Goal: Task Accomplishment & Management: Manage account settings

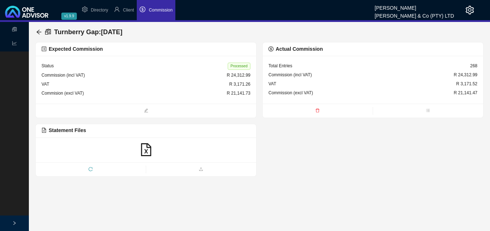
click at [32, 28] on div "Turnberry Gap : [DATE] Expected Commission Status Processed Commission (incl VA…" at bounding box center [259, 99] width 461 height 155
click at [40, 32] on icon "arrow-left" at bounding box center [39, 32] width 6 height 6
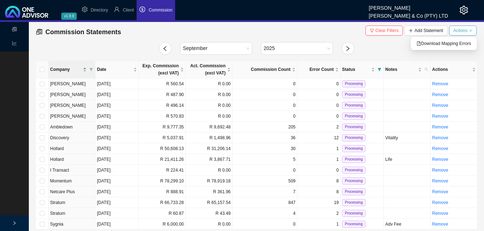
click at [471, 31] on icon "down" at bounding box center [470, 31] width 3 height 2
click at [448, 43] on span "Download Mapping Errors" at bounding box center [444, 43] width 54 height 7
click at [226, 194] on td "R 361.96" at bounding box center [209, 192] width 47 height 11
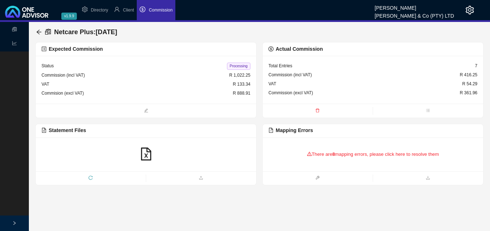
click at [353, 155] on div "There are 8 mapping errors, please click here to resolve them" at bounding box center [372, 154] width 209 height 22
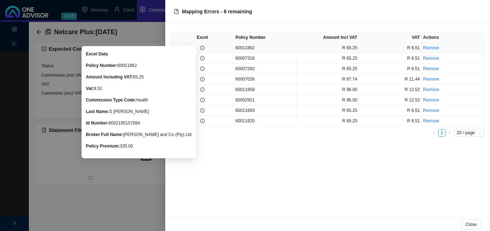
click at [205, 49] on td at bounding box center [202, 48] width 62 height 10
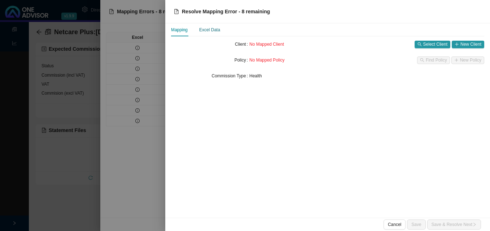
click at [204, 30] on div "Excel Data" at bounding box center [209, 29] width 21 height 7
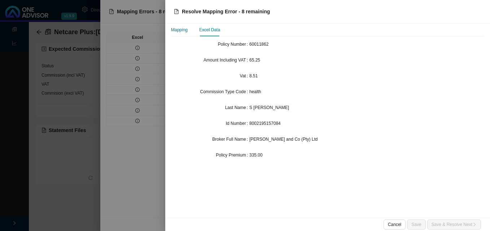
click at [182, 28] on div "Mapping" at bounding box center [179, 29] width 17 height 7
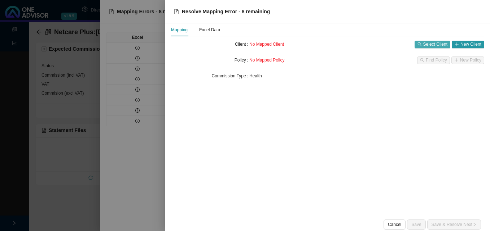
click at [427, 44] on span "Select Client" at bounding box center [435, 44] width 24 height 7
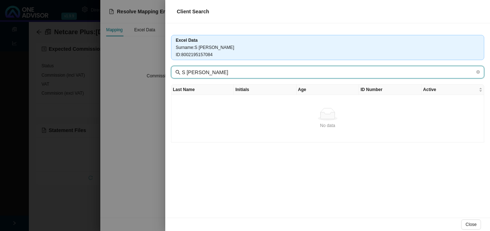
drag, startPoint x: 186, startPoint y: 70, endPoint x: 174, endPoint y: 69, distance: 12.3
click at [174, 69] on span "S [PERSON_NAME]" at bounding box center [327, 72] width 313 height 13
type input "[PERSON_NAME]"
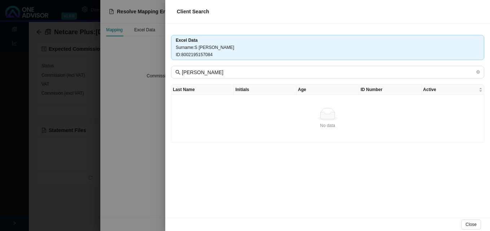
click at [142, 97] on div at bounding box center [245, 115] width 490 height 231
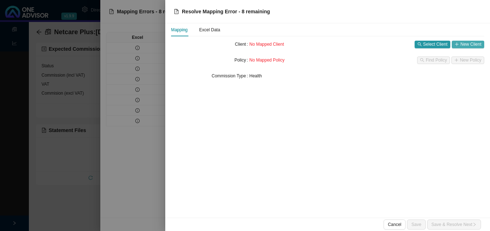
click at [473, 44] on span "New Client" at bounding box center [470, 44] width 21 height 7
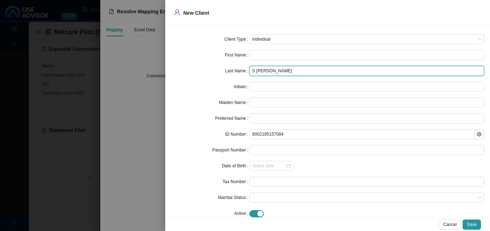
drag, startPoint x: 253, startPoint y: 73, endPoint x: 226, endPoint y: 68, distance: 28.2
click at [226, 68] on div "Last Name S [PERSON_NAME]" at bounding box center [327, 71] width 313 height 10
type input "[PERSON_NAME]"
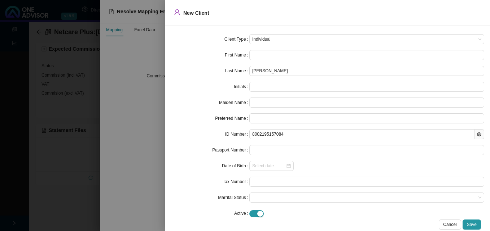
click at [154, 159] on div at bounding box center [245, 115] width 490 height 231
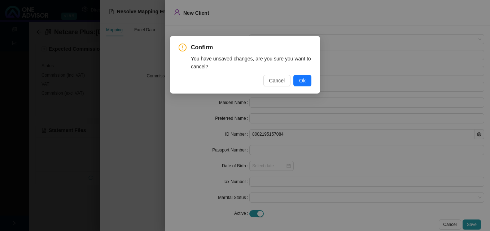
drag, startPoint x: 152, startPoint y: 159, endPoint x: 146, endPoint y: 158, distance: 6.1
click at [151, 159] on div "Confirm You have unsaved changes, are you sure you want to cancel? Cancel Ok" at bounding box center [245, 115] width 490 height 231
click at [303, 81] on span "Ok" at bounding box center [302, 81] width 6 height 8
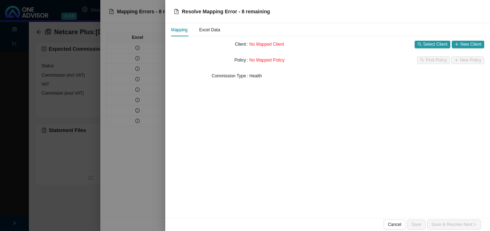
drag, startPoint x: 163, startPoint y: 107, endPoint x: 150, endPoint y: 107, distance: 13.3
click at [161, 107] on div at bounding box center [245, 115] width 490 height 231
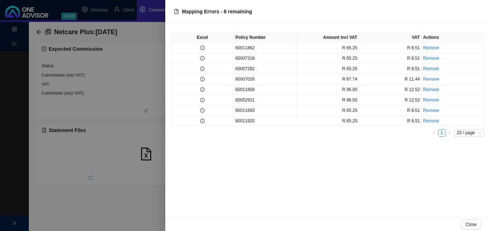
click at [121, 98] on div at bounding box center [245, 115] width 490 height 231
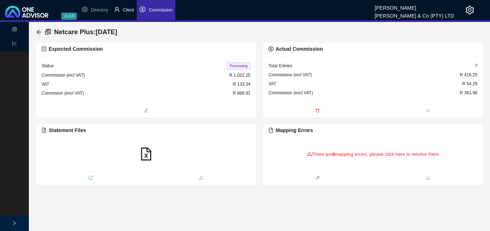
click at [125, 11] on span "Client" at bounding box center [128, 10] width 11 height 5
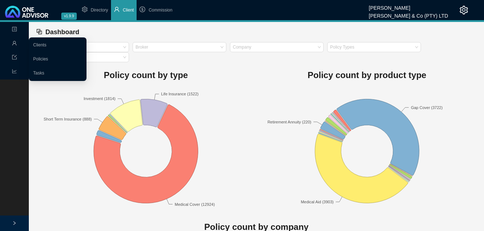
click at [17, 45] on icon "user" at bounding box center [14, 43] width 5 height 5
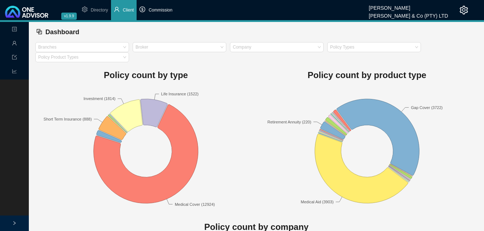
click at [162, 12] on span "Commission" at bounding box center [161, 10] width 24 height 5
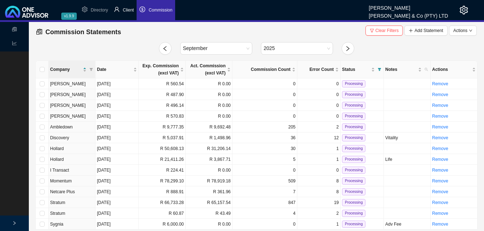
click at [132, 10] on span "Client" at bounding box center [128, 10] width 11 height 5
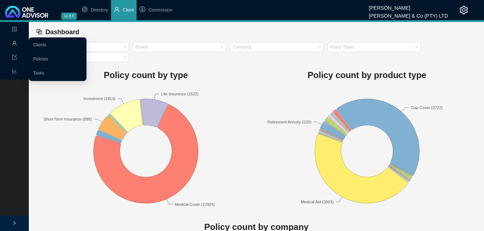
click at [14, 41] on icon "user" at bounding box center [14, 43] width 5 height 5
click at [40, 45] on link "Clients" at bounding box center [39, 45] width 13 height 5
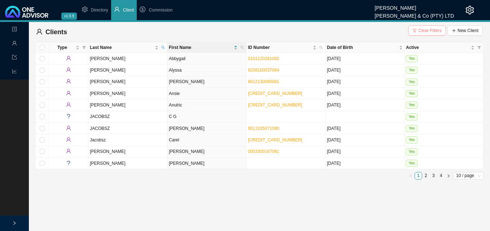
click at [424, 31] on span "Clear Filters" at bounding box center [429, 30] width 23 height 7
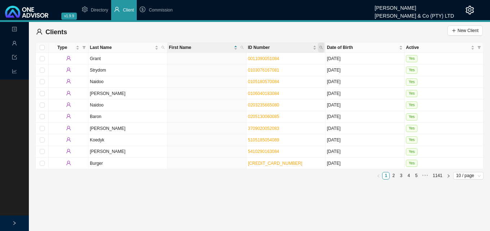
click at [321, 47] on icon "search" at bounding box center [321, 48] width 4 height 4
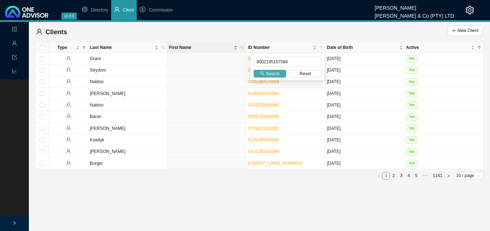
type input "8002195157084"
click at [274, 75] on span "Search" at bounding box center [273, 73] width 14 height 7
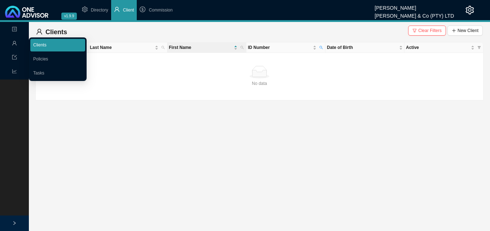
click at [41, 47] on link "Clients" at bounding box center [39, 45] width 13 height 5
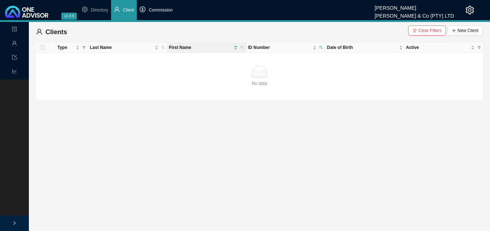
click at [167, 9] on span "Commission" at bounding box center [161, 10] width 24 height 5
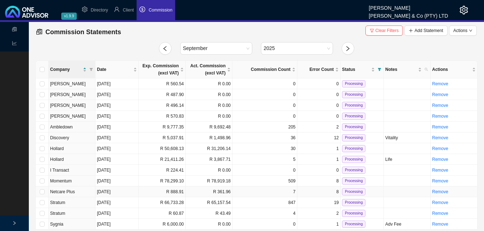
click at [177, 189] on td "R 888.91" at bounding box center [162, 192] width 47 height 11
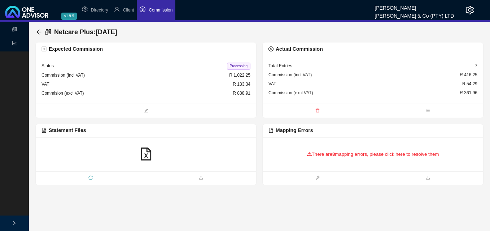
click at [324, 154] on div "There are 8 mapping errors, please click here to resolve them" at bounding box center [372, 154] width 209 height 22
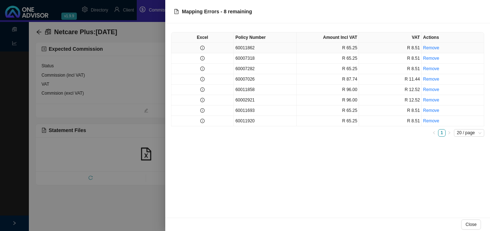
click at [262, 49] on td "60011862" at bounding box center [265, 48] width 62 height 10
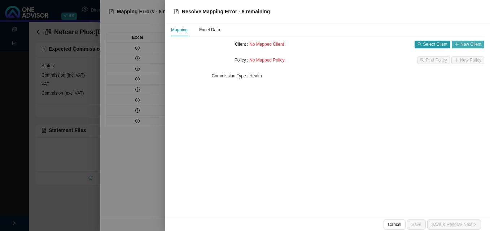
click at [476, 42] on span "New Client" at bounding box center [470, 44] width 21 height 7
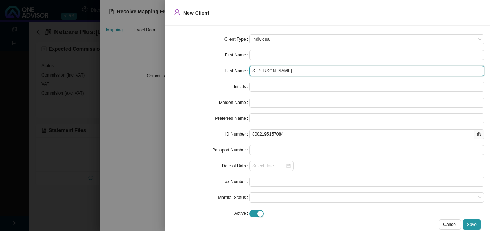
drag, startPoint x: 255, startPoint y: 71, endPoint x: 231, endPoint y: 71, distance: 23.4
click at [233, 71] on div "Last Name S [PERSON_NAME]" at bounding box center [327, 71] width 313 height 10
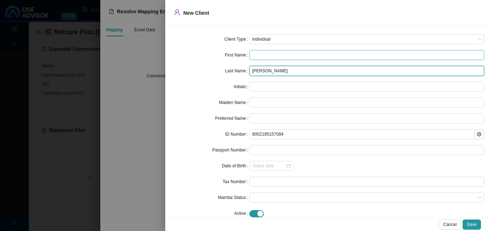
type input "[PERSON_NAME]"
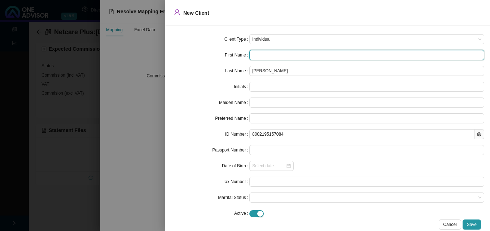
click at [253, 54] on input "text" at bounding box center [366, 55] width 235 height 10
type input "s"
type input "S"
type input "s"
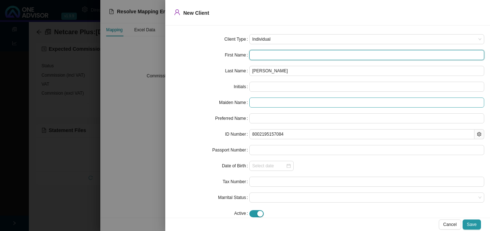
type input "S"
type input "Sh"
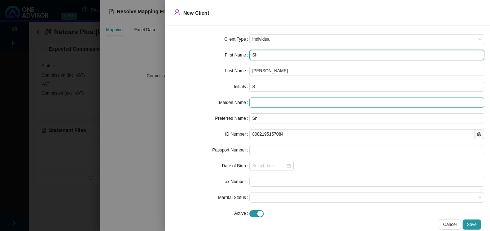
type input "Sha"
type input "Shas"
type input "Shash"
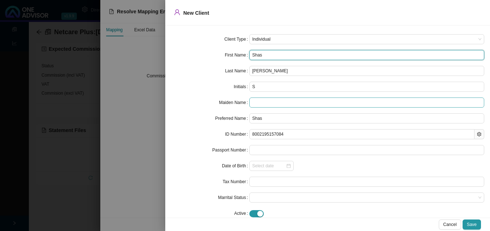
type input "Shash"
type input "Shashe"
type input "Shashen"
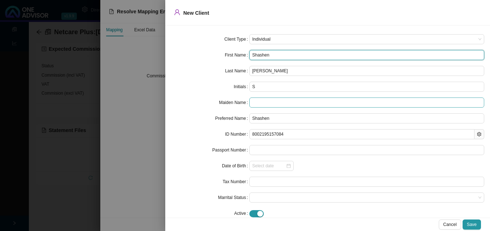
type input "Shashen"
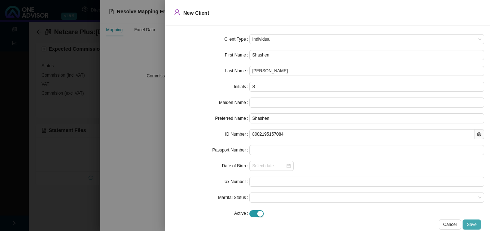
click at [476, 224] on span "Save" at bounding box center [472, 224] width 10 height 7
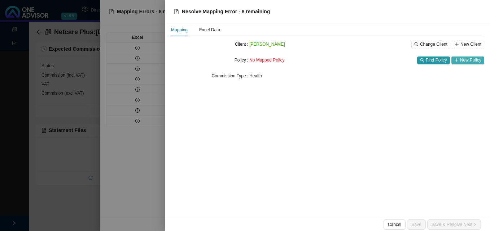
click at [478, 59] on span "New Policy" at bounding box center [470, 60] width 21 height 7
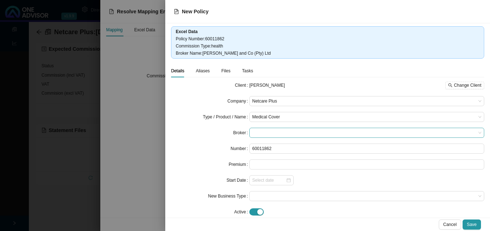
click at [258, 133] on span at bounding box center [366, 132] width 229 height 9
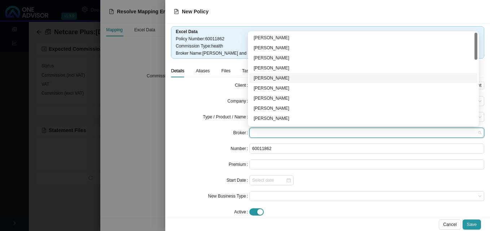
click at [303, 79] on div "[PERSON_NAME]" at bounding box center [362, 78] width 219 height 7
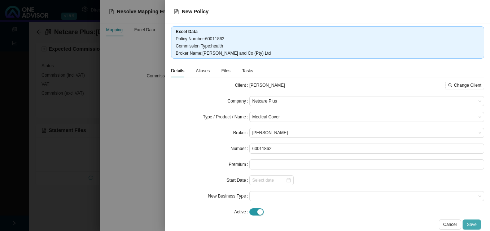
click at [472, 224] on span "Save" at bounding box center [472, 224] width 10 height 7
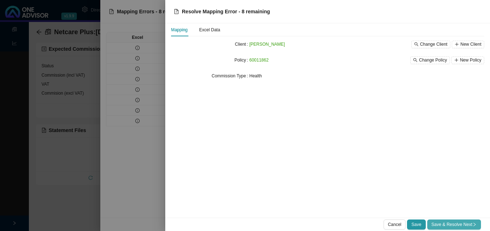
click at [457, 226] on span "Save & Resolve Next" at bounding box center [453, 224] width 45 height 7
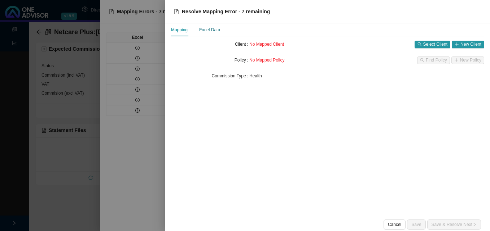
click at [214, 31] on div "Excel Data" at bounding box center [209, 29] width 21 height 7
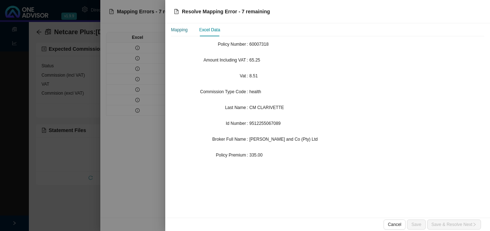
click at [179, 28] on div "Mapping" at bounding box center [179, 29] width 17 height 7
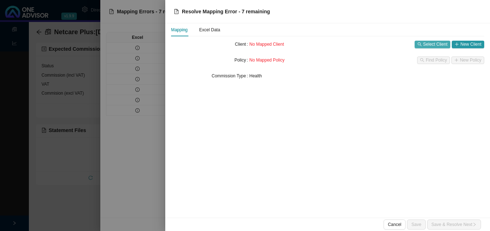
click at [431, 44] on span "Select Client" at bounding box center [435, 44] width 24 height 7
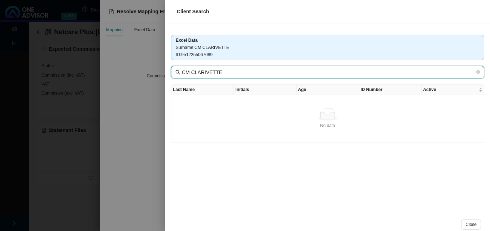
drag, startPoint x: 192, startPoint y: 74, endPoint x: 181, endPoint y: 75, distance: 11.3
click at [181, 75] on span "CM CLARIVETTE" at bounding box center [327, 72] width 313 height 13
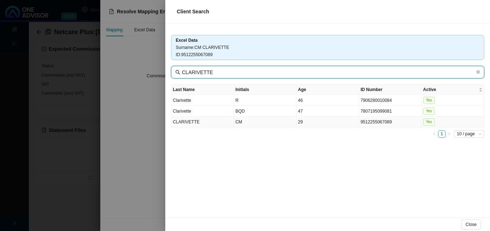
type input "CLARIVETTE"
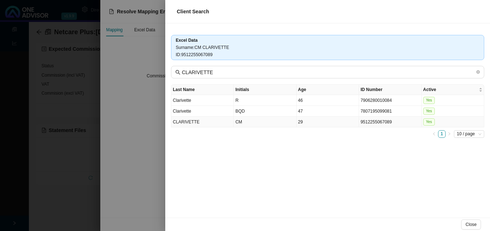
click at [283, 126] on td "CM" at bounding box center [265, 122] width 62 height 11
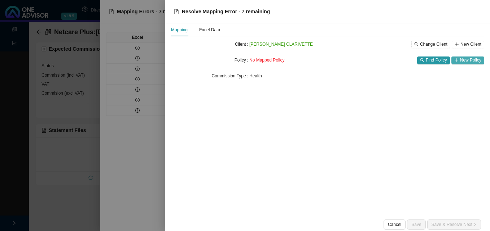
click at [468, 60] on span "New Policy" at bounding box center [470, 60] width 21 height 7
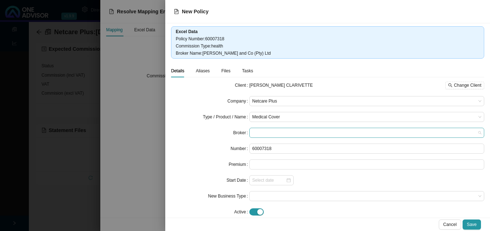
click at [270, 131] on span at bounding box center [366, 132] width 229 height 9
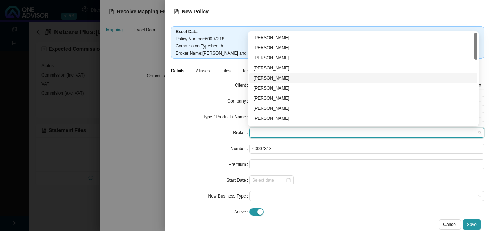
click at [287, 75] on div "[PERSON_NAME]" at bounding box center [362, 78] width 219 height 7
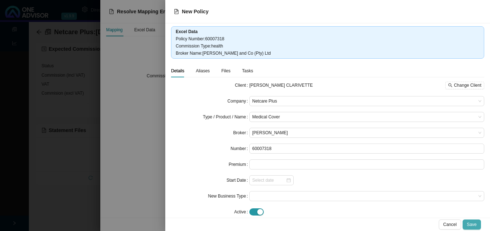
click at [477, 225] on button "Save" at bounding box center [471, 225] width 18 height 10
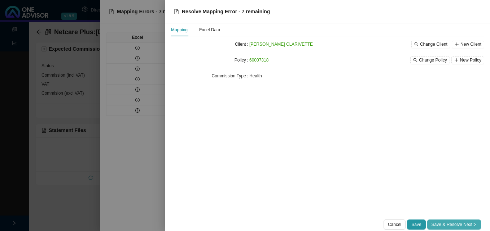
click at [448, 225] on span "Save & Resolve Next" at bounding box center [453, 224] width 45 height 7
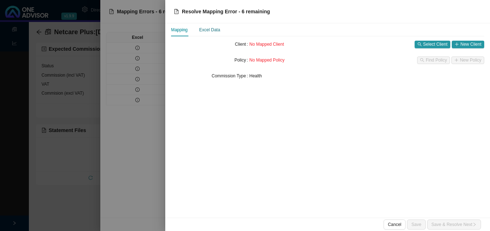
click at [214, 31] on div "Excel Data" at bounding box center [209, 29] width 21 height 7
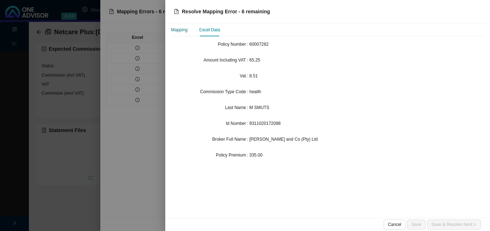
click at [176, 30] on div "Mapping" at bounding box center [179, 29] width 17 height 7
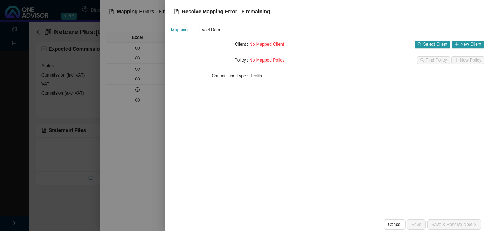
click at [434, 48] on div "No Mapped Client Select Client New Client" at bounding box center [366, 44] width 235 height 10
click at [435, 46] on span "Select Client" at bounding box center [435, 44] width 24 height 7
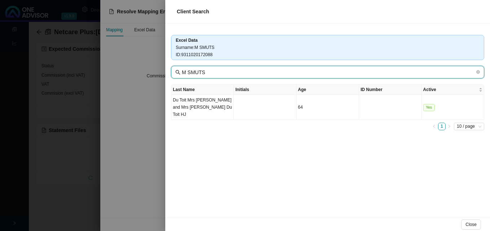
drag, startPoint x: 189, startPoint y: 71, endPoint x: 176, endPoint y: 71, distance: 12.3
click at [176, 71] on span "M SMUTS" at bounding box center [327, 72] width 313 height 13
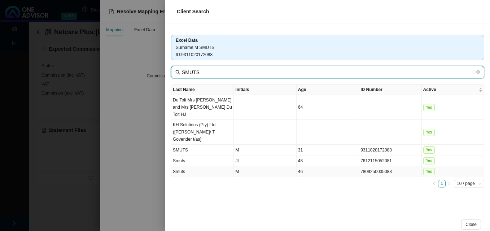
type input "SMUTS"
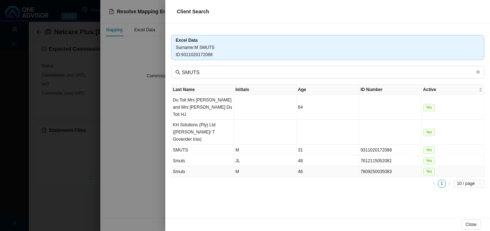
click at [321, 167] on td "46" at bounding box center [327, 172] width 62 height 11
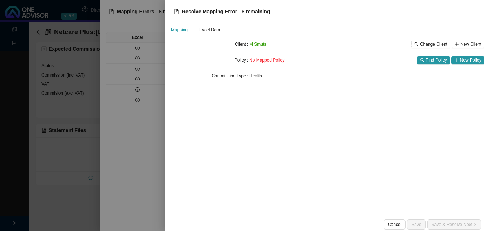
click at [130, 144] on div at bounding box center [245, 115] width 490 height 231
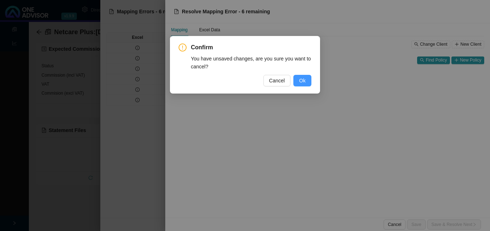
click at [299, 80] on span "Ok" at bounding box center [302, 81] width 6 height 8
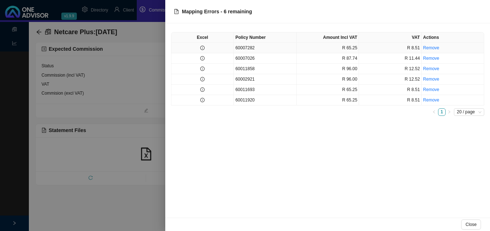
click at [245, 49] on td "60007282" at bounding box center [265, 48] width 62 height 10
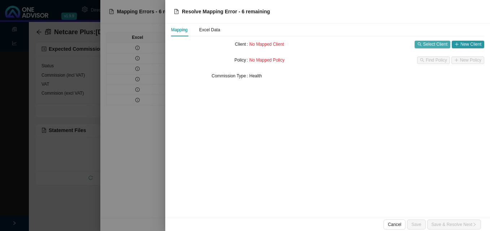
click at [429, 43] on span "Select Client" at bounding box center [435, 44] width 24 height 7
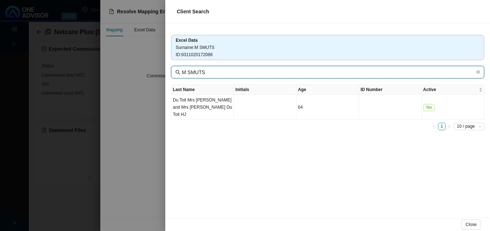
drag, startPoint x: 187, startPoint y: 71, endPoint x: 172, endPoint y: 70, distance: 15.1
click at [172, 70] on span "M SMUTS" at bounding box center [327, 72] width 313 height 13
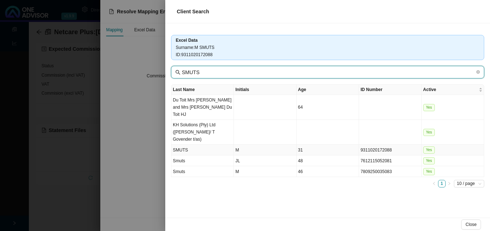
type input "SMUTS"
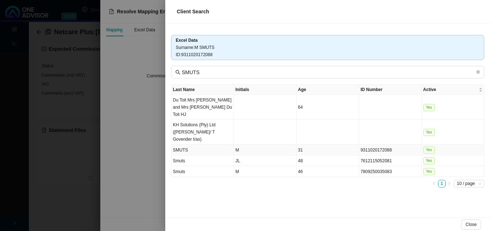
click at [373, 145] on td "9311020172088" at bounding box center [390, 150] width 62 height 11
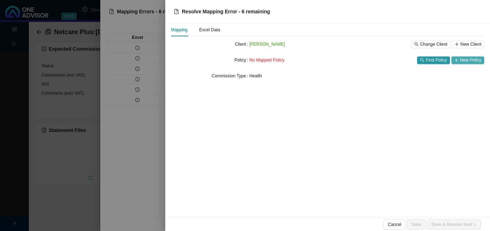
click at [466, 59] on span "New Policy" at bounding box center [470, 60] width 21 height 7
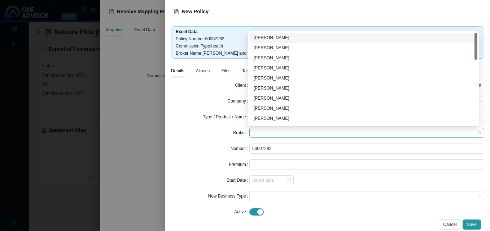
click at [278, 134] on span at bounding box center [366, 132] width 229 height 9
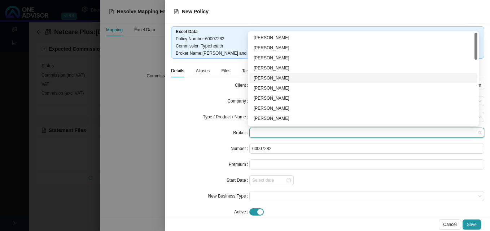
click at [292, 80] on div "[PERSON_NAME]" at bounding box center [362, 78] width 219 height 7
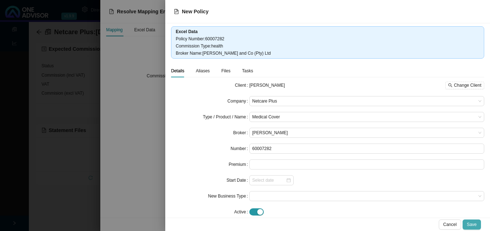
click at [477, 227] on button "Save" at bounding box center [471, 225] width 18 height 10
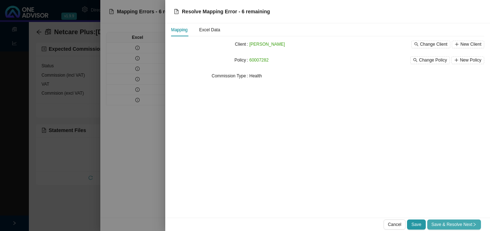
click at [456, 227] on span "Save & Resolve Next" at bounding box center [453, 224] width 45 height 7
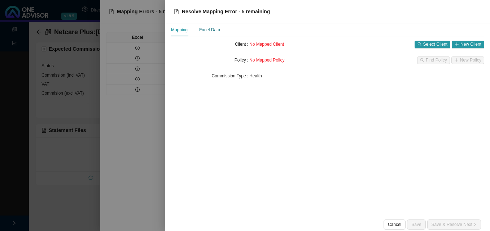
click at [211, 31] on div "Excel Data" at bounding box center [209, 29] width 21 height 7
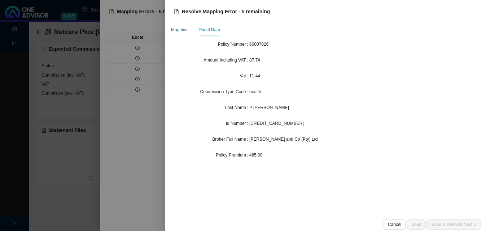
click at [187, 32] on div "Mapping" at bounding box center [179, 29] width 17 height 7
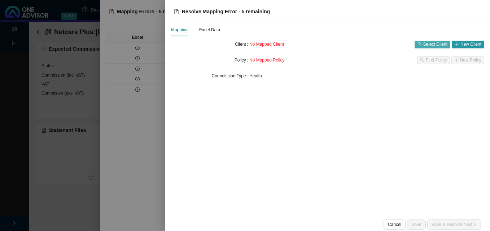
click at [427, 45] on span "Select Client" at bounding box center [435, 44] width 24 height 7
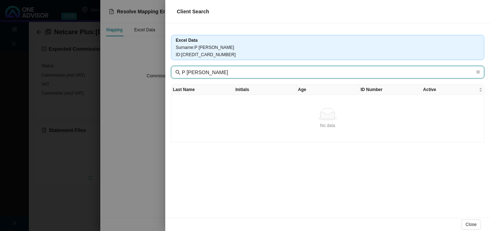
drag, startPoint x: 188, startPoint y: 74, endPoint x: 162, endPoint y: 70, distance: 25.8
click at [164, 71] on div "Client Search Excel Data Surname : P [PERSON_NAME] ID : [CREDIT_CARD_NUMBER] P …" at bounding box center [245, 115] width 490 height 231
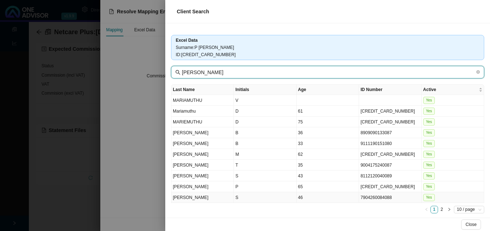
type input "[PERSON_NAME]"
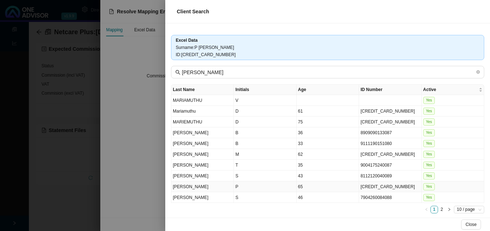
click at [384, 187] on td "[CREDIT_CARD_NUMBER]" at bounding box center [390, 187] width 62 height 11
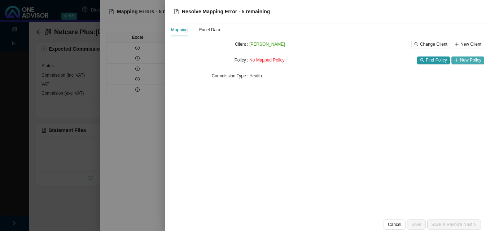
click at [465, 59] on span "New Policy" at bounding box center [470, 60] width 21 height 7
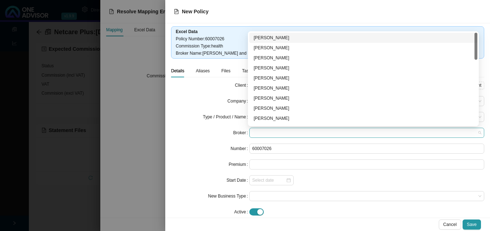
click at [269, 133] on span at bounding box center [366, 132] width 229 height 9
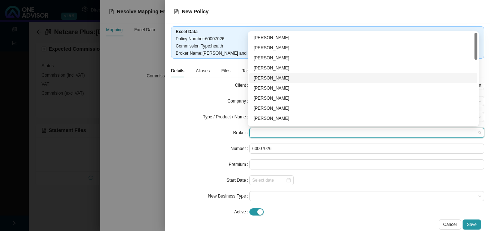
click at [290, 76] on div "[PERSON_NAME]" at bounding box center [362, 78] width 219 height 7
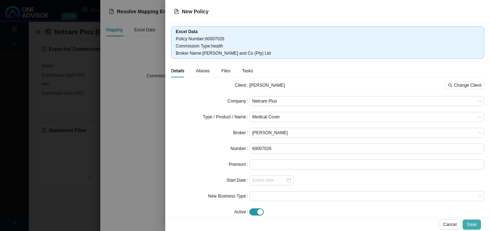
click at [476, 225] on span "Save" at bounding box center [472, 224] width 10 height 7
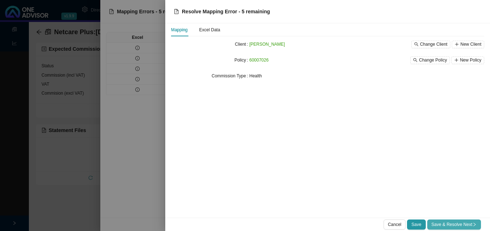
click at [453, 222] on span "Save & Resolve Next" at bounding box center [453, 224] width 45 height 7
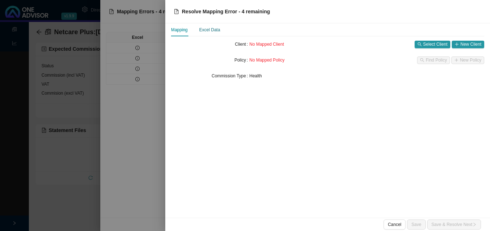
click at [209, 28] on div "Excel Data" at bounding box center [209, 29] width 21 height 7
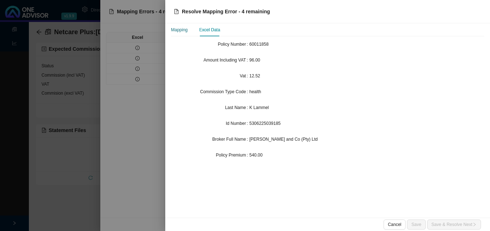
click at [181, 30] on div "Mapping" at bounding box center [179, 29] width 17 height 7
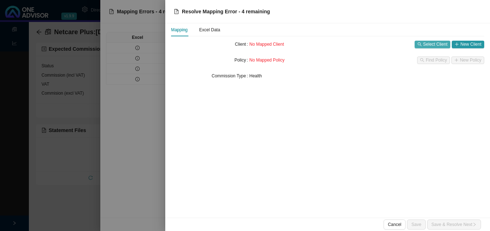
click at [427, 46] on span "Select Client" at bounding box center [435, 44] width 24 height 7
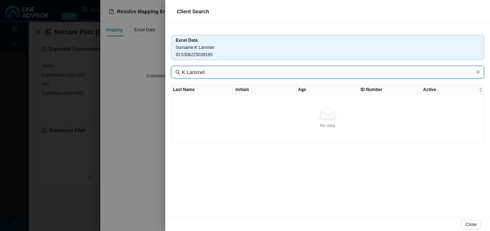
drag, startPoint x: 188, startPoint y: 73, endPoint x: 177, endPoint y: 72, distance: 10.8
click at [177, 72] on span "K Lammel" at bounding box center [327, 72] width 313 height 13
click at [191, 72] on input "K Lammel" at bounding box center [328, 72] width 293 height 8
drag, startPoint x: 186, startPoint y: 73, endPoint x: 171, endPoint y: 73, distance: 15.9
click at [173, 73] on span "K Lammel" at bounding box center [327, 72] width 313 height 13
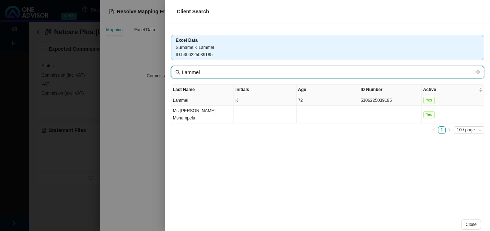
type input "Lammel"
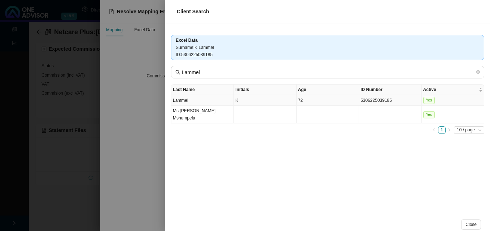
click at [266, 102] on td "K" at bounding box center [265, 100] width 62 height 11
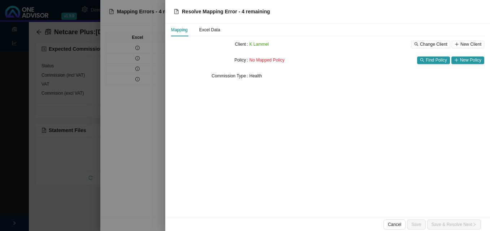
click at [147, 127] on div at bounding box center [245, 115] width 490 height 231
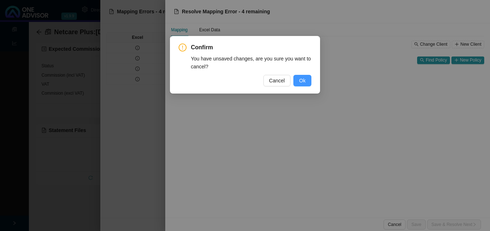
click at [303, 77] on span "Ok" at bounding box center [302, 81] width 6 height 8
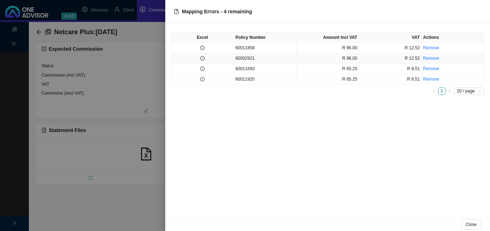
click at [205, 61] on td at bounding box center [202, 58] width 62 height 10
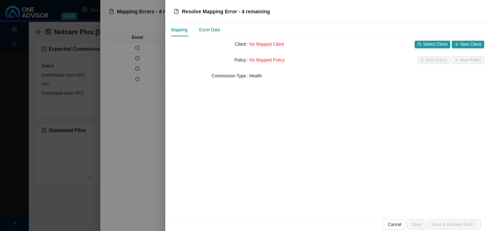
click at [208, 28] on div "Excel Data" at bounding box center [209, 29] width 21 height 7
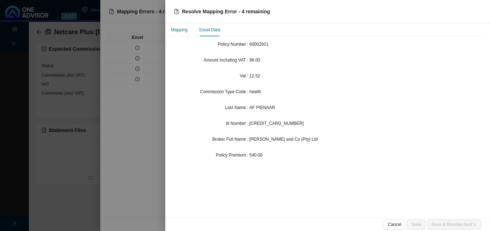
click at [179, 29] on div "Mapping" at bounding box center [179, 29] width 17 height 7
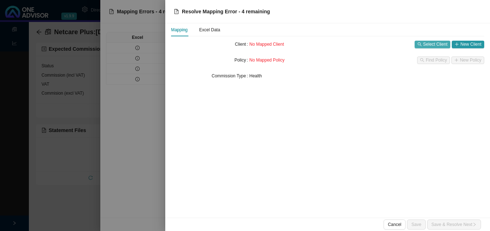
click at [433, 43] on span "Select Client" at bounding box center [435, 44] width 24 height 7
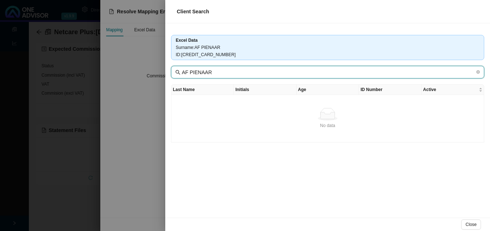
drag, startPoint x: 189, startPoint y: 72, endPoint x: 171, endPoint y: 71, distance: 17.8
click at [172, 71] on span "AF PIENAAR" at bounding box center [327, 72] width 313 height 13
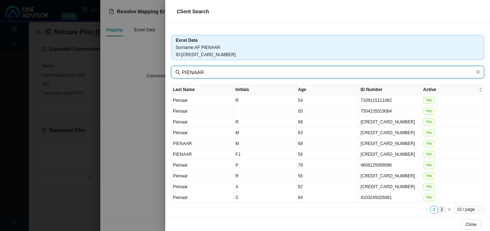
type input "PIENAAR"
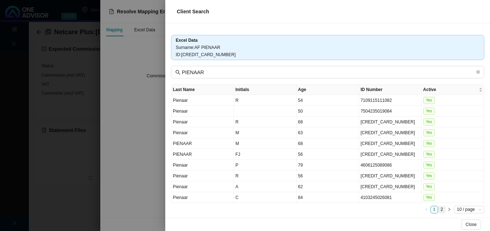
click at [438, 209] on link "2" at bounding box center [441, 210] width 7 height 7
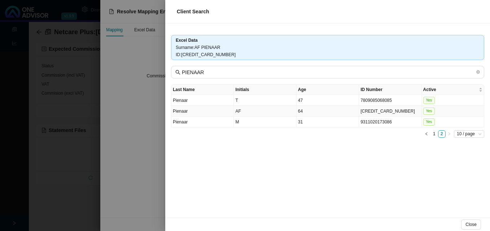
click at [249, 110] on td "AF" at bounding box center [265, 111] width 62 height 11
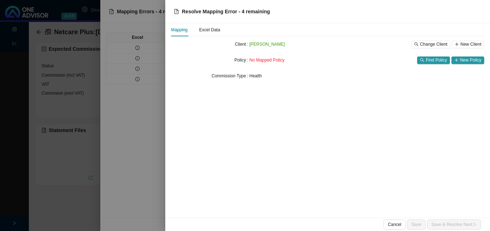
click at [154, 108] on div at bounding box center [245, 115] width 490 height 231
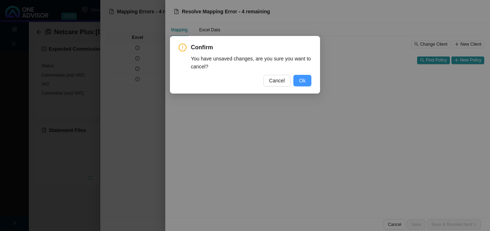
click at [305, 81] on span "Ok" at bounding box center [302, 81] width 6 height 8
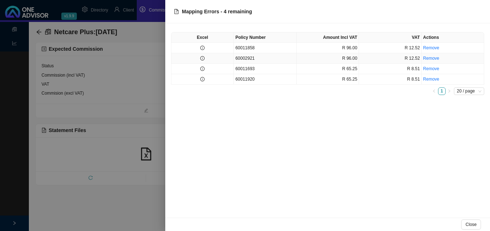
click at [222, 58] on td at bounding box center [202, 58] width 62 height 10
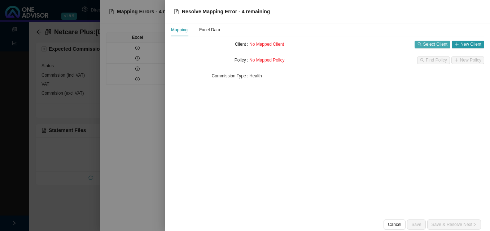
click at [439, 44] on span "Select Client" at bounding box center [435, 44] width 24 height 7
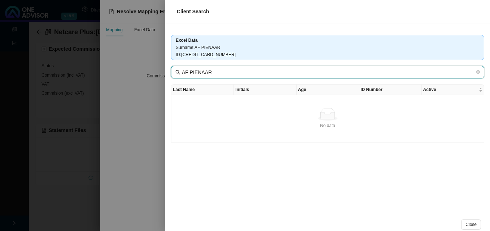
drag, startPoint x: 190, startPoint y: 73, endPoint x: 173, endPoint y: 73, distance: 16.9
click at [173, 73] on span "AF PIENAAR" at bounding box center [327, 72] width 313 height 13
click at [187, 75] on input "AF PIENAAR" at bounding box center [328, 72] width 293 height 8
drag, startPoint x: 189, startPoint y: 71, endPoint x: 169, endPoint y: 71, distance: 20.2
click at [169, 71] on div "Excel Data Surname : [PERSON_NAME] ID : [CREDIT_CARD_NUMBER] [PERSON_NAME] Last…" at bounding box center [327, 120] width 324 height 195
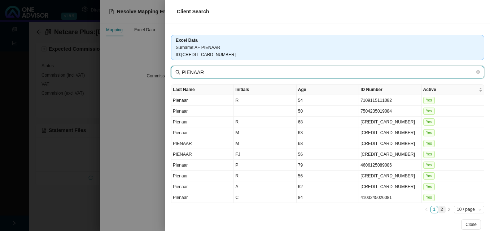
type input "PIENAAR"
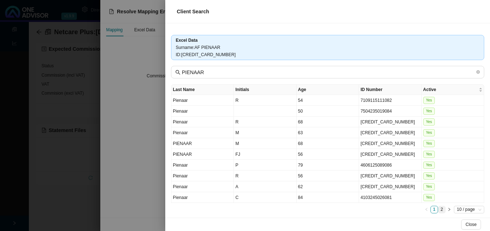
click at [438, 211] on link "2" at bounding box center [441, 210] width 7 height 7
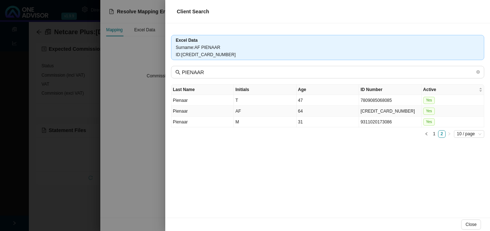
click at [282, 111] on td "AF" at bounding box center [265, 111] width 62 height 11
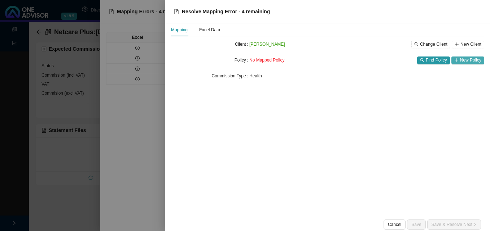
click at [468, 60] on span "New Policy" at bounding box center [470, 60] width 21 height 7
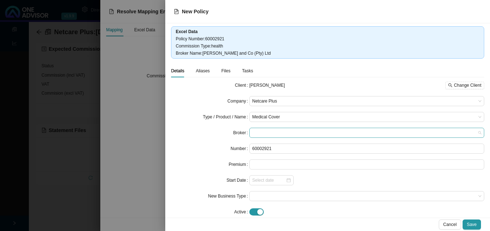
click at [274, 132] on span at bounding box center [366, 132] width 229 height 9
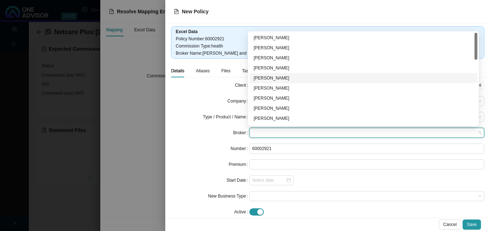
click at [286, 75] on div "[PERSON_NAME]" at bounding box center [362, 78] width 219 height 7
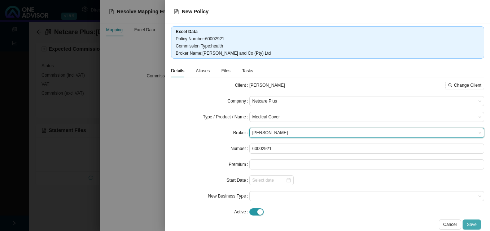
click at [474, 224] on span "Save" at bounding box center [472, 224] width 10 height 7
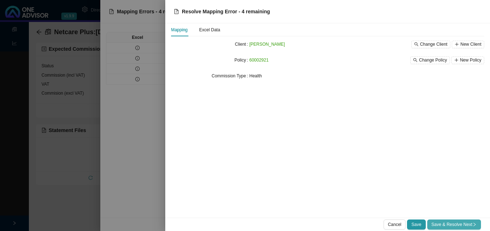
click at [463, 223] on span "Save & Resolve Next" at bounding box center [453, 224] width 45 height 7
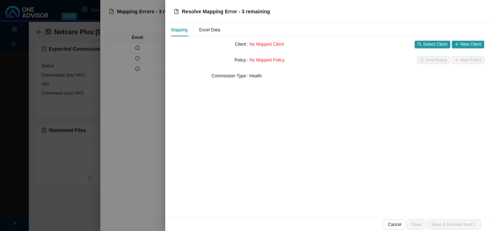
click at [136, 151] on div at bounding box center [245, 115] width 490 height 231
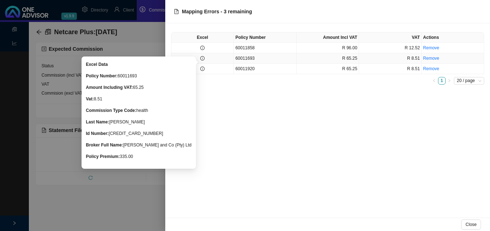
click at [203, 60] on icon "info-circle" at bounding box center [202, 58] width 4 height 4
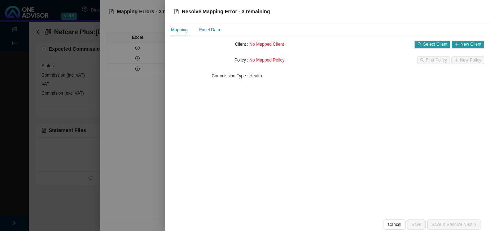
click at [209, 29] on div "Excel Data" at bounding box center [209, 29] width 21 height 7
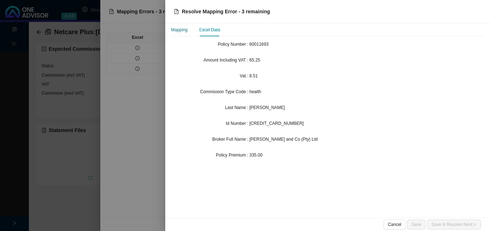
click at [181, 31] on div "Mapping" at bounding box center [179, 29] width 17 height 7
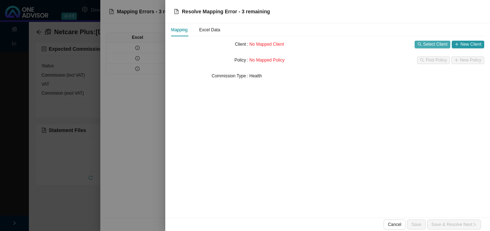
click at [436, 45] on span "Select Client" at bounding box center [435, 44] width 24 height 7
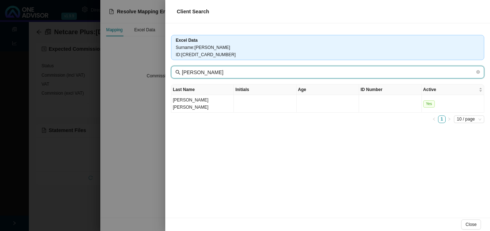
drag, startPoint x: 186, startPoint y: 73, endPoint x: 178, endPoint y: 74, distance: 8.3
click at [178, 74] on span "[PERSON_NAME]" at bounding box center [327, 72] width 313 height 13
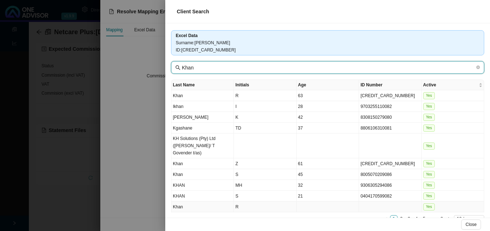
scroll to position [18, 0]
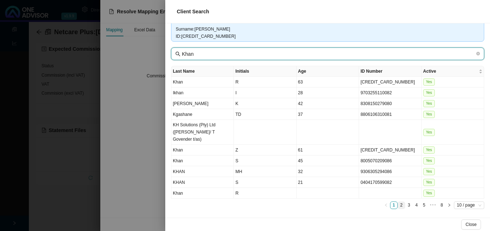
type input "Khan"
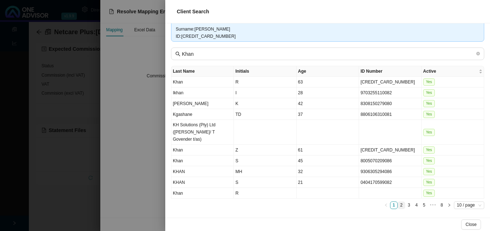
click at [398, 207] on link "2" at bounding box center [401, 205] width 7 height 7
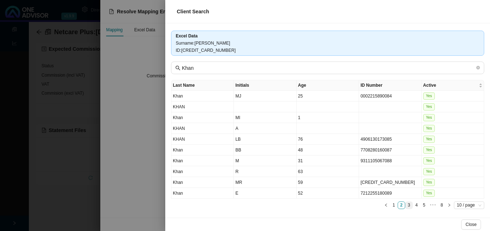
click at [405, 206] on link "3" at bounding box center [408, 205] width 7 height 7
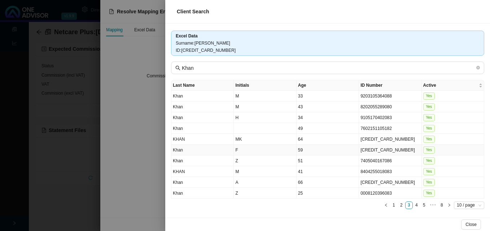
click at [375, 152] on td "[CREDIT_CARD_NUMBER]" at bounding box center [390, 150] width 62 height 11
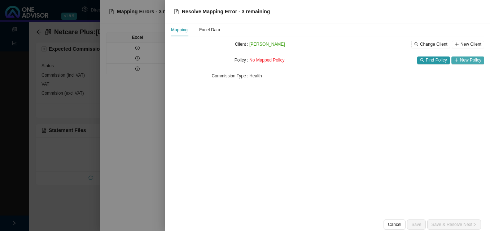
click at [466, 61] on span "New Policy" at bounding box center [470, 60] width 21 height 7
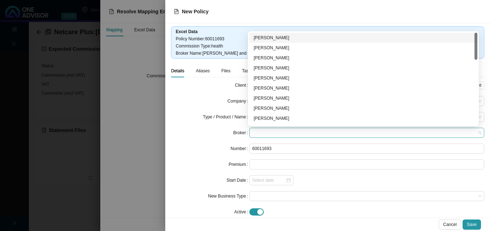
click at [295, 134] on span at bounding box center [366, 132] width 229 height 9
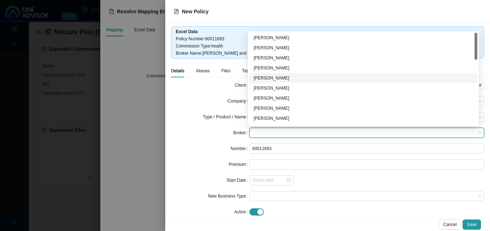
click at [293, 78] on div "[PERSON_NAME]" at bounding box center [362, 78] width 219 height 7
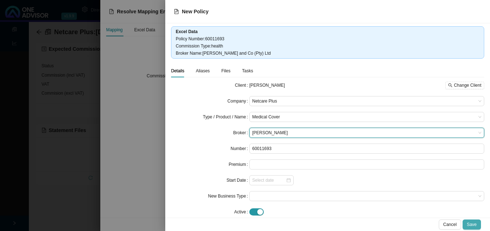
click at [473, 225] on span "Save" at bounding box center [472, 224] width 10 height 7
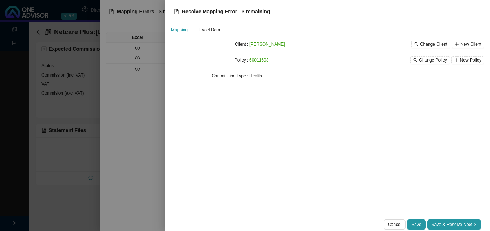
click at [473, 225] on icon "right" at bounding box center [474, 225] width 4 height 4
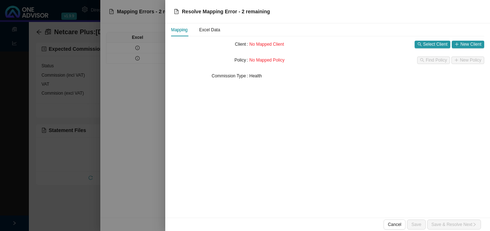
click at [138, 58] on div at bounding box center [245, 115] width 490 height 231
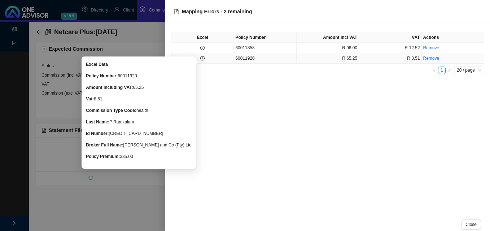
click at [202, 59] on icon "info-circle" at bounding box center [202, 58] width 4 height 4
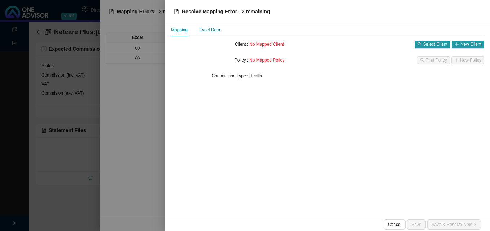
click at [216, 31] on div "Excel Data" at bounding box center [209, 29] width 21 height 7
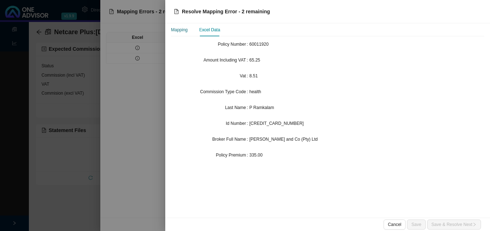
click at [173, 32] on div "Mapping" at bounding box center [179, 29] width 17 height 7
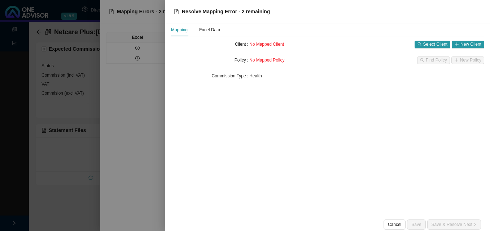
click at [135, 186] on div at bounding box center [245, 115] width 490 height 231
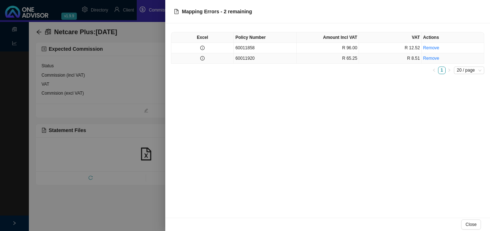
click at [202, 59] on icon "info-circle" at bounding box center [202, 58] width 0 height 2
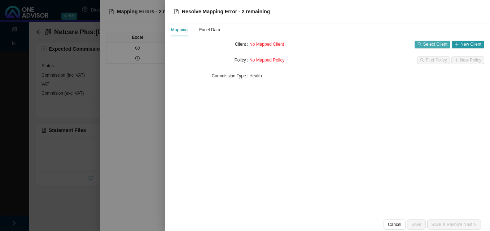
click at [426, 41] on span "Select Client" at bounding box center [435, 44] width 24 height 7
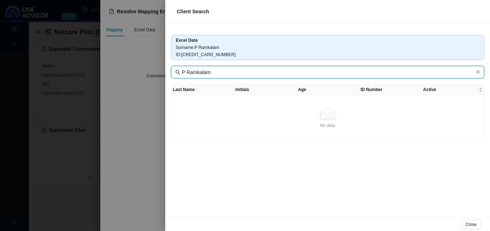
drag, startPoint x: 186, startPoint y: 72, endPoint x: 174, endPoint y: 72, distance: 11.9
click at [174, 72] on span "P Ramkalam" at bounding box center [327, 72] width 313 height 13
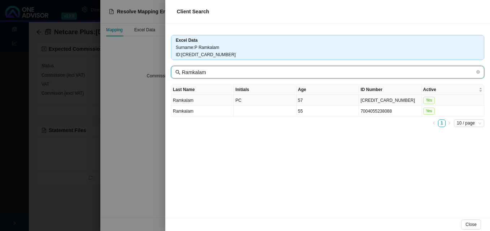
type input "Ramkalam"
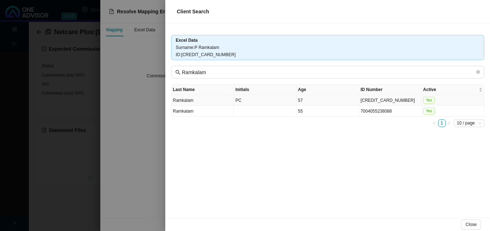
click at [351, 102] on td "57" at bounding box center [327, 100] width 62 height 11
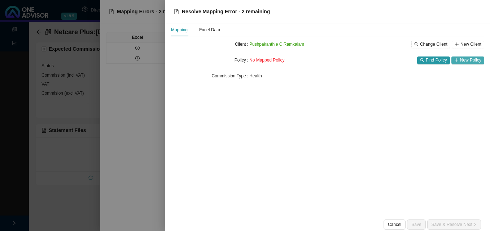
click at [468, 59] on span "New Policy" at bounding box center [470, 60] width 21 height 7
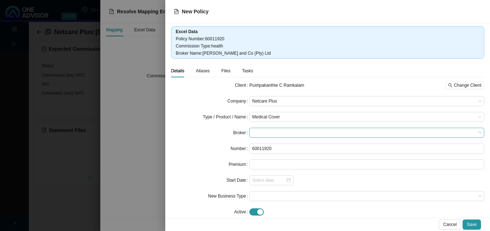
click at [274, 132] on span at bounding box center [366, 132] width 229 height 9
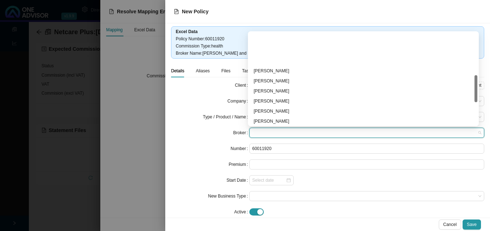
scroll to position [144, 0]
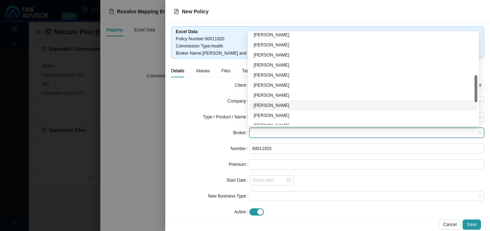
click at [276, 105] on div "[PERSON_NAME]" at bounding box center [362, 105] width 219 height 7
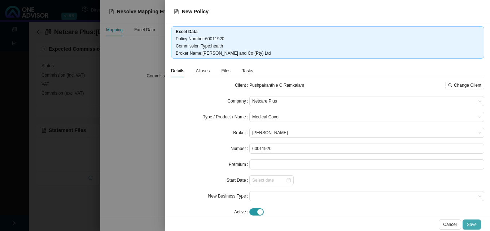
click at [472, 224] on span "Save" at bounding box center [472, 224] width 10 height 7
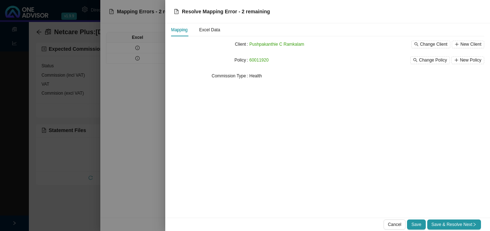
click at [471, 224] on span "Save & Resolve Next" at bounding box center [453, 224] width 45 height 7
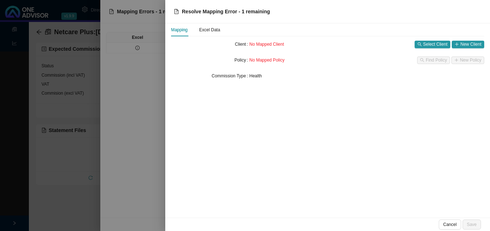
click at [153, 176] on div at bounding box center [245, 115] width 490 height 231
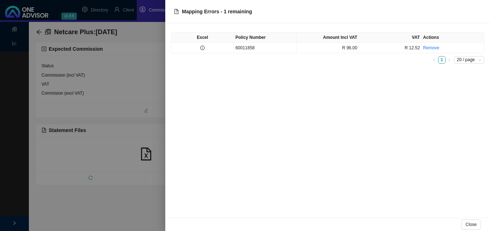
click at [153, 176] on div at bounding box center [245, 115] width 490 height 231
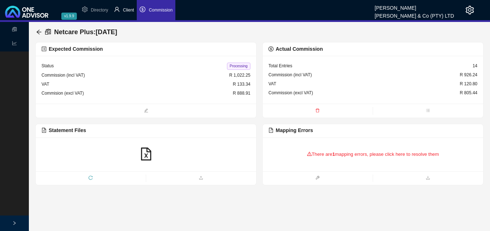
click at [129, 9] on span "Client" at bounding box center [128, 10] width 11 height 5
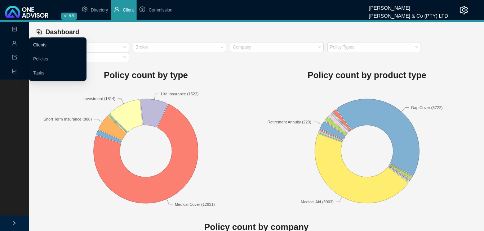
click at [43, 43] on link "Clients" at bounding box center [39, 45] width 13 height 5
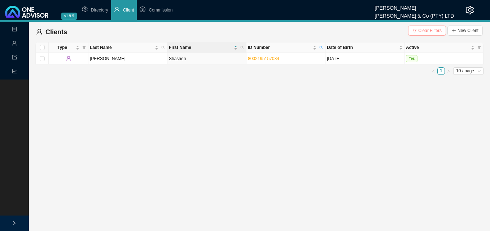
click at [430, 30] on span "Clear Filters" at bounding box center [429, 30] width 23 height 7
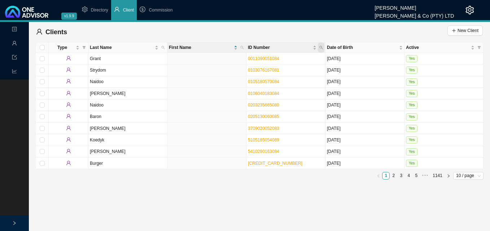
click at [321, 47] on icon "search" at bounding box center [321, 48] width 4 height 4
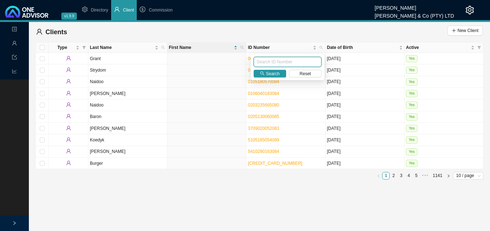
paste input "[CREDIT_CARD_NUMBER]"
type input "[CREDIT_CARD_NUMBER]"
click at [265, 74] on button "Search" at bounding box center [269, 74] width 32 height 8
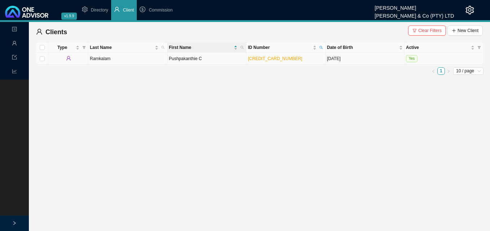
click at [222, 59] on td "Pushpakanthie C" at bounding box center [206, 59] width 79 height 12
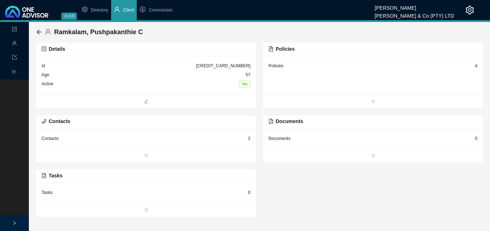
click at [476, 66] on div "4" at bounding box center [475, 65] width 3 height 7
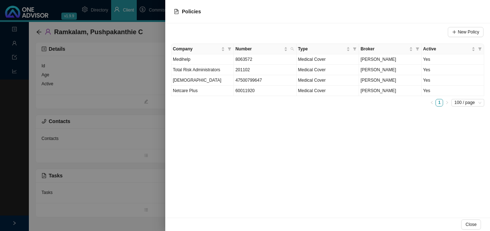
click at [154, 164] on div at bounding box center [245, 115] width 490 height 231
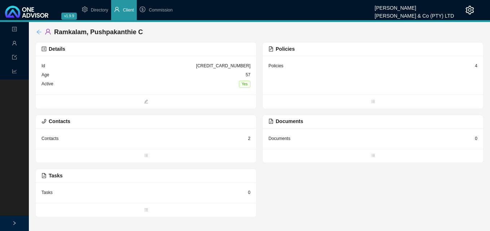
click at [40, 32] on icon "arrow-left" at bounding box center [39, 32] width 6 height 6
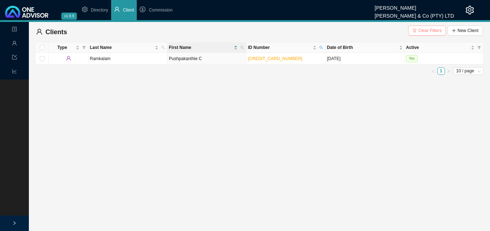
click at [424, 29] on span "Clear Filters" at bounding box center [429, 30] width 23 height 7
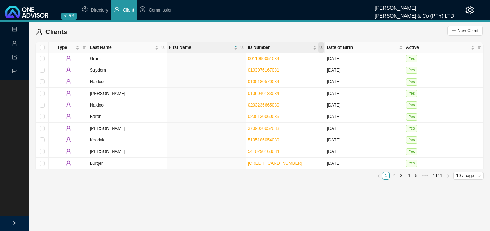
click at [322, 46] on icon "search" at bounding box center [321, 48] width 4 height 4
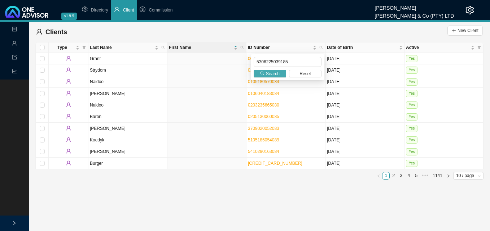
type input "5306225039185"
click at [269, 72] on span "Search" at bounding box center [273, 73] width 14 height 7
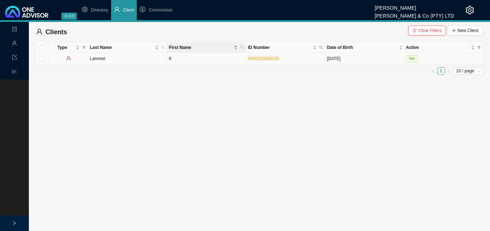
click at [215, 61] on td "K" at bounding box center [206, 59] width 79 height 12
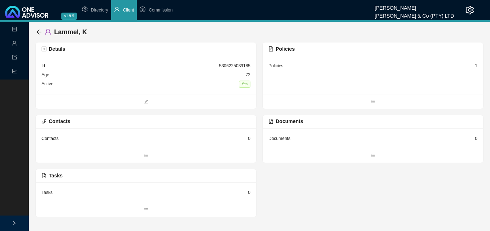
click at [477, 65] on div "Policies 1" at bounding box center [372, 75] width 220 height 39
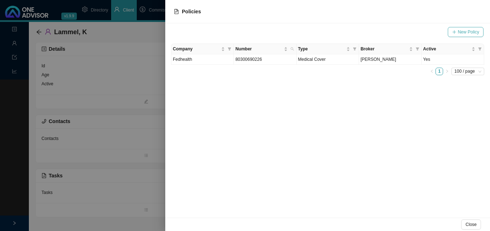
click at [460, 33] on span "New Policy" at bounding box center [467, 31] width 21 height 7
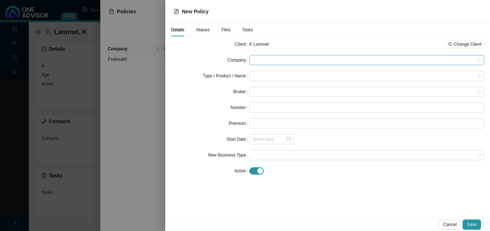
click at [281, 59] on span at bounding box center [366, 60] width 229 height 9
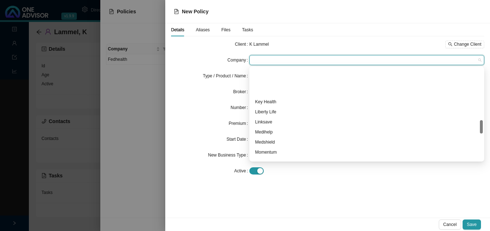
scroll to position [361, 0]
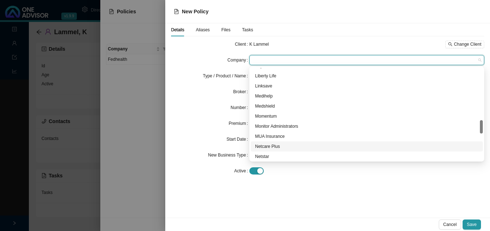
click at [278, 148] on div "Netcare Plus" at bounding box center [366, 146] width 223 height 7
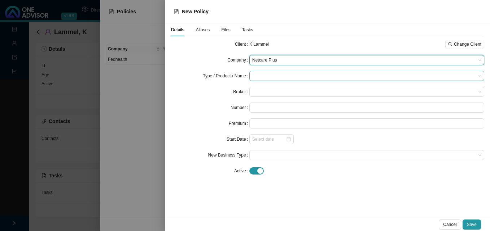
click at [271, 76] on input "search" at bounding box center [364, 75] width 224 height 9
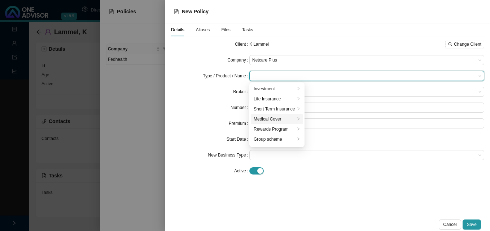
click at [272, 120] on div "Medical Cover" at bounding box center [273, 119] width 41 height 7
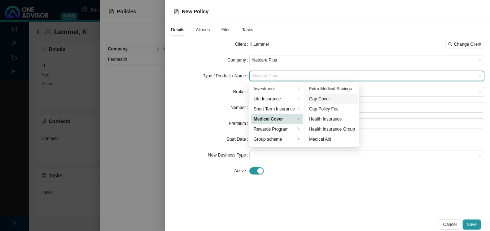
click at [340, 97] on div "Gap Cover" at bounding box center [332, 99] width 46 height 7
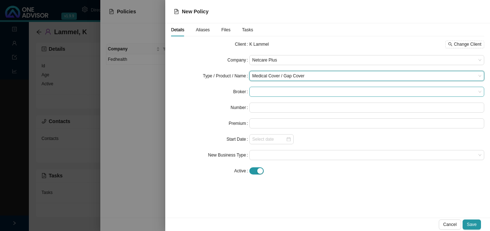
click at [268, 90] on span at bounding box center [366, 91] width 229 height 9
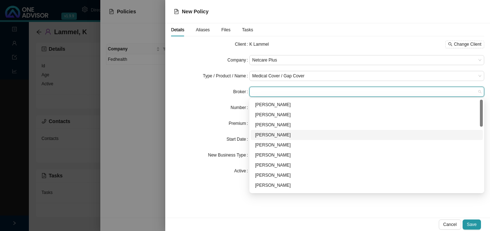
click at [274, 136] on div "[PERSON_NAME]" at bounding box center [366, 135] width 223 height 7
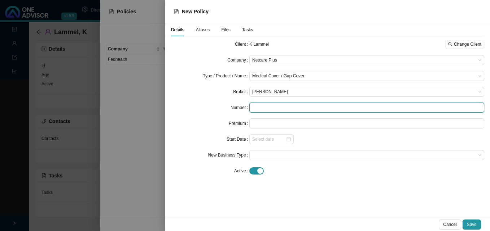
click at [270, 109] on input "text" at bounding box center [366, 108] width 235 height 10
paste input "60011858"
type input "60011858"
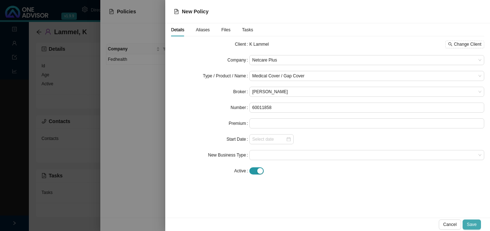
click at [472, 225] on span "Save" at bounding box center [472, 224] width 10 height 7
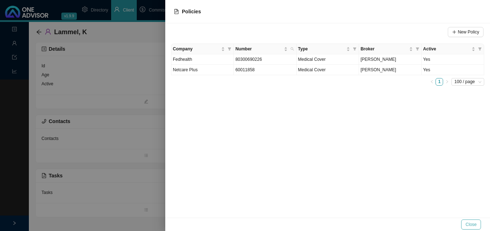
click at [470, 225] on span "Close" at bounding box center [470, 224] width 11 height 7
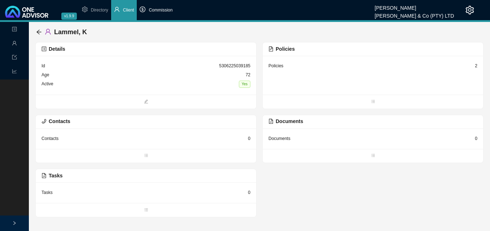
click at [158, 14] on li "Commission" at bounding box center [156, 10] width 39 height 20
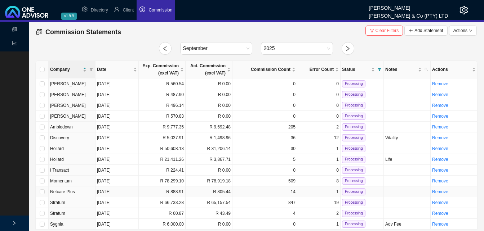
click at [172, 194] on td "R 888.91" at bounding box center [162, 192] width 47 height 11
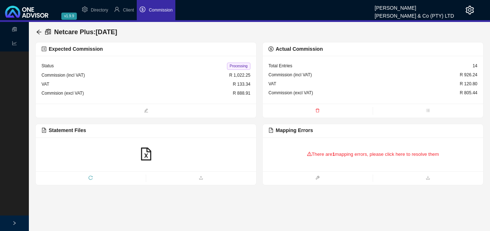
click at [91, 177] on icon "reload" at bounding box center [90, 178] width 4 height 4
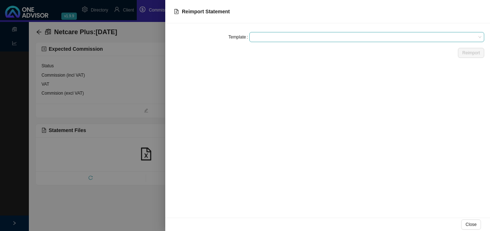
click at [275, 36] on span at bounding box center [366, 36] width 229 height 9
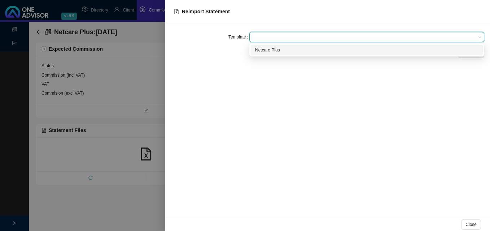
click at [273, 47] on div "Netcare Plus" at bounding box center [367, 50] width 232 height 10
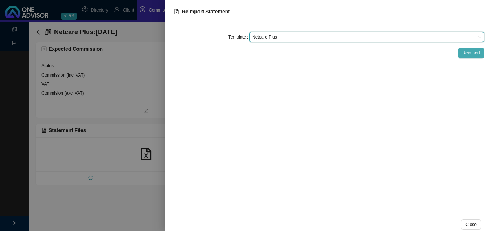
click at [465, 51] on span "Reimport" at bounding box center [471, 52] width 18 height 7
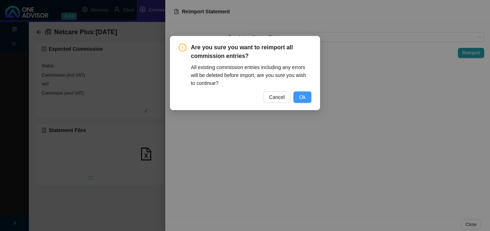
click at [304, 96] on span "Ok" at bounding box center [302, 97] width 6 height 8
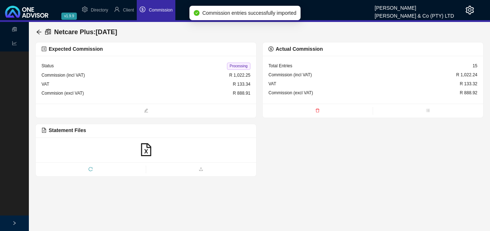
click at [234, 65] on span "Processing" at bounding box center [238, 66] width 23 height 7
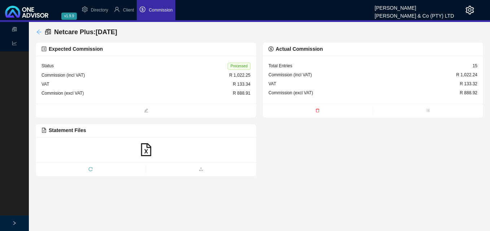
click at [39, 32] on icon "arrow-left" at bounding box center [38, 32] width 5 height 5
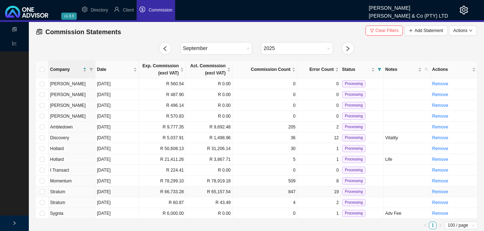
click at [176, 194] on td "R 66,733.28" at bounding box center [162, 192] width 47 height 11
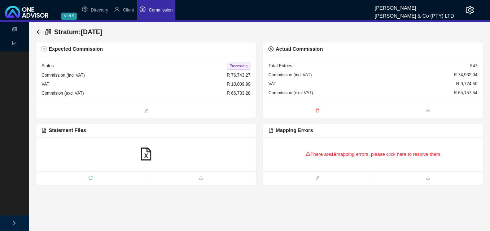
click at [318, 156] on div "There are 19 mapping errors, please click here to resolve them" at bounding box center [372, 154] width 209 height 22
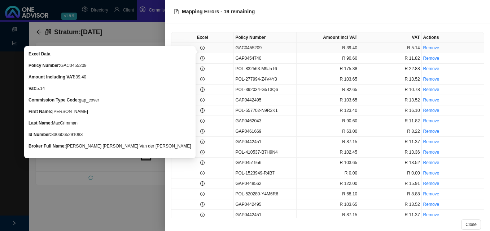
click at [200, 47] on icon "info-circle" at bounding box center [202, 48] width 4 height 4
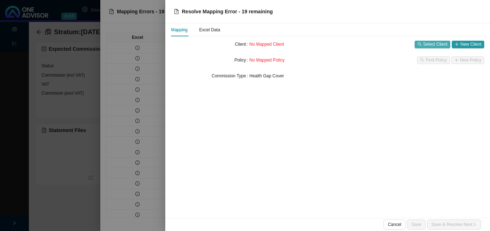
click at [435, 43] on span "Select Client" at bounding box center [435, 44] width 24 height 7
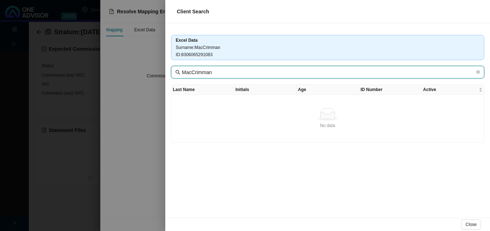
click at [221, 72] on input "MacCrimman" at bounding box center [328, 72] width 293 height 8
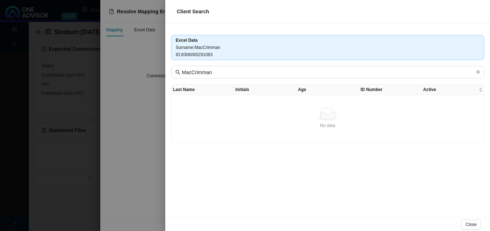
click at [152, 98] on div at bounding box center [245, 115] width 490 height 231
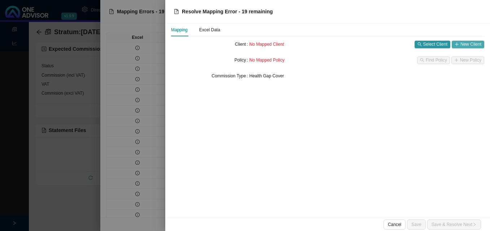
click at [465, 45] on span "New Client" at bounding box center [470, 44] width 21 height 7
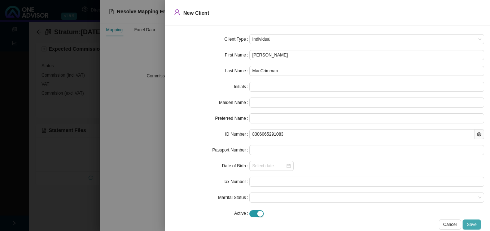
click at [477, 225] on button "Save" at bounding box center [471, 225] width 18 height 10
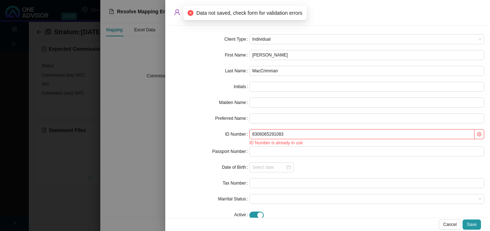
click at [146, 138] on div at bounding box center [245, 115] width 490 height 231
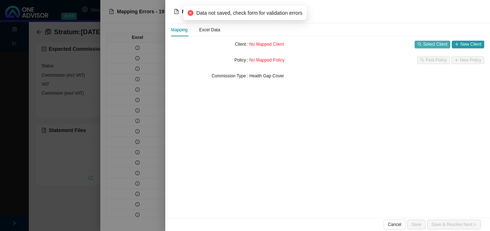
click at [434, 46] on span "Select Client" at bounding box center [435, 44] width 24 height 7
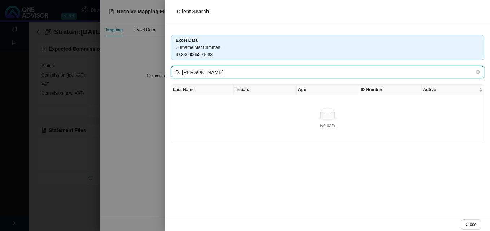
type input "[PERSON_NAME]"
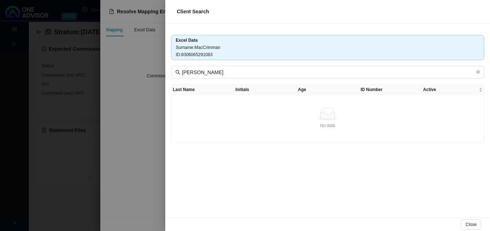
click at [143, 108] on div at bounding box center [245, 115] width 490 height 231
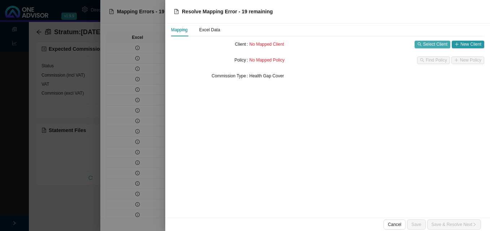
click at [440, 42] on span "Select Client" at bounding box center [435, 44] width 24 height 7
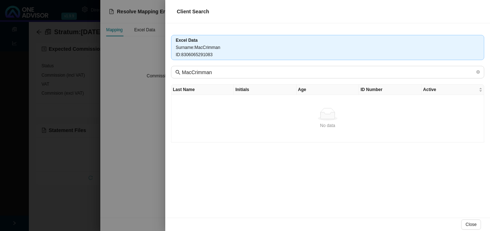
click at [134, 84] on div at bounding box center [245, 115] width 490 height 231
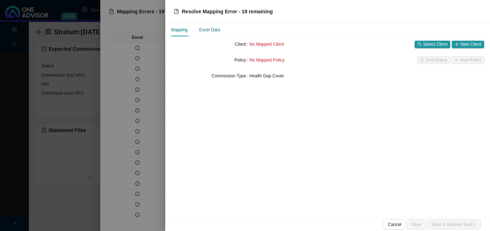
click at [213, 30] on div "Excel Data" at bounding box center [209, 29] width 21 height 7
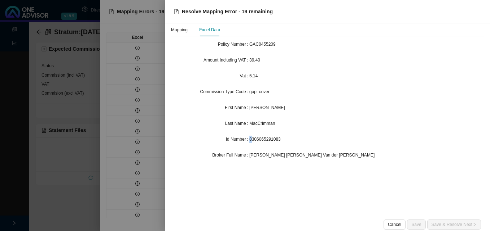
click at [252, 140] on span "8306065291083" at bounding box center [264, 139] width 31 height 5
drag, startPoint x: 252, startPoint y: 140, endPoint x: 299, endPoint y: 142, distance: 46.9
click at [299, 142] on div "8306065291083" at bounding box center [366, 139] width 235 height 7
click at [249, 138] on div "Id Number 8306065291083" at bounding box center [327, 139] width 313 height 10
drag, startPoint x: 281, startPoint y: 139, endPoint x: 250, endPoint y: 140, distance: 30.7
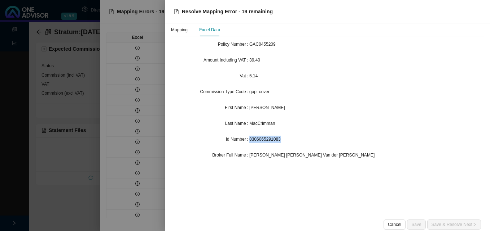
click at [250, 140] on div "8306065291083" at bounding box center [366, 139] width 235 height 7
drag, startPoint x: 250, startPoint y: 140, endPoint x: 256, endPoint y: 140, distance: 5.8
copy span "8306065291083"
click at [80, 90] on div at bounding box center [245, 115] width 490 height 231
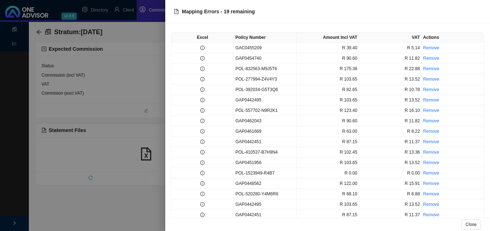
click at [114, 84] on div at bounding box center [245, 115] width 490 height 231
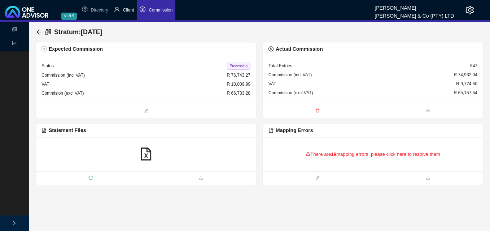
click at [128, 10] on span "Client" at bounding box center [128, 10] width 11 height 5
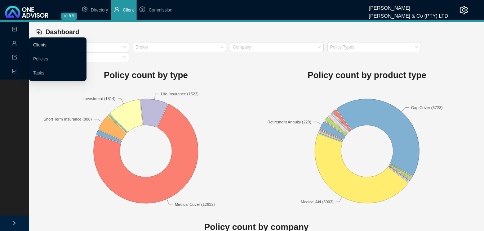
drag, startPoint x: 42, startPoint y: 44, endPoint x: 46, endPoint y: 44, distance: 4.0
click at [42, 44] on link "Clients" at bounding box center [39, 45] width 13 height 5
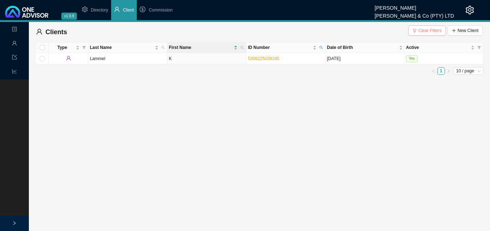
click at [424, 31] on span "Clear Filters" at bounding box center [429, 30] width 23 height 7
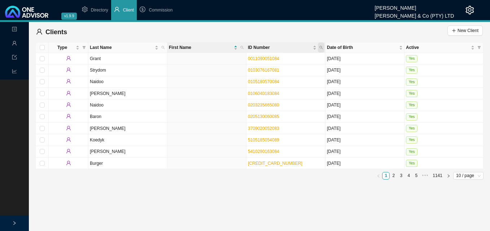
click at [322, 47] on icon "search" at bounding box center [320, 47] width 3 height 3
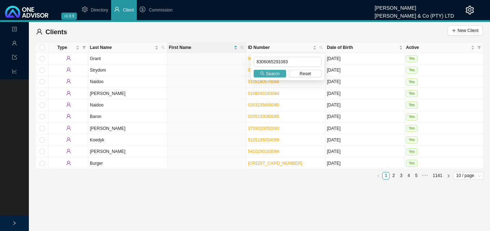
type input "8306065291083"
click at [270, 74] on span "Search" at bounding box center [273, 73] width 14 height 7
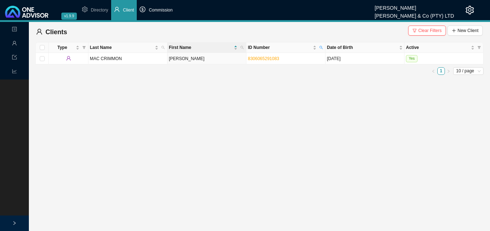
click at [164, 13] on span "Commission" at bounding box center [161, 10] width 24 height 5
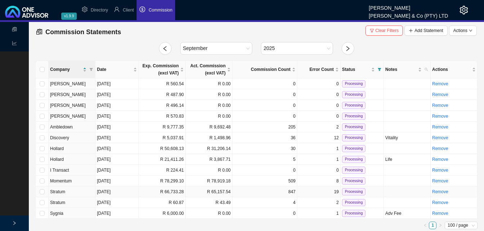
click at [171, 193] on td "R 66,733.28" at bounding box center [162, 192] width 47 height 11
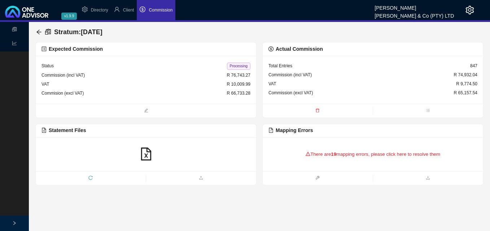
click at [335, 158] on div "There are 19 mapping errors, please click here to resolve them" at bounding box center [372, 154] width 209 height 22
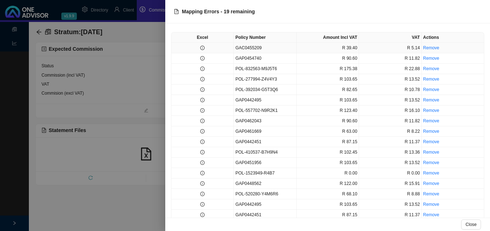
click at [245, 48] on td "GAC0455209" at bounding box center [265, 48] width 62 height 10
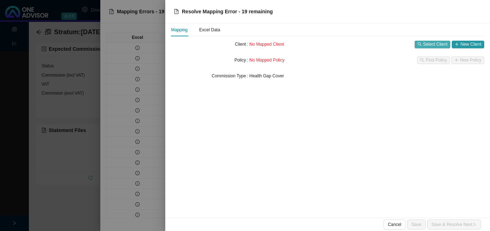
click at [433, 44] on span "Select Client" at bounding box center [435, 44] width 24 height 7
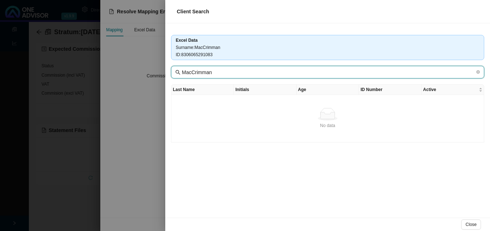
click at [192, 74] on input "MacCrimman" at bounding box center [328, 72] width 293 height 8
click at [207, 73] on input "[PERSON_NAME]" at bounding box center [328, 72] width 293 height 8
type input "Mac Crimmon"
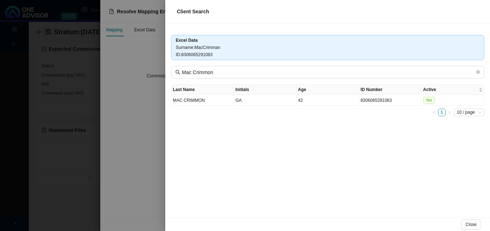
click at [212, 141] on div "Excel Data Surname : MacCrimman ID : 8306065291083 Mac Crimmon Last Name Initia…" at bounding box center [327, 120] width 324 height 195
click at [289, 104] on td "GA" at bounding box center [265, 100] width 62 height 11
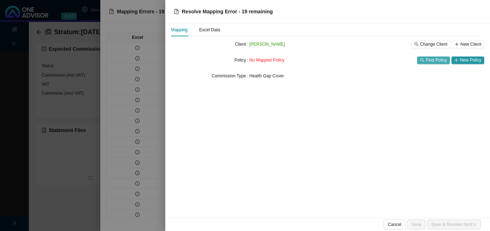
click at [439, 59] on span "Find Policy" at bounding box center [435, 60] width 21 height 7
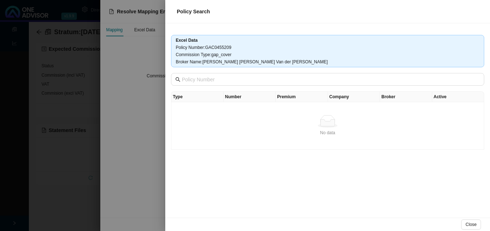
click at [141, 105] on div at bounding box center [245, 115] width 490 height 231
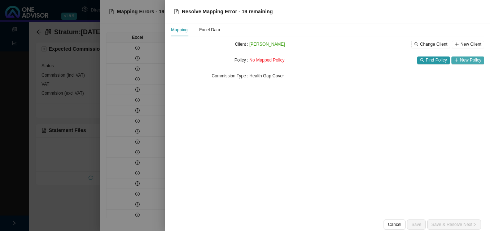
click at [469, 58] on span "New Policy" at bounding box center [470, 60] width 21 height 7
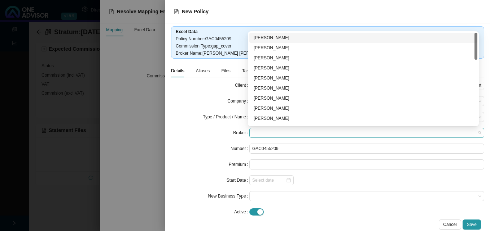
click at [255, 134] on span at bounding box center [366, 132] width 229 height 9
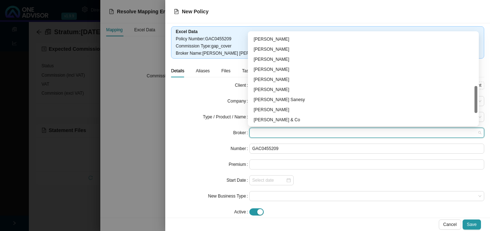
scroll to position [221, 0]
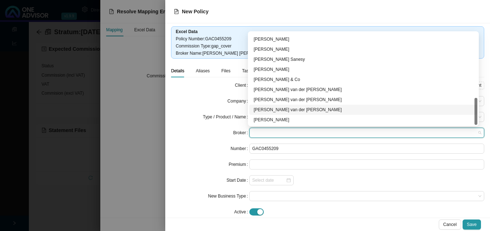
click at [303, 113] on div "[PERSON_NAME] van der [PERSON_NAME]" at bounding box center [362, 109] width 219 height 7
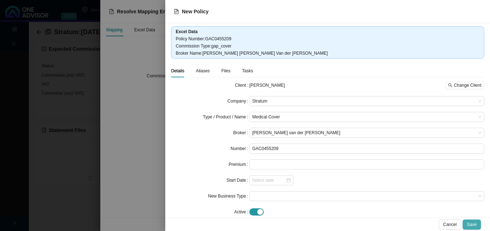
click at [473, 224] on span "Save" at bounding box center [472, 224] width 10 height 7
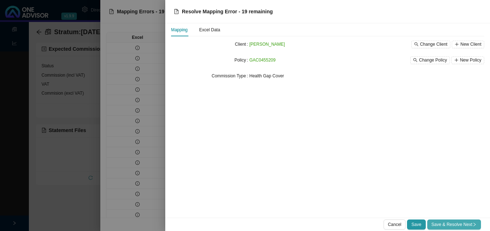
click at [463, 225] on span "Save & Resolve Next" at bounding box center [453, 224] width 45 height 7
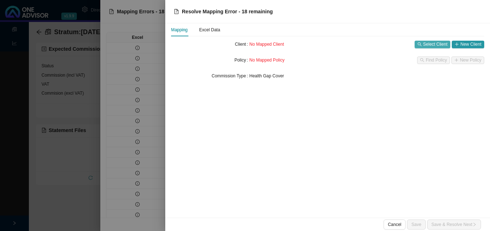
click at [430, 45] on span "Select Client" at bounding box center [435, 44] width 24 height 7
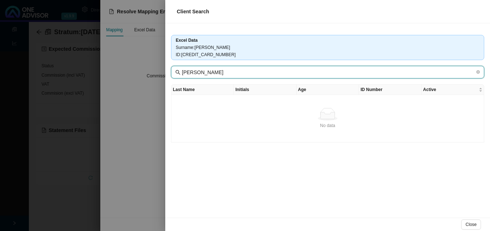
click at [189, 76] on input "[PERSON_NAME]" at bounding box center [328, 72] width 293 height 8
type input "Mc Murtrie"
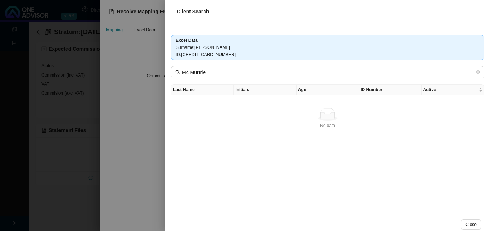
click at [147, 140] on div at bounding box center [245, 115] width 490 height 231
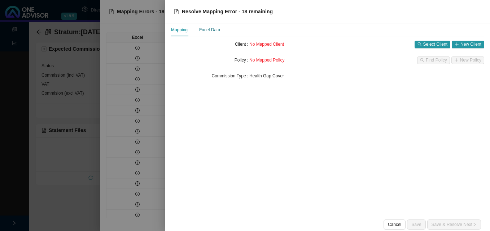
click at [207, 31] on div "Excel Data" at bounding box center [209, 29] width 21 height 7
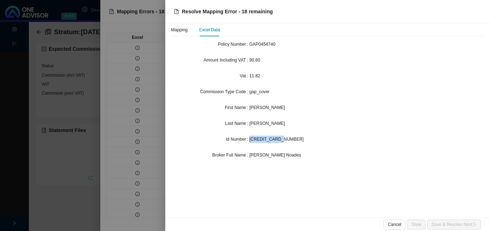
drag, startPoint x: 280, startPoint y: 140, endPoint x: 250, endPoint y: 139, distance: 30.3
click at [250, 139] on div "[CREDIT_CARD_NUMBER]" at bounding box center [366, 139] width 235 height 7
click at [166, 133] on div "Mapping Excel Data Policy Number GAP0454740 Amount Including VAT 90.60 Vat 11.8…" at bounding box center [327, 120] width 324 height 195
click at [182, 30] on div "Mapping" at bounding box center [179, 29] width 17 height 7
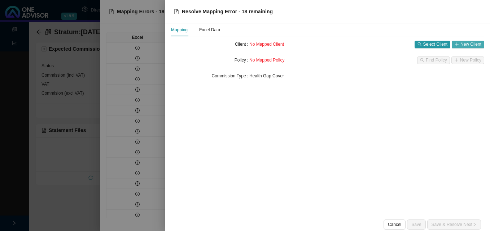
click at [465, 45] on span "New Client" at bounding box center [470, 44] width 21 height 7
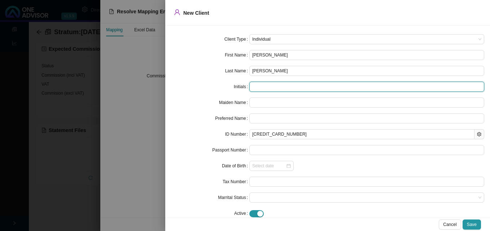
click at [259, 87] on input "text" at bounding box center [366, 87] width 235 height 10
type input "c"
type input "C"
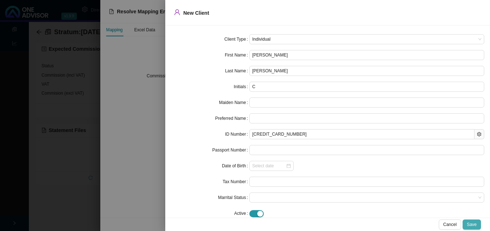
click at [473, 224] on span "Save" at bounding box center [472, 224] width 10 height 7
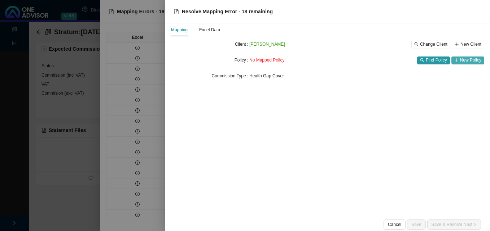
click at [457, 58] on icon "plus" at bounding box center [456, 60] width 4 height 4
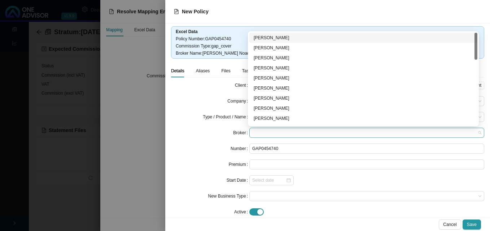
click at [277, 131] on span at bounding box center [366, 132] width 229 height 9
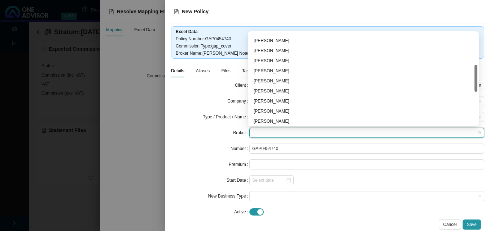
scroll to position [144, 0]
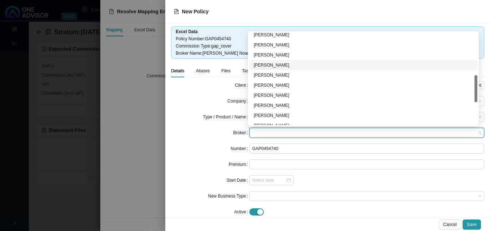
click at [283, 65] on div "[PERSON_NAME]" at bounding box center [362, 65] width 219 height 7
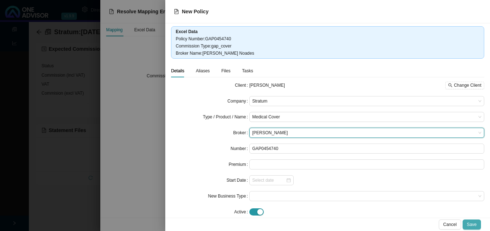
click at [475, 223] on span "Save" at bounding box center [472, 224] width 10 height 7
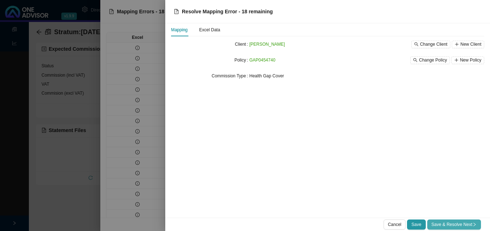
click at [464, 223] on span "Save & Resolve Next" at bounding box center [453, 224] width 45 height 7
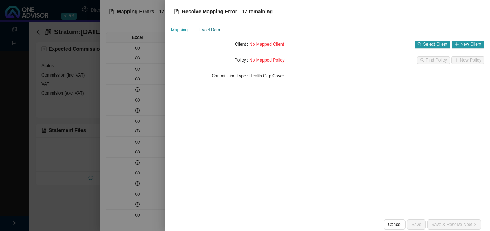
click at [202, 30] on div "Excel Data" at bounding box center [209, 29] width 21 height 7
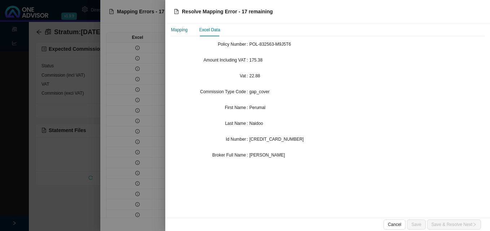
click at [180, 28] on div "Mapping" at bounding box center [179, 29] width 17 height 7
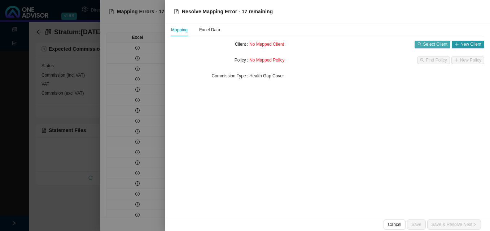
click at [430, 43] on span "Select Client" at bounding box center [435, 44] width 24 height 7
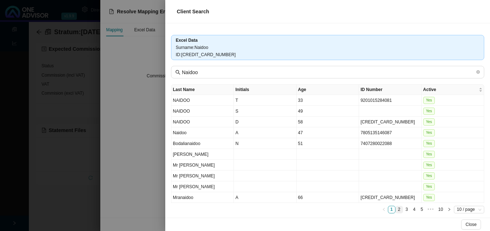
click at [395, 211] on link "2" at bounding box center [398, 210] width 7 height 7
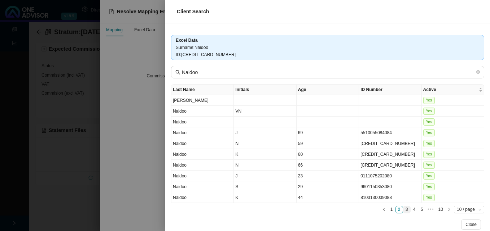
click at [403, 211] on link "3" at bounding box center [406, 210] width 7 height 7
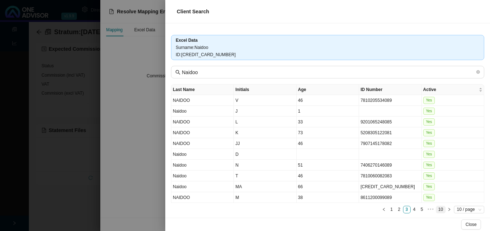
click at [439, 211] on link "10" at bounding box center [440, 210] width 9 height 7
click at [428, 212] on link "9" at bounding box center [431, 210] width 7 height 7
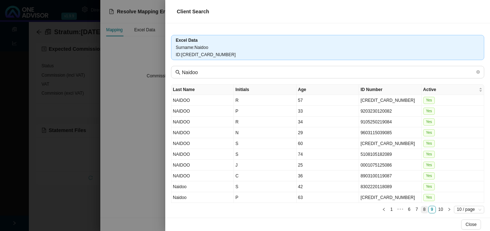
click at [421, 210] on link "8" at bounding box center [424, 210] width 7 height 7
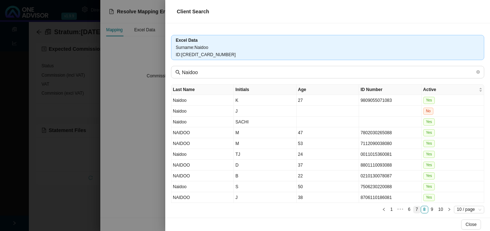
click at [413, 211] on link "7" at bounding box center [416, 210] width 7 height 7
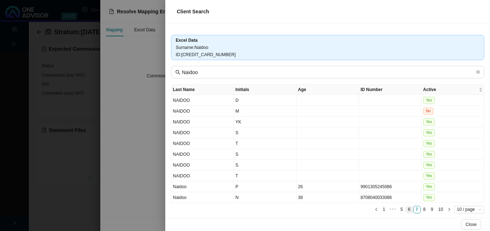
click at [406, 211] on link "6" at bounding box center [409, 210] width 7 height 7
click at [395, 210] on link "5" at bounding box center [398, 210] width 7 height 7
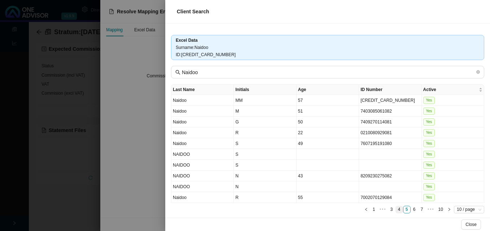
click at [395, 209] on link "4" at bounding box center [398, 210] width 7 height 7
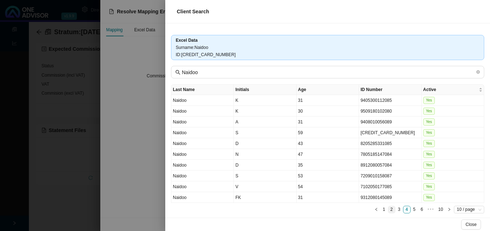
click at [388, 209] on link "2" at bounding box center [391, 210] width 7 height 7
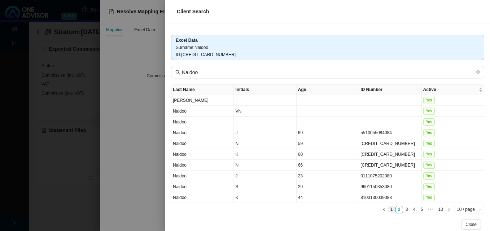
click at [388, 209] on link "1" at bounding box center [391, 210] width 7 height 7
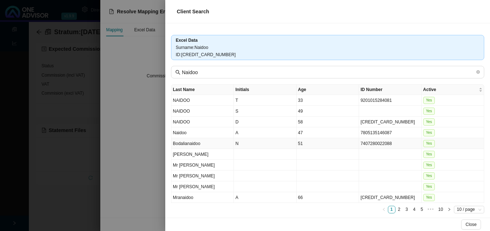
click at [172, 146] on td "Bodalianaidoo" at bounding box center [202, 143] width 62 height 11
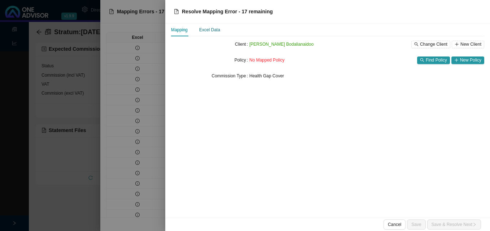
click at [202, 27] on div "Excel Data" at bounding box center [209, 29] width 21 height 7
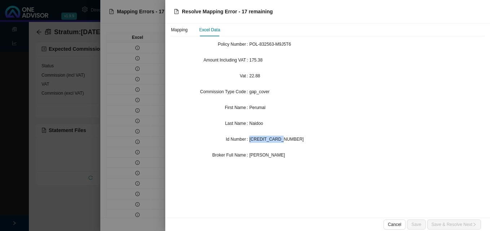
drag, startPoint x: 249, startPoint y: 139, endPoint x: 280, endPoint y: 141, distance: 30.7
click at [280, 141] on div "[CREDIT_CARD_NUMBER]" at bounding box center [366, 139] width 235 height 7
drag, startPoint x: 280, startPoint y: 141, endPoint x: 270, endPoint y: 140, distance: 10.5
copy span "[CREDIT_CARD_NUMBER]"
click at [128, 74] on div at bounding box center [245, 115] width 490 height 231
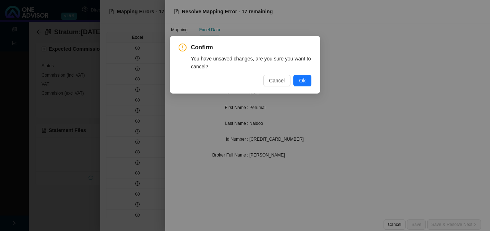
click at [89, 75] on div "Confirm You have unsaved changes, are you sure you want to cancel? Cancel Ok" at bounding box center [245, 115] width 490 height 231
click at [303, 79] on span "Ok" at bounding box center [302, 81] width 6 height 8
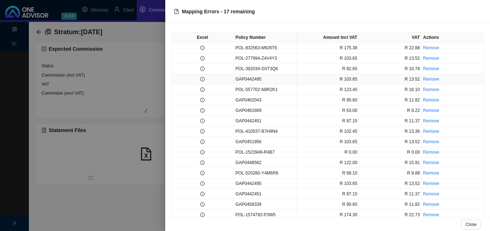
click at [176, 80] on td at bounding box center [202, 79] width 62 height 10
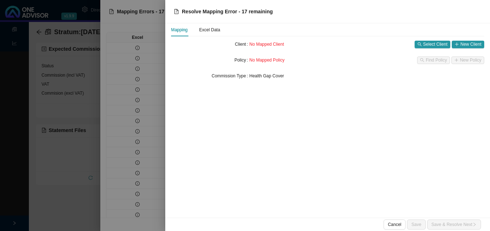
drag, startPoint x: 105, startPoint y: 68, endPoint x: 93, endPoint y: 68, distance: 11.9
click at [104, 68] on div at bounding box center [245, 115] width 490 height 231
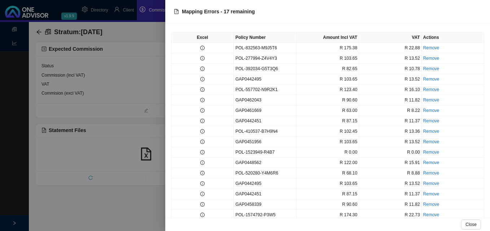
click at [90, 68] on div at bounding box center [245, 115] width 490 height 231
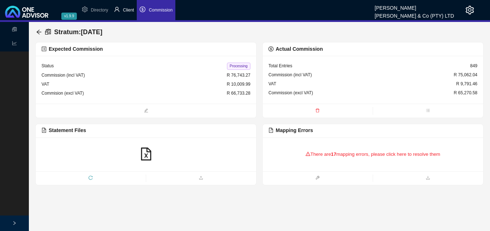
click at [128, 8] on span "Client" at bounding box center [128, 10] width 11 height 5
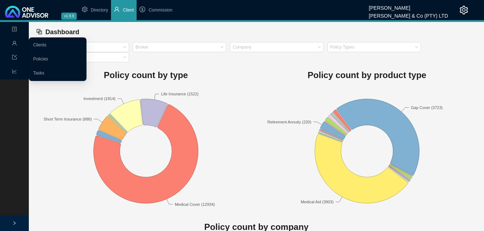
click at [14, 42] on icon "user" at bounding box center [14, 43] width 5 height 5
drag, startPoint x: 36, startPoint y: 44, endPoint x: 41, endPoint y: 44, distance: 4.4
click at [37, 44] on link "Clients" at bounding box center [39, 45] width 13 height 5
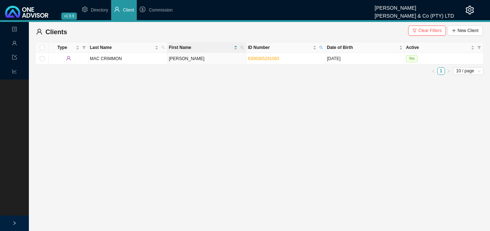
click at [432, 31] on span "Clear Filters" at bounding box center [429, 30] width 23 height 7
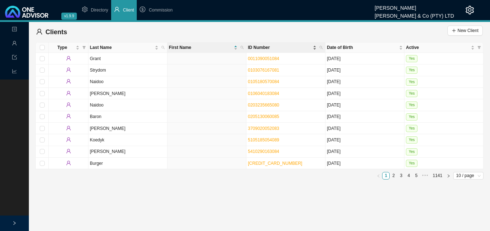
drag, startPoint x: 323, startPoint y: 47, endPoint x: 307, endPoint y: 50, distance: 16.3
click at [322, 47] on span "ID Number" at bounding box center [321, 48] width 6 height 10
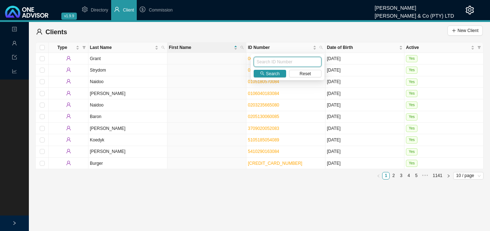
paste input "[CREDIT_CARD_NUMBER]"
type input "[CREDIT_CARD_NUMBER]"
click at [271, 73] on span "Search" at bounding box center [273, 73] width 14 height 7
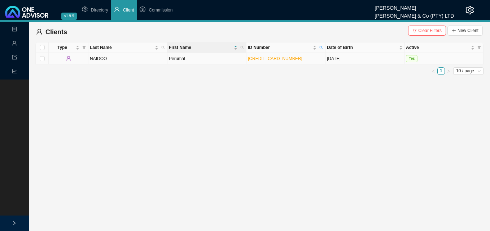
click at [222, 61] on td "Perumal" at bounding box center [206, 59] width 79 height 12
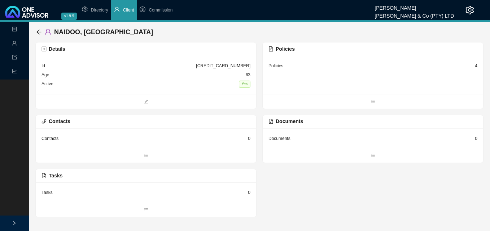
click at [477, 64] on div "4" at bounding box center [475, 65] width 3 height 7
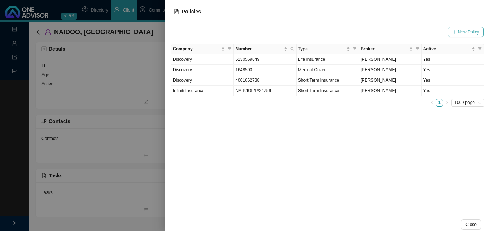
click at [461, 33] on span "New Policy" at bounding box center [467, 31] width 21 height 7
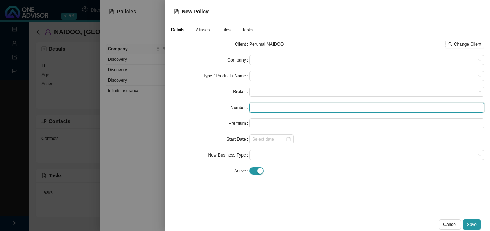
paste input "POL-832563-M9J5T6"
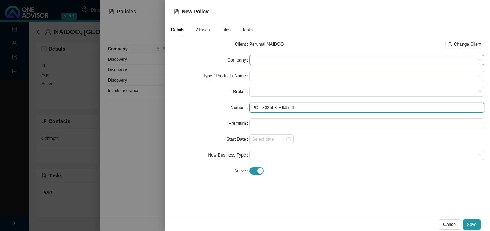
click at [265, 62] on span at bounding box center [366, 60] width 229 height 9
type input "POL-832563-M9J5T6"
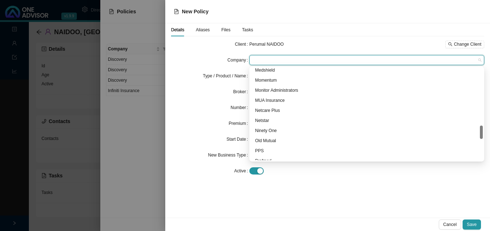
scroll to position [505, 0]
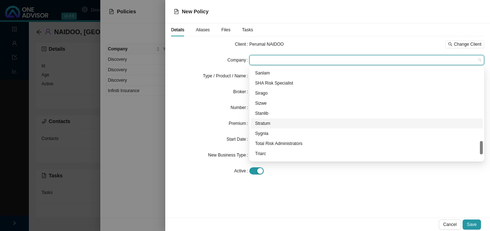
click at [283, 123] on div "Stratum" at bounding box center [366, 123] width 223 height 7
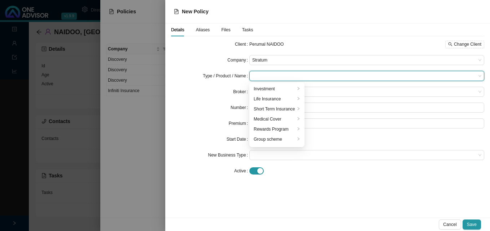
click at [257, 76] on input "search" at bounding box center [364, 75] width 224 height 9
click at [267, 120] on div "Medical Cover" at bounding box center [273, 119] width 41 height 7
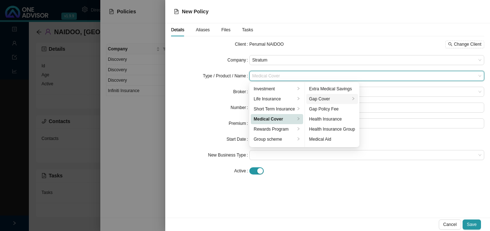
click at [327, 99] on div "Gap Cover" at bounding box center [329, 99] width 41 height 7
click at [195, 128] on div "Premium" at bounding box center [210, 124] width 78 height 10
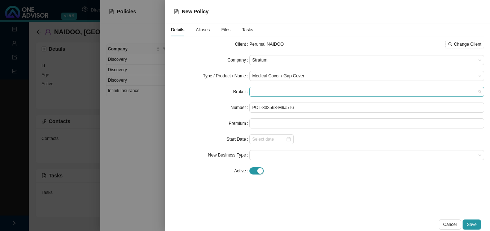
click at [265, 90] on span at bounding box center [366, 91] width 229 height 9
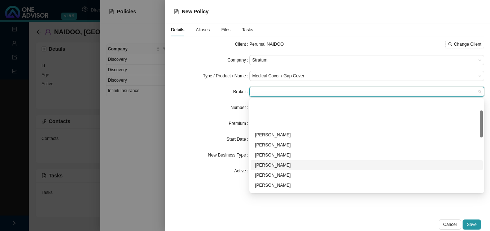
scroll to position [36, 0]
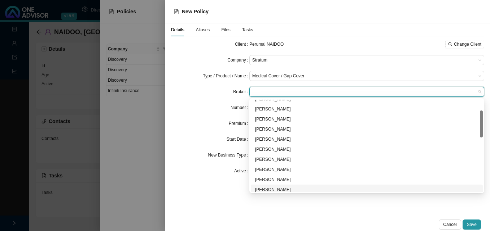
click at [283, 191] on div "[PERSON_NAME]" at bounding box center [366, 189] width 223 height 7
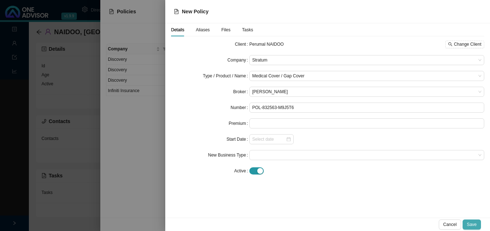
click at [476, 224] on span "Save" at bounding box center [472, 224] width 10 height 7
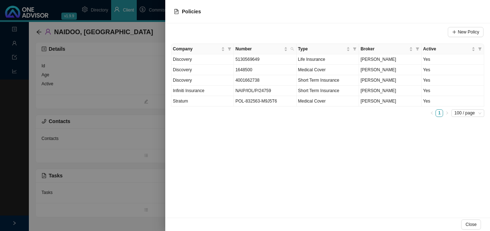
drag, startPoint x: 112, startPoint y: 186, endPoint x: 124, endPoint y: 187, distance: 11.6
click at [114, 187] on div at bounding box center [245, 115] width 490 height 231
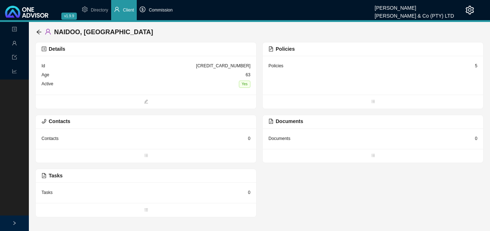
click at [164, 13] on li "Commission" at bounding box center [156, 10] width 39 height 20
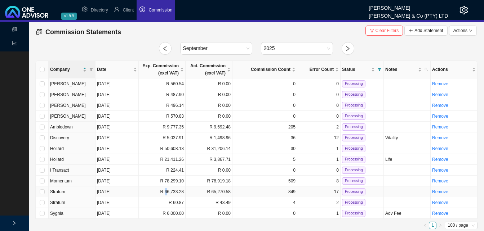
click at [167, 193] on td "R 66,733.28" at bounding box center [162, 192] width 47 height 11
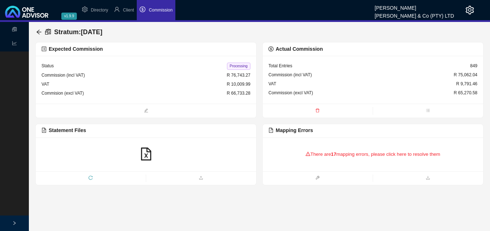
click at [317, 156] on div "There are 17 mapping errors, please click here to resolve them" at bounding box center [372, 154] width 209 height 22
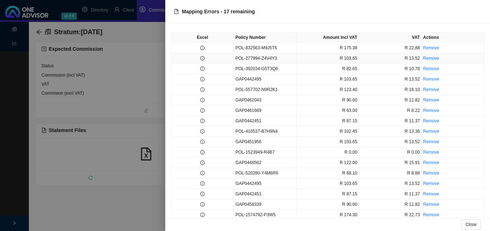
click at [204, 59] on td at bounding box center [202, 58] width 62 height 10
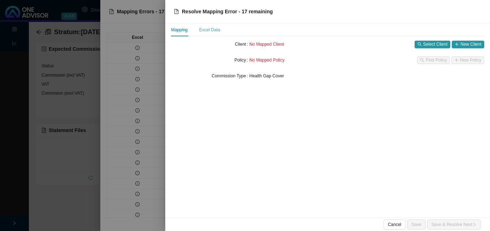
click at [213, 34] on div "Excel Data" at bounding box center [209, 29] width 21 height 13
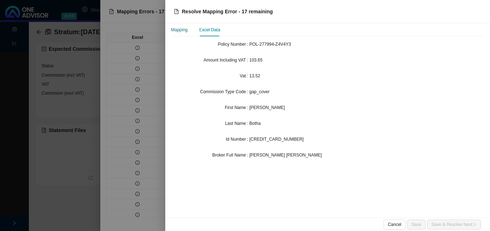
click at [182, 32] on div "Mapping" at bounding box center [179, 29] width 17 height 7
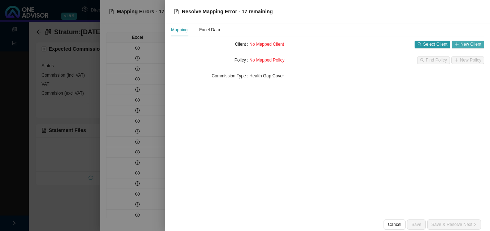
click at [468, 46] on span "New Client" at bounding box center [470, 44] width 21 height 7
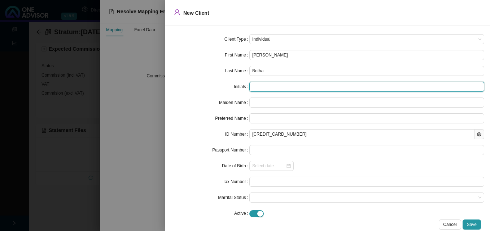
click at [265, 87] on input "text" at bounding box center [366, 87] width 235 height 10
type input "C"
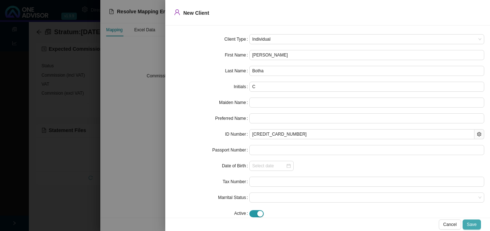
click at [473, 226] on span "Save" at bounding box center [472, 224] width 10 height 7
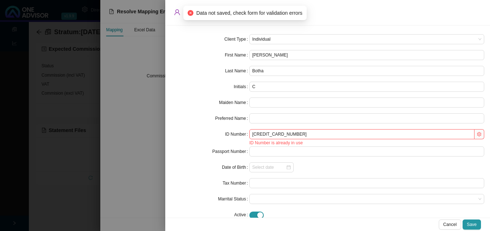
click at [131, 172] on div at bounding box center [245, 115] width 490 height 231
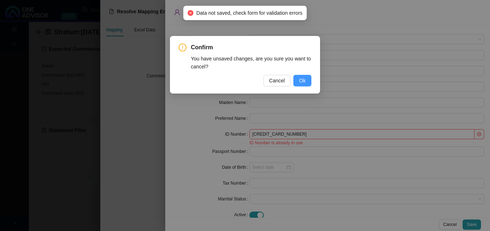
click at [304, 83] on span "Ok" at bounding box center [302, 81] width 6 height 8
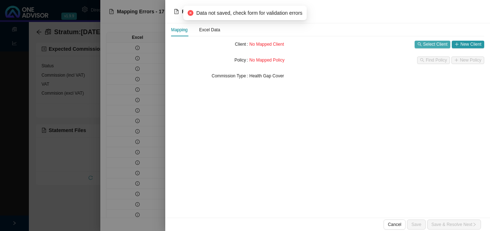
click at [440, 46] on span "Select Client" at bounding box center [435, 44] width 24 height 7
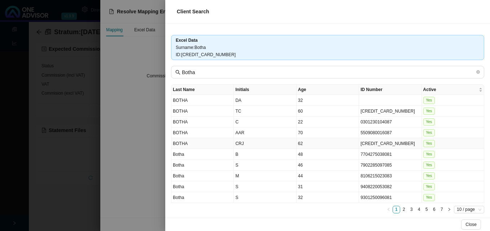
click at [386, 143] on td "[CREDIT_CARD_NUMBER]" at bounding box center [390, 143] width 62 height 11
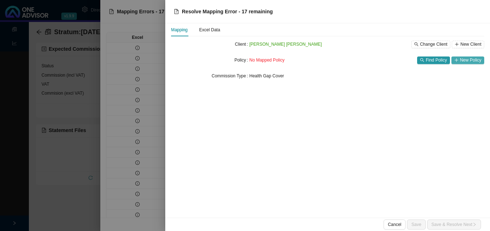
click at [469, 62] on span "New Policy" at bounding box center [470, 60] width 21 height 7
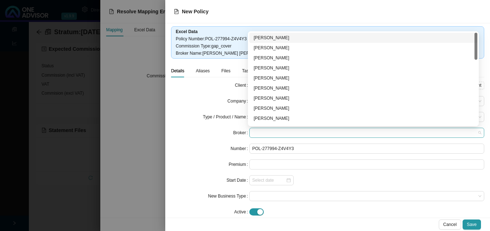
click at [289, 135] on span at bounding box center [366, 132] width 229 height 9
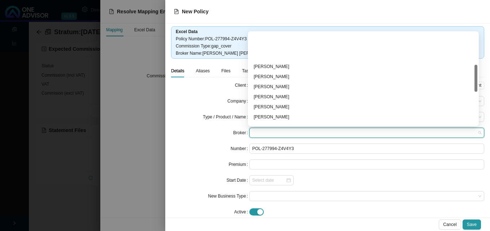
scroll to position [108, 0]
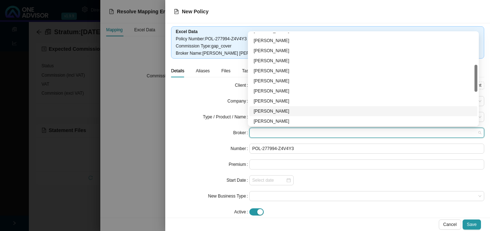
click at [284, 112] on div "[PERSON_NAME]" at bounding box center [362, 111] width 219 height 7
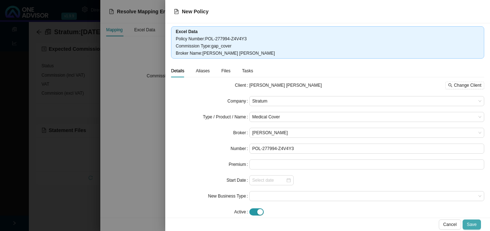
click at [473, 223] on span "Save" at bounding box center [472, 224] width 10 height 7
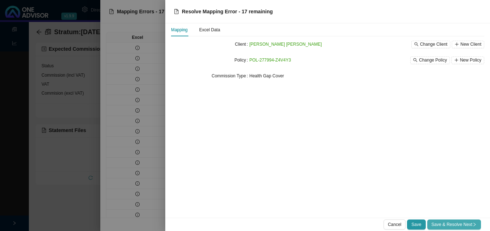
click at [467, 223] on span "Save & Resolve Next" at bounding box center [453, 224] width 45 height 7
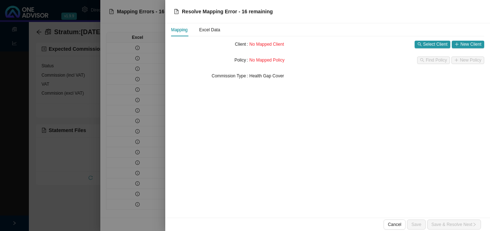
click at [144, 142] on div at bounding box center [245, 115] width 490 height 231
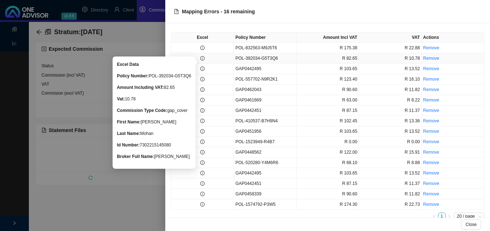
click at [202, 59] on icon "info-circle" at bounding box center [202, 58] width 0 height 2
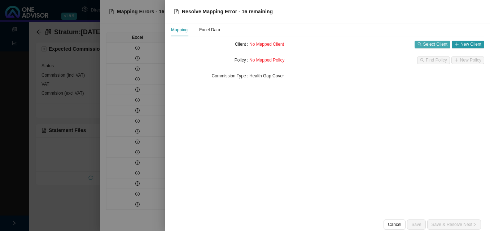
click at [439, 47] on span "Select Client" at bounding box center [435, 44] width 24 height 7
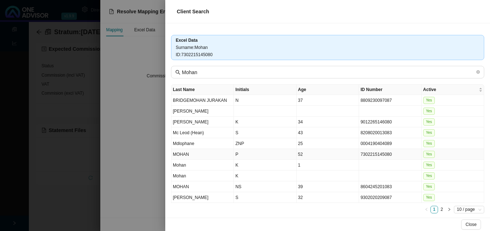
click at [373, 154] on td "7302215145080" at bounding box center [390, 154] width 62 height 11
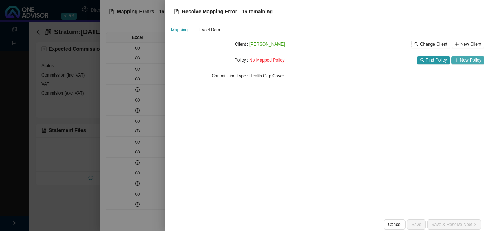
click at [472, 58] on span "New Policy" at bounding box center [470, 60] width 21 height 7
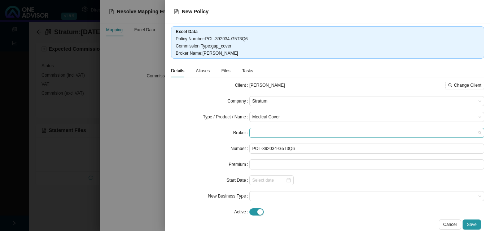
click at [299, 135] on span at bounding box center [366, 132] width 229 height 9
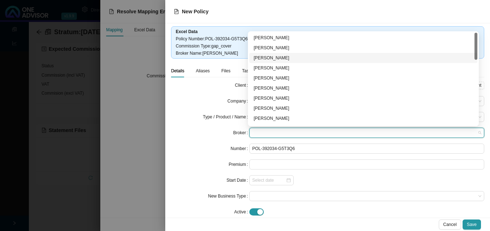
click at [299, 62] on div "[PERSON_NAME]" at bounding box center [363, 58] width 228 height 10
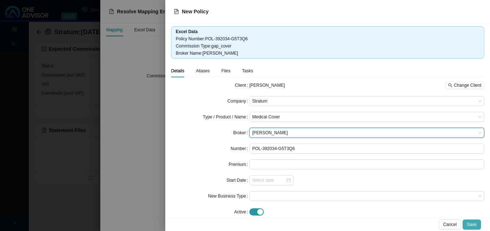
click at [477, 224] on button "Save" at bounding box center [471, 225] width 18 height 10
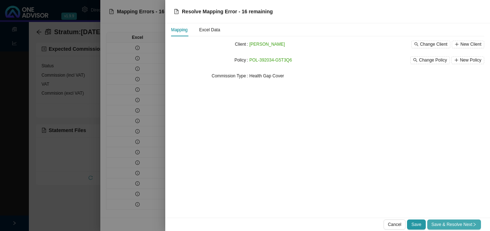
click at [473, 227] on icon "right" at bounding box center [474, 225] width 4 height 4
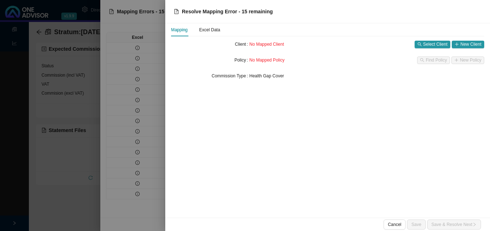
click at [134, 163] on div at bounding box center [245, 115] width 490 height 231
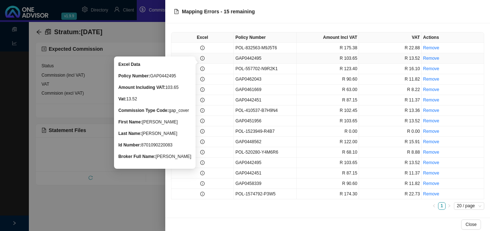
click at [203, 58] on icon "info-circle" at bounding box center [202, 58] width 4 height 4
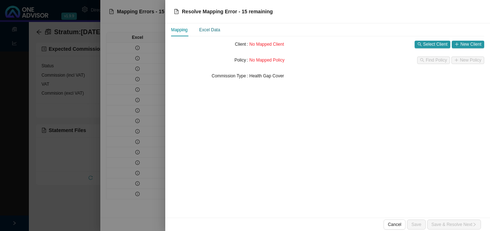
click at [212, 31] on div "Excel Data" at bounding box center [209, 29] width 21 height 7
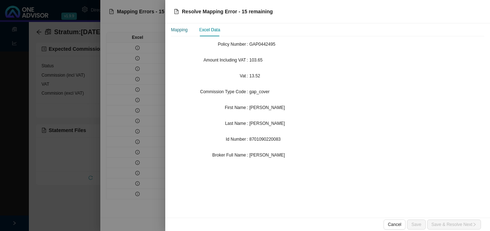
click at [184, 32] on div "Mapping" at bounding box center [179, 29] width 17 height 7
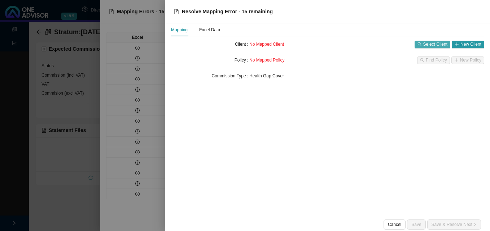
click at [428, 44] on span "Select Client" at bounding box center [435, 44] width 24 height 7
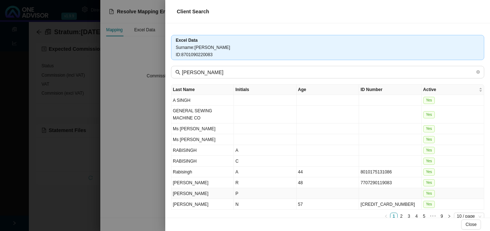
scroll to position [11, 0]
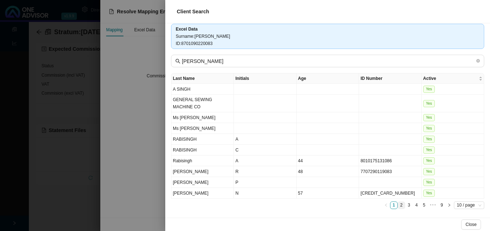
click at [398, 207] on link "2" at bounding box center [401, 205] width 7 height 7
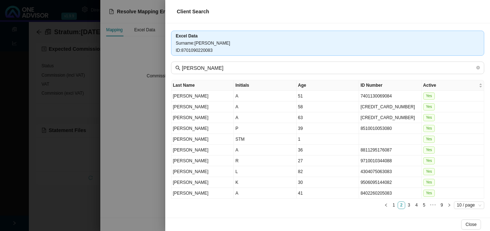
scroll to position [4, 0]
click at [405, 204] on link "3" at bounding box center [408, 205] width 7 height 7
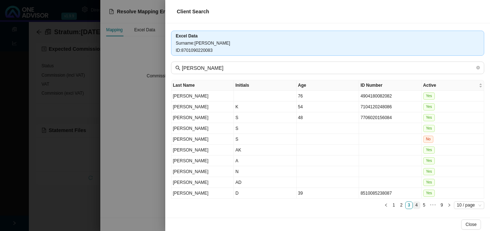
click at [413, 204] on link "4" at bounding box center [416, 205] width 7 height 7
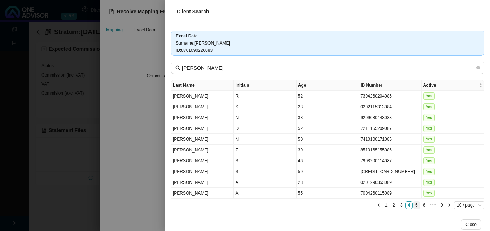
click at [413, 206] on link "5" at bounding box center [416, 205] width 7 height 7
click at [413, 206] on link "6" at bounding box center [416, 205] width 7 height 7
click at [387, 107] on td "8701090220083" at bounding box center [390, 107] width 62 height 11
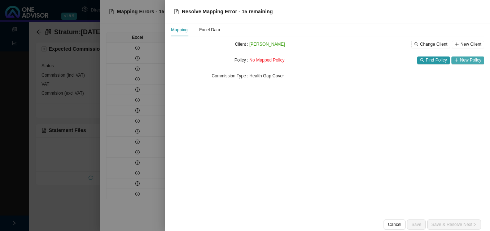
click at [471, 61] on span "New Policy" at bounding box center [470, 60] width 21 height 7
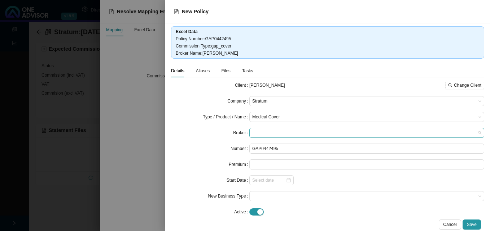
click at [308, 130] on span at bounding box center [366, 132] width 229 height 9
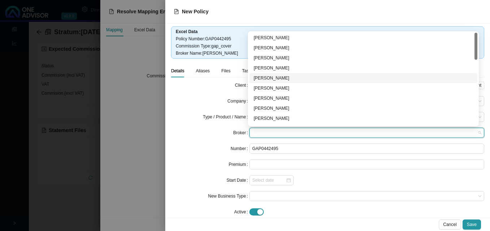
click at [304, 74] on div "[PERSON_NAME]" at bounding box center [363, 78] width 228 height 10
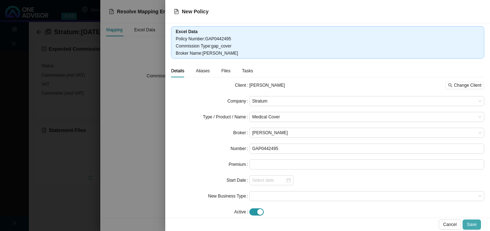
click at [472, 223] on span "Save" at bounding box center [472, 224] width 10 height 7
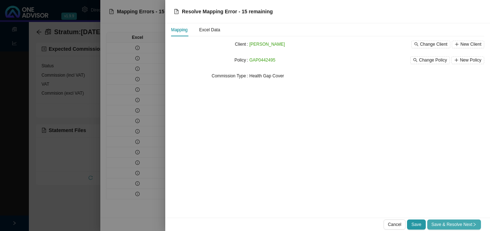
drag, startPoint x: 458, startPoint y: 223, endPoint x: 357, endPoint y: 215, distance: 101.3
click at [457, 223] on span "Save & Resolve Next" at bounding box center [453, 224] width 45 height 7
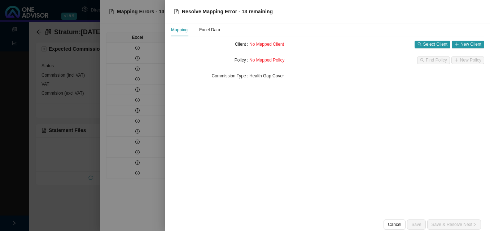
click at [140, 184] on div at bounding box center [245, 115] width 490 height 231
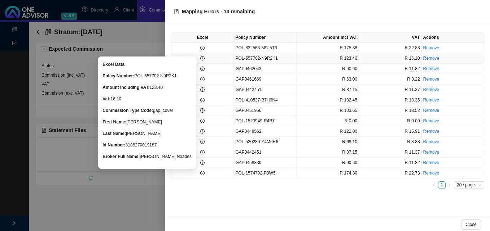
click at [201, 60] on icon "info-circle" at bounding box center [202, 58] width 4 height 4
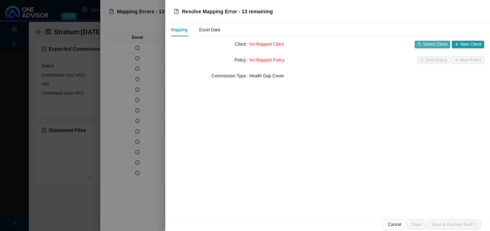
click at [435, 45] on span "Select Client" at bounding box center [435, 44] width 24 height 7
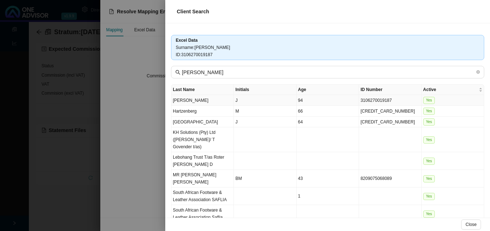
click at [335, 101] on td "94" at bounding box center [327, 100] width 62 height 11
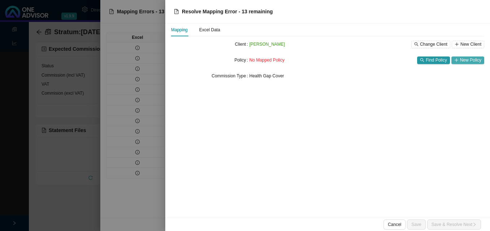
click at [470, 60] on span "New Policy" at bounding box center [470, 60] width 21 height 7
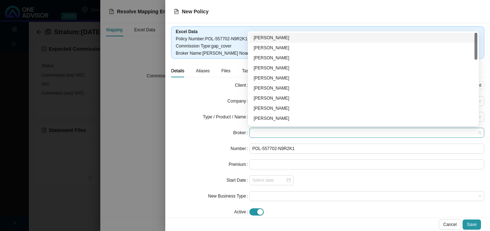
click at [287, 130] on span at bounding box center [366, 132] width 229 height 9
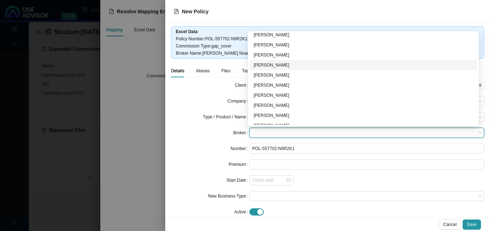
click at [285, 67] on div "[PERSON_NAME]" at bounding box center [362, 65] width 219 height 7
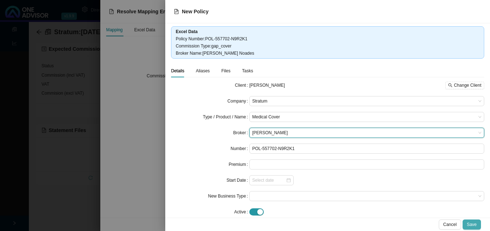
click at [471, 222] on span "Save" at bounding box center [472, 224] width 10 height 7
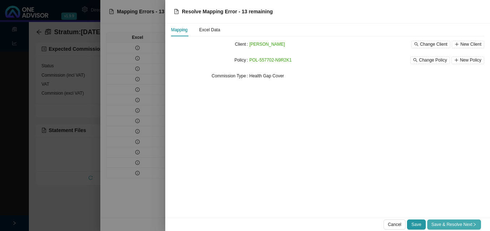
click at [470, 223] on span "Save & Resolve Next" at bounding box center [453, 224] width 45 height 7
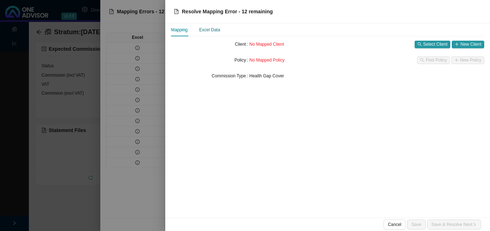
click at [211, 31] on div "Excel Data" at bounding box center [209, 29] width 21 height 7
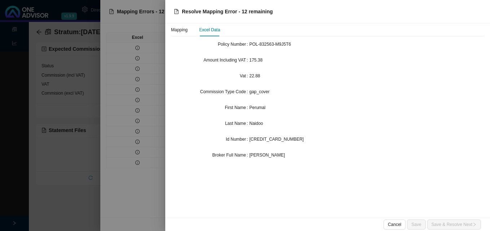
click at [149, 63] on div at bounding box center [245, 115] width 490 height 231
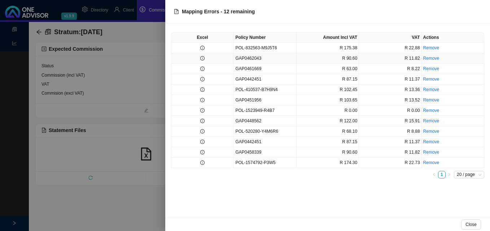
click at [200, 58] on td at bounding box center [202, 58] width 62 height 10
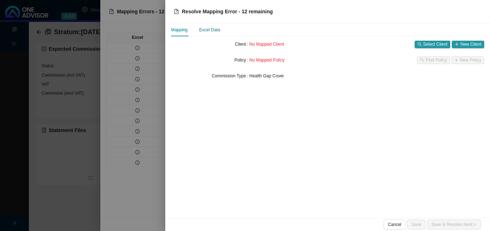
click at [215, 28] on div "Excel Data" at bounding box center [209, 29] width 21 height 7
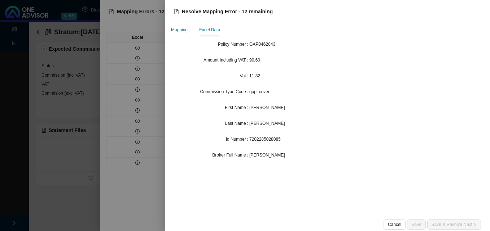
click at [178, 32] on div "Mapping" at bounding box center [179, 29] width 17 height 7
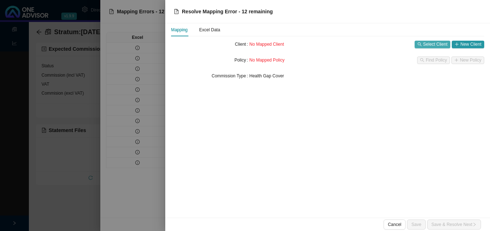
click at [432, 43] on span "Select Client" at bounding box center [435, 44] width 24 height 7
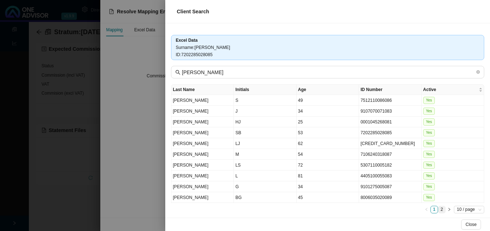
click at [438, 211] on link "2" at bounding box center [441, 210] width 7 height 7
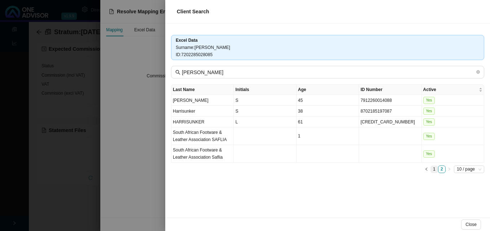
click at [433, 169] on link "1" at bounding box center [433, 169] width 7 height 7
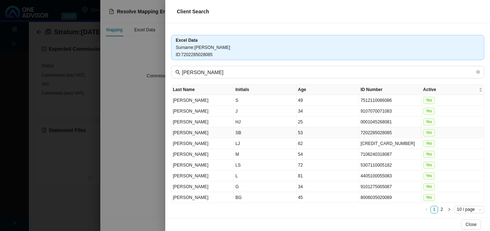
click at [367, 132] on td "7202285028085" at bounding box center [390, 133] width 62 height 11
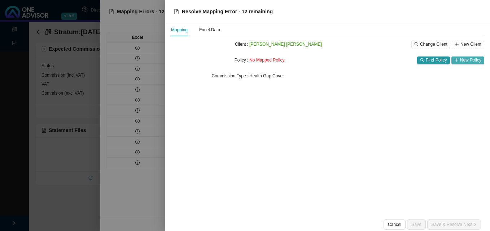
click at [465, 59] on span "New Policy" at bounding box center [470, 60] width 21 height 7
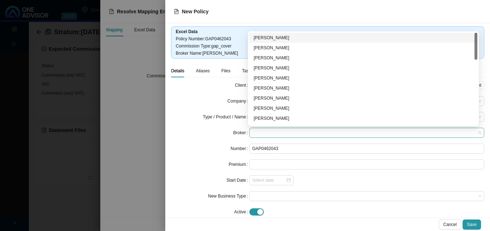
click at [282, 134] on span at bounding box center [366, 132] width 229 height 9
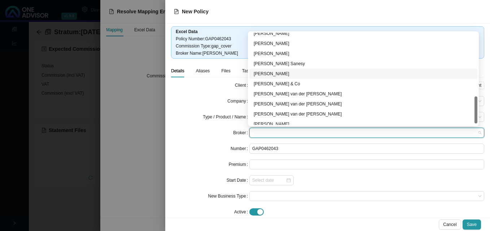
scroll to position [221, 0]
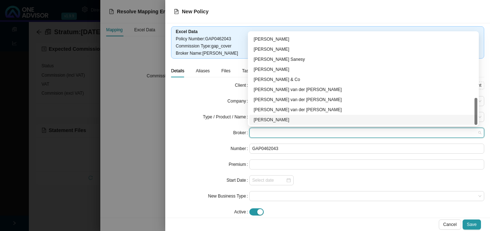
click at [314, 120] on div "[PERSON_NAME]" at bounding box center [362, 119] width 219 height 7
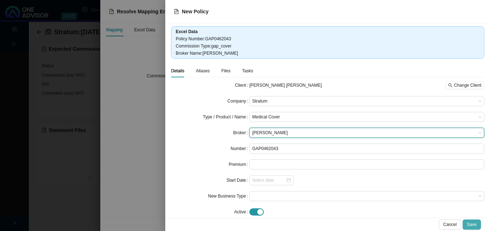
click at [470, 222] on span "Save" at bounding box center [472, 224] width 10 height 7
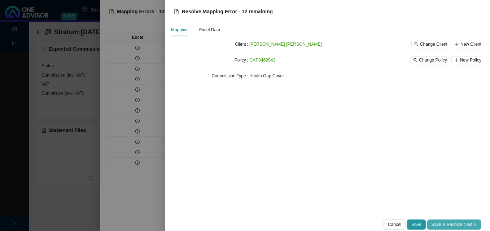
click at [465, 222] on span "Save & Resolve Next" at bounding box center [453, 224] width 45 height 7
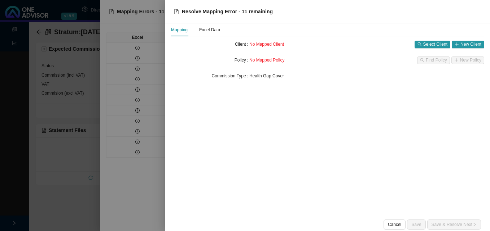
click at [145, 156] on div at bounding box center [245, 115] width 490 height 231
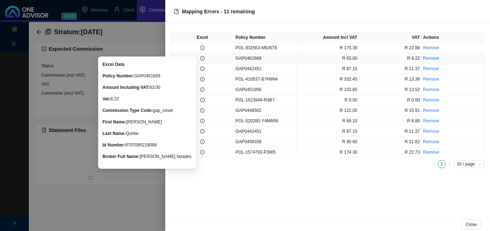
click at [203, 57] on icon "info-circle" at bounding box center [202, 58] width 4 height 4
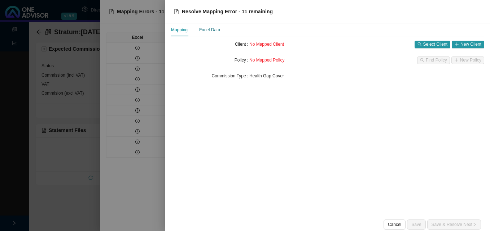
click at [210, 29] on div "Excel Data" at bounding box center [209, 29] width 21 height 7
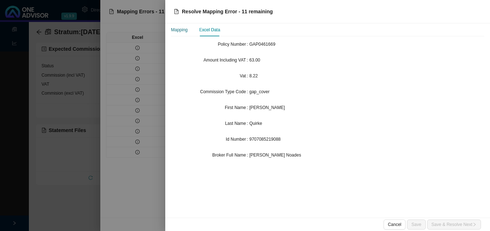
click at [186, 33] on div "Mapping" at bounding box center [179, 29] width 17 height 7
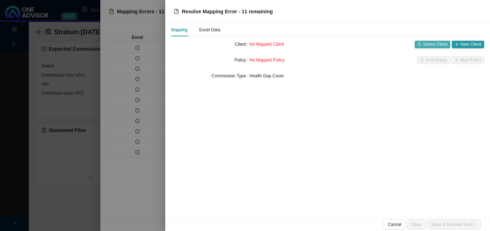
click at [425, 44] on span "Select Client" at bounding box center [435, 44] width 24 height 7
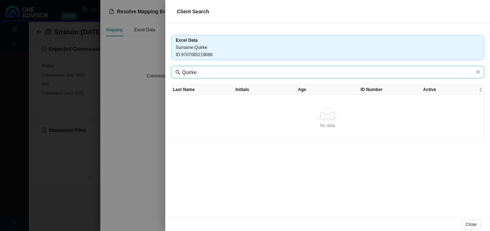
click at [257, 77] on span "Quirke" at bounding box center [327, 72] width 313 height 13
click at [146, 96] on div at bounding box center [245, 115] width 490 height 231
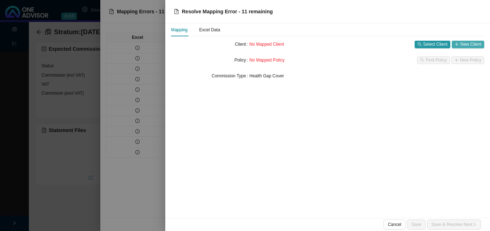
click at [473, 46] on span "New Client" at bounding box center [470, 44] width 21 height 7
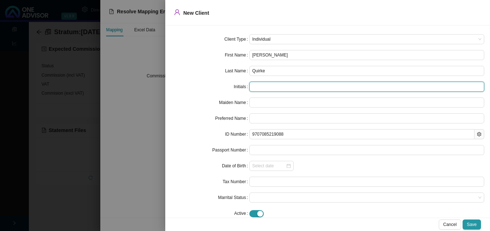
click at [285, 87] on input "text" at bounding box center [366, 87] width 235 height 10
type input "C"
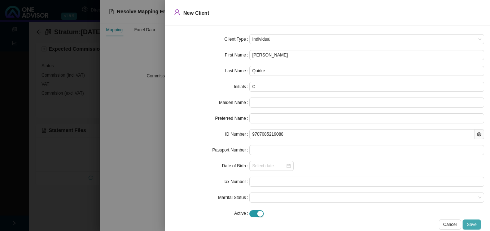
click at [472, 226] on span "Save" at bounding box center [472, 224] width 10 height 7
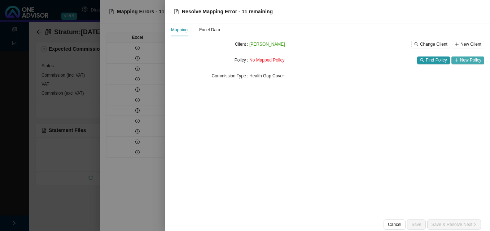
click at [464, 57] on span "New Policy" at bounding box center [470, 60] width 21 height 7
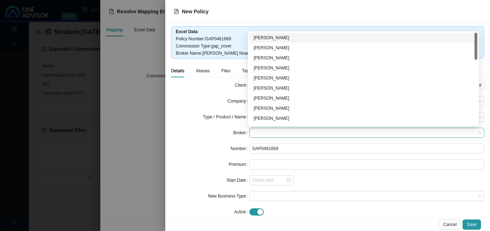
click at [264, 134] on span at bounding box center [366, 132] width 229 height 9
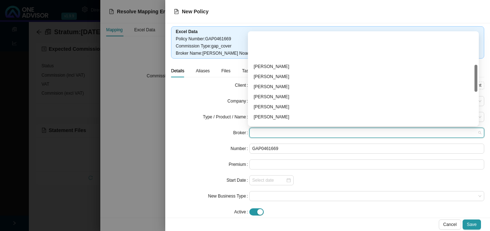
scroll to position [108, 0]
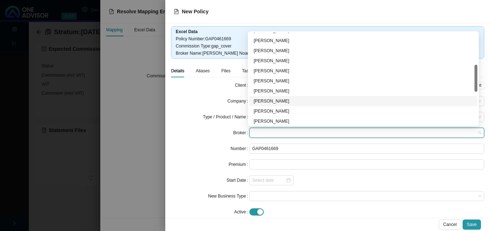
click at [303, 103] on div "[PERSON_NAME]" at bounding box center [362, 101] width 219 height 7
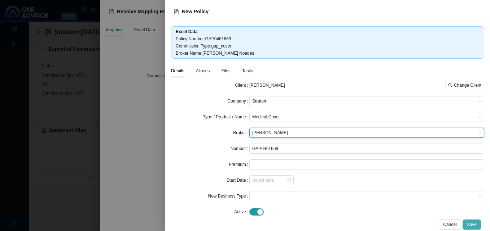
click at [473, 224] on span "Save" at bounding box center [472, 224] width 10 height 7
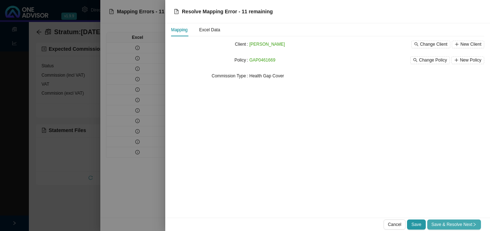
click at [469, 224] on span "Save & Resolve Next" at bounding box center [453, 224] width 45 height 7
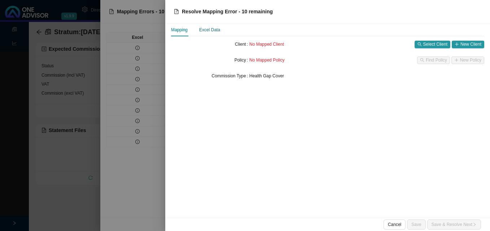
click at [219, 30] on div "Excel Data" at bounding box center [209, 29] width 21 height 7
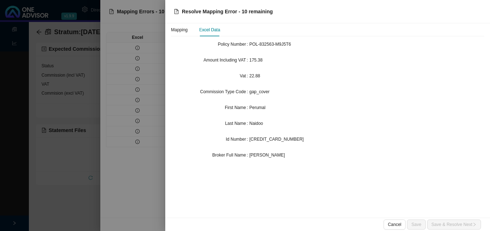
click at [144, 82] on div at bounding box center [245, 115] width 490 height 231
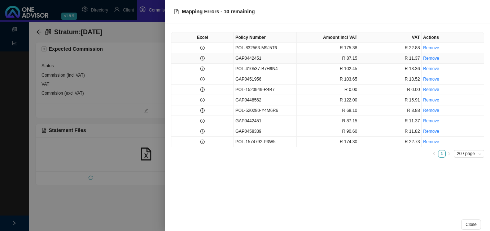
click at [201, 60] on icon "info-circle" at bounding box center [202, 58] width 4 height 4
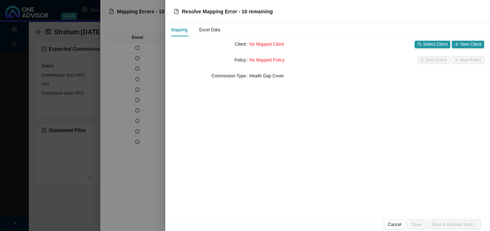
click at [220, 32] on div "Mapping Excel Data" at bounding box center [322, 29] width 302 height 13
click at [217, 31] on div "Excel Data" at bounding box center [209, 29] width 21 height 7
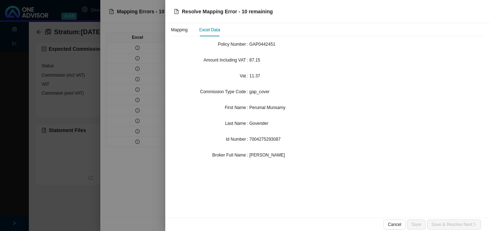
click at [132, 71] on div at bounding box center [245, 115] width 490 height 231
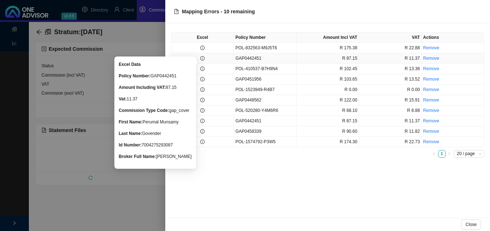
click at [203, 57] on icon "info-circle" at bounding box center [202, 58] width 4 height 4
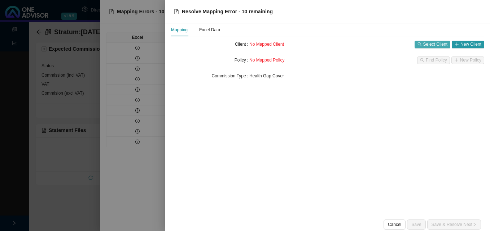
click at [425, 44] on span "Select Client" at bounding box center [435, 44] width 24 height 7
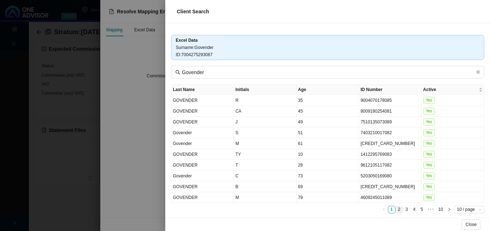
click at [395, 211] on link "2" at bounding box center [398, 210] width 7 height 7
click at [403, 209] on link "3" at bounding box center [406, 210] width 7 height 7
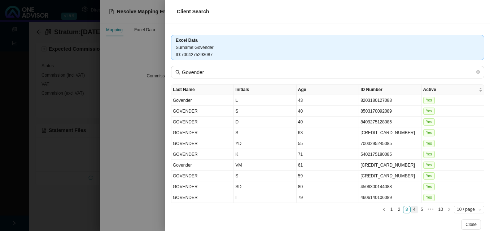
click at [411, 210] on link "4" at bounding box center [414, 210] width 7 height 7
drag, startPoint x: 136, startPoint y: 164, endPoint x: 180, endPoint y: 158, distance: 44.1
click at [136, 164] on div at bounding box center [245, 115] width 490 height 231
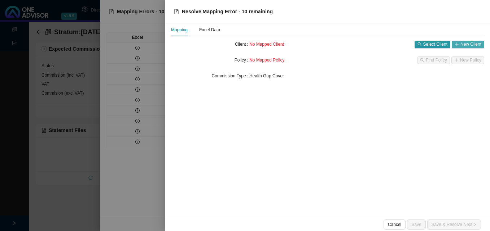
click at [470, 46] on span "New Client" at bounding box center [470, 44] width 21 height 7
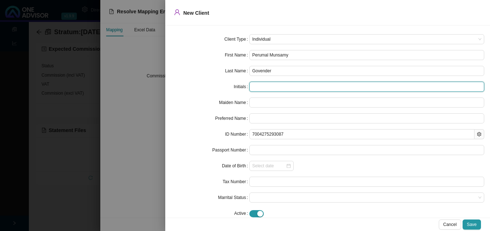
click at [279, 89] on input "text" at bounding box center [366, 87] width 235 height 10
type input "P M"
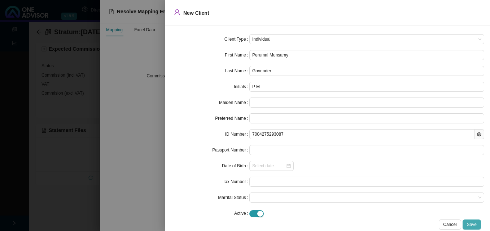
click at [477, 225] on button "Save" at bounding box center [471, 225] width 18 height 10
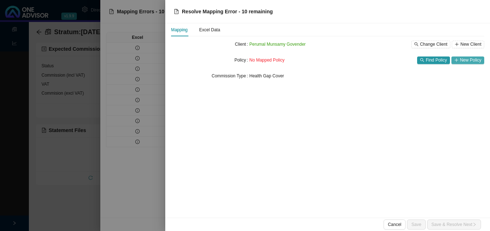
click at [464, 60] on span "New Policy" at bounding box center [470, 60] width 21 height 7
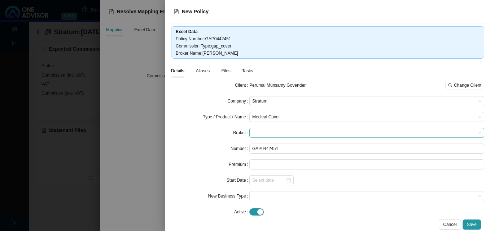
click at [283, 131] on span at bounding box center [366, 132] width 229 height 9
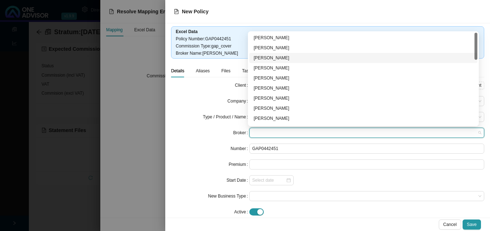
click at [294, 56] on div "[PERSON_NAME]" at bounding box center [362, 57] width 219 height 7
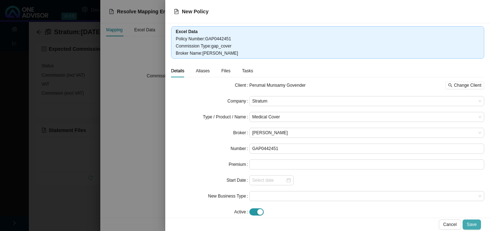
click at [473, 224] on span "Save" at bounding box center [472, 224] width 10 height 7
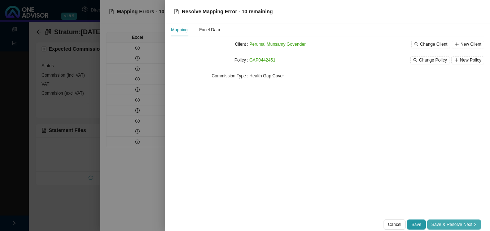
click at [471, 224] on span "Save & Resolve Next" at bounding box center [453, 224] width 45 height 7
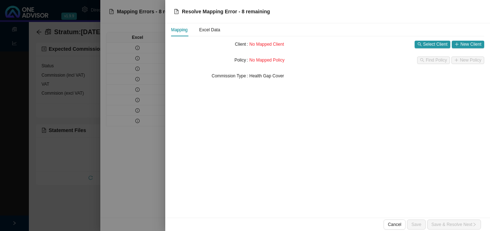
click at [172, 33] on div "Mapping" at bounding box center [179, 29] width 17 height 7
click at [140, 67] on div at bounding box center [245, 115] width 490 height 231
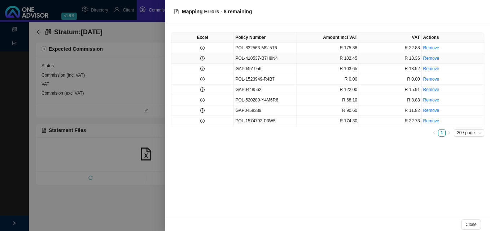
click at [199, 59] on td at bounding box center [202, 58] width 62 height 10
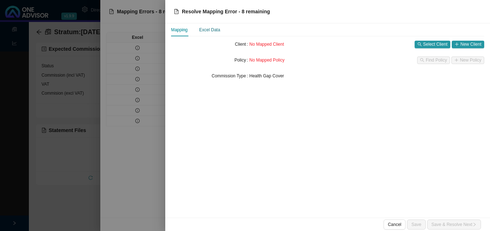
click at [205, 28] on div "Excel Data" at bounding box center [209, 29] width 21 height 7
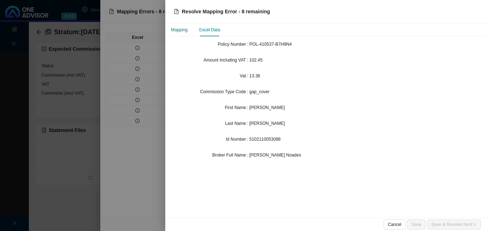
click at [179, 32] on div "Mapping" at bounding box center [179, 29] width 17 height 7
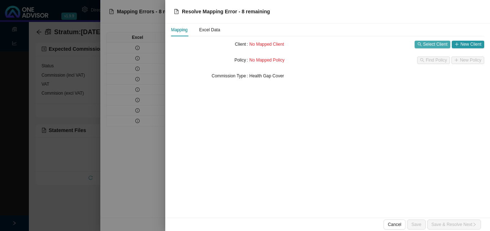
click at [427, 44] on span "Select Client" at bounding box center [435, 44] width 24 height 7
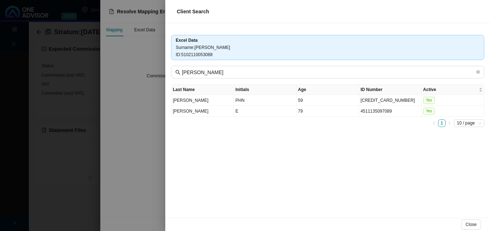
click at [146, 85] on div at bounding box center [245, 115] width 490 height 231
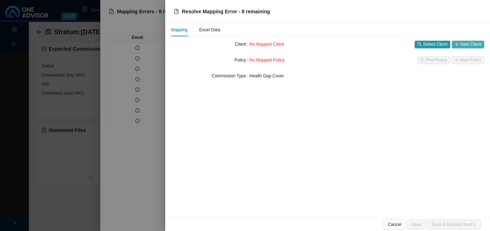
click at [460, 46] on button "New Client" at bounding box center [467, 45] width 32 height 8
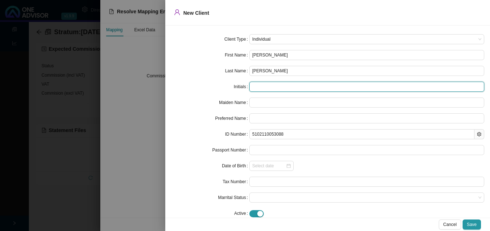
click at [270, 87] on input "text" at bounding box center [366, 87] width 235 height 10
type input "B"
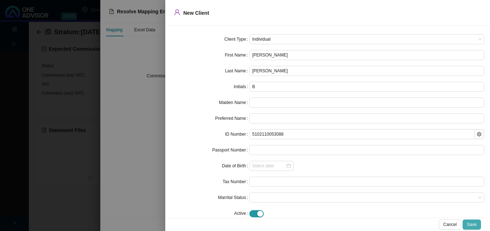
click at [473, 225] on span "Save" at bounding box center [472, 224] width 10 height 7
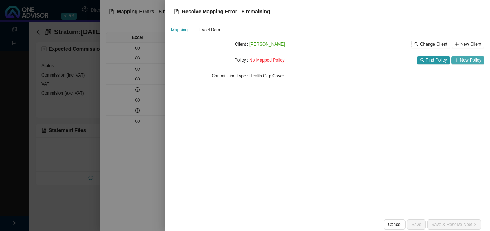
click at [465, 61] on span "New Policy" at bounding box center [470, 60] width 21 height 7
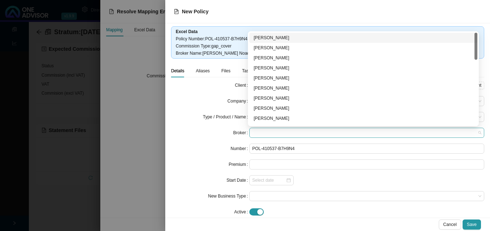
click at [276, 129] on span at bounding box center [366, 132] width 229 height 9
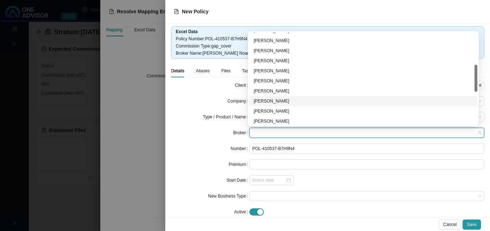
click at [288, 103] on div "[PERSON_NAME]" at bounding box center [362, 101] width 219 height 7
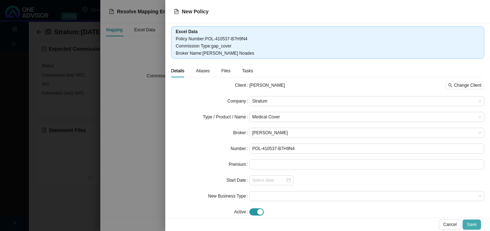
click at [473, 222] on span "Save" at bounding box center [472, 224] width 10 height 7
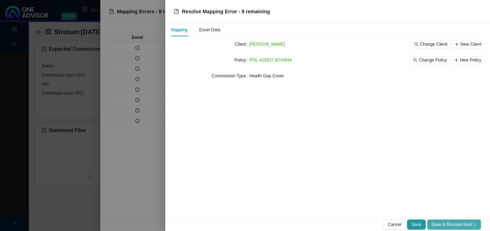
click at [471, 223] on span "Save & Resolve Next" at bounding box center [453, 224] width 45 height 7
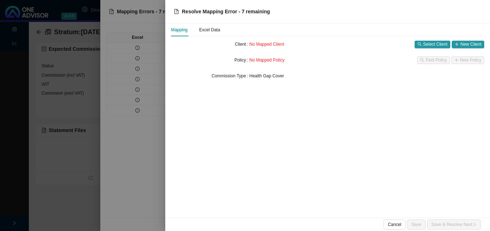
click at [139, 146] on div at bounding box center [245, 115] width 490 height 231
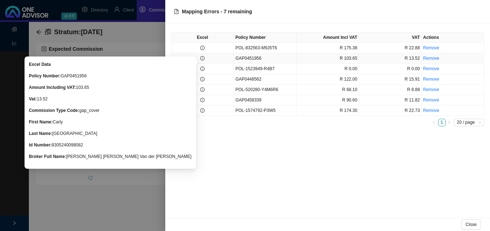
click at [202, 58] on icon "info-circle" at bounding box center [202, 58] width 0 height 2
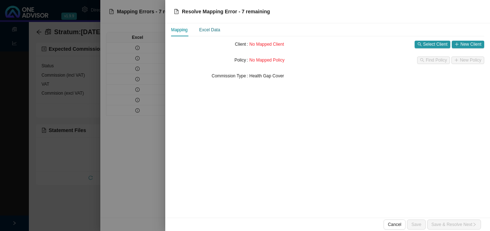
click at [211, 31] on div "Excel Data" at bounding box center [209, 29] width 21 height 7
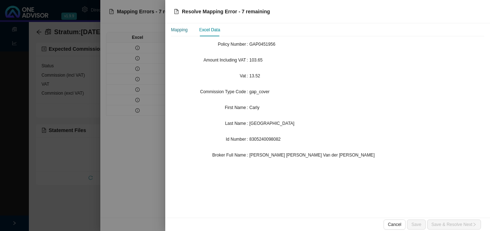
click at [183, 31] on div "Mapping" at bounding box center [179, 29] width 17 height 7
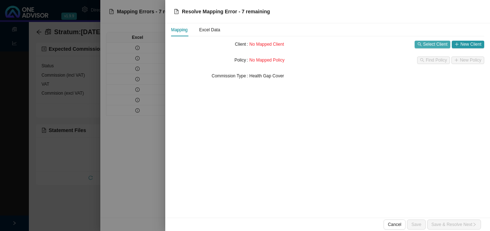
click at [423, 44] on button "Select Client" at bounding box center [432, 45] width 36 height 8
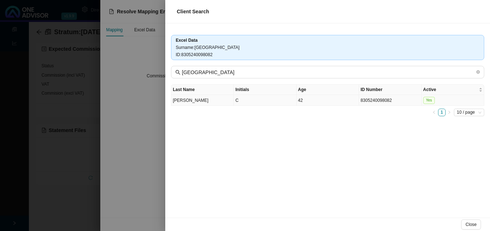
click at [377, 102] on td "8305240098082" at bounding box center [390, 100] width 62 height 11
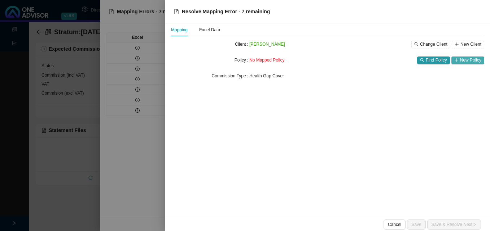
click at [464, 60] on span "New Policy" at bounding box center [470, 60] width 21 height 7
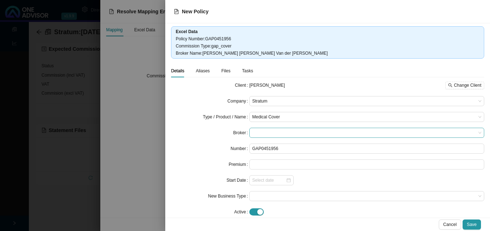
click at [272, 133] on span at bounding box center [366, 132] width 229 height 9
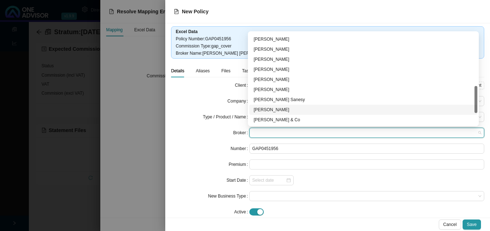
scroll to position [221, 0]
click at [315, 111] on div "[PERSON_NAME] van der [PERSON_NAME]" at bounding box center [362, 109] width 219 height 7
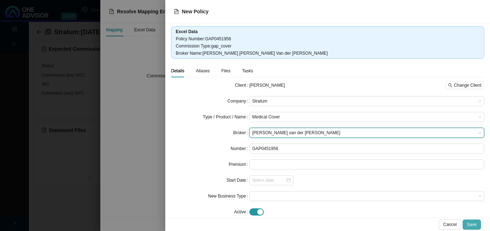
click at [468, 225] on span "Save" at bounding box center [472, 224] width 10 height 7
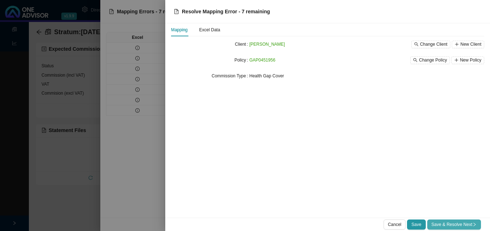
click at [454, 225] on span "Save & Resolve Next" at bounding box center [453, 224] width 45 height 7
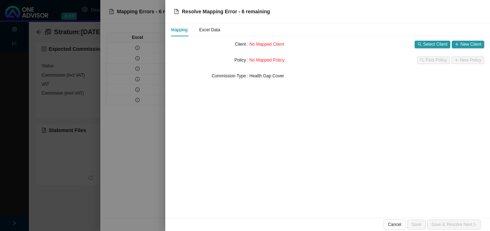
click at [149, 157] on div at bounding box center [245, 115] width 490 height 231
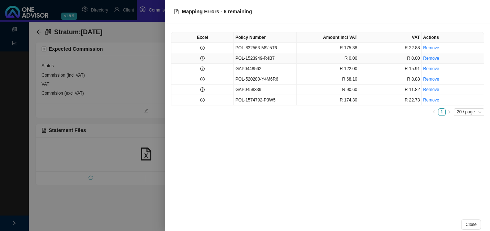
click at [203, 58] on icon "info-circle" at bounding box center [202, 58] width 4 height 4
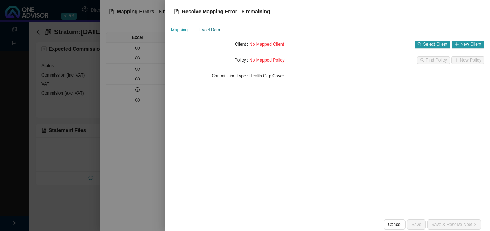
click at [210, 27] on div "Excel Data" at bounding box center [209, 29] width 21 height 7
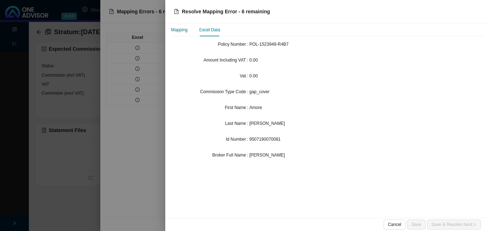
click at [176, 31] on div "Mapping" at bounding box center [179, 29] width 17 height 7
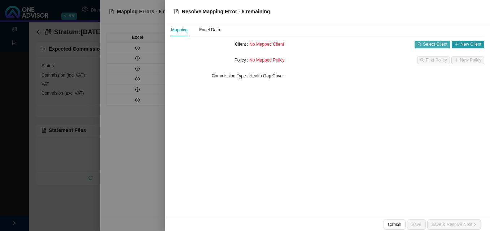
click at [434, 48] on span "Select Client" at bounding box center [435, 44] width 24 height 7
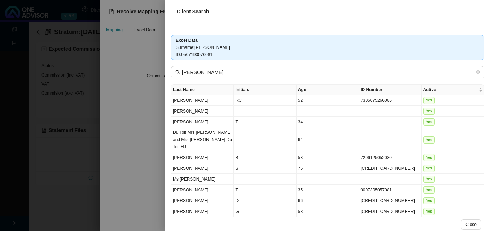
click at [400, 221] on link "2" at bounding box center [403, 224] width 7 height 7
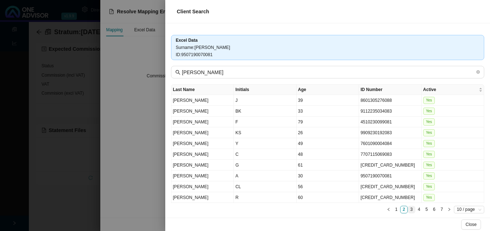
click at [408, 210] on link "3" at bounding box center [411, 210] width 7 height 7
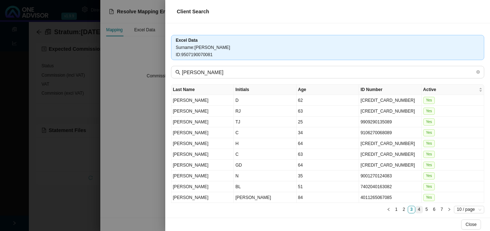
click at [415, 210] on link "4" at bounding box center [418, 210] width 7 height 7
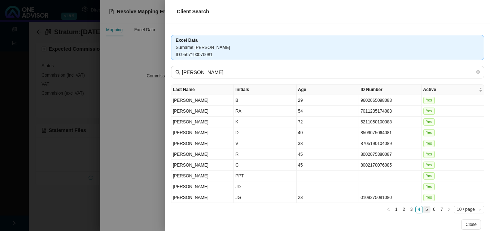
click at [423, 209] on link "5" at bounding box center [426, 210] width 7 height 7
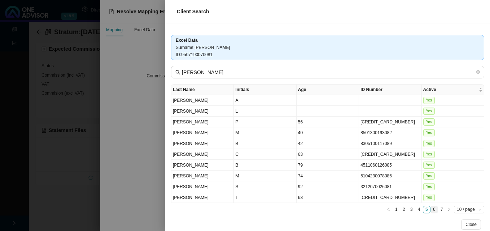
click at [430, 211] on link "6" at bounding box center [433, 210] width 7 height 7
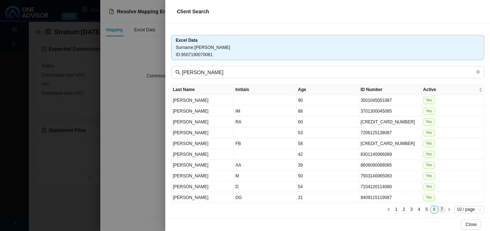
click at [438, 210] on link "7" at bounding box center [441, 210] width 7 height 7
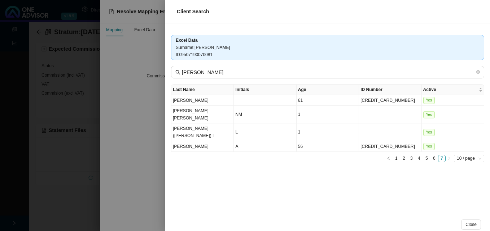
click at [135, 117] on div at bounding box center [245, 115] width 490 height 231
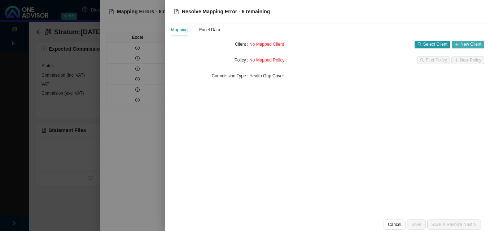
click at [468, 48] on span "New Client" at bounding box center [470, 44] width 21 height 7
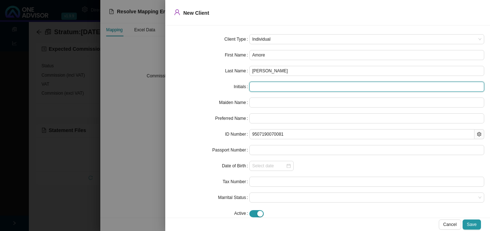
click at [282, 89] on input "text" at bounding box center [366, 87] width 235 height 10
type input "A"
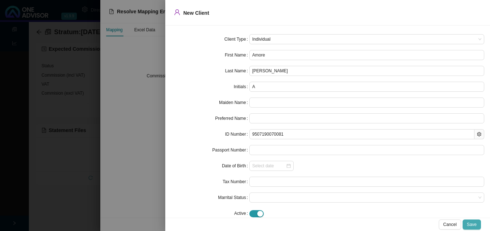
click at [470, 224] on span "Save" at bounding box center [472, 224] width 10 height 7
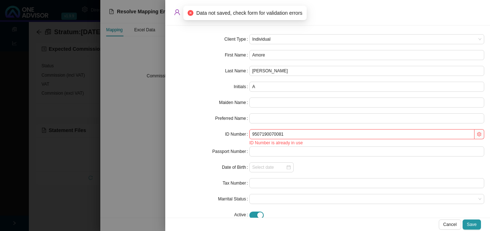
click at [143, 173] on div at bounding box center [245, 115] width 490 height 231
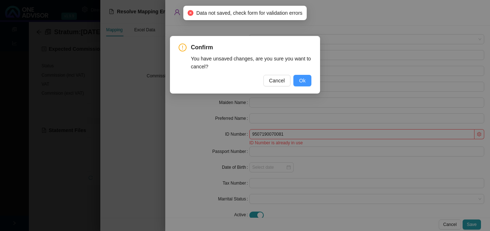
click at [310, 81] on button "Ok" at bounding box center [302, 81] width 18 height 12
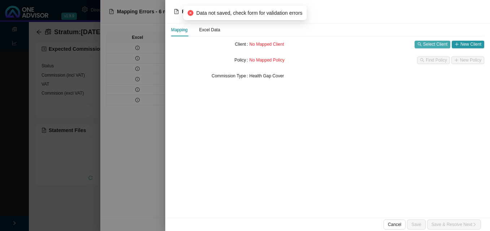
click at [439, 45] on span "Select Client" at bounding box center [435, 44] width 24 height 7
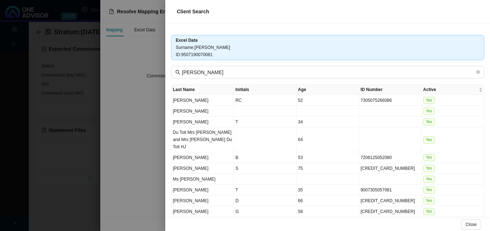
click at [400, 221] on link "2" at bounding box center [403, 224] width 7 height 7
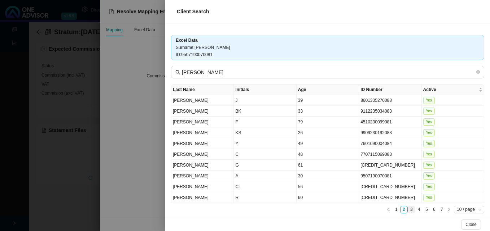
click at [408, 209] on link "3" at bounding box center [411, 210] width 7 height 7
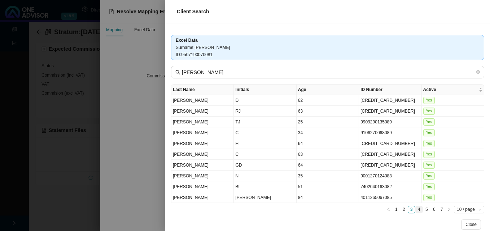
click at [415, 211] on link "4" at bounding box center [418, 210] width 7 height 7
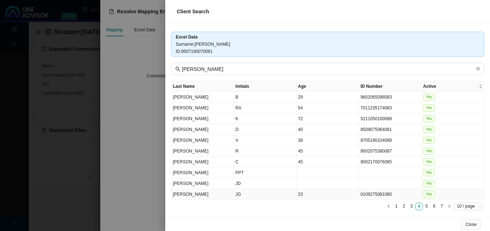
scroll to position [4, 0]
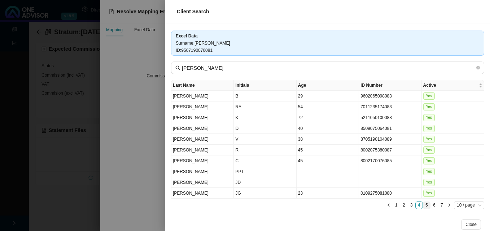
click at [423, 207] on link "5" at bounding box center [426, 205] width 7 height 7
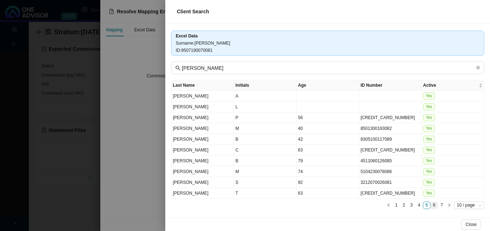
click at [430, 205] on link "6" at bounding box center [433, 205] width 7 height 7
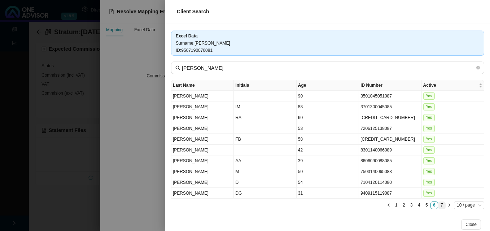
click at [438, 206] on link "7" at bounding box center [441, 205] width 7 height 7
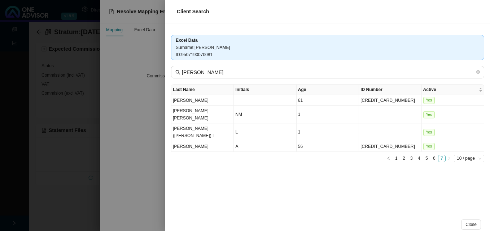
scroll to position [0, 0]
drag, startPoint x: 363, startPoint y: 190, endPoint x: 255, endPoint y: 186, distance: 108.2
click at [363, 190] on div "Excel Data Surname : [PERSON_NAME] ID : 9507190070081 [PERSON_NAME] Last Name I…" at bounding box center [327, 120] width 324 height 195
click at [130, 160] on div at bounding box center [245, 115] width 490 height 231
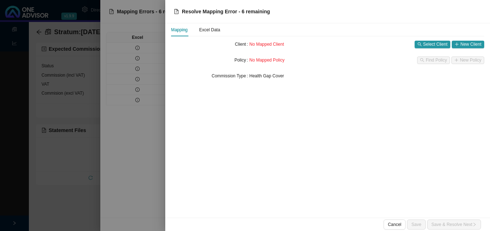
click at [131, 159] on div at bounding box center [245, 115] width 490 height 231
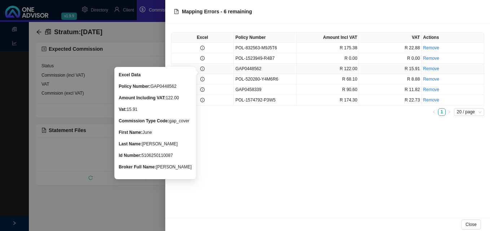
click at [203, 70] on icon "info-circle" at bounding box center [202, 69] width 4 height 4
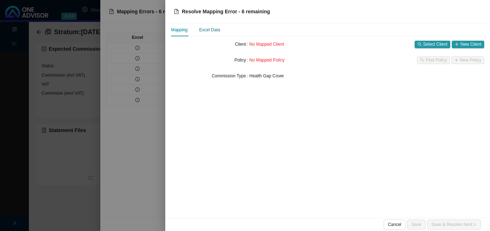
click at [214, 28] on div "Excel Data" at bounding box center [209, 29] width 21 height 7
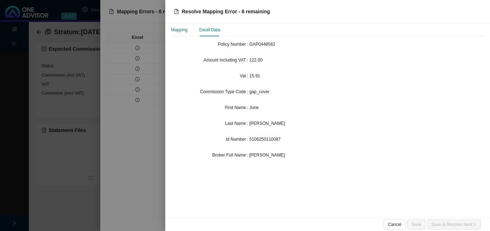
click at [177, 32] on div "Mapping" at bounding box center [179, 29] width 17 height 7
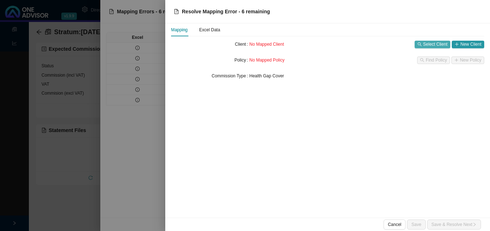
click at [423, 46] on button "Select Client" at bounding box center [432, 45] width 36 height 8
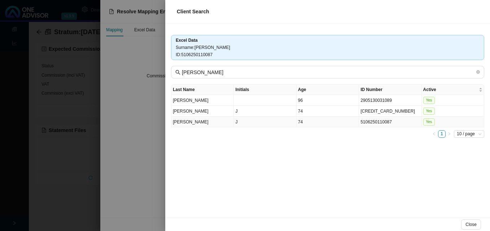
click at [386, 127] on td "5106250110087" at bounding box center [390, 122] width 62 height 11
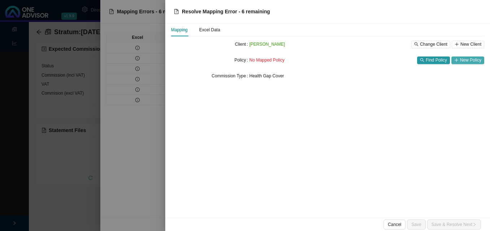
click at [472, 61] on span "New Policy" at bounding box center [470, 60] width 21 height 7
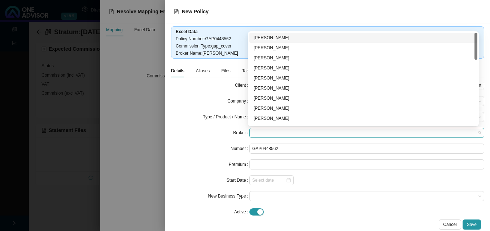
click at [281, 136] on span at bounding box center [366, 132] width 229 height 9
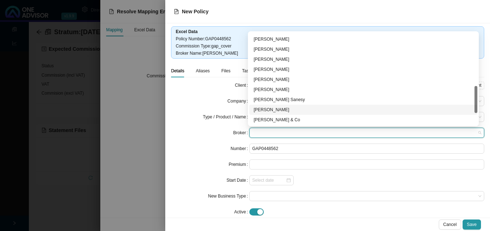
scroll to position [221, 0]
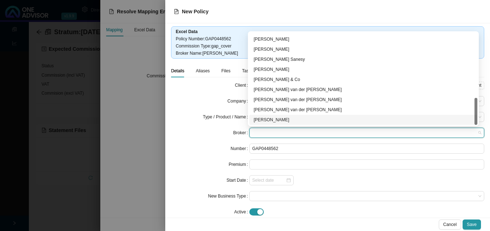
click at [316, 122] on div "[PERSON_NAME]" at bounding box center [362, 119] width 219 height 7
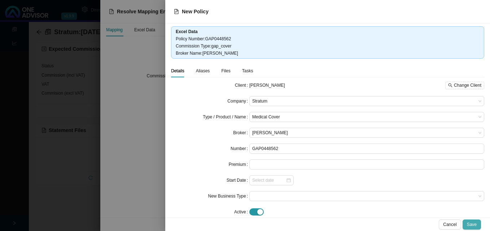
click at [478, 226] on button "Save" at bounding box center [471, 225] width 18 height 10
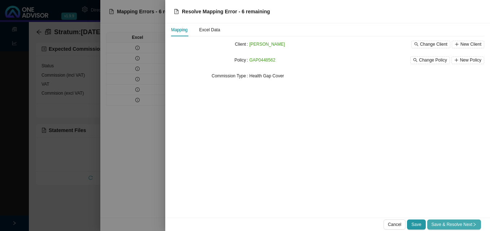
click at [455, 222] on span "Save & Resolve Next" at bounding box center [453, 224] width 45 height 7
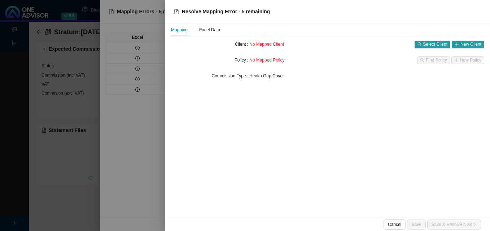
click at [146, 136] on div at bounding box center [245, 115] width 490 height 231
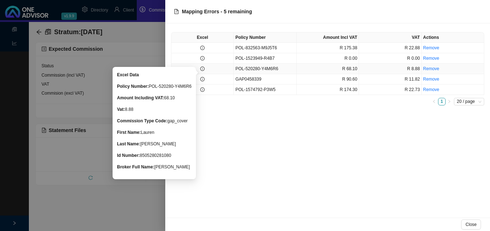
click at [201, 68] on icon "info-circle" at bounding box center [202, 69] width 4 height 4
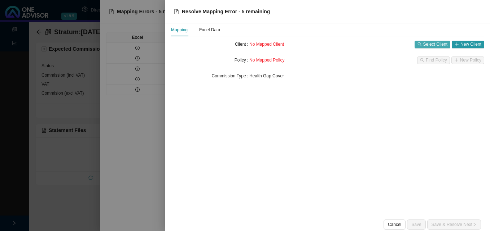
click at [432, 45] on span "Select Client" at bounding box center [435, 44] width 24 height 7
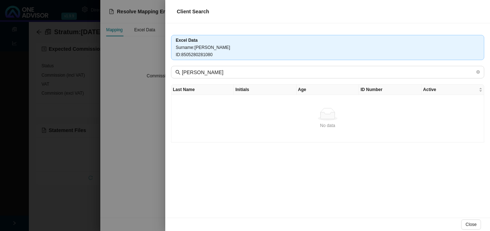
click at [238, 80] on div "Excel Data Surname : [PERSON_NAME] ID : 8505280281080 [PERSON_NAME] Last Name I…" at bounding box center [327, 120] width 324 height 195
click at [138, 108] on div at bounding box center [245, 115] width 490 height 231
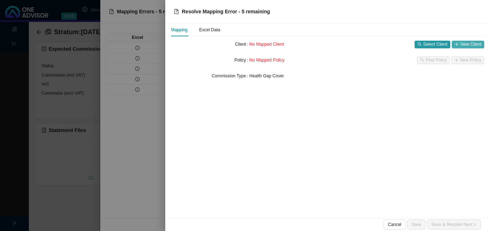
click at [470, 45] on span "New Client" at bounding box center [470, 44] width 21 height 7
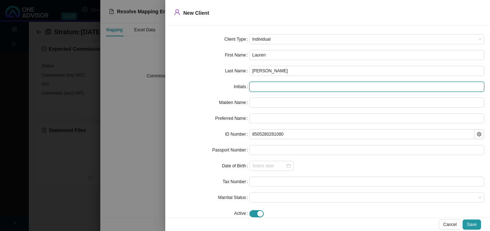
click at [275, 88] on input "text" at bounding box center [366, 87] width 235 height 10
type input "F"
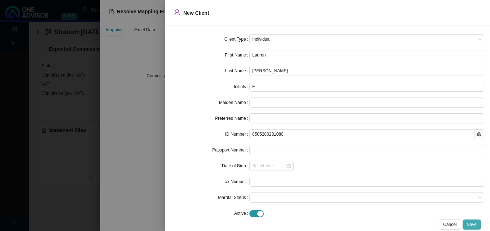
click at [470, 223] on span "Save" at bounding box center [472, 224] width 10 height 7
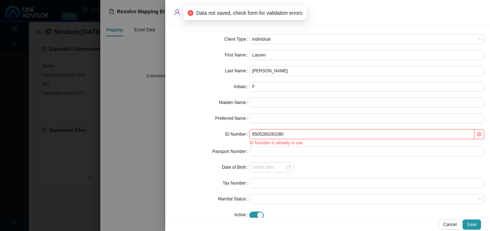
click at [139, 169] on div at bounding box center [245, 115] width 490 height 231
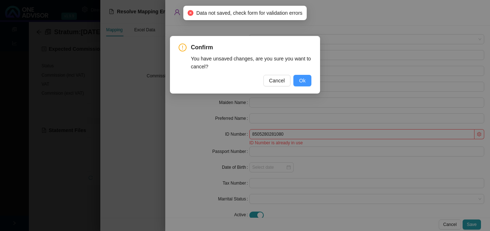
click at [310, 81] on button "Ok" at bounding box center [302, 81] width 18 height 12
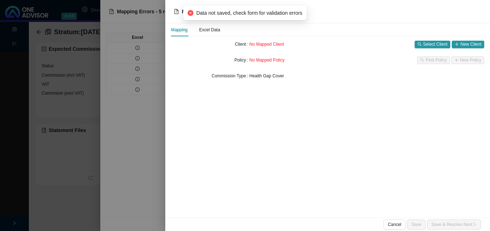
click at [157, 100] on div at bounding box center [245, 115] width 490 height 231
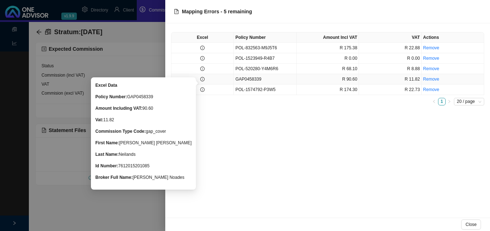
click at [203, 79] on icon "info-circle" at bounding box center [202, 79] width 4 height 4
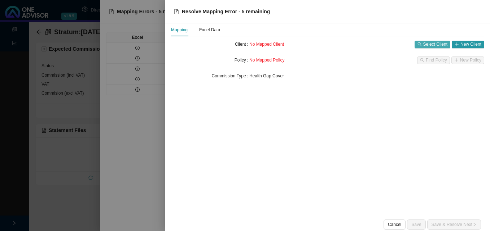
click at [435, 45] on span "Select Client" at bounding box center [435, 44] width 24 height 7
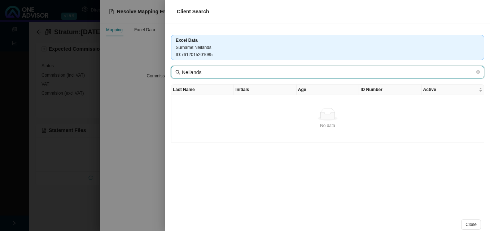
click at [226, 73] on input "Neilands" at bounding box center [328, 72] width 293 height 8
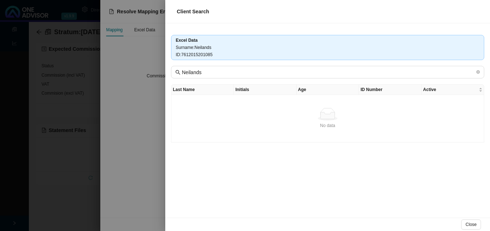
click at [149, 112] on div at bounding box center [245, 115] width 490 height 231
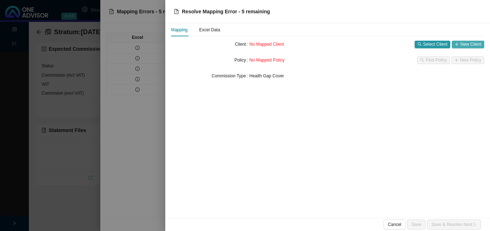
click at [470, 48] on button "New Client" at bounding box center [467, 45] width 32 height 8
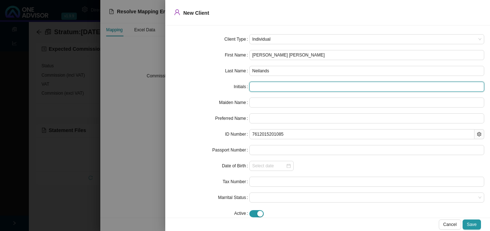
click at [310, 89] on input "text" at bounding box center [366, 87] width 235 height 10
type input "M"
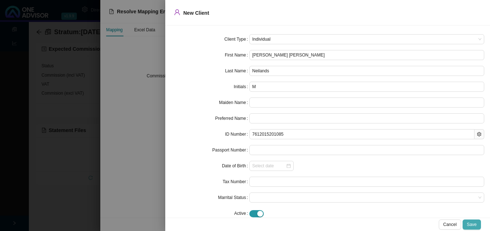
click at [476, 228] on button "Save" at bounding box center [471, 225] width 18 height 10
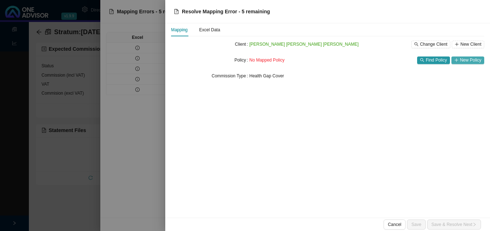
click at [471, 59] on span "New Policy" at bounding box center [470, 60] width 21 height 7
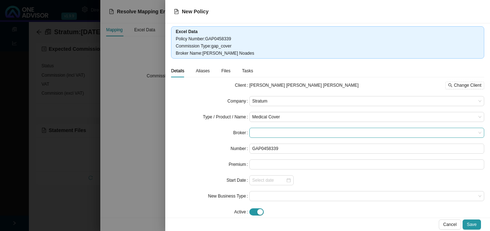
click at [269, 131] on span at bounding box center [366, 132] width 229 height 9
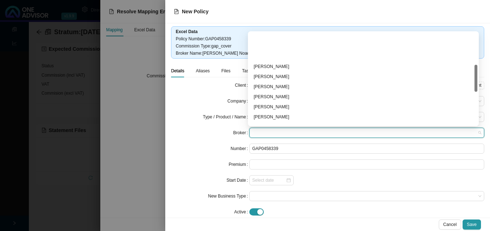
scroll to position [108, 0]
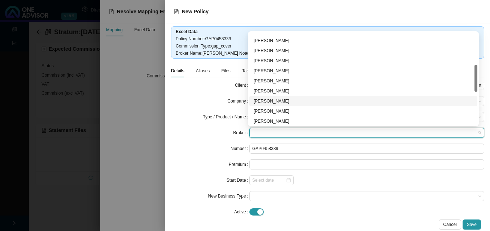
click at [300, 102] on div "[PERSON_NAME]" at bounding box center [362, 101] width 219 height 7
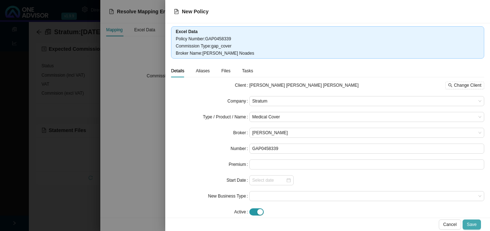
click at [473, 225] on span "Save" at bounding box center [472, 224] width 10 height 7
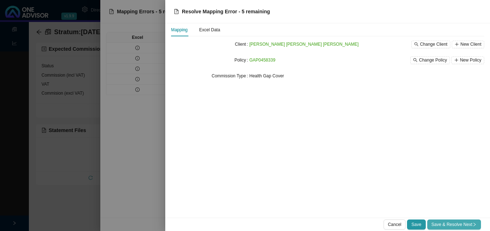
click at [467, 226] on span "Save & Resolve Next" at bounding box center [453, 224] width 45 height 7
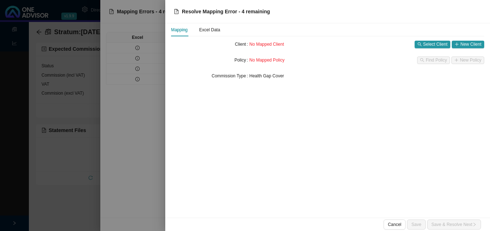
click at [151, 97] on div at bounding box center [245, 115] width 490 height 231
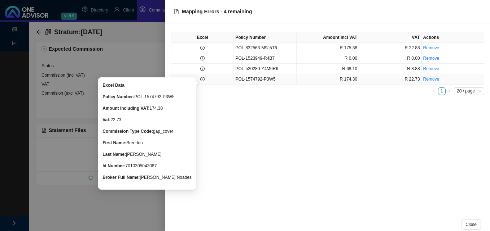
click at [203, 80] on icon "info-circle" at bounding box center [202, 79] width 4 height 4
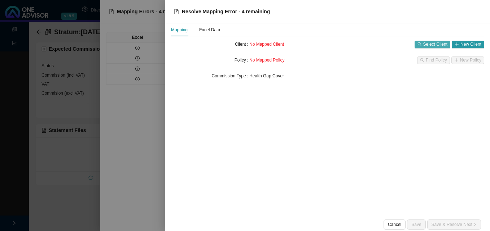
click at [425, 45] on span "Select Client" at bounding box center [435, 44] width 24 height 7
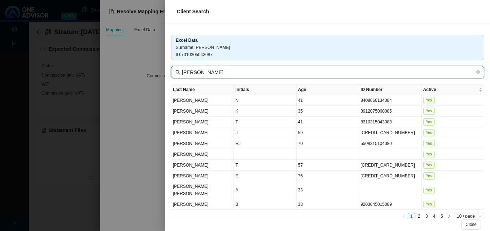
click at [194, 70] on input "[PERSON_NAME]" at bounding box center [328, 72] width 293 height 8
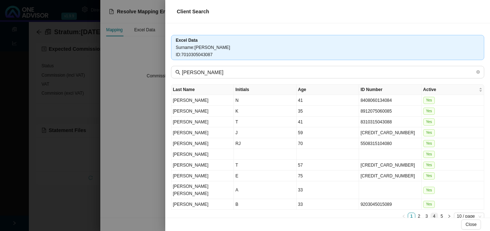
click at [430, 213] on link "4" at bounding box center [433, 216] width 7 height 7
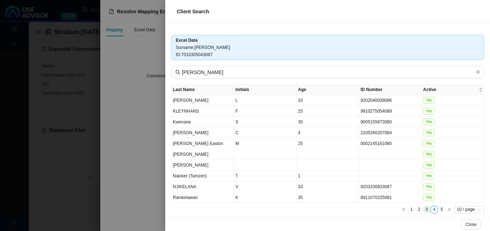
click at [423, 209] on link "3" at bounding box center [426, 210] width 7 height 7
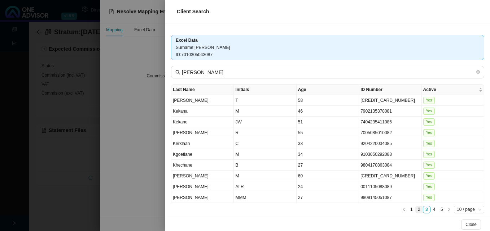
click at [415, 209] on link "2" at bounding box center [418, 210] width 7 height 7
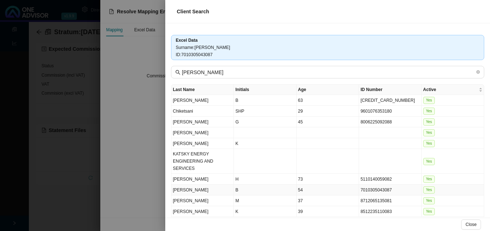
click at [303, 186] on td "54" at bounding box center [327, 190] width 62 height 11
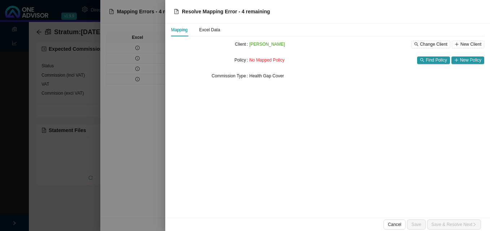
click at [131, 132] on div at bounding box center [245, 115] width 490 height 231
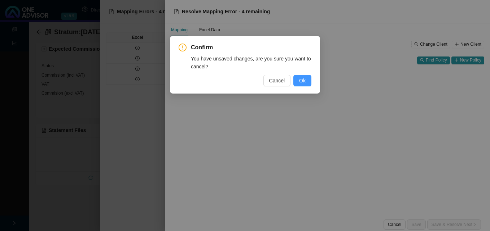
click at [306, 79] on button "Ok" at bounding box center [302, 81] width 18 height 12
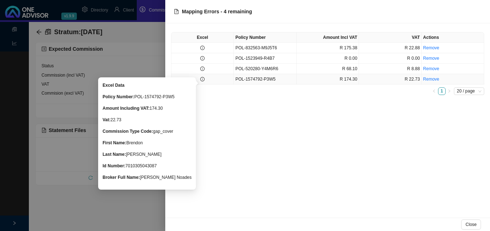
click at [202, 80] on icon "info-circle" at bounding box center [202, 79] width 4 height 4
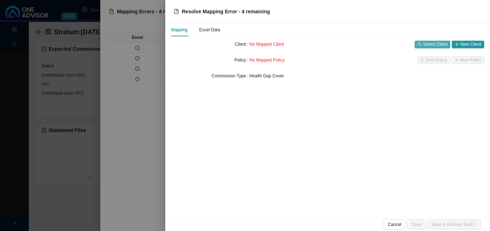
click at [430, 45] on span "Select Client" at bounding box center [435, 44] width 24 height 7
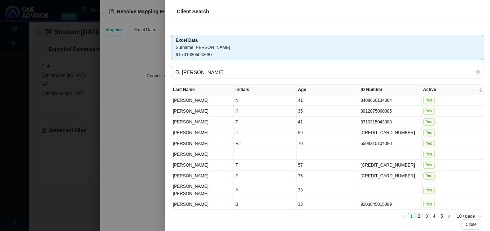
click at [415, 213] on link "2" at bounding box center [418, 216] width 7 height 7
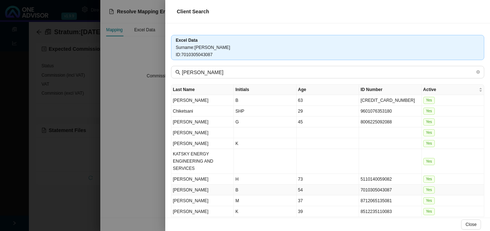
click at [385, 185] on td "7010305043087" at bounding box center [390, 190] width 62 height 11
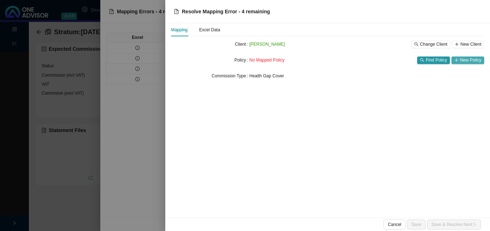
click at [470, 59] on span "New Policy" at bounding box center [470, 60] width 21 height 7
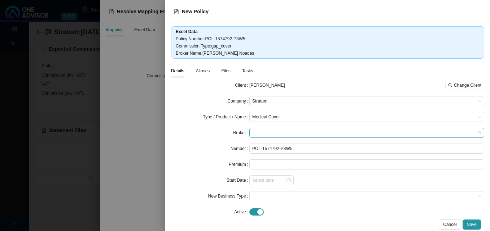
click at [293, 136] on span at bounding box center [366, 132] width 229 height 9
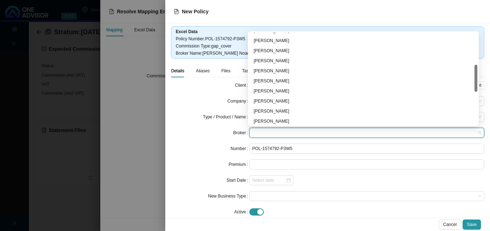
scroll to position [144, 0]
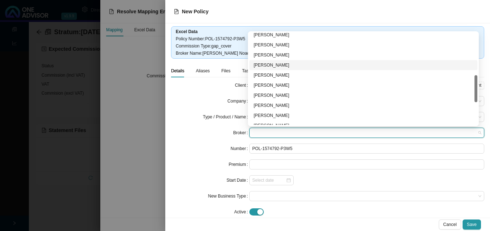
click at [300, 63] on div "[PERSON_NAME]" at bounding box center [362, 65] width 219 height 7
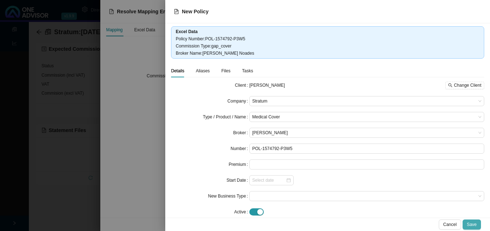
click at [474, 222] on span "Save" at bounding box center [472, 224] width 10 height 7
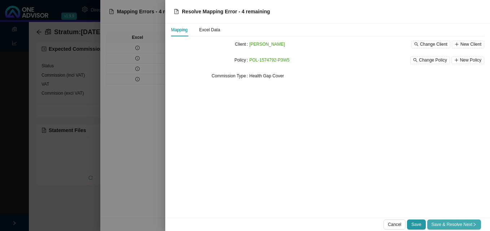
drag, startPoint x: 470, startPoint y: 224, endPoint x: 462, endPoint y: 221, distance: 7.9
click at [469, 224] on span "Save & Resolve Next" at bounding box center [453, 224] width 45 height 7
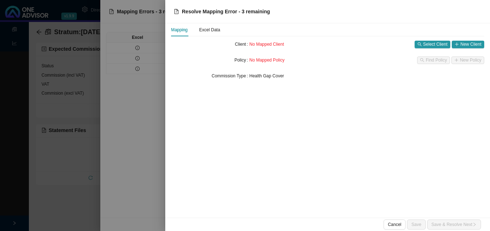
click at [148, 117] on div at bounding box center [245, 115] width 490 height 231
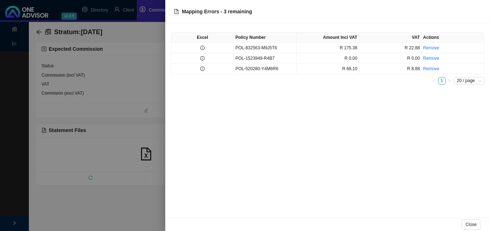
drag, startPoint x: 132, startPoint y: 154, endPoint x: 119, endPoint y: 142, distance: 17.9
click at [132, 154] on div at bounding box center [245, 115] width 490 height 231
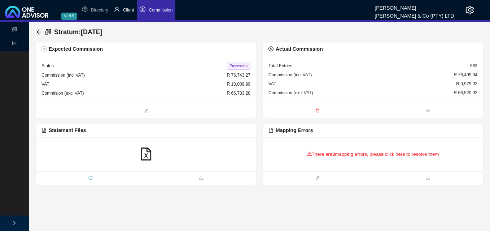
click at [126, 9] on span "Client" at bounding box center [128, 10] width 11 height 5
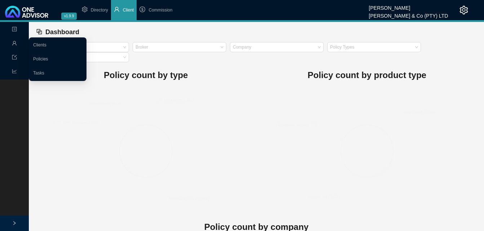
click at [14, 40] on span "user" at bounding box center [14, 44] width 5 height 13
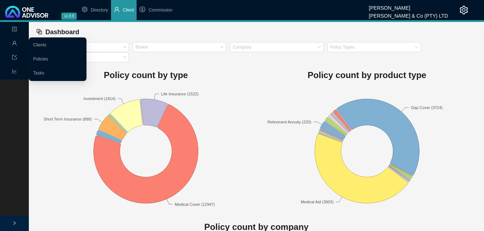
drag, startPoint x: 13, startPoint y: 41, endPoint x: 30, endPoint y: 41, distance: 17.3
click at [13, 41] on icon "user" at bounding box center [14, 43] width 5 height 5
click at [34, 43] on link "Clients" at bounding box center [39, 45] width 13 height 5
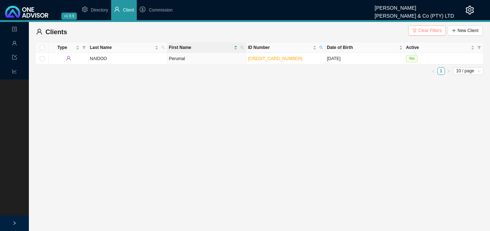
click at [429, 31] on span "Clear Filters" at bounding box center [429, 30] width 23 height 7
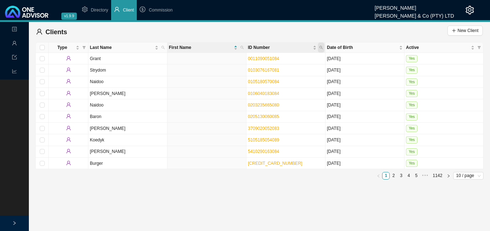
click at [322, 47] on icon "search" at bounding box center [321, 48] width 4 height 4
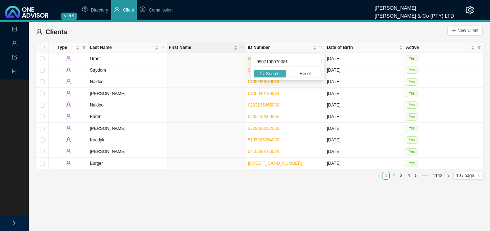
type input "9507190070081"
click at [273, 72] on span "Search" at bounding box center [273, 73] width 14 height 7
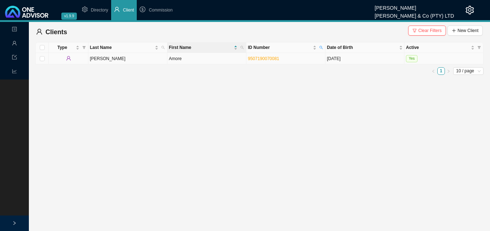
click at [182, 59] on td "Amore" at bounding box center [206, 59] width 79 height 12
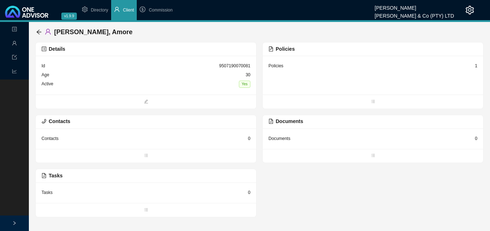
click at [475, 66] on div "1" at bounding box center [475, 65] width 3 height 7
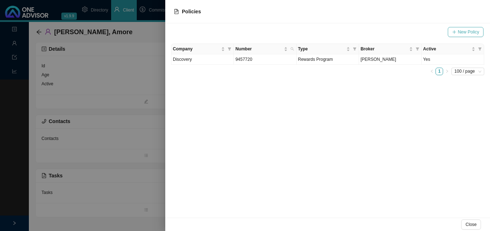
click at [464, 32] on span "New Policy" at bounding box center [467, 31] width 21 height 7
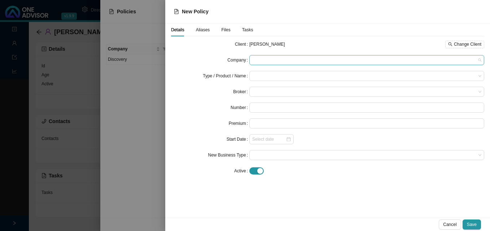
click at [306, 61] on span at bounding box center [366, 60] width 229 height 9
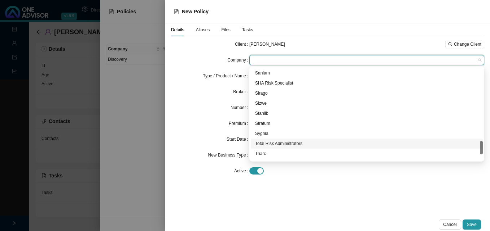
scroll to position [541, 0]
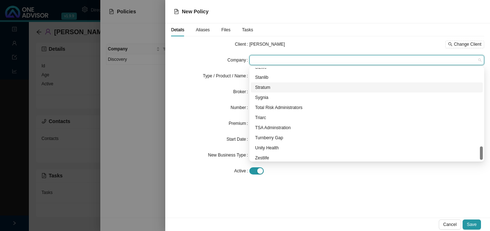
click at [278, 86] on div "Stratum" at bounding box center [366, 87] width 223 height 7
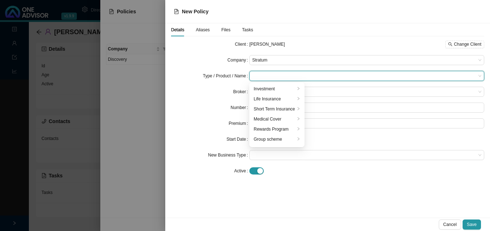
click at [266, 75] on input "search" at bounding box center [364, 75] width 224 height 9
click at [273, 120] on div "Medical Cover" at bounding box center [273, 119] width 41 height 7
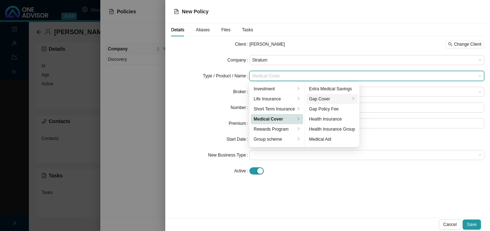
click at [330, 101] on div "Gap Cover" at bounding box center [329, 99] width 41 height 7
click at [192, 139] on div "Start Date" at bounding box center [210, 139] width 78 height 10
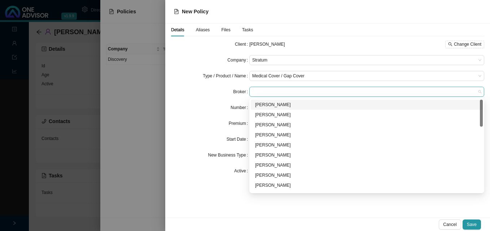
click at [266, 91] on span at bounding box center [366, 91] width 229 height 9
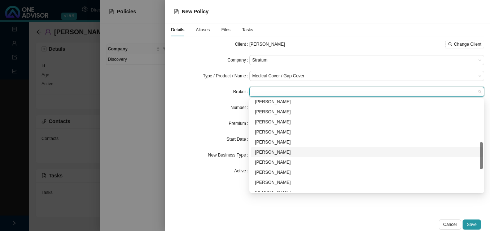
scroll to position [221, 0]
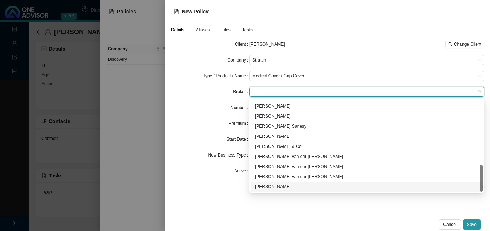
click at [296, 188] on div "[PERSON_NAME]" at bounding box center [366, 187] width 223 height 7
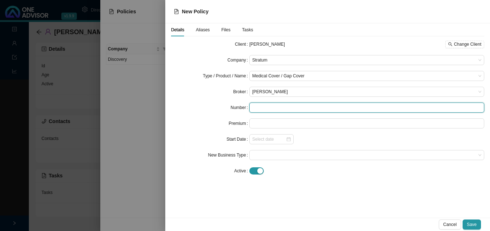
click at [256, 108] on input "text" at bounding box center [366, 108] width 235 height 10
paste input "POL-1523949-R4B7"
type input "POL-1523949-R4B7"
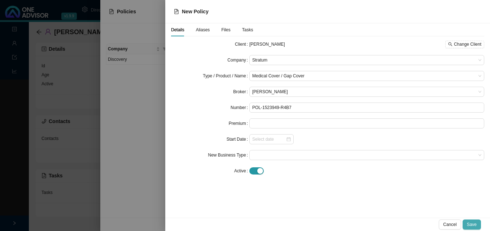
click at [476, 222] on span "Save" at bounding box center [472, 224] width 10 height 7
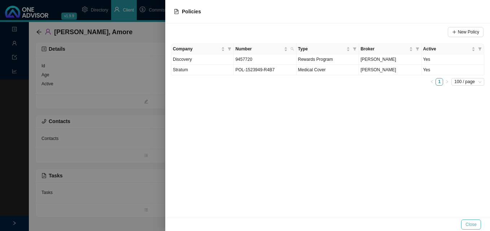
click at [472, 227] on span "Close" at bounding box center [470, 224] width 11 height 7
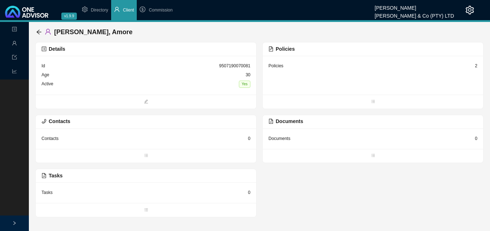
click at [35, 30] on div "[PERSON_NAME], Amore" at bounding box center [259, 32] width 448 height 20
click at [36, 30] on icon "arrow-left" at bounding box center [39, 32] width 6 height 6
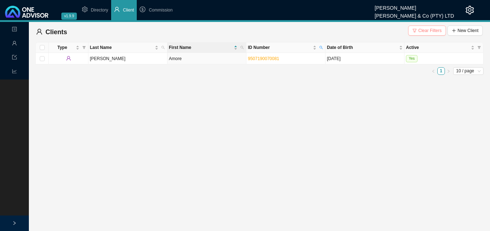
click at [430, 30] on span "Clear Filters" at bounding box center [429, 30] width 23 height 7
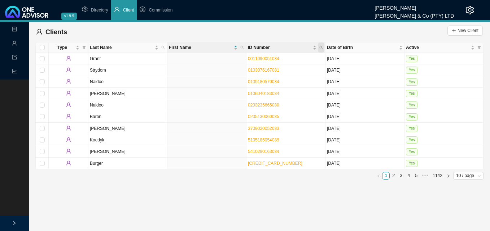
click at [322, 47] on icon "search" at bounding box center [321, 48] width 4 height 4
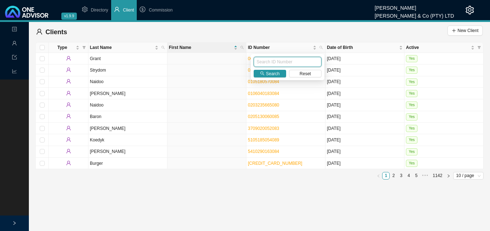
paste input "8505280281080"
type input "8505280281080"
click at [273, 74] on span "Search" at bounding box center [273, 73] width 14 height 7
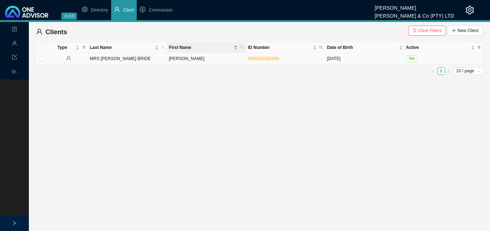
click at [237, 62] on td "[PERSON_NAME]" at bounding box center [206, 59] width 79 height 12
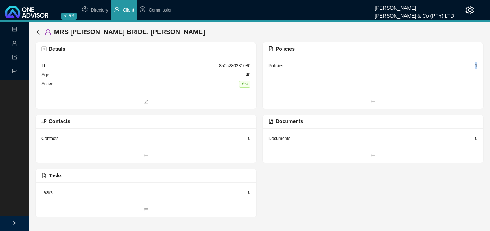
click at [476, 65] on div "1" at bounding box center [475, 65] width 3 height 7
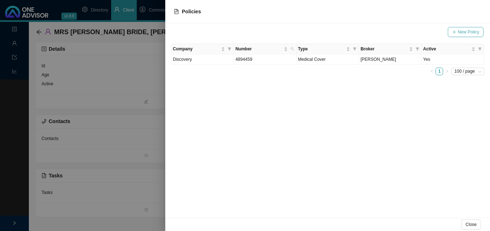
drag, startPoint x: 476, startPoint y: 65, endPoint x: 463, endPoint y: 32, distance: 35.4
click at [463, 32] on span "New Policy" at bounding box center [467, 31] width 21 height 7
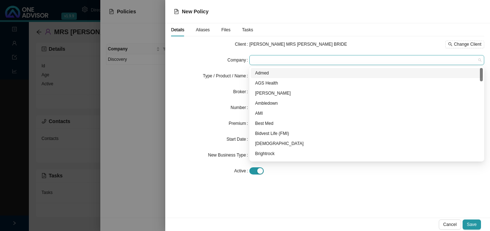
click at [305, 58] on span at bounding box center [366, 60] width 229 height 9
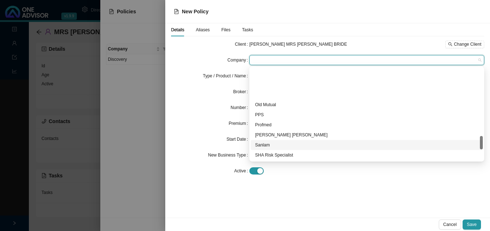
scroll to position [505, 0]
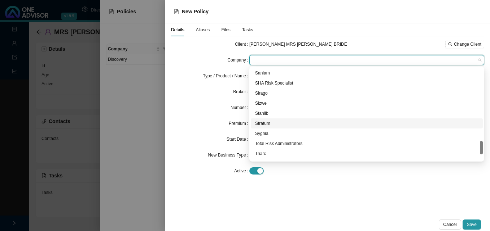
click at [295, 125] on div "Stratum" at bounding box center [366, 123] width 223 height 7
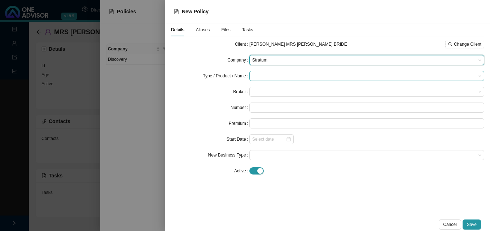
click at [283, 74] on input "search" at bounding box center [364, 75] width 224 height 9
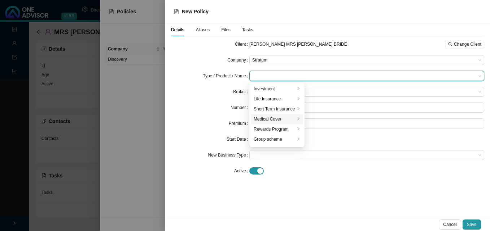
click at [286, 118] on div "Medical Cover" at bounding box center [273, 119] width 41 height 7
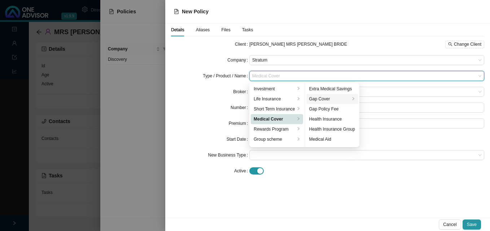
click at [326, 99] on div "Gap Cover" at bounding box center [329, 99] width 41 height 7
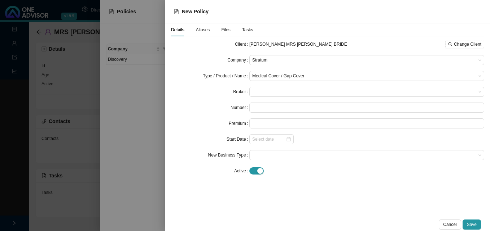
click at [190, 119] on div "Premium" at bounding box center [210, 124] width 78 height 10
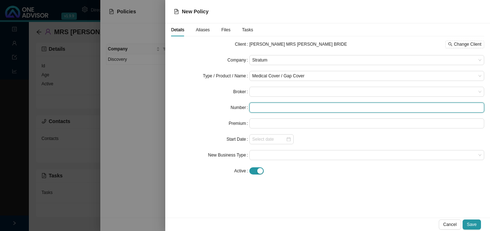
paste input "POL-520280-Y4M6R6"
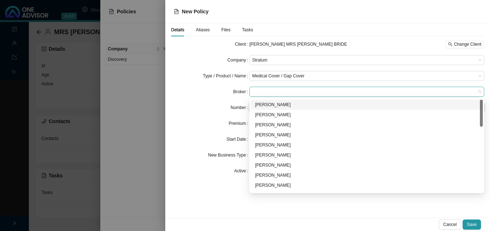
click at [262, 90] on span at bounding box center [366, 91] width 229 height 9
type input "POL-520280-Y4M6R6"
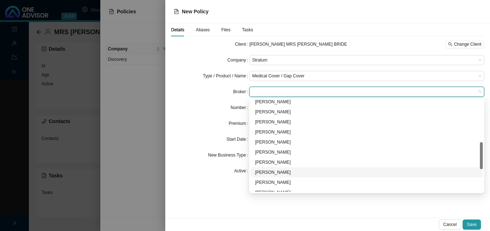
scroll to position [221, 0]
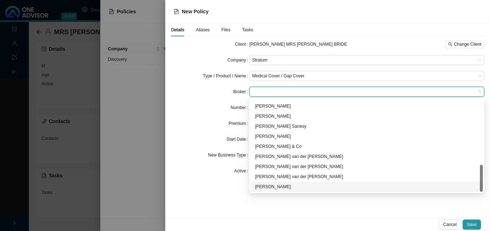
click at [314, 187] on div "[PERSON_NAME]" at bounding box center [366, 187] width 223 height 7
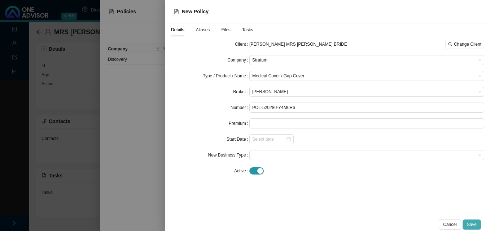
click at [475, 224] on span "Save" at bounding box center [472, 224] width 10 height 7
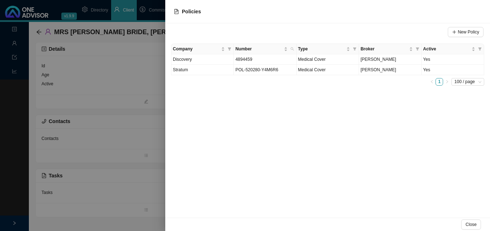
click at [141, 160] on div at bounding box center [245, 115] width 490 height 231
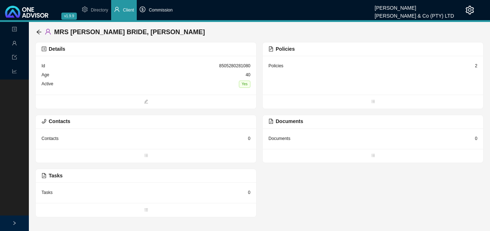
drag, startPoint x: 158, startPoint y: 8, endPoint x: 158, endPoint y: 18, distance: 10.5
click at [158, 8] on span "Commission" at bounding box center [161, 10] width 24 height 5
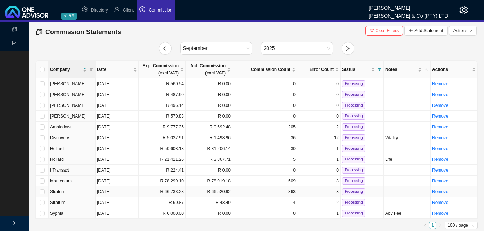
click at [156, 192] on td "R 66,733.28" at bounding box center [162, 192] width 47 height 11
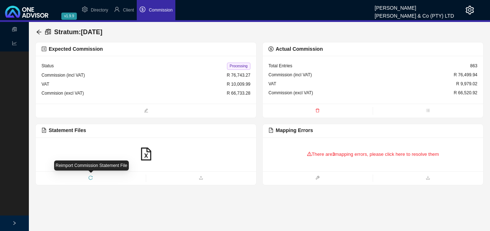
click at [88, 176] on span "reload" at bounding box center [91, 178] width 110 height 7
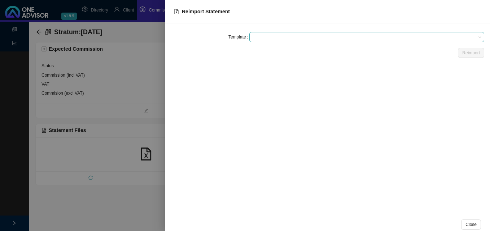
click at [273, 39] on span at bounding box center [366, 36] width 229 height 9
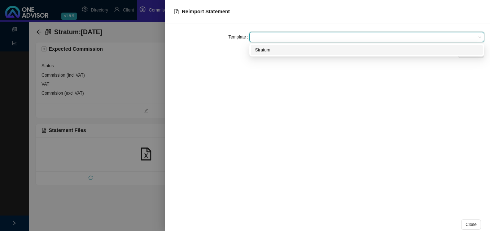
click at [274, 49] on div "Stratum" at bounding box center [366, 50] width 223 height 7
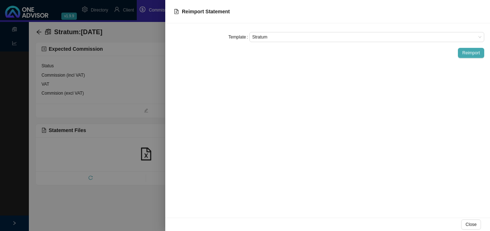
click at [469, 52] on span "Reimport" at bounding box center [471, 52] width 18 height 7
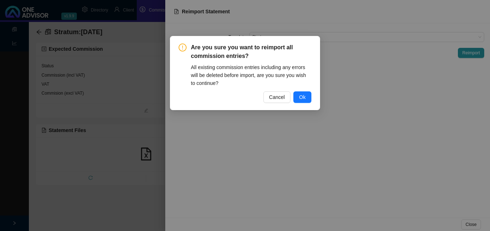
drag, startPoint x: 301, startPoint y: 98, endPoint x: 438, endPoint y: 113, distance: 137.8
click at [301, 98] on span "Ok" at bounding box center [302, 97] width 6 height 8
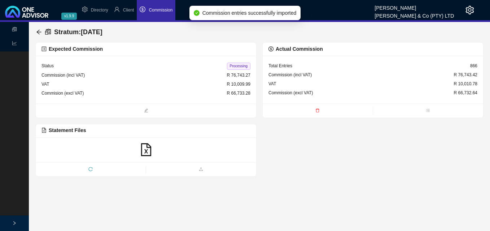
click at [232, 65] on span "Processing" at bounding box center [238, 66] width 23 height 7
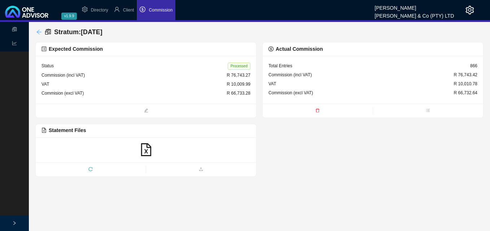
click at [40, 30] on icon "arrow-left" at bounding box center [39, 32] width 6 height 6
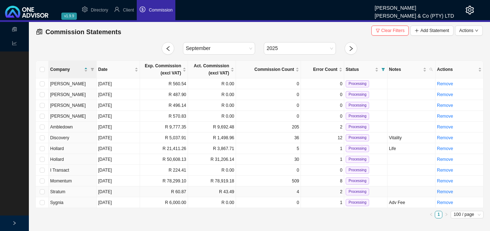
click at [198, 194] on td "R 43.49" at bounding box center [212, 192] width 48 height 11
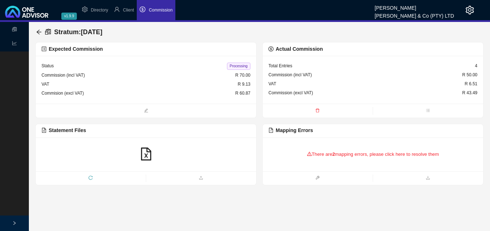
click at [333, 153] on b "2" at bounding box center [333, 154] width 3 height 5
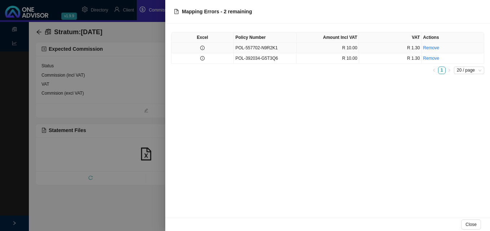
click at [205, 49] on td at bounding box center [202, 48] width 62 height 10
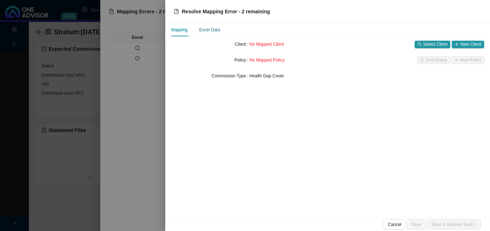
click at [212, 30] on div "Excel Data" at bounding box center [209, 29] width 21 height 7
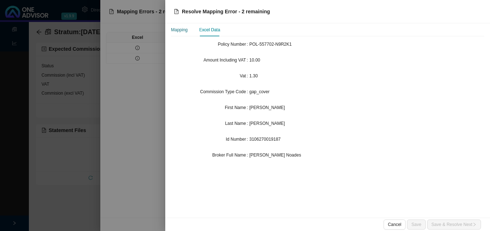
click at [178, 31] on div "Mapping" at bounding box center [179, 29] width 17 height 7
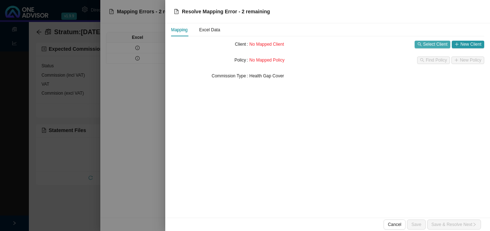
click at [429, 41] on span "Select Client" at bounding box center [435, 44] width 24 height 7
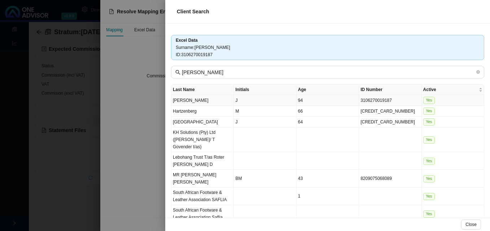
click at [380, 99] on td "3106270019187" at bounding box center [390, 100] width 62 height 11
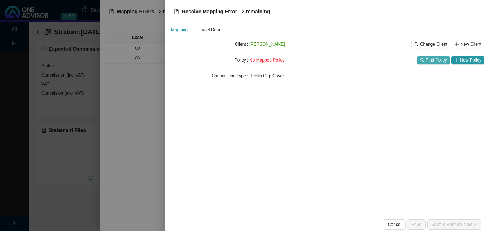
click at [443, 63] on span "Find Policy" at bounding box center [435, 60] width 21 height 7
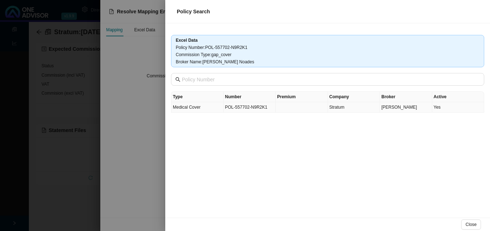
click at [368, 104] on td "Stratum" at bounding box center [354, 107] width 52 height 10
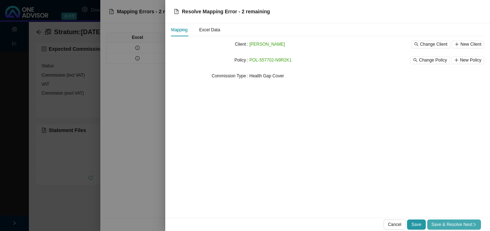
click at [460, 227] on span "Save & Resolve Next" at bounding box center [453, 224] width 45 height 7
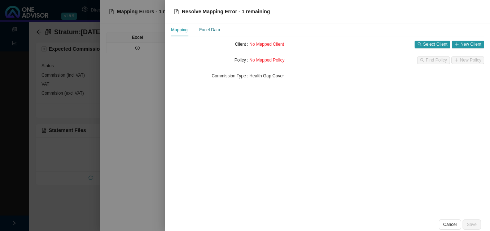
click at [209, 32] on div "Excel Data" at bounding box center [209, 29] width 21 height 7
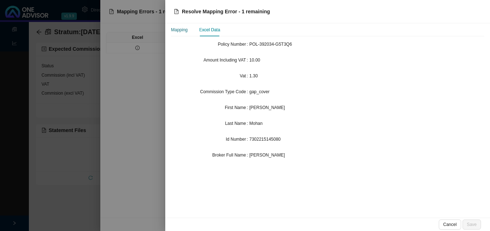
click at [181, 31] on div "Mapping" at bounding box center [179, 29] width 17 height 7
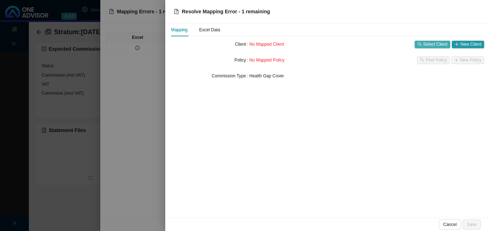
click at [425, 44] on span "Select Client" at bounding box center [435, 44] width 24 height 7
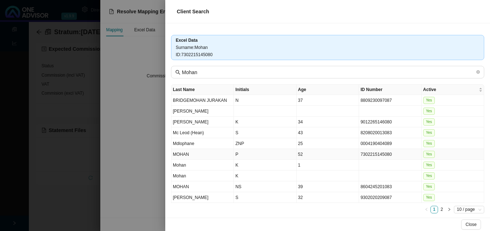
click at [384, 156] on td "7302215145080" at bounding box center [390, 154] width 62 height 11
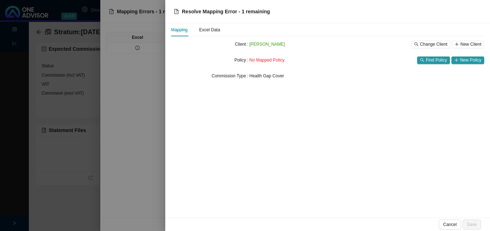
click at [434, 64] on div "No Mapped Policy Find Policy New Policy" at bounding box center [366, 60] width 235 height 10
click at [432, 61] on span "Find Policy" at bounding box center [435, 60] width 21 height 7
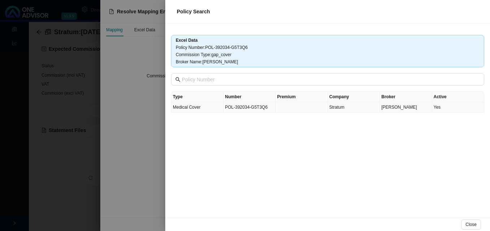
click at [275, 107] on td at bounding box center [301, 107] width 52 height 10
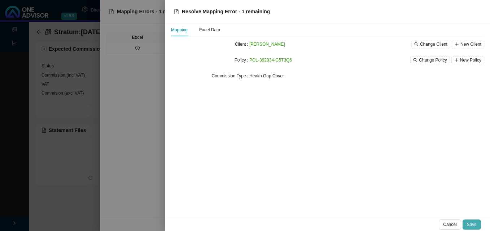
click at [476, 225] on button "Save" at bounding box center [471, 225] width 18 height 10
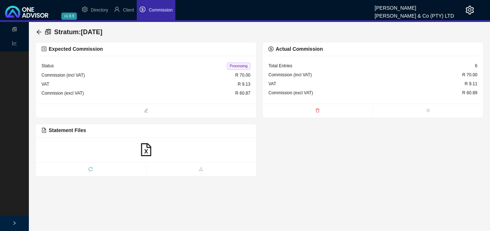
click at [239, 67] on span "Processing" at bounding box center [238, 66] width 23 height 7
click at [39, 31] on icon "arrow-left" at bounding box center [39, 32] width 6 height 6
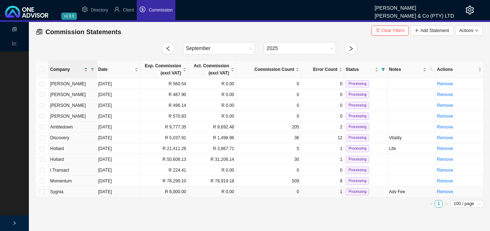
click at [191, 192] on td "R 0.00" at bounding box center [212, 192] width 48 height 11
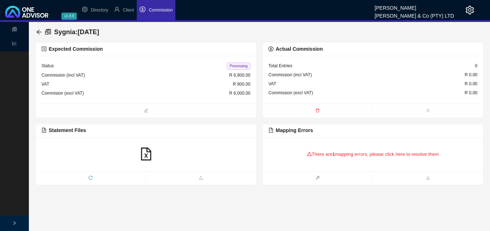
click at [346, 155] on div "There are 1 mapping errors, please click here to resolve them" at bounding box center [372, 154] width 209 height 22
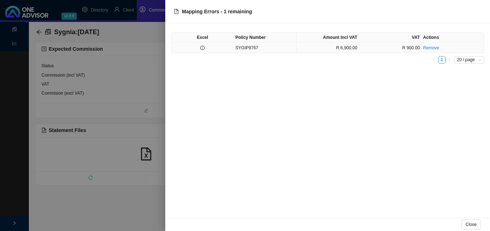
click at [216, 51] on td at bounding box center [202, 48] width 62 height 10
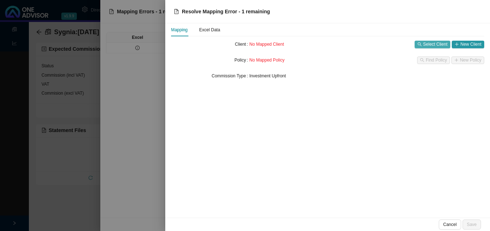
click at [430, 43] on span "Select Client" at bounding box center [435, 44] width 24 height 7
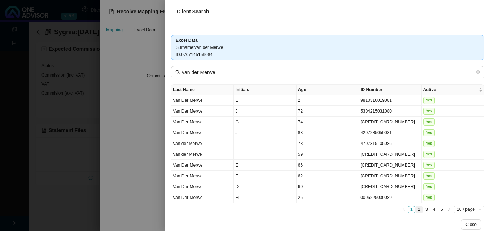
click at [415, 211] on link "2" at bounding box center [418, 210] width 7 height 7
click at [423, 209] on link "3" at bounding box center [426, 210] width 7 height 7
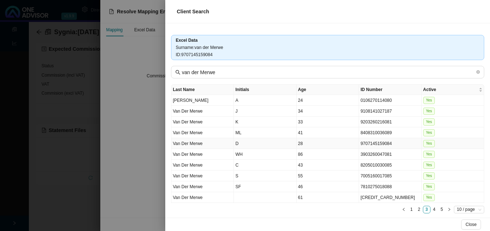
click at [374, 146] on td "9707145159084" at bounding box center [390, 143] width 62 height 11
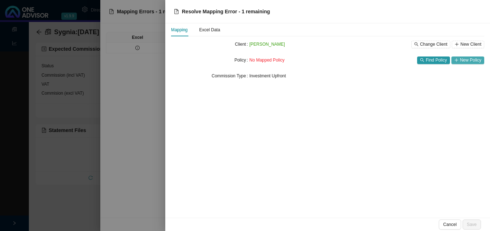
click at [470, 62] on span "New Policy" at bounding box center [470, 60] width 21 height 7
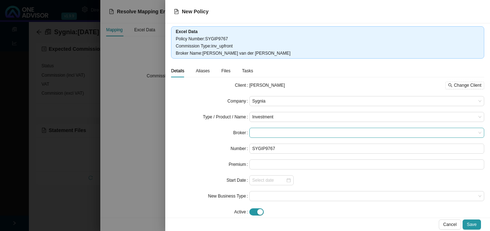
click at [302, 133] on span at bounding box center [366, 132] width 229 height 9
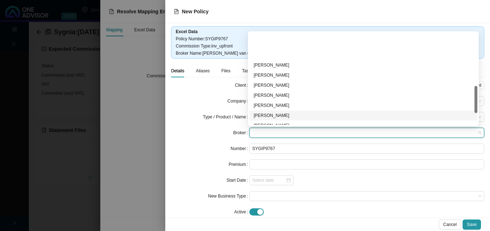
scroll to position [221, 0]
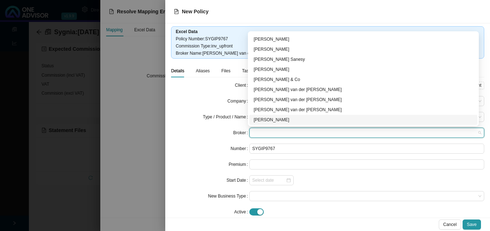
click at [317, 121] on div "[PERSON_NAME]" at bounding box center [362, 119] width 219 height 7
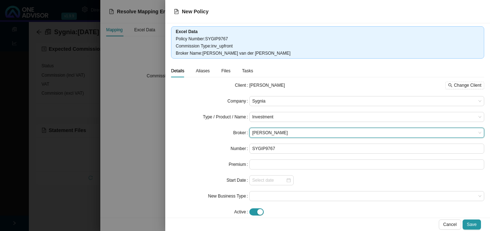
click at [314, 134] on span "[PERSON_NAME]" at bounding box center [366, 132] width 229 height 9
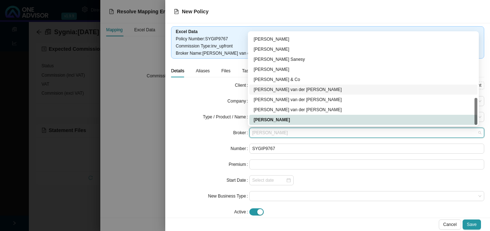
click at [302, 90] on div "[PERSON_NAME] van der [PERSON_NAME]" at bounding box center [362, 89] width 219 height 7
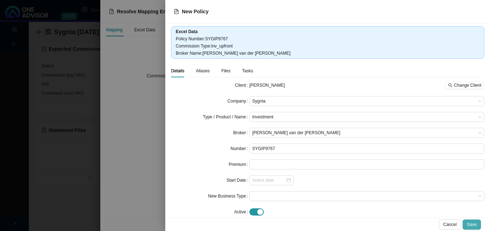
click at [472, 225] on span "Save" at bounding box center [472, 224] width 10 height 7
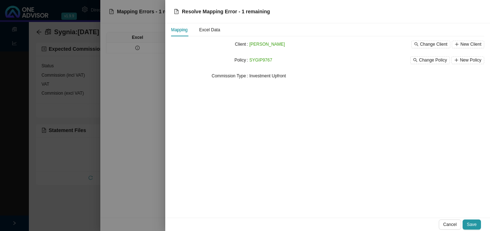
click at [473, 225] on span "Save" at bounding box center [472, 224] width 10 height 7
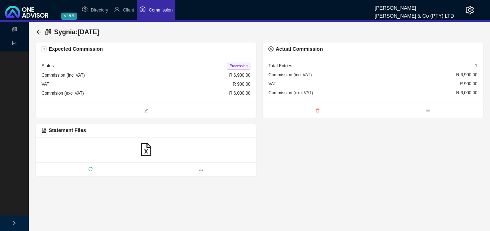
click at [238, 67] on span "Processing" at bounding box center [238, 66] width 23 height 7
click at [38, 32] on icon "arrow-left" at bounding box center [39, 32] width 6 height 6
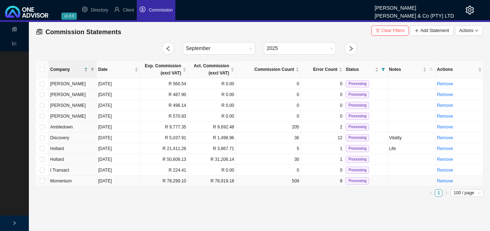
click at [221, 183] on td "R 78,919.18" at bounding box center [212, 181] width 48 height 11
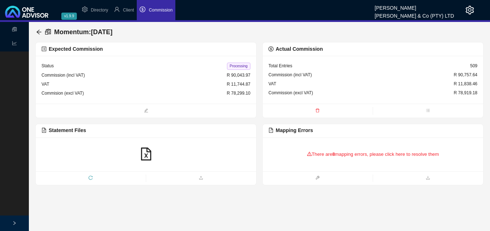
click at [310, 153] on icon "warning" at bounding box center [309, 154] width 5 height 5
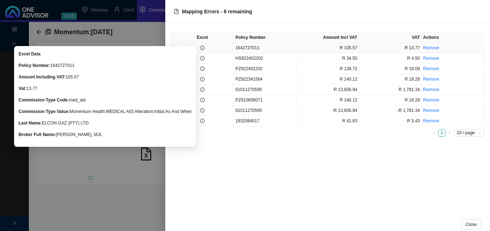
click at [204, 49] on icon "info-circle" at bounding box center [202, 48] width 4 height 4
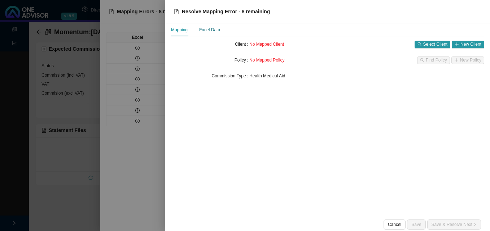
click at [212, 32] on div "Excel Data" at bounding box center [209, 29] width 21 height 7
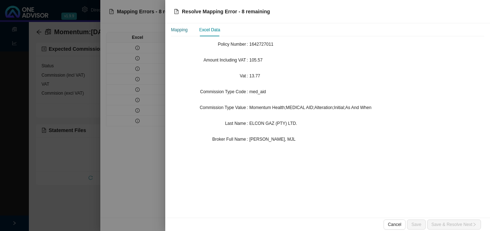
click at [187, 31] on div "Mapping" at bounding box center [179, 29] width 17 height 7
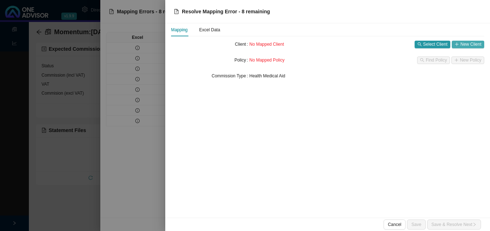
click at [466, 42] on span "New Client" at bounding box center [470, 44] width 21 height 7
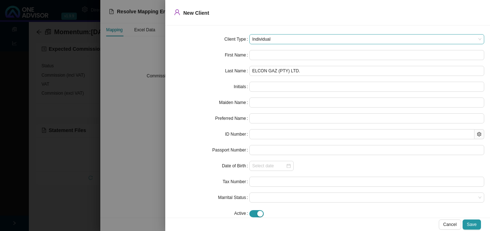
click at [300, 39] on span "Individual" at bounding box center [366, 39] width 229 height 9
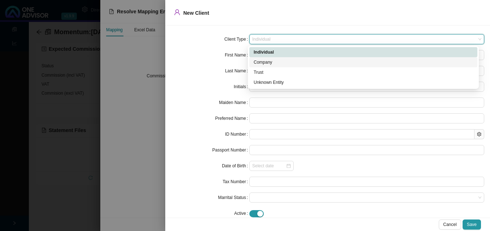
click at [286, 59] on div "Company" at bounding box center [362, 62] width 219 height 7
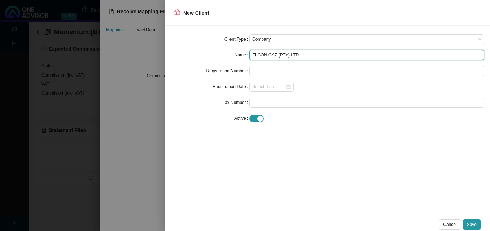
drag, startPoint x: 300, startPoint y: 57, endPoint x: 252, endPoint y: 57, distance: 47.6
click at [252, 57] on input "ELCON GAZ (PTY) LTD." at bounding box center [366, 55] width 235 height 10
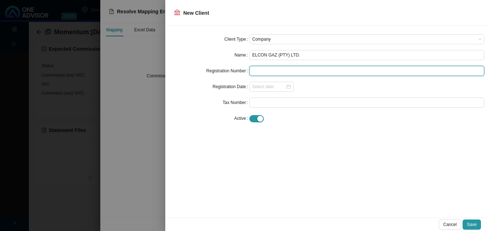
click at [266, 71] on input "text" at bounding box center [366, 71] width 235 height 10
paste input "ELCON GAZ (PTY) LTD."
type input "ELCON GAZ (PTY) LTD."
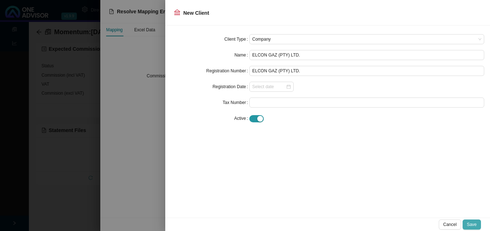
click at [474, 226] on span "Save" at bounding box center [472, 224] width 10 height 7
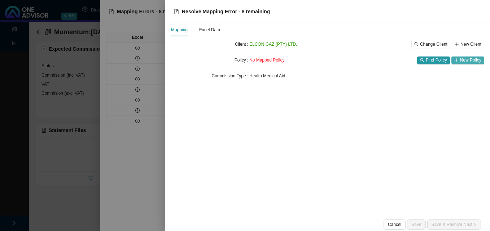
click at [465, 60] on span "New Policy" at bounding box center [470, 60] width 21 height 7
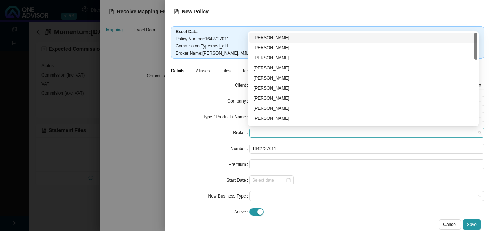
click at [281, 133] on span at bounding box center [366, 132] width 229 height 9
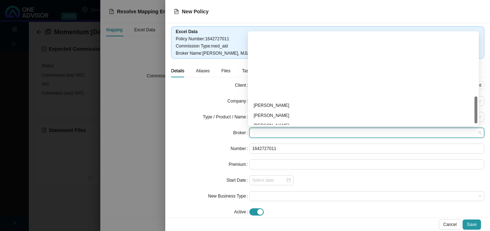
scroll to position [221, 0]
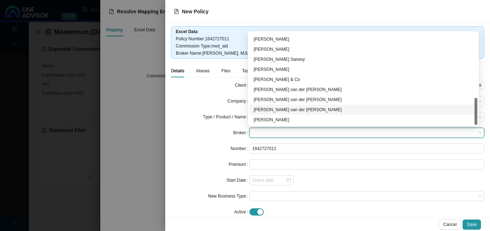
click at [320, 110] on div "[PERSON_NAME] van der [PERSON_NAME]" at bounding box center [362, 109] width 219 height 7
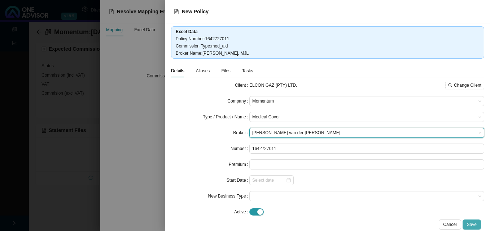
click at [470, 222] on span "Save" at bounding box center [472, 224] width 10 height 7
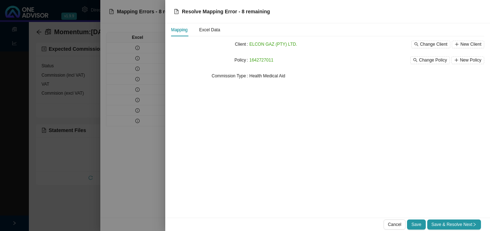
click at [470, 222] on span "Save & Resolve Next" at bounding box center [453, 224] width 45 height 7
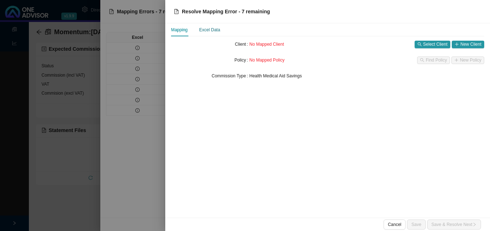
click at [208, 31] on div "Excel Data" at bounding box center [209, 29] width 21 height 7
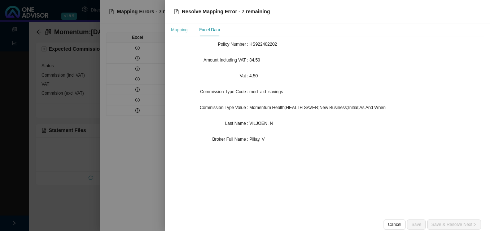
click at [184, 34] on div "Mapping" at bounding box center [179, 29] width 17 height 13
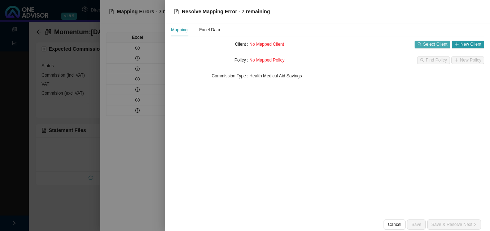
click at [438, 42] on span "Select Client" at bounding box center [435, 44] width 24 height 7
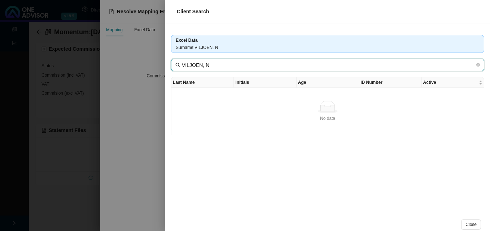
drag, startPoint x: 200, startPoint y: 62, endPoint x: 218, endPoint y: 64, distance: 18.1
click at [218, 64] on input "VILJOEN, N" at bounding box center [328, 65] width 293 height 8
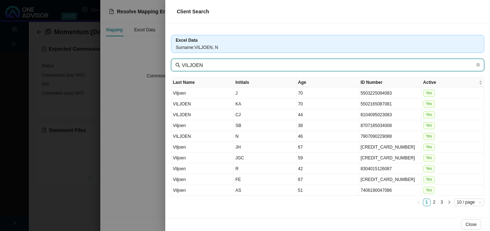
type input "VILJOEN"
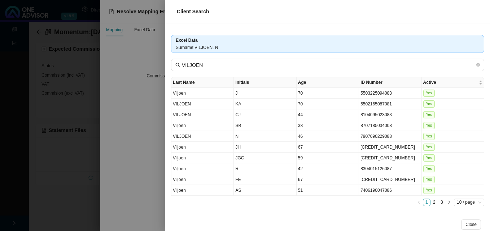
click at [154, 203] on div at bounding box center [245, 115] width 490 height 231
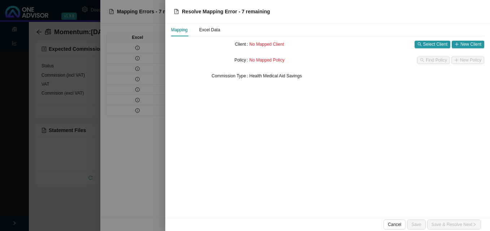
click at [154, 202] on div at bounding box center [245, 115] width 490 height 231
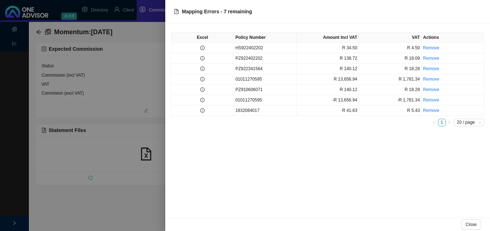
click at [154, 201] on div at bounding box center [245, 115] width 490 height 231
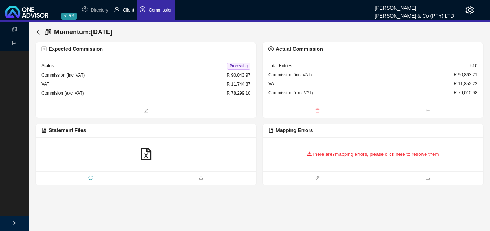
click at [125, 12] on span "Client" at bounding box center [128, 10] width 11 height 5
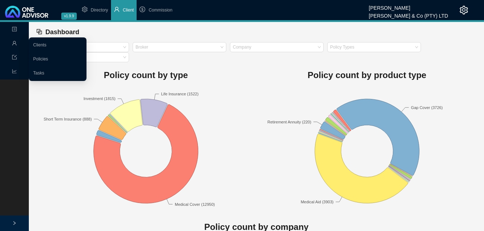
click at [16, 44] on icon "user" at bounding box center [14, 43] width 5 height 5
click at [39, 44] on link "Clients" at bounding box center [39, 45] width 13 height 5
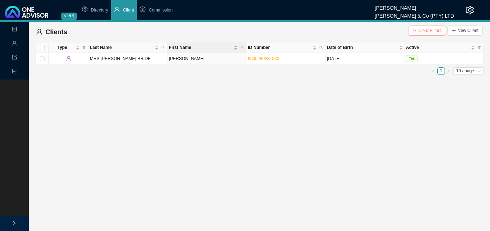
click at [424, 30] on span "Clear Filters" at bounding box center [429, 30] width 23 height 7
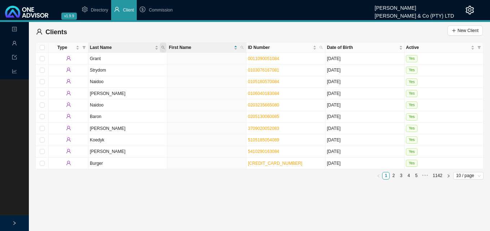
click at [162, 45] on span "Last Name" at bounding box center [163, 48] width 6 height 10
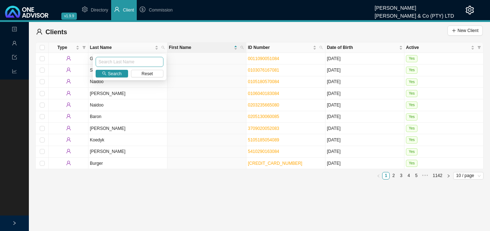
click at [140, 62] on input "text" at bounding box center [130, 62] width 68 height 10
type input "VILJOEN"
click at [112, 75] on span "Search" at bounding box center [115, 73] width 14 height 7
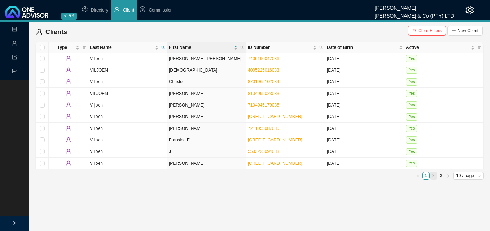
click at [433, 178] on link "2" at bounding box center [433, 176] width 7 height 7
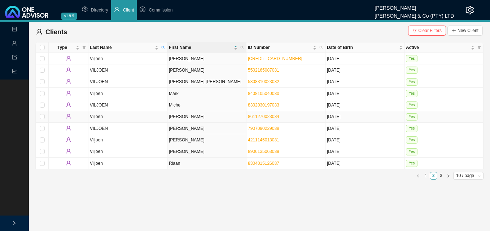
click at [210, 119] on td "[PERSON_NAME]" at bounding box center [206, 117] width 79 height 12
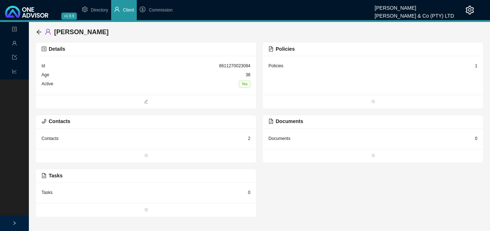
click at [474, 66] on div "1" at bounding box center [475, 65] width 3 height 7
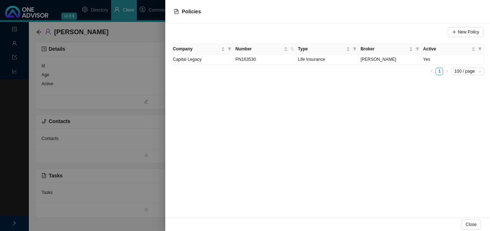
click at [127, 115] on div at bounding box center [245, 115] width 490 height 231
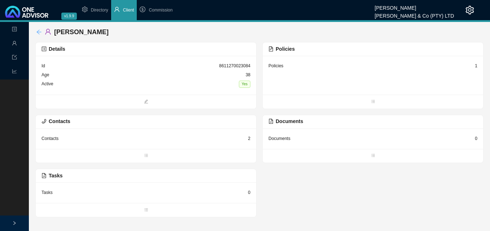
click at [40, 31] on icon "arrow-left" at bounding box center [39, 32] width 6 height 6
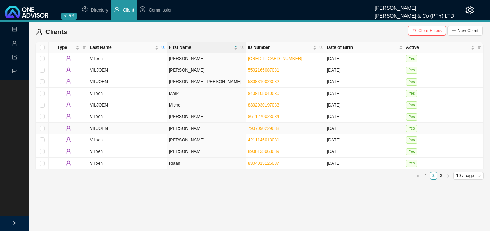
click at [194, 131] on td "[PERSON_NAME]" at bounding box center [206, 129] width 79 height 12
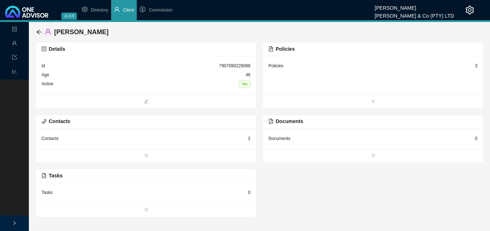
click at [475, 65] on div "3" at bounding box center [475, 65] width 3 height 7
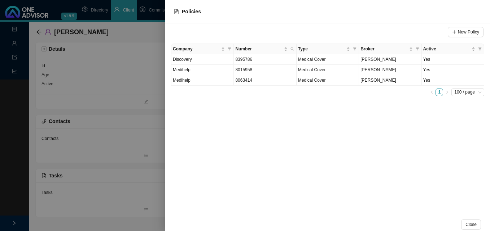
click at [100, 97] on div at bounding box center [245, 115] width 490 height 231
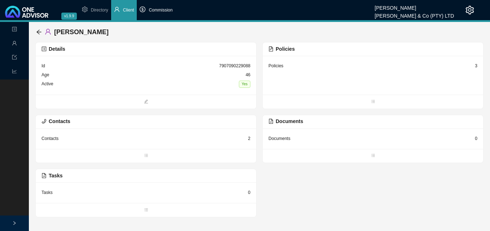
click at [160, 9] on span "Commission" at bounding box center [161, 10] width 24 height 5
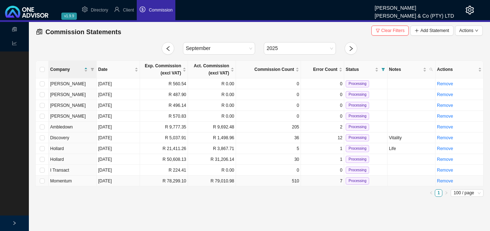
click at [215, 181] on td "R 79,010.98" at bounding box center [212, 181] width 48 height 11
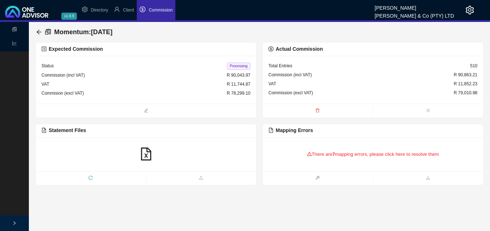
click at [327, 154] on div "There are 7 mapping errors, please click here to resolve them" at bounding box center [372, 154] width 209 height 22
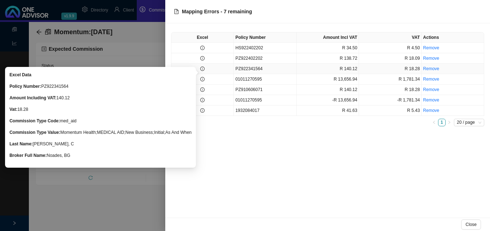
click at [201, 68] on icon "info-circle" at bounding box center [202, 69] width 4 height 4
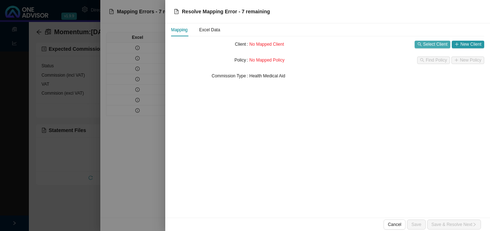
click at [433, 44] on span "Select Client" at bounding box center [435, 44] width 24 height 7
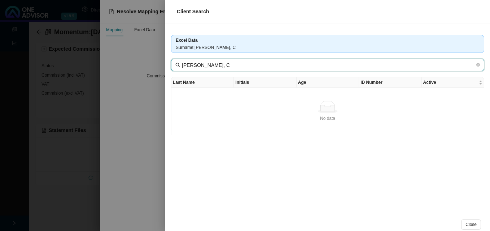
click at [210, 65] on input "[PERSON_NAME], C" at bounding box center [328, 65] width 293 height 8
drag, startPoint x: 210, startPoint y: 65, endPoint x: 243, endPoint y: 64, distance: 33.2
click at [243, 64] on input "[PERSON_NAME], C" at bounding box center [328, 65] width 293 height 8
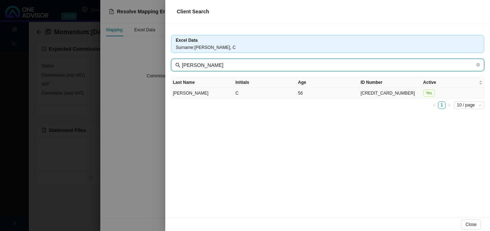
type input "[PERSON_NAME]"
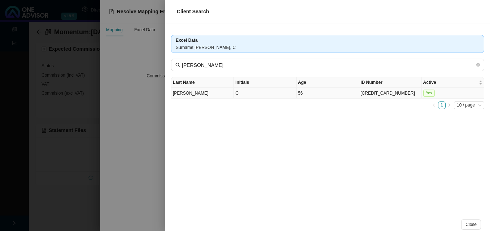
click at [253, 97] on td "C" at bounding box center [265, 93] width 62 height 11
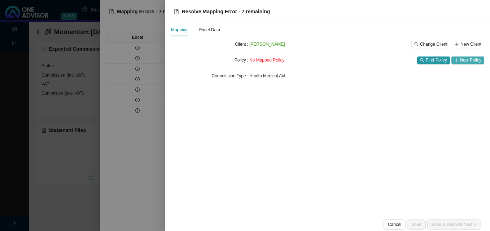
click at [470, 61] on span "New Policy" at bounding box center [470, 60] width 21 height 7
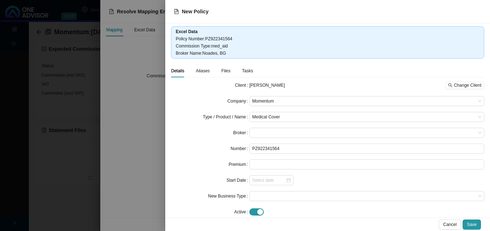
click at [287, 127] on form "Client [PERSON_NAME] Change Client Company Momentum Type / Product / Name Medic…" at bounding box center [327, 148] width 313 height 137
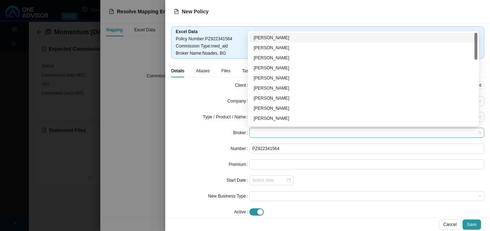
click at [284, 129] on span at bounding box center [366, 132] width 229 height 9
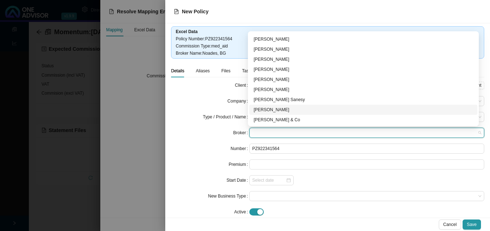
scroll to position [144, 0]
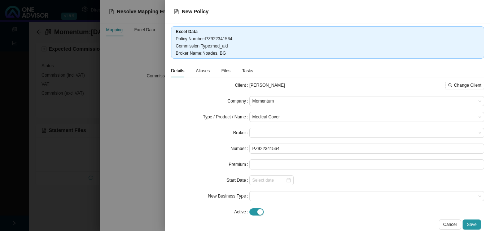
click at [130, 163] on div at bounding box center [245, 115] width 490 height 231
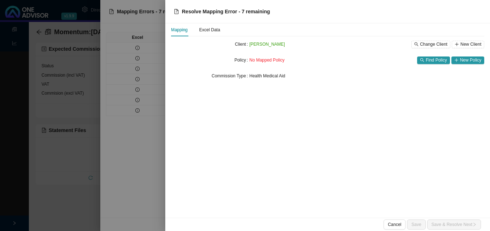
click at [136, 65] on div at bounding box center [245, 115] width 490 height 231
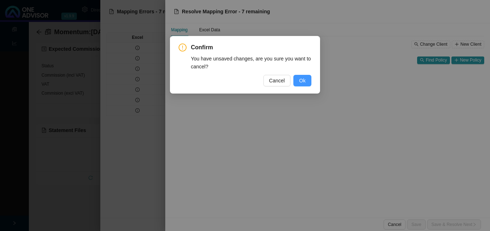
click at [309, 81] on button "Ok" at bounding box center [302, 81] width 18 height 12
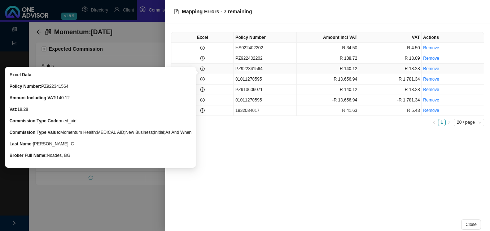
click at [202, 68] on icon "info-circle" at bounding box center [202, 69] width 4 height 4
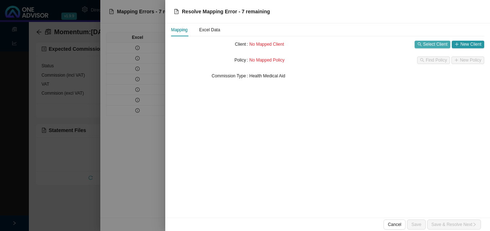
click at [426, 46] on span "Select Client" at bounding box center [435, 44] width 24 height 7
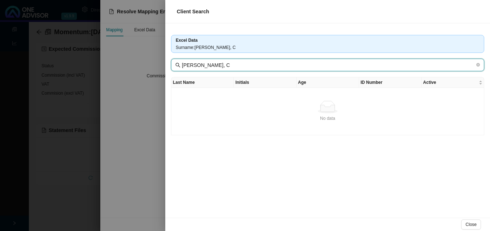
drag, startPoint x: 210, startPoint y: 66, endPoint x: 239, endPoint y: 65, distance: 28.9
click at [239, 65] on input "[PERSON_NAME], C" at bounding box center [328, 65] width 293 height 8
type input "[PERSON_NAME]"
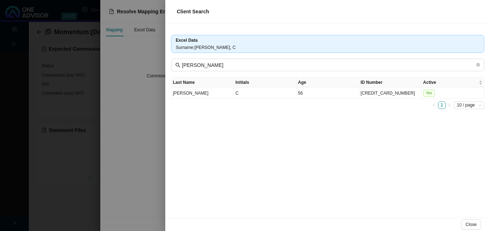
click at [174, 177] on div "Excel Data Surname : [PERSON_NAME], C [PERSON_NAME] Last Name Initials Age ID N…" at bounding box center [327, 120] width 324 height 195
drag, startPoint x: 106, startPoint y: 169, endPoint x: 90, endPoint y: 165, distance: 16.4
click at [105, 169] on div at bounding box center [245, 115] width 490 height 231
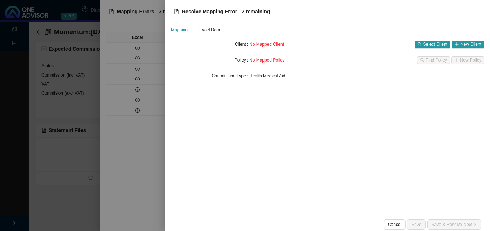
click at [89, 164] on div at bounding box center [245, 115] width 490 height 231
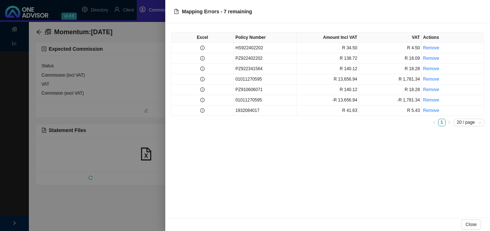
click at [115, 163] on div at bounding box center [245, 115] width 490 height 231
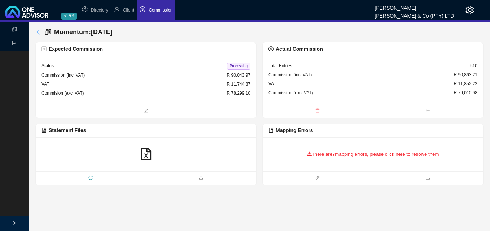
click at [37, 32] on icon "arrow-left" at bounding box center [38, 32] width 5 height 5
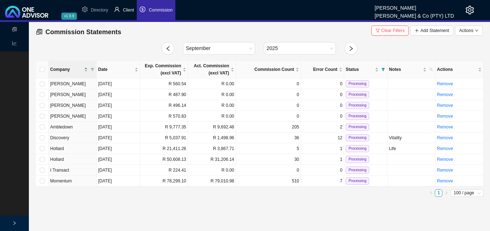
click at [127, 11] on span "Client" at bounding box center [128, 10] width 11 height 5
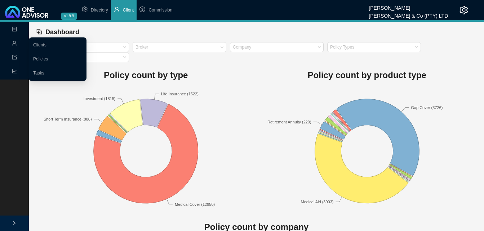
click at [11, 41] on div "Management" at bounding box center [14, 43] width 26 height 13
drag, startPoint x: 35, startPoint y: 41, endPoint x: 40, endPoint y: 42, distance: 5.8
click at [35, 43] on link "Clients" at bounding box center [39, 45] width 13 height 5
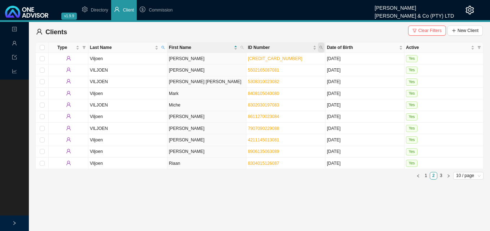
click at [322, 46] on icon "search" at bounding box center [321, 48] width 4 height 4
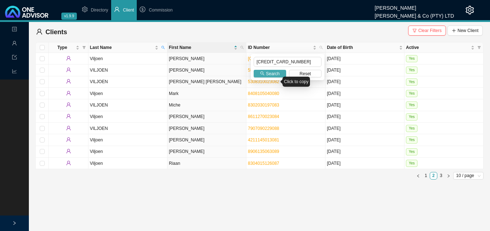
type input "[CREDIT_CARD_NUMBER]"
click at [270, 75] on span "Search" at bounding box center [273, 73] width 14 height 7
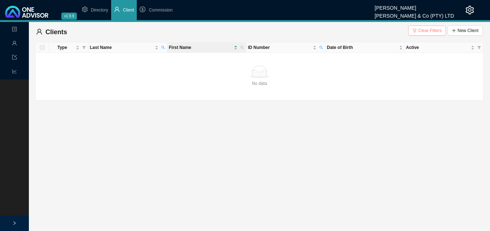
click at [434, 28] on span "Clear Filters" at bounding box center [429, 30] width 23 height 7
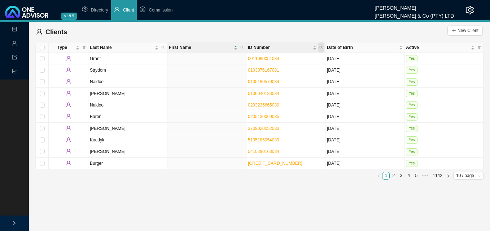
click at [321, 47] on icon "search" at bounding box center [321, 48] width 4 height 4
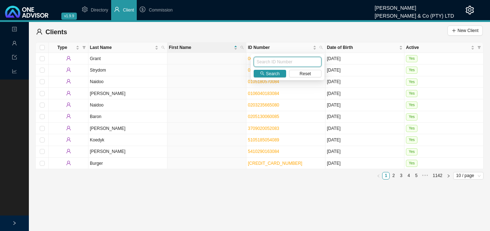
paste input "5909040087088"
type input "5909040087088"
click at [272, 76] on span "Search" at bounding box center [273, 73] width 14 height 7
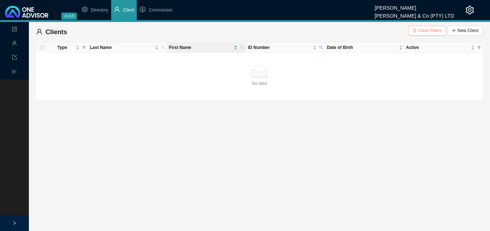
click at [424, 30] on span "Clear Filters" at bounding box center [429, 30] width 23 height 7
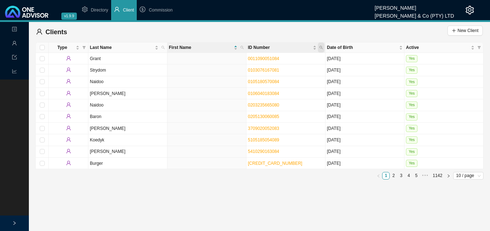
click at [322, 48] on icon "search" at bounding box center [321, 48] width 4 height 4
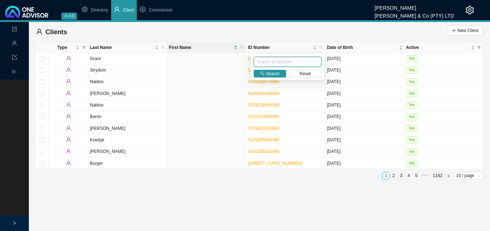
paste input "[CREDIT_CARD_NUMBER]"
type input "[CREDIT_CARD_NUMBER]"
click at [276, 77] on span "Search" at bounding box center [273, 73] width 14 height 7
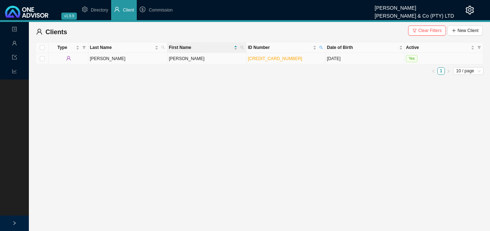
click at [222, 62] on td "[PERSON_NAME]" at bounding box center [206, 59] width 79 height 12
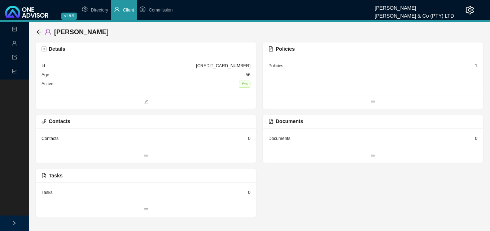
click at [475, 65] on div "1" at bounding box center [475, 65] width 3 height 7
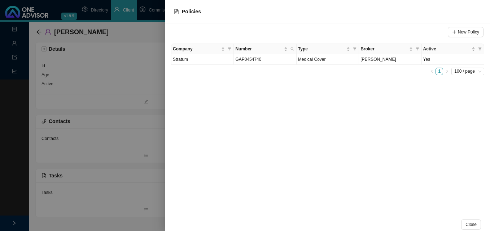
click at [152, 97] on div at bounding box center [245, 115] width 490 height 231
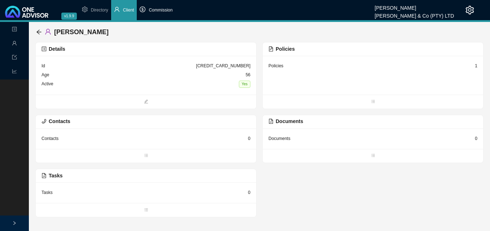
click at [164, 10] on span "Commission" at bounding box center [161, 10] width 24 height 5
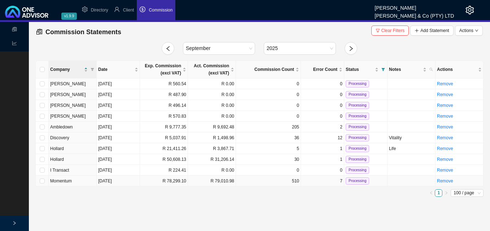
click at [181, 180] on td "R 78,299.10" at bounding box center [164, 181] width 48 height 11
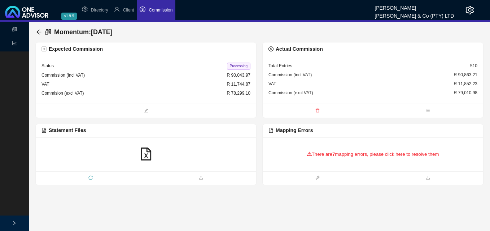
click at [328, 157] on div "There are 7 mapping errors, please click here to resolve them" at bounding box center [372, 154] width 209 height 22
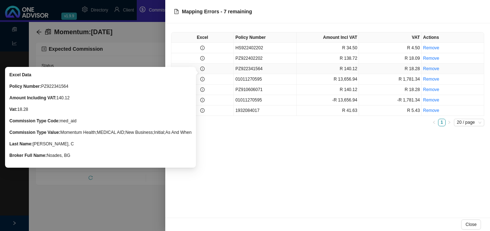
click at [203, 71] on icon "info-circle" at bounding box center [202, 69] width 4 height 4
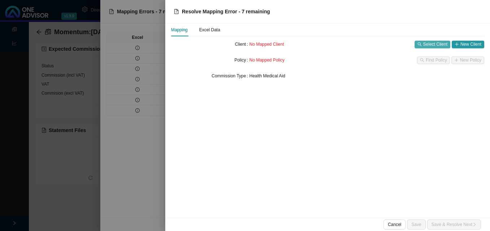
click at [434, 43] on span "Select Client" at bounding box center [435, 44] width 24 height 7
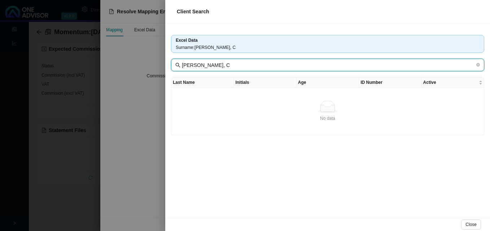
drag, startPoint x: 209, startPoint y: 67, endPoint x: 230, endPoint y: 67, distance: 21.3
click at [230, 67] on input "[PERSON_NAME], C" at bounding box center [328, 65] width 293 height 8
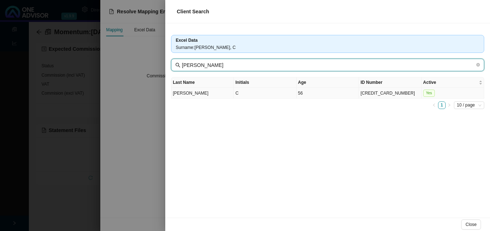
type input "[PERSON_NAME]"
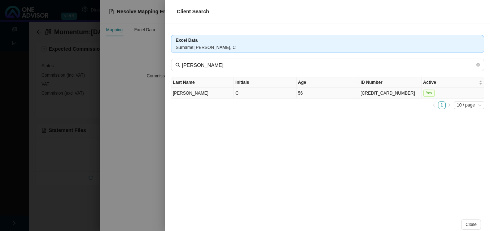
click at [311, 98] on td "56" at bounding box center [327, 93] width 62 height 11
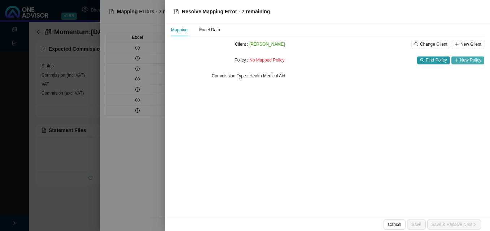
click at [462, 59] on span "New Policy" at bounding box center [470, 60] width 21 height 7
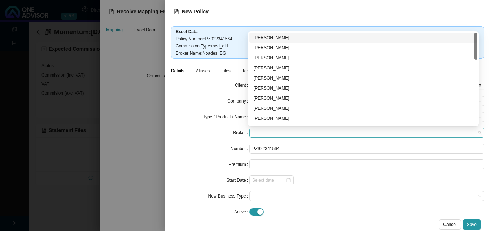
click at [291, 132] on span at bounding box center [366, 132] width 229 height 9
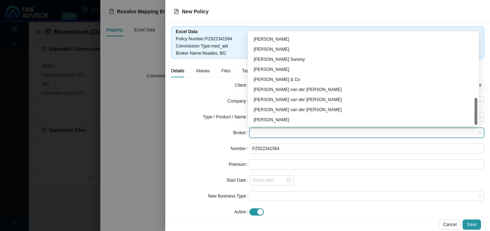
scroll to position [149, 0]
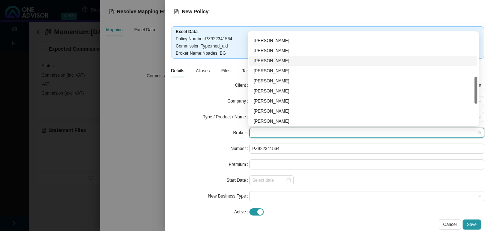
click at [286, 65] on div "[PERSON_NAME]" at bounding box center [363, 61] width 228 height 10
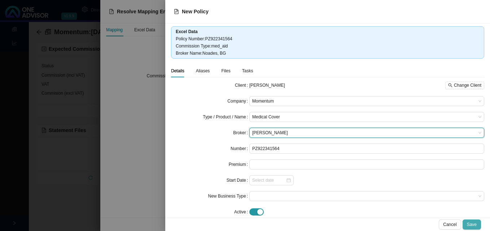
click at [470, 224] on span "Save" at bounding box center [472, 224] width 10 height 7
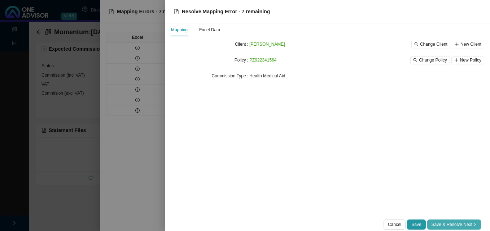
click at [455, 224] on span "Save & Resolve Next" at bounding box center [453, 224] width 45 height 7
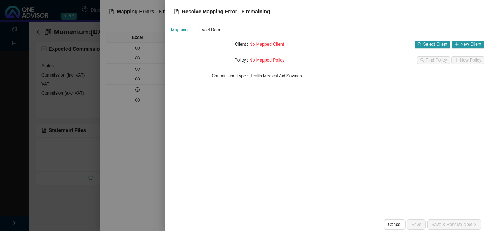
click at [135, 68] on div at bounding box center [245, 115] width 490 height 231
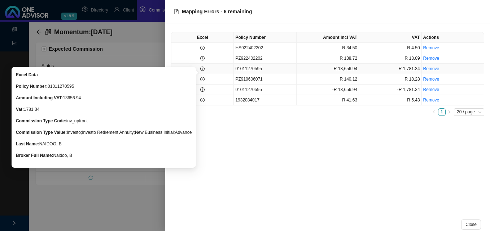
click at [204, 69] on icon "info-circle" at bounding box center [202, 69] width 4 height 4
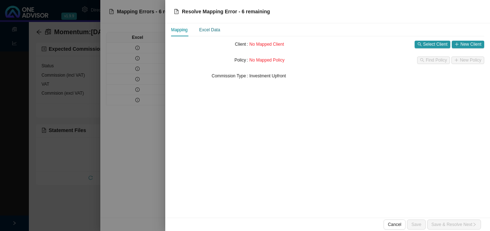
click at [217, 27] on div "Excel Data" at bounding box center [209, 29] width 21 height 7
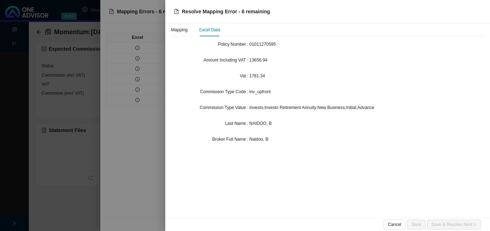
click at [125, 59] on div at bounding box center [245, 115] width 490 height 231
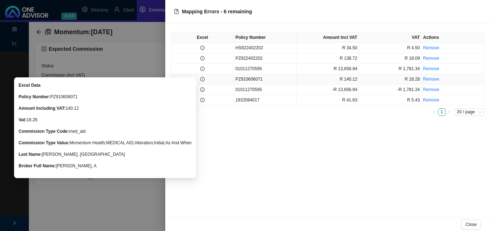
click at [201, 80] on icon "info-circle" at bounding box center [202, 79] width 4 height 4
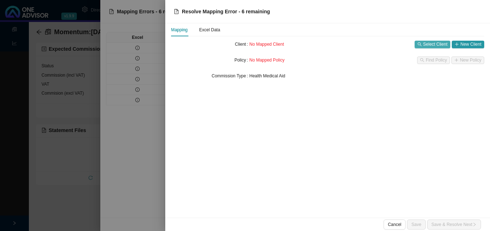
click at [427, 45] on span "Select Client" at bounding box center [435, 44] width 24 height 7
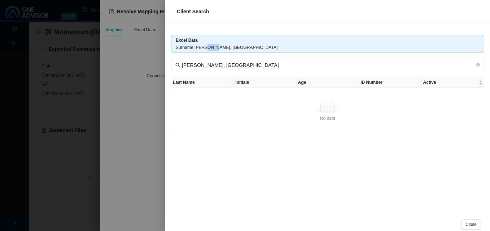
drag, startPoint x: 207, startPoint y: 48, endPoint x: 225, endPoint y: 48, distance: 17.7
click at [225, 48] on div "Surname : [PERSON_NAME], [GEOGRAPHIC_DATA]" at bounding box center [328, 47] width 304 height 7
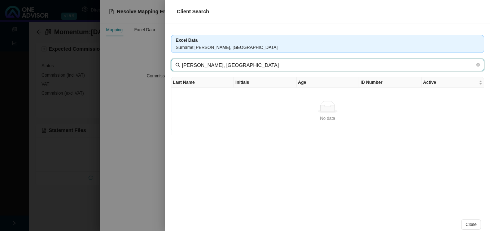
drag, startPoint x: 225, startPoint y: 48, endPoint x: 197, endPoint y: 64, distance: 31.8
click at [197, 64] on input "[PERSON_NAME], [GEOGRAPHIC_DATA]" at bounding box center [328, 65] width 293 height 8
drag, startPoint x: 195, startPoint y: 65, endPoint x: 219, endPoint y: 66, distance: 23.8
click at [219, 66] on input "[PERSON_NAME], [GEOGRAPHIC_DATA]" at bounding box center [328, 65] width 293 height 8
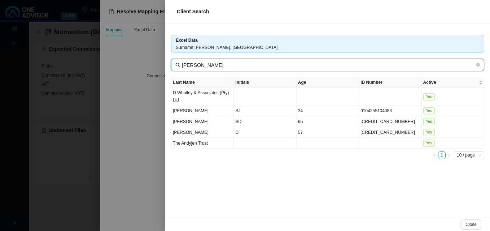
type input "[PERSON_NAME]"
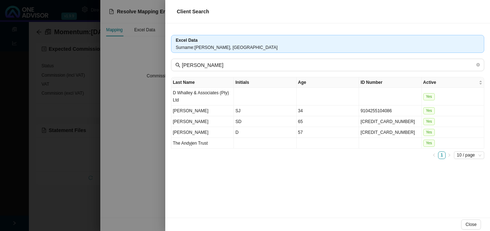
click at [157, 130] on div at bounding box center [245, 115] width 490 height 231
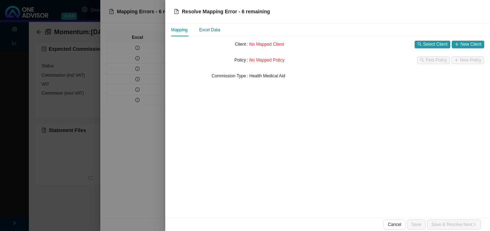
click at [209, 28] on div "Excel Data" at bounding box center [209, 29] width 21 height 7
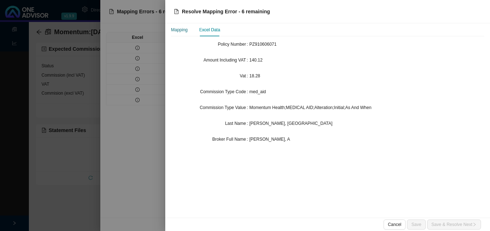
click at [185, 28] on div "Mapping" at bounding box center [179, 29] width 17 height 7
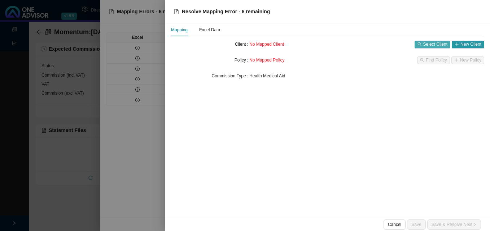
click at [433, 45] on span "Select Client" at bounding box center [435, 44] width 24 height 7
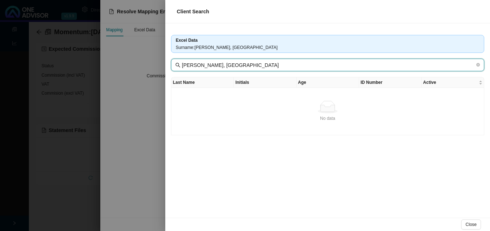
drag, startPoint x: 195, startPoint y: 67, endPoint x: 227, endPoint y: 66, distance: 31.7
click at [227, 66] on input "[PERSON_NAME], [GEOGRAPHIC_DATA]" at bounding box center [328, 65] width 293 height 8
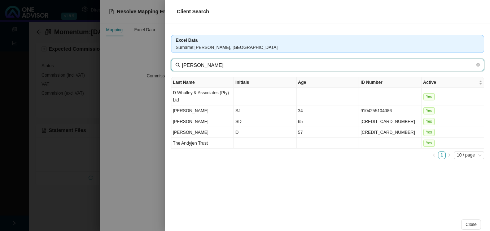
type input "[PERSON_NAME]"
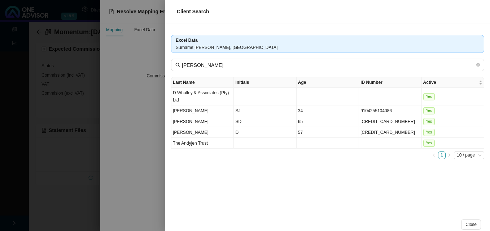
drag, startPoint x: 359, startPoint y: 203, endPoint x: 176, endPoint y: 159, distance: 188.4
click at [184, 161] on div "Excel Data Surname : [PERSON_NAME], MD [PERSON_NAME] Last Name Initials Age ID …" at bounding box center [327, 120] width 324 height 195
click at [164, 158] on div at bounding box center [245, 115] width 490 height 231
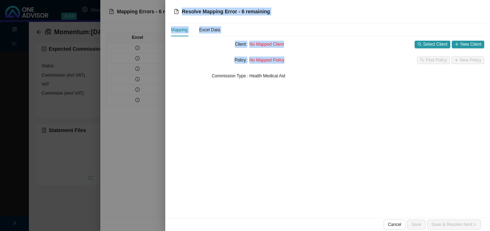
click at [165, 156] on div "Resolve Mapping Error - 6 remaining Mapping Excel Data Client No Mapped Client …" at bounding box center [245, 115] width 490 height 231
drag, startPoint x: 165, startPoint y: 156, endPoint x: 146, endPoint y: 128, distance: 33.8
click at [146, 128] on div at bounding box center [245, 115] width 490 height 231
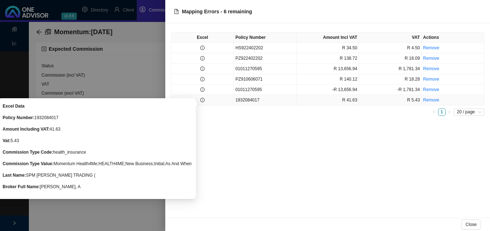
click at [204, 102] on icon "info-circle" at bounding box center [202, 100] width 4 height 4
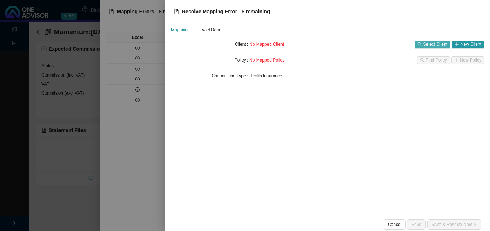
click at [434, 45] on span "Select Client" at bounding box center [435, 44] width 24 height 7
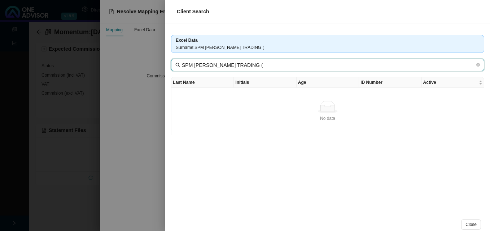
drag, startPoint x: 191, startPoint y: 66, endPoint x: 330, endPoint y: 75, distance: 139.1
click at [330, 75] on div "Excel Data Surname : SPM [PERSON_NAME] TRADING ( SPM [PERSON_NAME] TRADING ( La…" at bounding box center [327, 120] width 324 height 195
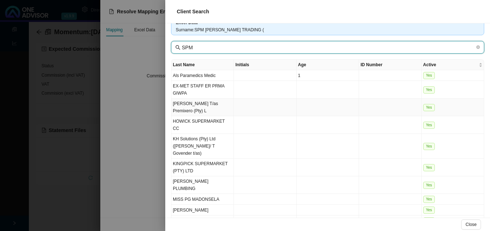
scroll to position [32, 0]
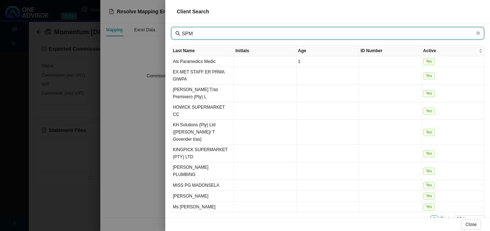
type input "SPM"
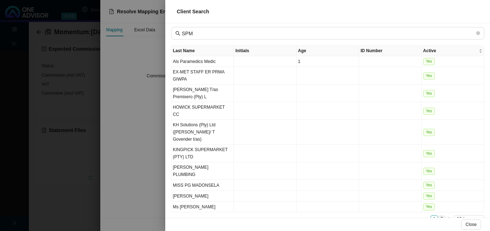
click at [438, 216] on link "2" at bounding box center [441, 219] width 7 height 7
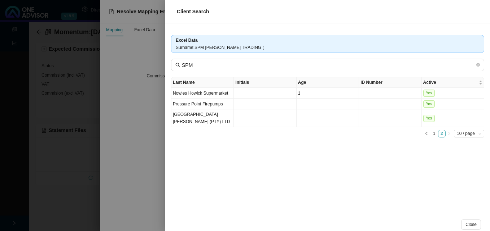
scroll to position [0, 0]
click at [150, 167] on div at bounding box center [245, 115] width 490 height 231
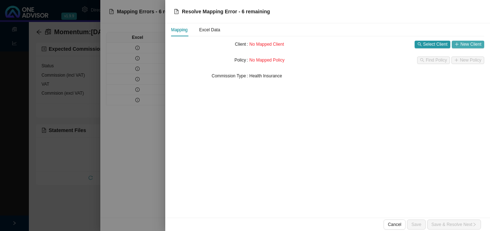
click at [468, 43] on span "New Client" at bounding box center [470, 44] width 21 height 7
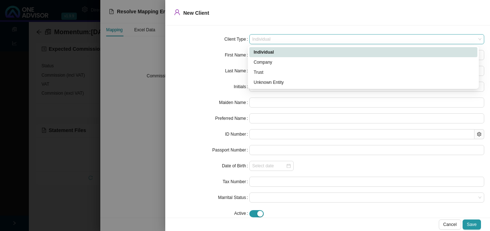
click at [285, 39] on span "Individual" at bounding box center [366, 39] width 229 height 9
click at [276, 62] on div "Company" at bounding box center [362, 62] width 219 height 7
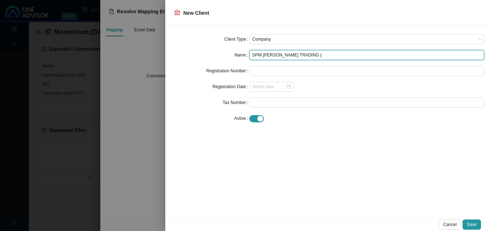
drag, startPoint x: 304, startPoint y: 58, endPoint x: 250, endPoint y: 55, distance: 54.5
click at [250, 55] on input "SPM [PERSON_NAME] TRADING (" at bounding box center [366, 55] width 235 height 10
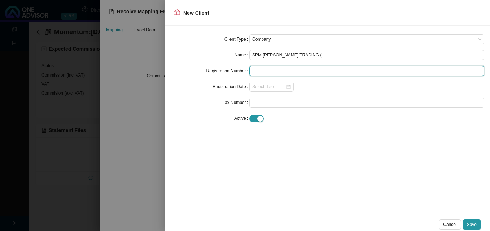
click at [266, 69] on input "text" at bounding box center [366, 71] width 235 height 10
paste input "SPM [PERSON_NAME] TRADING ("
type input "SPM [PERSON_NAME] TRADING ("
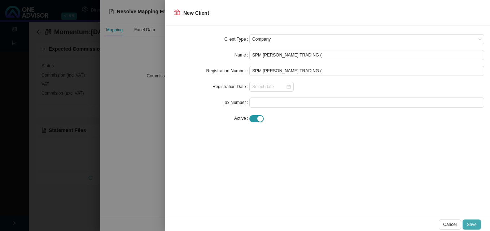
click at [472, 226] on span "Save" at bounding box center [472, 224] width 10 height 7
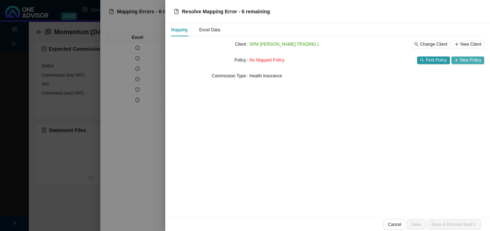
click at [473, 60] on span "New Policy" at bounding box center [470, 60] width 21 height 7
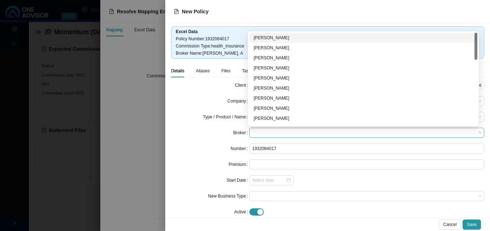
click at [303, 133] on span at bounding box center [366, 132] width 229 height 9
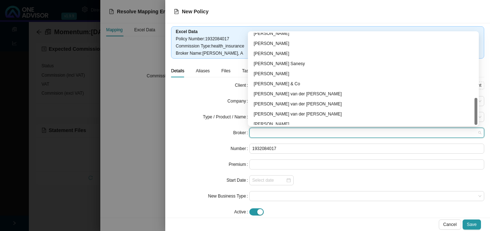
scroll to position [221, 0]
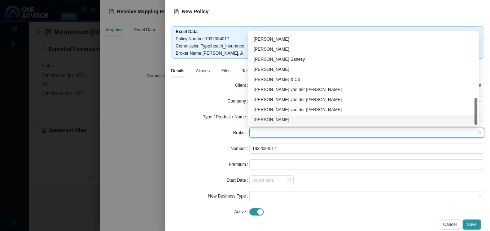
click at [301, 119] on div "[PERSON_NAME]" at bounding box center [362, 119] width 219 height 7
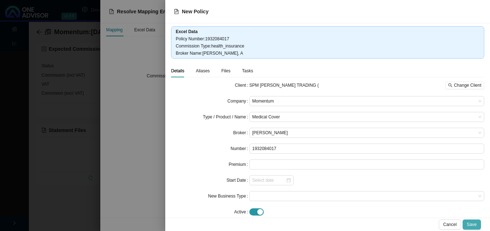
click at [471, 223] on span "Save" at bounding box center [472, 224] width 10 height 7
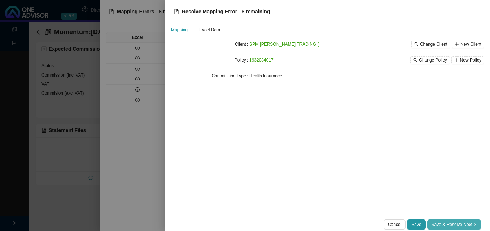
click at [448, 225] on span "Save & Resolve Next" at bounding box center [453, 224] width 45 height 7
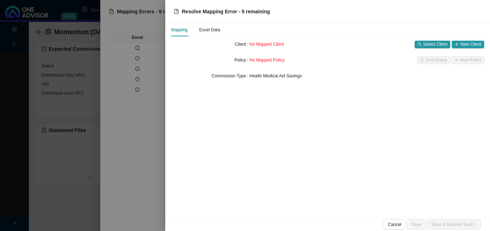
click at [135, 149] on div at bounding box center [245, 115] width 490 height 231
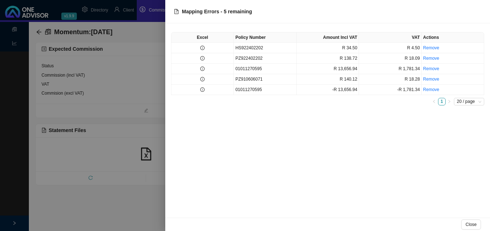
click at [109, 151] on div at bounding box center [245, 115] width 490 height 231
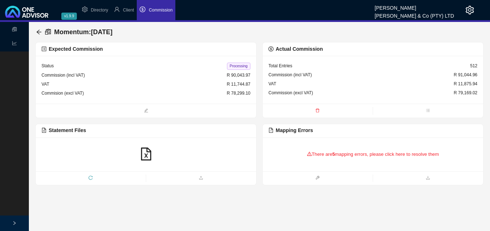
click at [89, 176] on span "reload" at bounding box center [91, 178] width 110 height 7
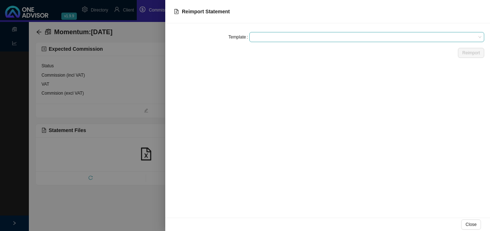
click at [275, 38] on span at bounding box center [366, 36] width 229 height 9
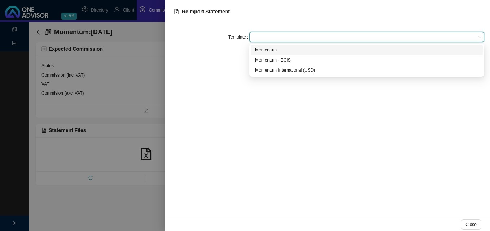
click at [274, 48] on div "Momentum" at bounding box center [366, 50] width 223 height 7
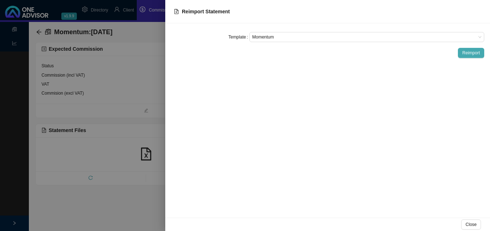
click at [473, 56] on span "Reimport" at bounding box center [471, 52] width 18 height 7
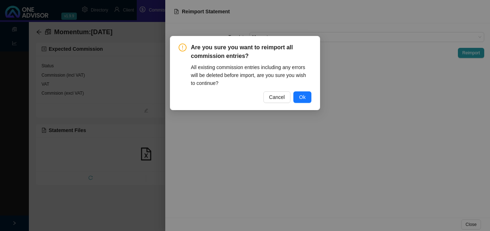
drag, startPoint x: 302, startPoint y: 97, endPoint x: 321, endPoint y: 110, distance: 22.5
click at [302, 98] on span "Ok" at bounding box center [302, 97] width 6 height 8
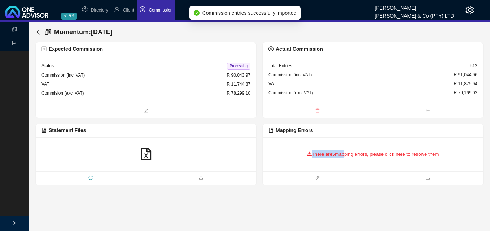
drag, startPoint x: 344, startPoint y: 152, endPoint x: 260, endPoint y: 164, distance: 85.6
click at [260, 164] on div "Expected Commission Status Processing Commission (incl VAT) R 90,043.97 VAT R 1…" at bounding box center [259, 113] width 448 height 143
click at [38, 34] on icon "arrow-left" at bounding box center [38, 32] width 5 height 5
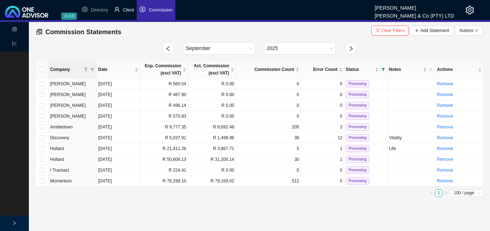
drag, startPoint x: 130, startPoint y: 6, endPoint x: 129, endPoint y: 10, distance: 4.5
click at [129, 8] on li "Client" at bounding box center [124, 10] width 26 height 20
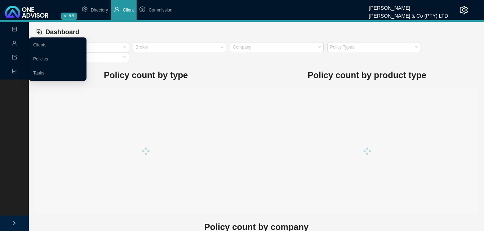
click at [16, 43] on icon "user" at bounding box center [14, 43] width 5 height 5
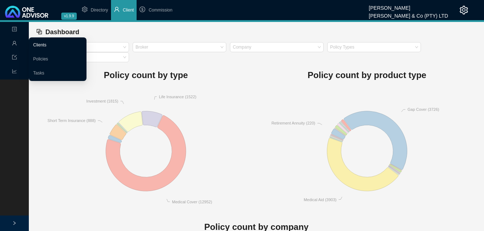
click at [47, 48] on link "Clients" at bounding box center [39, 45] width 13 height 5
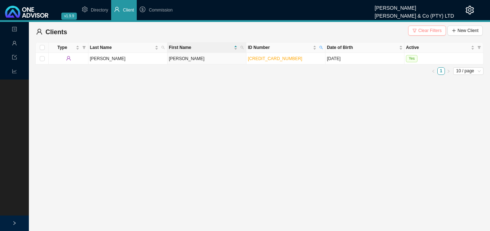
click at [430, 30] on span "Clear Filters" at bounding box center [429, 30] width 23 height 7
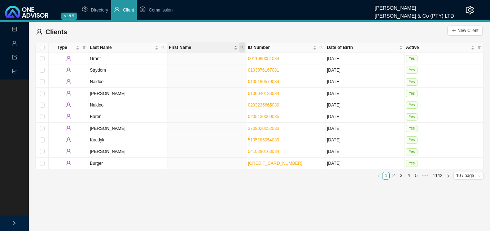
click at [244, 46] on span at bounding box center [242, 48] width 6 height 10
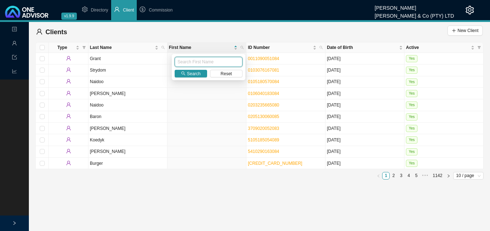
click at [209, 61] on input "text" at bounding box center [208, 62] width 68 height 10
type input "govender"
click at [199, 73] on span "Search" at bounding box center [194, 73] width 14 height 7
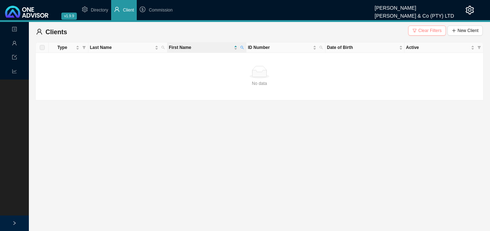
click at [424, 28] on span "Clear Filters" at bounding box center [429, 30] width 23 height 7
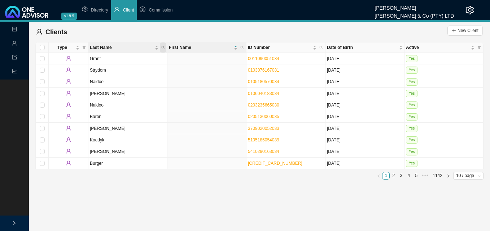
click at [160, 47] on span "Last Name" at bounding box center [163, 48] width 6 height 10
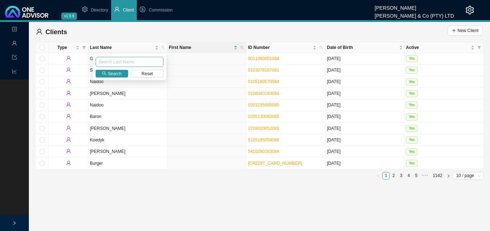
click at [130, 62] on input "text" at bounding box center [130, 62] width 68 height 10
type input "govender"
click at [112, 74] on span "Search" at bounding box center [115, 73] width 14 height 7
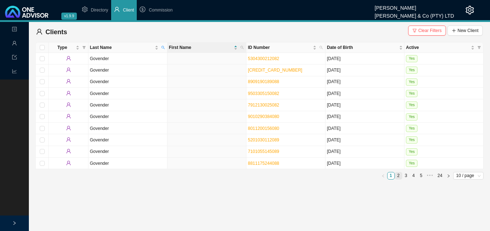
click at [399, 176] on link "2" at bounding box center [398, 176] width 7 height 7
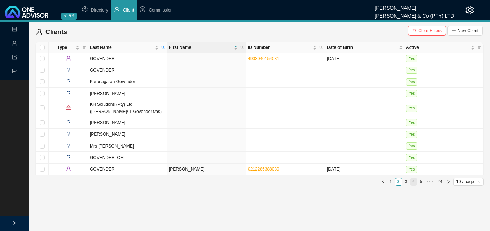
click at [412, 182] on link "4" at bounding box center [413, 182] width 7 height 7
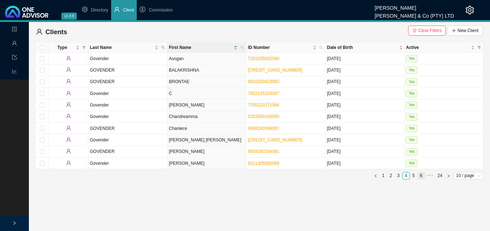
click at [421, 177] on link "6" at bounding box center [420, 176] width 7 height 7
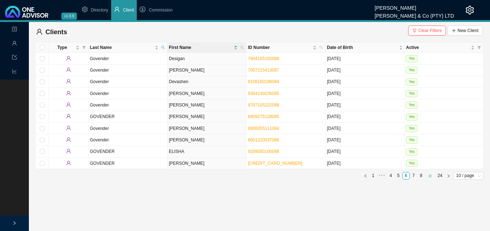
click at [428, 178] on span "•••" at bounding box center [430, 176] width 10 height 8
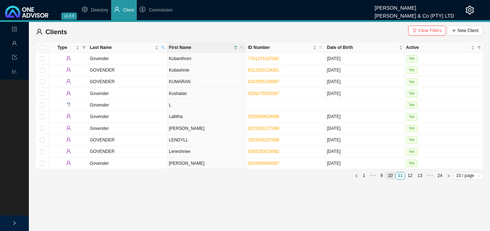
click at [392, 176] on link "10" at bounding box center [389, 176] width 9 height 7
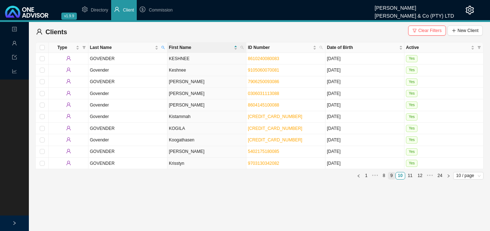
click at [391, 176] on link "9" at bounding box center [391, 176] width 7 height 7
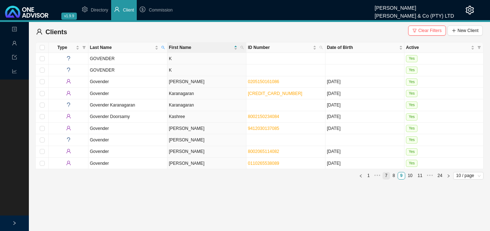
click at [385, 177] on link "7" at bounding box center [386, 176] width 7 height 7
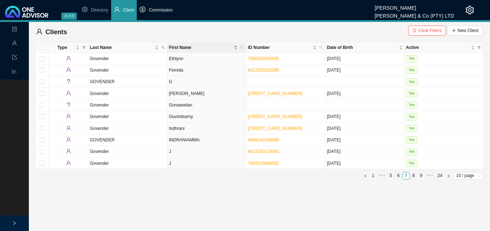
click at [152, 7] on li "Commission" at bounding box center [156, 10] width 39 height 20
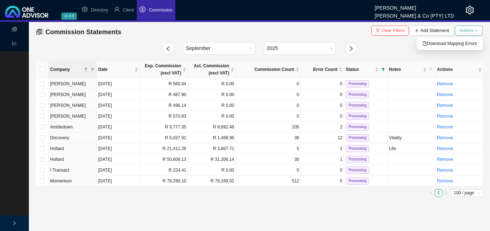
click at [471, 28] on span "Actions" at bounding box center [466, 30] width 14 height 7
click at [458, 42] on span "Download Mapping Errors" at bounding box center [449, 43] width 54 height 7
click at [226, 62] on div "Act. Commission (excl VAT)" at bounding box center [211, 69] width 45 height 14
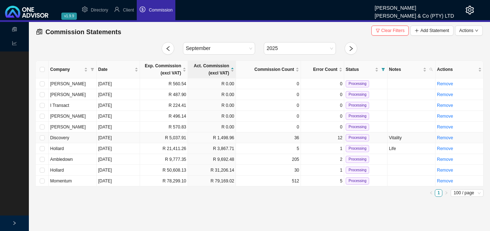
click at [155, 140] on td "R 5,037.91" at bounding box center [164, 138] width 48 height 11
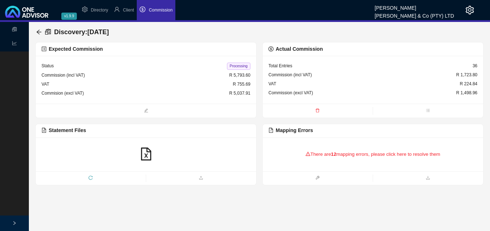
click at [324, 155] on div "There are 12 mapping errors, please click here to resolve them" at bounding box center [372, 154] width 209 height 22
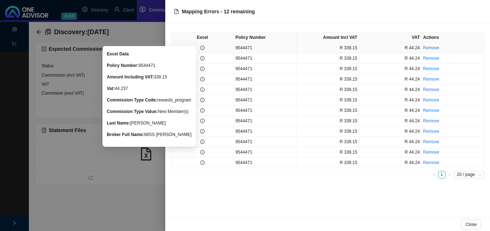
click at [204, 48] on icon "info-circle" at bounding box center [202, 48] width 4 height 4
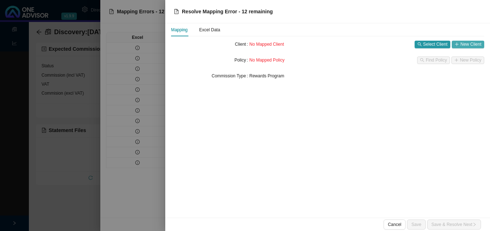
click at [459, 44] on button "New Client" at bounding box center [467, 45] width 32 height 8
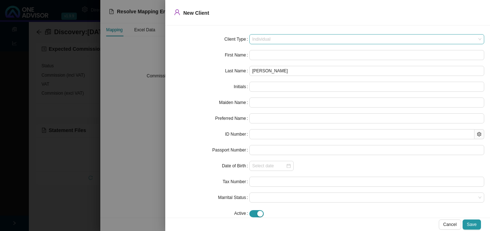
click at [288, 39] on span "Individual" at bounding box center [366, 39] width 229 height 9
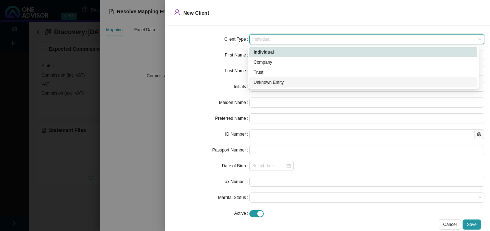
click at [278, 84] on div "Unknown Entity" at bounding box center [362, 82] width 219 height 7
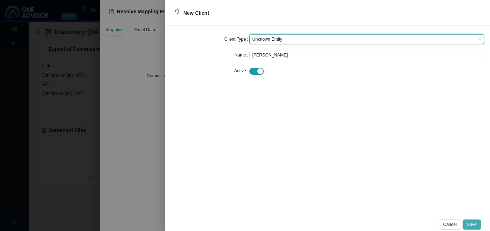
click at [472, 225] on span "Save" at bounding box center [472, 224] width 10 height 7
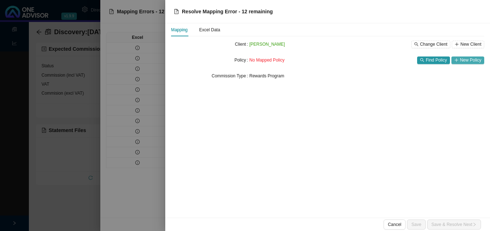
click at [466, 60] on span "New Policy" at bounding box center [470, 60] width 21 height 7
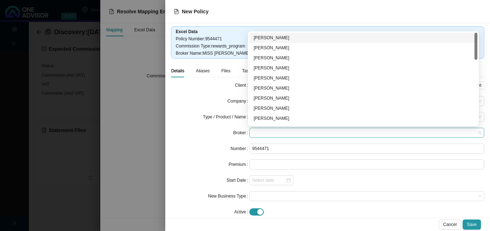
click at [283, 135] on span at bounding box center [366, 132] width 229 height 9
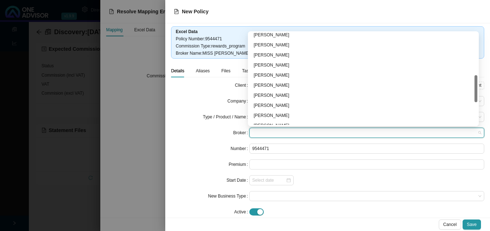
scroll to position [108, 0]
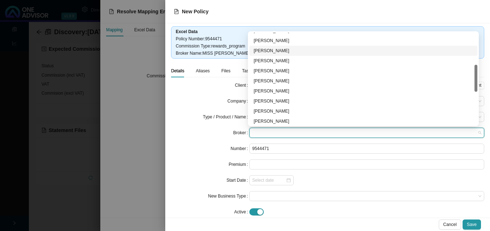
click at [282, 49] on div "[PERSON_NAME]" at bounding box center [362, 50] width 219 height 7
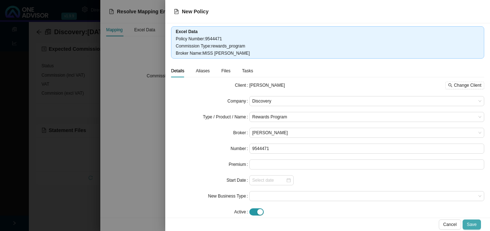
click at [476, 222] on span "Save" at bounding box center [472, 224] width 10 height 7
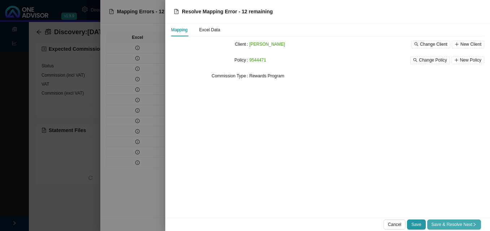
click at [470, 222] on span "Save & Resolve Next" at bounding box center [453, 224] width 45 height 7
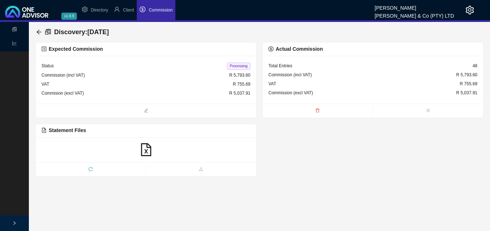
click at [239, 67] on span "Processing" at bounding box center [238, 66] width 23 height 7
click at [38, 32] on icon "arrow-left" at bounding box center [39, 32] width 6 height 6
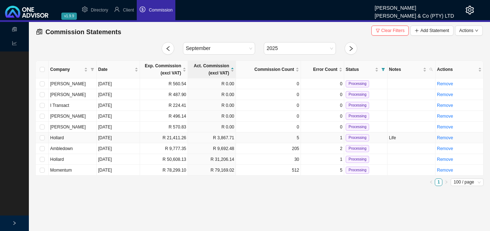
click at [185, 137] on td "R 21,411.26" at bounding box center [164, 138] width 48 height 11
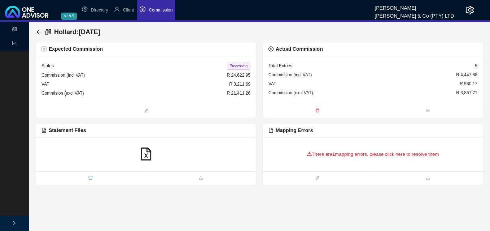
click at [321, 156] on div "There are 1 mapping errors, please click here to resolve them" at bounding box center [372, 154] width 209 height 22
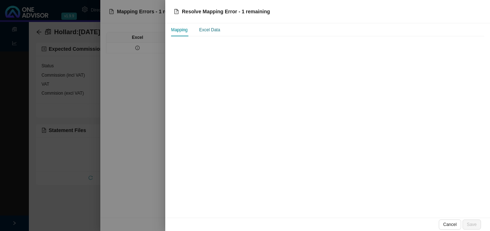
click at [212, 32] on div "Excel Data" at bounding box center [209, 29] width 21 height 7
click at [180, 32] on div "Mapping" at bounding box center [179, 29] width 17 height 7
click at [139, 42] on div at bounding box center [245, 115] width 490 height 231
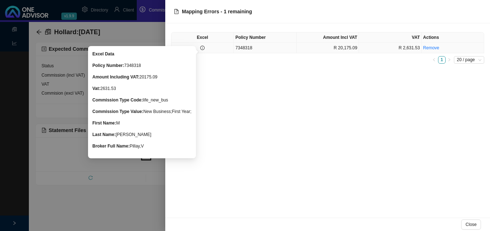
click at [202, 49] on icon "info-circle" at bounding box center [202, 48] width 0 height 2
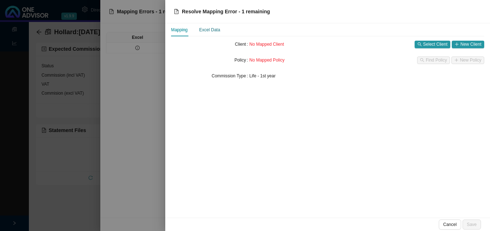
click at [207, 31] on div "Excel Data" at bounding box center [209, 29] width 21 height 7
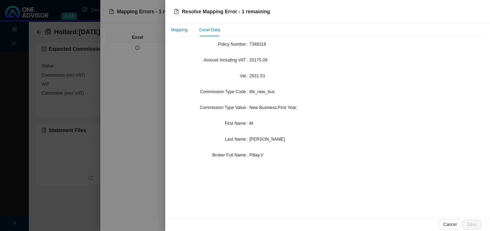
click at [182, 31] on div "Mapping" at bounding box center [179, 29] width 17 height 7
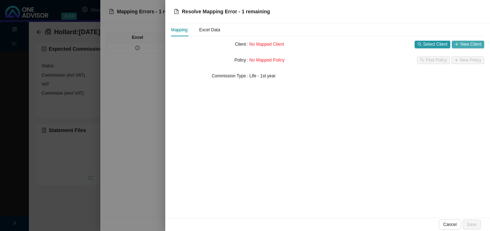
click at [465, 44] on span "New Client" at bounding box center [470, 44] width 21 height 7
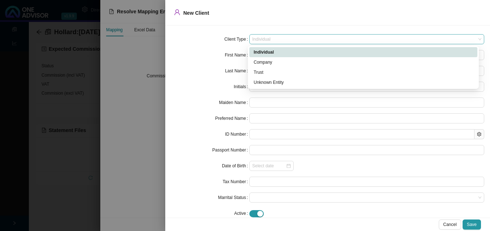
click at [322, 39] on span "Individual" at bounding box center [366, 39] width 229 height 9
click at [289, 83] on div "Unknown Entity" at bounding box center [362, 82] width 219 height 7
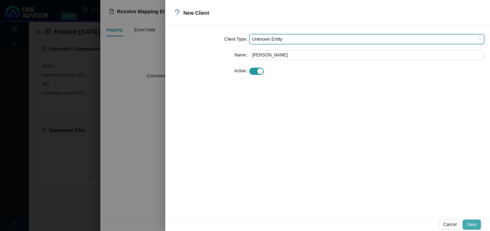
drag, startPoint x: 471, startPoint y: 226, endPoint x: 470, endPoint y: 221, distance: 4.5
click at [471, 225] on span "Save" at bounding box center [472, 224] width 10 height 7
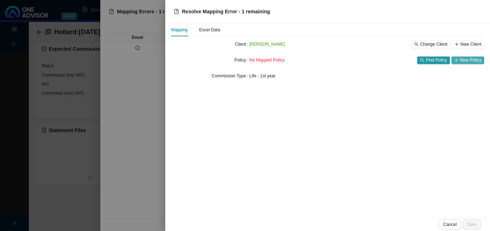
click at [461, 58] on span "New Policy" at bounding box center [470, 60] width 21 height 7
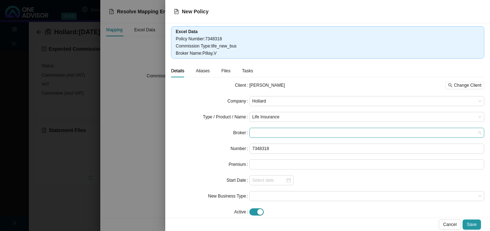
click at [285, 133] on span at bounding box center [366, 132] width 229 height 9
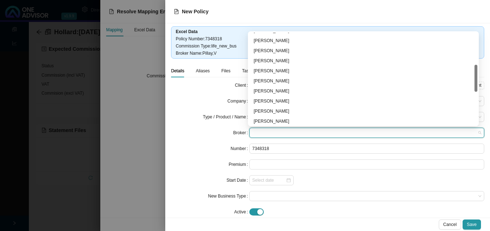
scroll to position [144, 0]
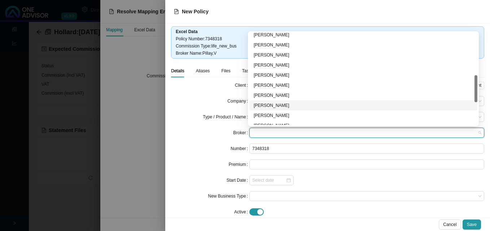
click at [279, 105] on div "[PERSON_NAME]" at bounding box center [362, 105] width 219 height 7
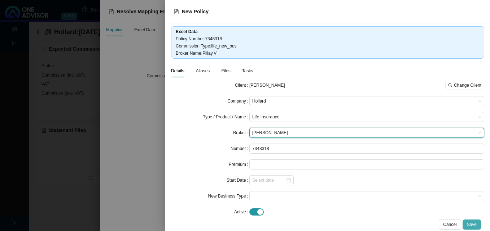
click at [468, 223] on span "Save" at bounding box center [472, 224] width 10 height 7
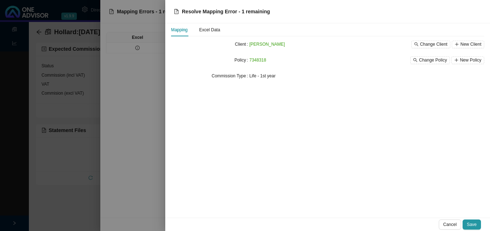
click at [468, 223] on span "Save" at bounding box center [472, 224] width 10 height 7
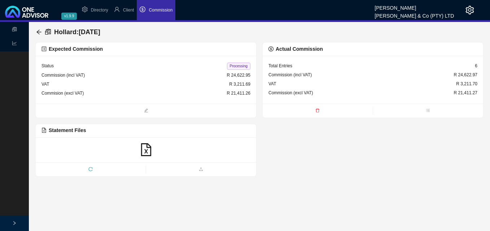
click at [236, 66] on span "Processing" at bounding box center [238, 66] width 23 height 7
click at [39, 32] on icon "arrow-left" at bounding box center [38, 32] width 5 height 5
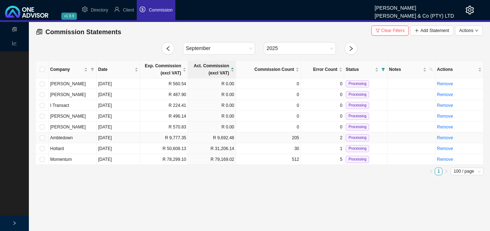
click at [215, 142] on td "R 9,692.48" at bounding box center [212, 138] width 48 height 11
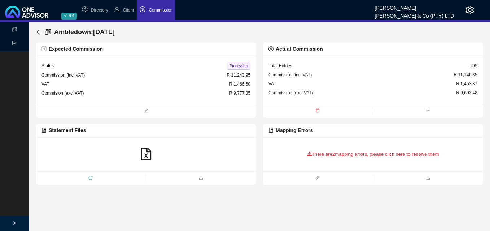
click at [341, 154] on div "There are 2 mapping errors, please click here to resolve them" at bounding box center [372, 154] width 209 height 22
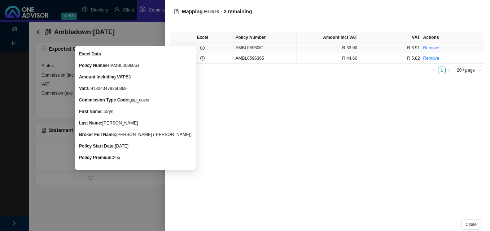
click at [204, 49] on icon "info-circle" at bounding box center [202, 48] width 4 height 4
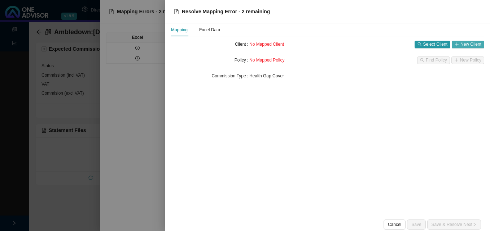
click at [470, 42] on span "New Client" at bounding box center [470, 44] width 21 height 7
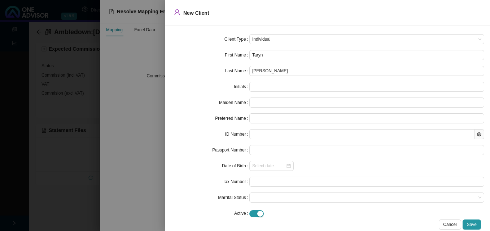
click at [151, 81] on div at bounding box center [245, 115] width 490 height 231
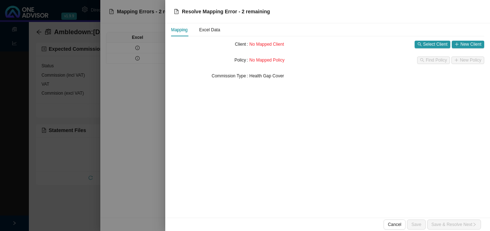
click at [151, 82] on div at bounding box center [245, 115] width 490 height 231
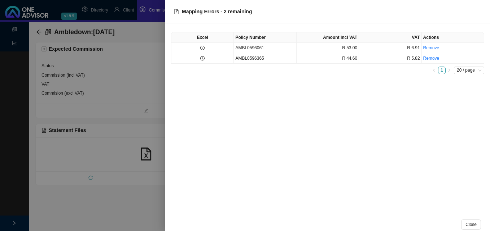
click at [151, 82] on div at bounding box center [245, 115] width 490 height 231
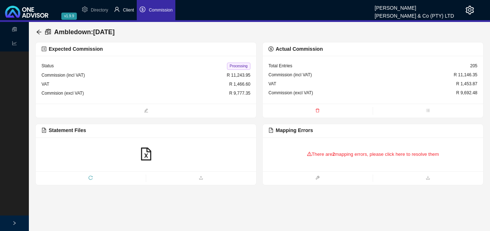
click at [131, 10] on span "Client" at bounding box center [128, 10] width 11 height 5
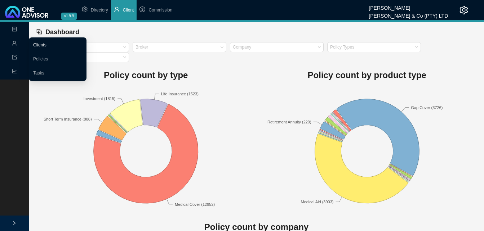
click at [47, 43] on link "Clients" at bounding box center [39, 45] width 13 height 5
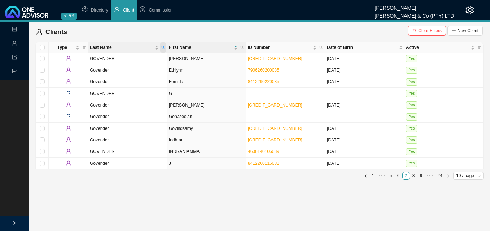
click at [162, 45] on span "Last Name" at bounding box center [163, 48] width 6 height 10
click at [431, 28] on span "Clear Filters" at bounding box center [429, 30] width 23 height 7
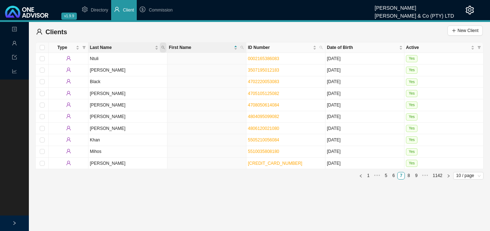
click at [163, 47] on icon "search" at bounding box center [163, 48] width 4 height 4
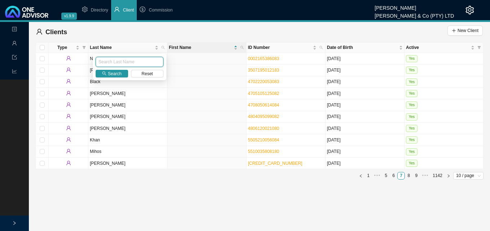
click at [145, 65] on input "text" at bounding box center [130, 62] width 68 height 10
type input "[PERSON_NAME]"
click at [113, 71] on span "Search" at bounding box center [115, 73] width 14 height 7
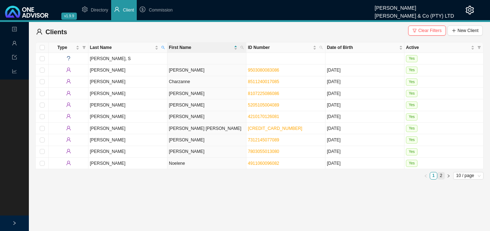
click at [440, 177] on link "2" at bounding box center [440, 176] width 7 height 7
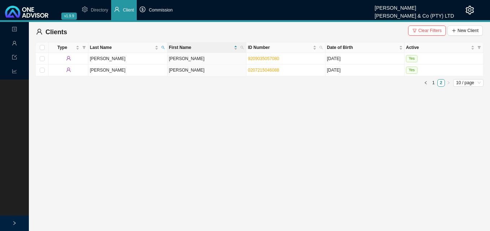
click at [156, 6] on li "Commission" at bounding box center [156, 10] width 39 height 20
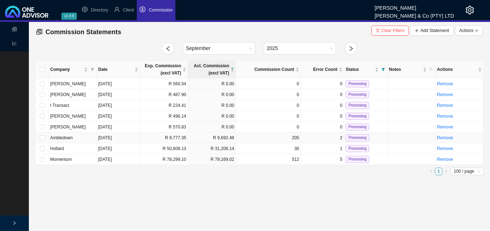
click at [178, 140] on td "R 9,777.35" at bounding box center [164, 138] width 48 height 11
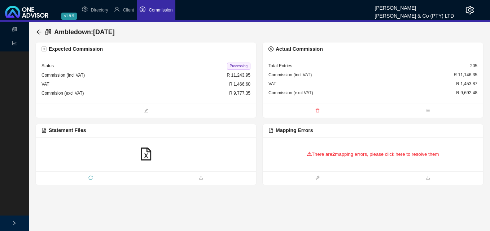
click at [325, 153] on div "There are 2 mapping errors, please click here to resolve them" at bounding box center [372, 154] width 209 height 22
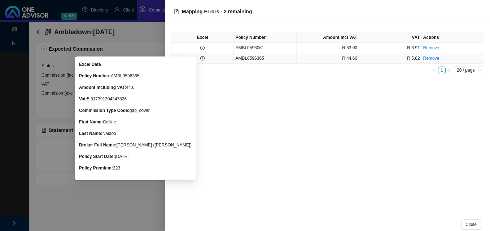
click at [204, 59] on icon "info-circle" at bounding box center [202, 58] width 4 height 4
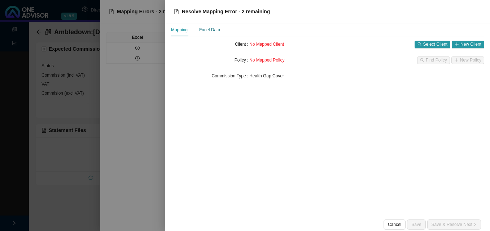
click at [209, 31] on div "Excel Data" at bounding box center [209, 29] width 21 height 7
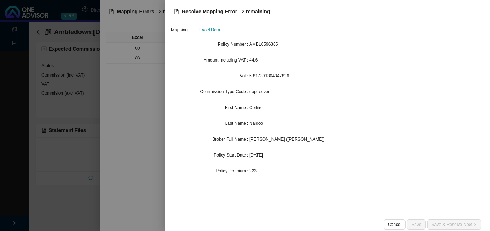
click at [155, 87] on div at bounding box center [245, 115] width 490 height 231
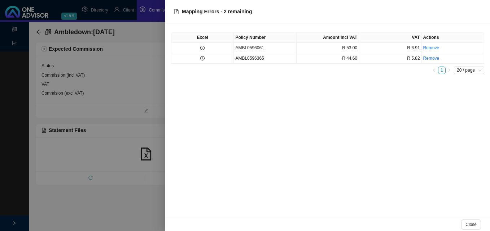
click at [151, 87] on div at bounding box center [245, 115] width 490 height 231
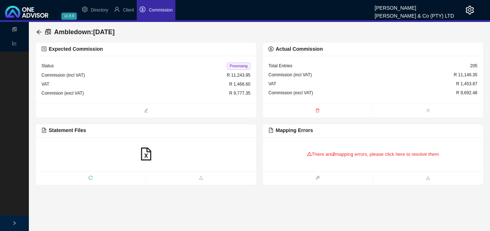
click at [333, 154] on b "2" at bounding box center [333, 154] width 3 height 5
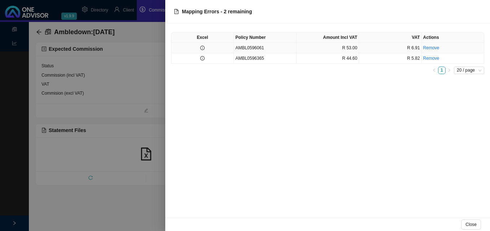
click at [224, 52] on td at bounding box center [202, 48] width 62 height 10
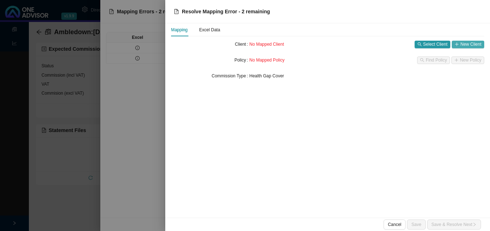
click at [476, 44] on span "New Client" at bounding box center [470, 44] width 21 height 7
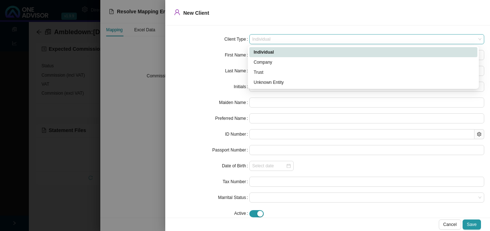
drag, startPoint x: 301, startPoint y: 38, endPoint x: 293, endPoint y: 38, distance: 7.6
click at [293, 38] on span "Individual" at bounding box center [366, 39] width 229 height 9
click at [271, 80] on div "Unknown Entity" at bounding box center [362, 82] width 219 height 7
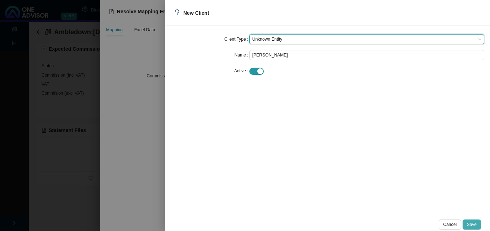
click at [474, 224] on span "Save" at bounding box center [472, 224] width 10 height 7
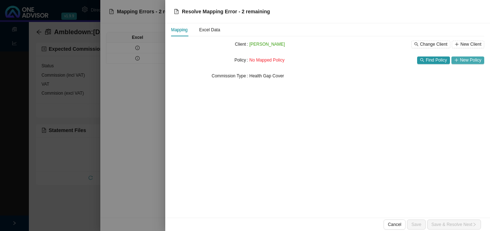
click at [467, 58] on span "New Policy" at bounding box center [470, 60] width 21 height 7
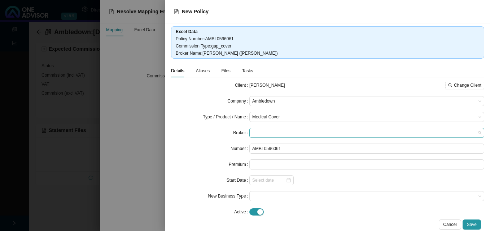
click at [309, 131] on span at bounding box center [366, 132] width 229 height 9
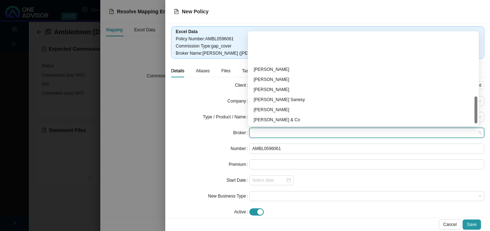
scroll to position [216, 0]
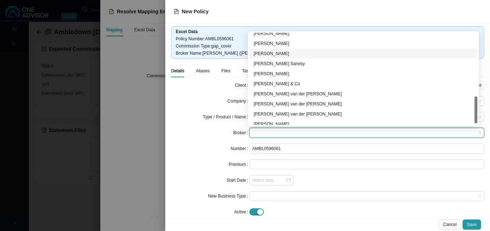
click at [269, 56] on div "[PERSON_NAME]" at bounding box center [362, 53] width 219 height 7
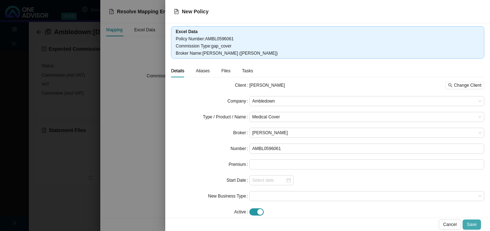
click at [474, 219] on div "Cancel Save" at bounding box center [327, 224] width 324 height 13
click at [473, 222] on span "Save" at bounding box center [472, 224] width 10 height 7
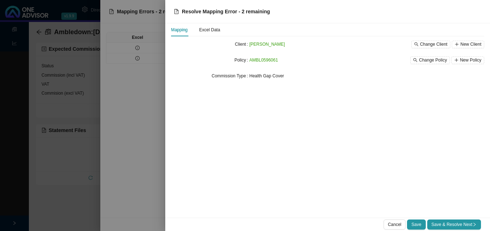
click at [473, 222] on span "Save & Resolve Next" at bounding box center [453, 224] width 45 height 7
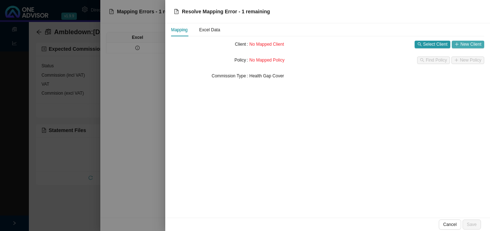
click at [472, 47] on span "New Client" at bounding box center [470, 44] width 21 height 7
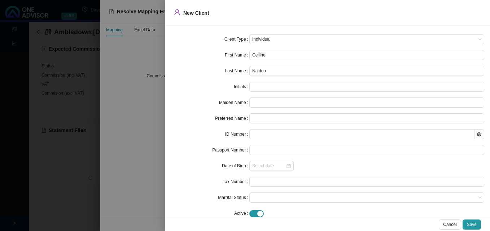
drag, startPoint x: 476, startPoint y: 226, endPoint x: 474, endPoint y: 231, distance: 6.2
click at [474, 231] on html "v1.9.9 [PERSON_NAME] & Co (PTY) LTD Directory Client Commission Statements Repo…" at bounding box center [245, 115] width 490 height 231
click at [140, 198] on div at bounding box center [245, 115] width 490 height 231
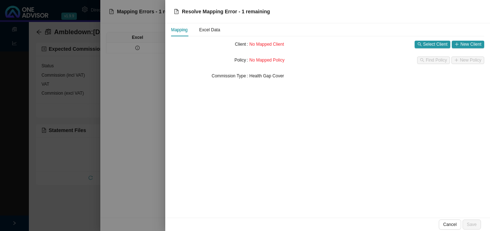
click at [140, 198] on div at bounding box center [245, 115] width 490 height 231
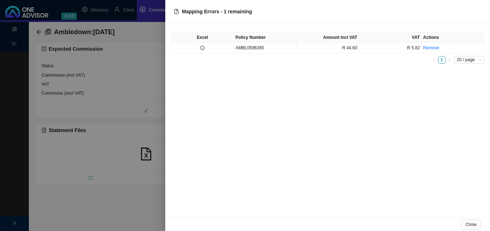
click at [140, 198] on div at bounding box center [245, 115] width 490 height 231
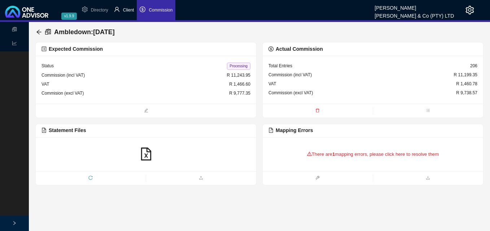
click at [129, 10] on span "Client" at bounding box center [128, 10] width 11 height 5
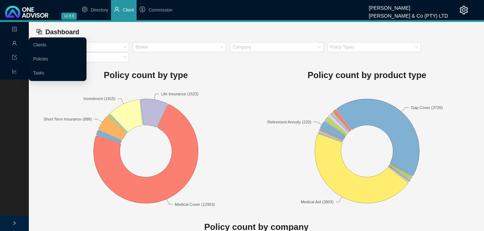
click at [12, 41] on icon "user" at bounding box center [14, 43] width 5 height 5
drag, startPoint x: 36, startPoint y: 43, endPoint x: 41, endPoint y: 43, distance: 5.1
click at [37, 43] on link "Clients" at bounding box center [39, 45] width 13 height 5
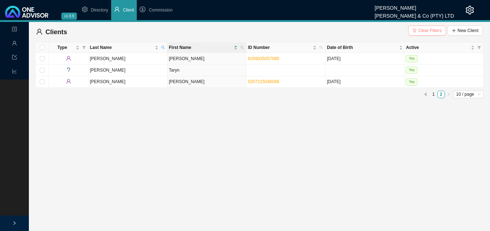
click at [436, 32] on span "Clear Filters" at bounding box center [429, 30] width 23 height 7
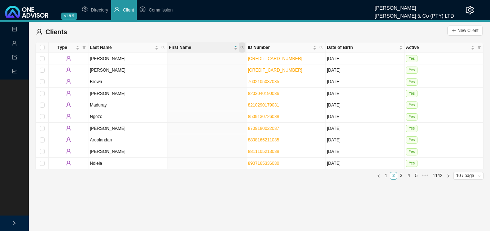
click at [241, 46] on icon "search" at bounding box center [241, 47] width 3 height 3
click at [227, 57] on div "Search Reset" at bounding box center [209, 67] width 74 height 26
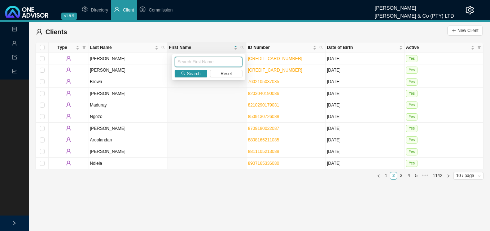
click at [225, 62] on input "text" at bounding box center [208, 62] width 68 height 10
type input "Celine"
click at [188, 73] on span "Search" at bounding box center [194, 73] width 14 height 7
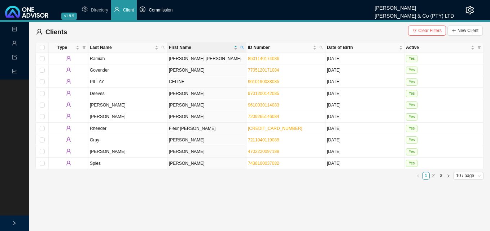
click at [155, 12] on span "Commission" at bounding box center [161, 10] width 24 height 5
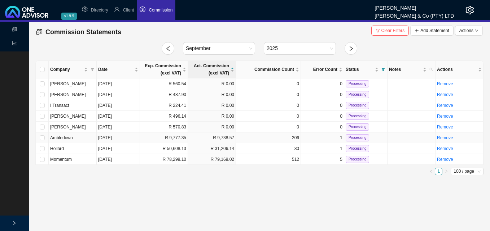
click at [203, 140] on td "R 9,738.57" at bounding box center [212, 138] width 48 height 11
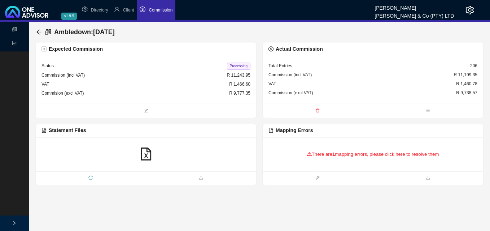
click at [404, 154] on div "There are 1 mapping errors, please click here to resolve them" at bounding box center [372, 154] width 209 height 22
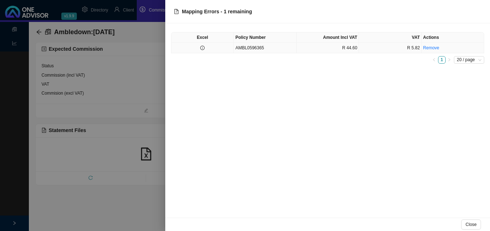
click at [290, 49] on td "AMBL0596365" at bounding box center [265, 48] width 62 height 10
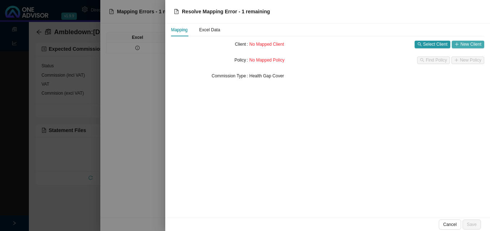
click at [472, 43] on span "New Client" at bounding box center [470, 44] width 21 height 7
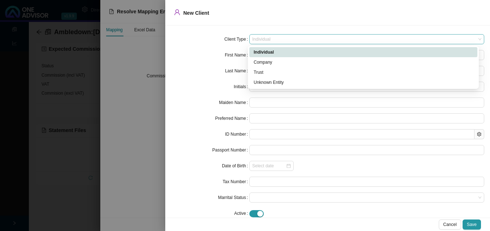
click at [286, 39] on span "Individual" at bounding box center [366, 39] width 229 height 9
click at [278, 83] on div "Unknown Entity" at bounding box center [362, 82] width 219 height 7
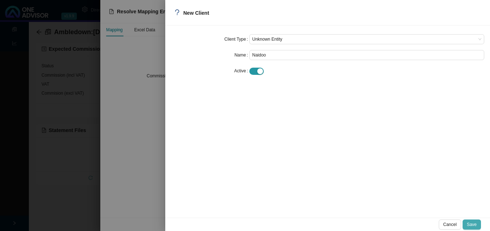
click at [469, 224] on span "Save" at bounding box center [472, 224] width 10 height 7
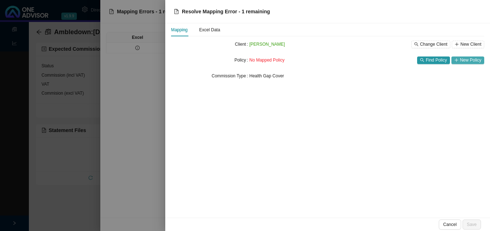
click at [462, 64] on button "New Policy" at bounding box center [467, 61] width 33 height 8
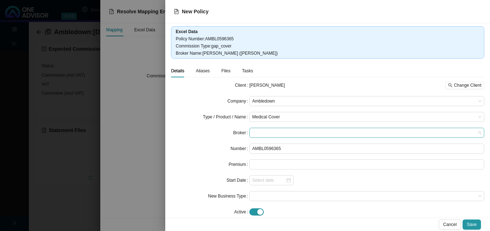
click at [319, 132] on span at bounding box center [366, 132] width 229 height 9
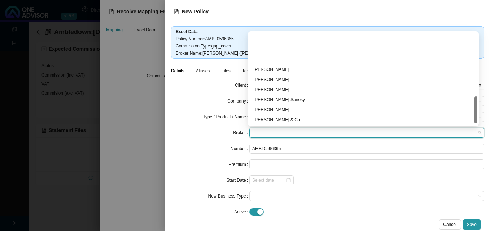
scroll to position [216, 0]
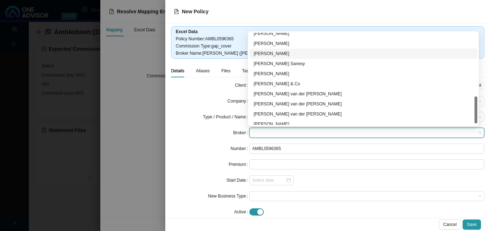
click at [277, 56] on div "[PERSON_NAME]" at bounding box center [362, 53] width 219 height 7
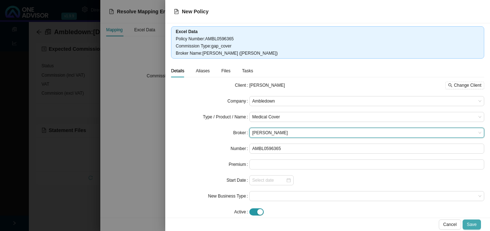
click at [469, 221] on button "Save" at bounding box center [471, 225] width 18 height 10
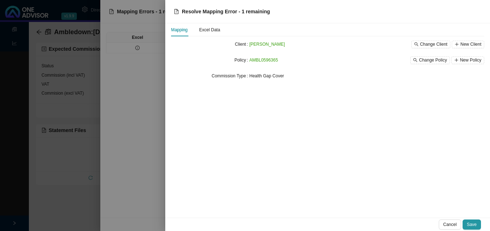
click at [469, 221] on button "Save" at bounding box center [471, 225] width 18 height 10
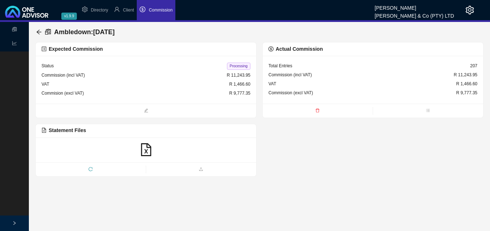
click at [240, 65] on span "Processing" at bounding box center [238, 66] width 23 height 7
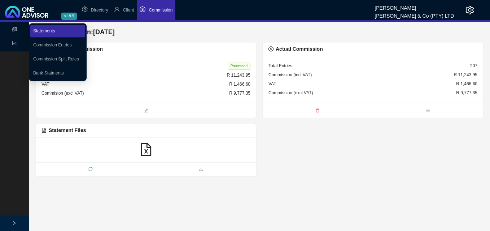
click at [36, 32] on link "Statements" at bounding box center [44, 30] width 22 height 5
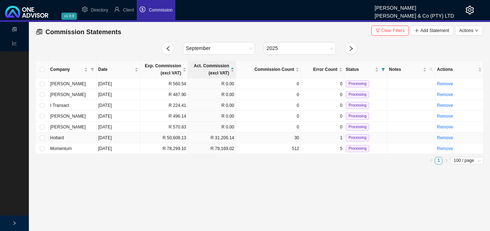
click at [133, 138] on td "[DATE]" at bounding box center [118, 138] width 43 height 11
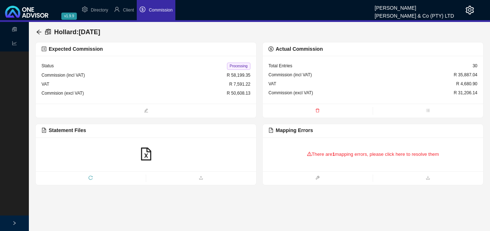
click at [324, 154] on div "There are 1 mapping errors, please click here to resolve them" at bounding box center [372, 154] width 209 height 22
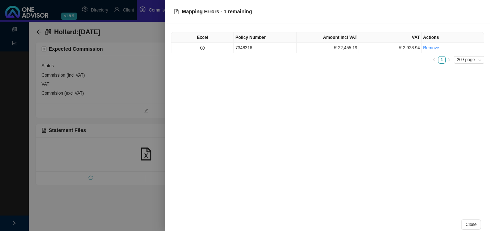
drag, startPoint x: 264, startPoint y: 40, endPoint x: 263, endPoint y: 46, distance: 6.6
click at [264, 41] on th "Policy Number" at bounding box center [265, 37] width 62 height 10
click at [262, 50] on td "7348316" at bounding box center [265, 48] width 62 height 10
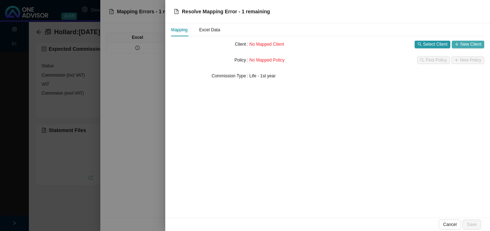
click at [462, 43] on span "New Client" at bounding box center [470, 44] width 21 height 7
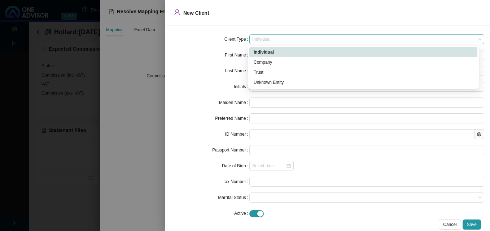
click at [295, 39] on span "Individual" at bounding box center [366, 39] width 229 height 9
click at [287, 82] on div "Unknown Entity" at bounding box center [362, 82] width 219 height 7
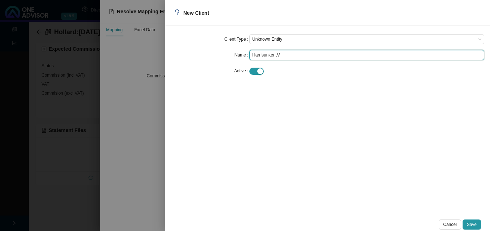
drag, startPoint x: 277, startPoint y: 55, endPoint x: 293, endPoint y: 55, distance: 16.2
click at [293, 55] on input "Harrisunker ,V" at bounding box center [366, 55] width 235 height 10
type input "Harrisunker ,S"
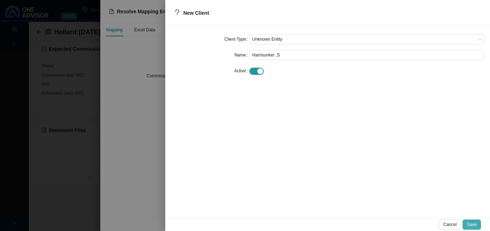
click at [475, 220] on button "Save" at bounding box center [471, 225] width 18 height 10
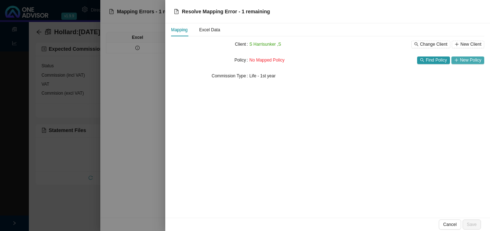
click at [471, 60] on span "New Policy" at bounding box center [470, 60] width 21 height 7
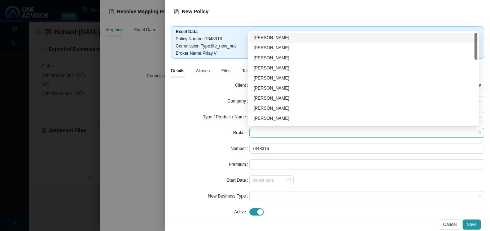
click at [274, 133] on span at bounding box center [366, 132] width 229 height 9
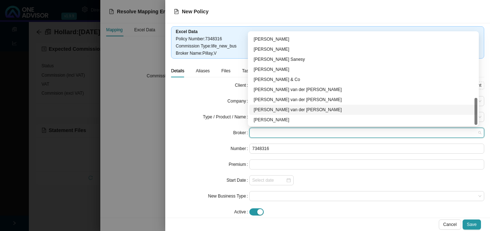
scroll to position [149, 0]
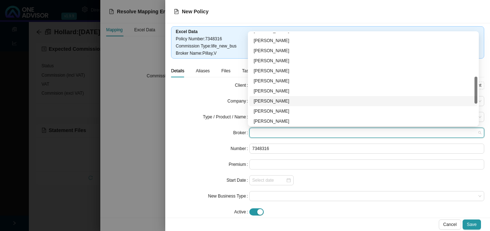
click at [303, 102] on div "[PERSON_NAME]" at bounding box center [362, 101] width 219 height 7
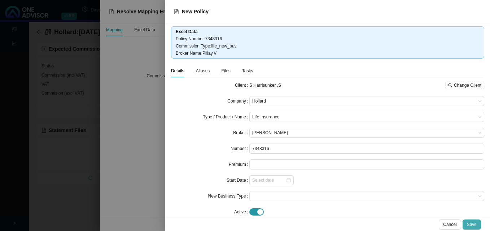
click at [473, 222] on span "Save" at bounding box center [472, 224] width 10 height 7
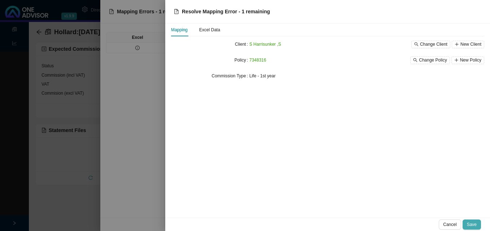
click at [469, 220] on button "Save" at bounding box center [471, 225] width 18 height 10
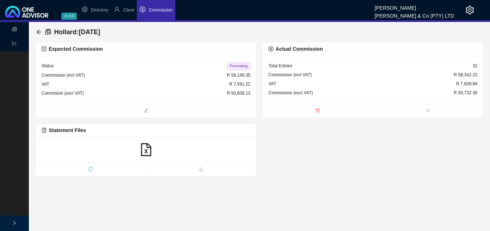
click at [236, 65] on span "Processing" at bounding box center [238, 66] width 23 height 7
click at [39, 30] on icon "arrow-left" at bounding box center [38, 32] width 5 height 5
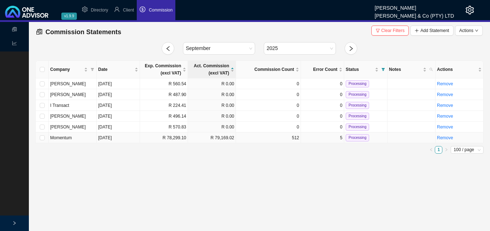
click at [184, 141] on td "R 78,299.10" at bounding box center [164, 138] width 48 height 11
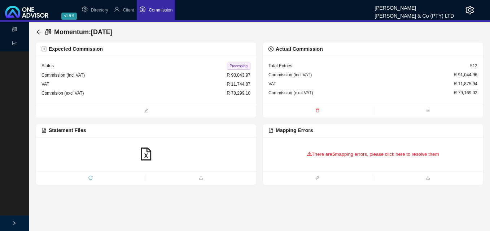
click at [330, 157] on div "There are 5 mapping errors, please click here to resolve them" at bounding box center [372, 154] width 209 height 22
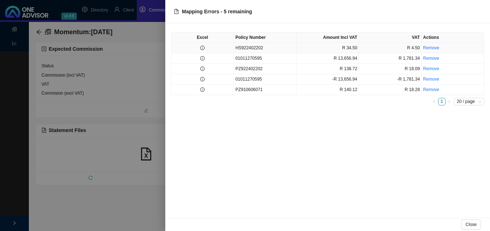
click at [209, 48] on td at bounding box center [202, 48] width 62 height 10
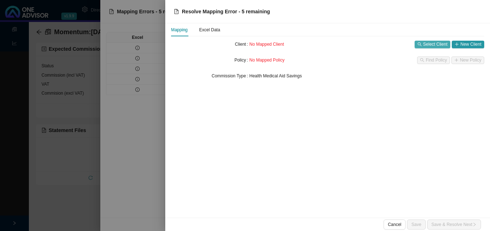
click at [436, 41] on span "Select Client" at bounding box center [435, 44] width 24 height 7
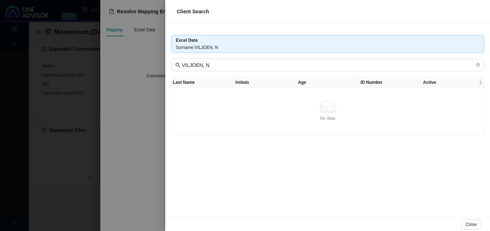
click at [128, 69] on div at bounding box center [245, 115] width 490 height 231
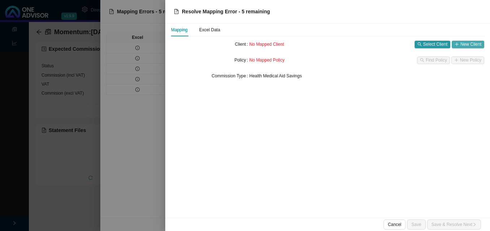
click at [472, 46] on span "New Client" at bounding box center [470, 44] width 21 height 7
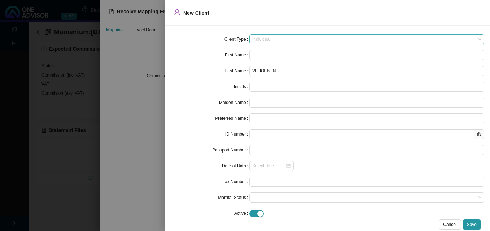
click at [278, 39] on span "Individual" at bounding box center [366, 39] width 229 height 9
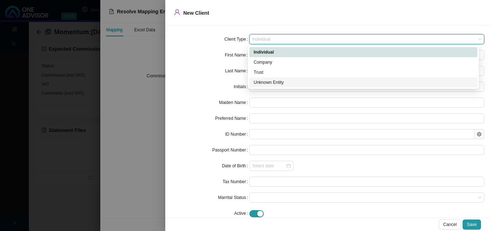
click at [269, 83] on div "Unknown Entity" at bounding box center [362, 82] width 219 height 7
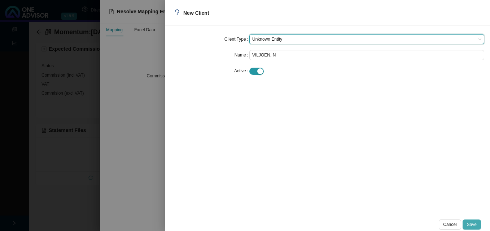
click at [474, 225] on span "Save" at bounding box center [472, 224] width 10 height 7
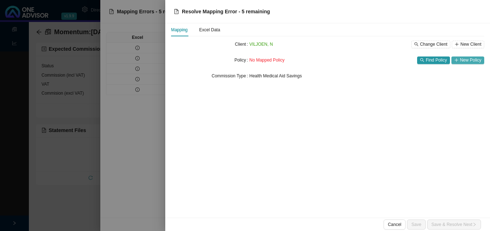
click at [462, 61] on span "New Policy" at bounding box center [470, 60] width 21 height 7
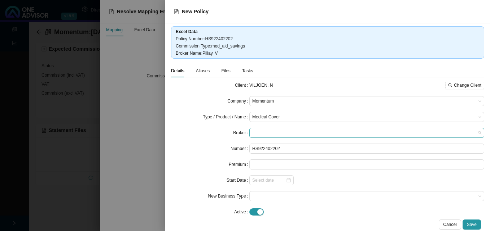
click at [300, 132] on span at bounding box center [366, 132] width 229 height 9
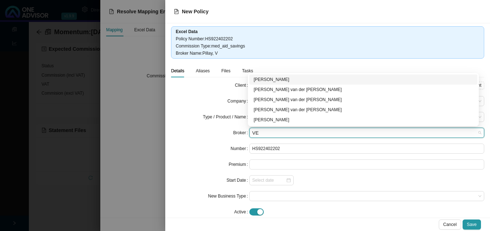
type input "VEE"
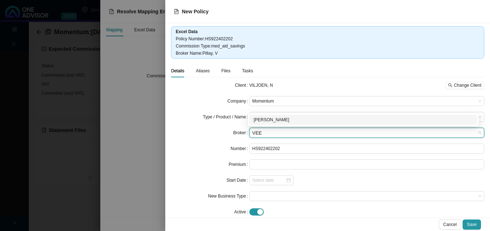
click at [276, 119] on div "[PERSON_NAME]" at bounding box center [362, 119] width 219 height 7
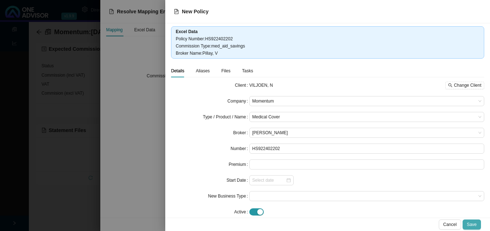
click at [470, 224] on span "Save" at bounding box center [472, 224] width 10 height 7
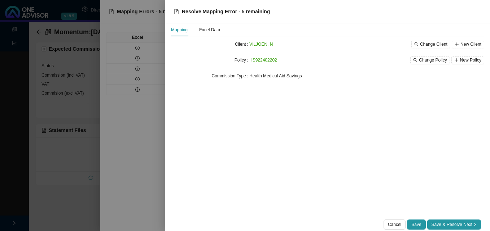
click at [470, 223] on span "Save & Resolve Next" at bounding box center [453, 224] width 45 height 7
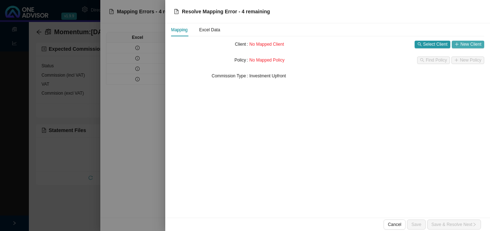
click at [466, 46] on span "New Client" at bounding box center [470, 44] width 21 height 7
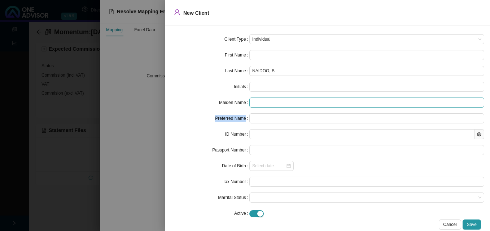
drag, startPoint x: 263, startPoint y: 111, endPoint x: 271, endPoint y: 107, distance: 9.2
click at [271, 107] on form "Client Type Individual First Name Last Name NAIDOO, B Initials Maiden Name Pref…" at bounding box center [327, 126] width 313 height 185
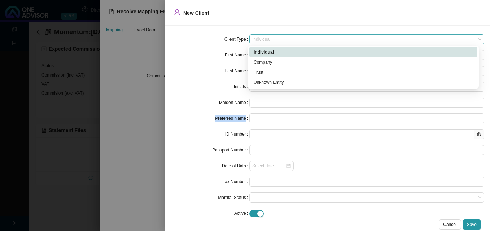
click at [279, 41] on span "Individual" at bounding box center [366, 39] width 229 height 9
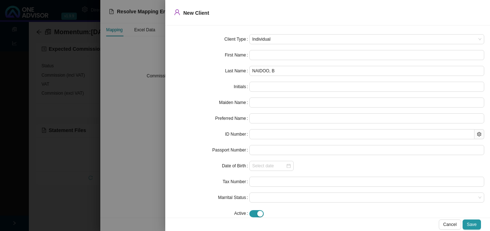
click at [145, 94] on div at bounding box center [245, 115] width 490 height 231
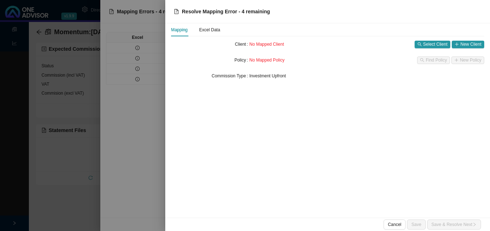
click at [143, 97] on div at bounding box center [245, 115] width 490 height 231
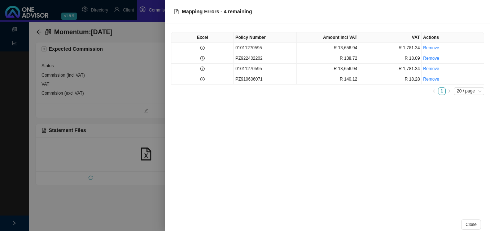
click at [142, 97] on div at bounding box center [245, 115] width 490 height 231
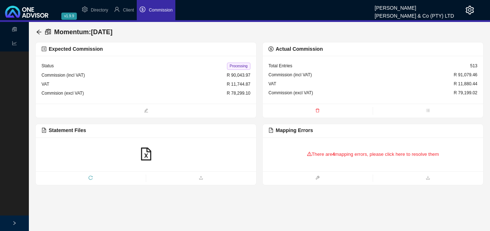
click at [318, 154] on div "There are 4 mapping errors, please click here to resolve them" at bounding box center [372, 154] width 209 height 22
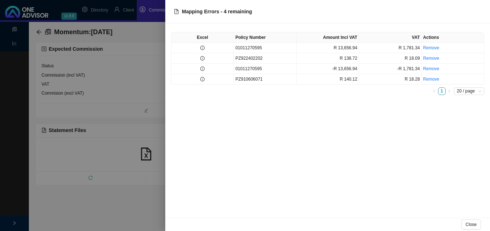
drag, startPoint x: 93, startPoint y: 221, endPoint x: 95, endPoint y: 215, distance: 5.6
click at [93, 220] on div at bounding box center [245, 115] width 490 height 231
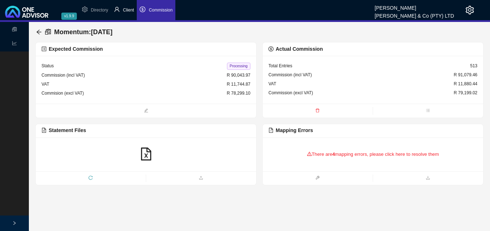
click at [131, 12] on span "Client" at bounding box center [128, 10] width 11 height 5
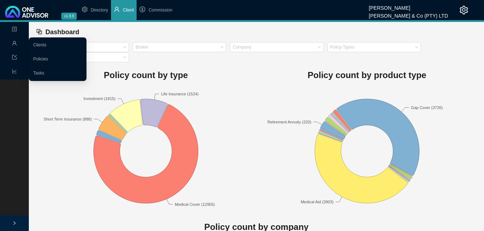
click at [13, 43] on icon "user" at bounding box center [14, 43] width 4 height 4
click at [43, 43] on link "Clients" at bounding box center [39, 45] width 13 height 5
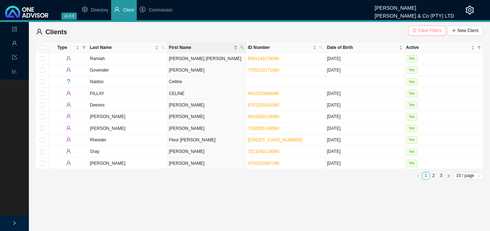
click at [416, 28] on span "button" at bounding box center [414, 30] width 4 height 5
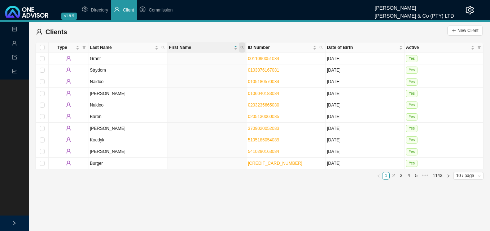
click at [243, 48] on icon "search" at bounding box center [242, 48] width 4 height 4
type input "[PERSON_NAME]"
click at [184, 75] on icon "search" at bounding box center [183, 73] width 4 height 4
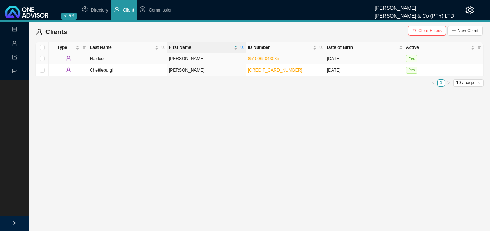
click at [182, 59] on td "[PERSON_NAME]" at bounding box center [206, 59] width 79 height 12
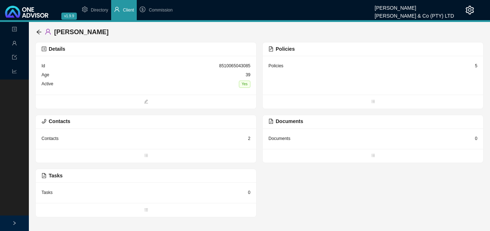
click at [473, 66] on div "Policies 5" at bounding box center [372, 66] width 209 height 9
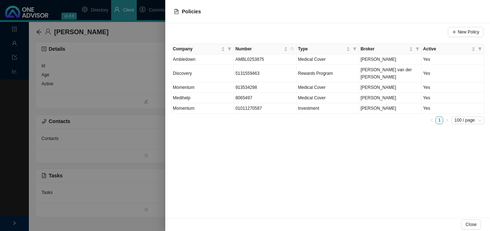
click at [125, 146] on div at bounding box center [245, 115] width 490 height 231
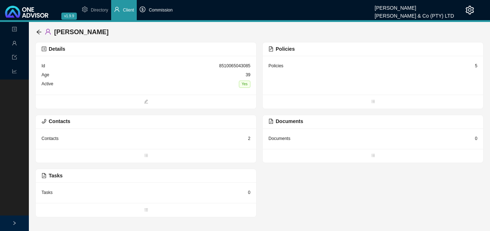
click at [160, 8] on span "Commission" at bounding box center [161, 10] width 24 height 5
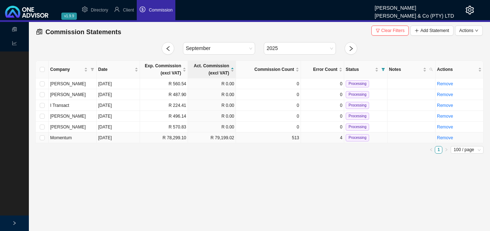
click at [237, 138] on td "513" at bounding box center [268, 138] width 65 height 11
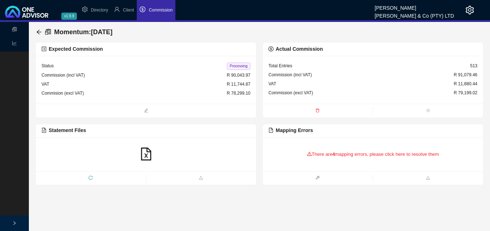
click at [336, 152] on div "There are 4 mapping errors, please click here to resolve them" at bounding box center [372, 154] width 209 height 22
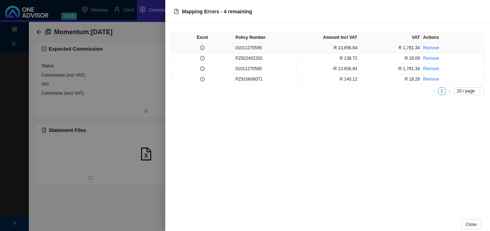
click at [205, 48] on td at bounding box center [202, 48] width 62 height 10
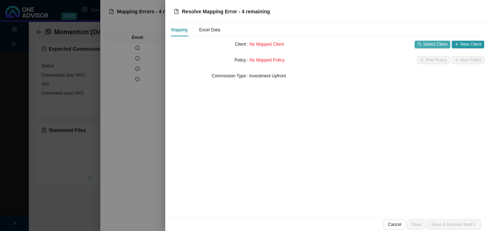
click at [430, 45] on span "Select Client" at bounding box center [435, 44] width 24 height 7
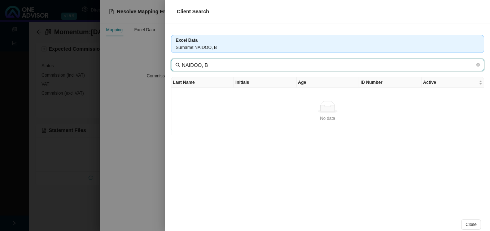
drag, startPoint x: 201, startPoint y: 66, endPoint x: 244, endPoint y: 65, distance: 42.6
click at [241, 65] on input "NAIDOO, B" at bounding box center [328, 65] width 293 height 8
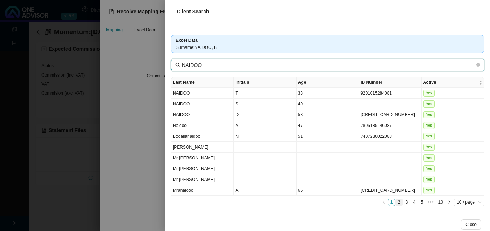
type input "NAIDOO"
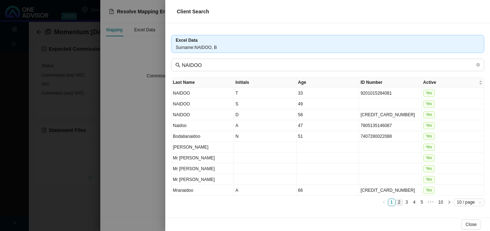
click at [400, 201] on link "2" at bounding box center [398, 202] width 7 height 7
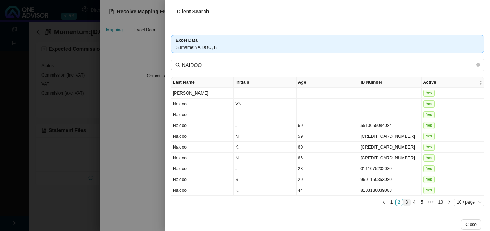
click at [407, 202] on link "3" at bounding box center [406, 202] width 7 height 7
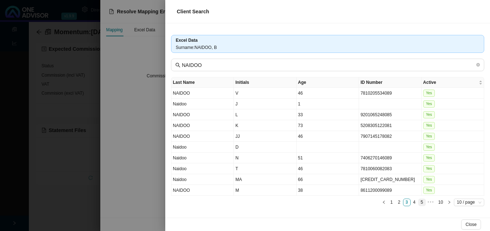
click at [414, 202] on link "4" at bounding box center [414, 202] width 7 height 7
click at [414, 202] on link "5" at bounding box center [414, 202] width 7 height 7
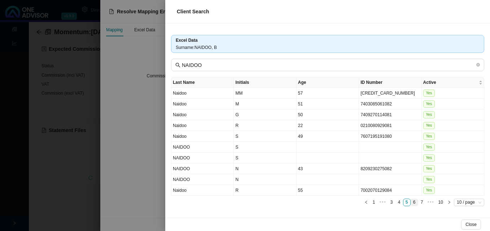
click at [412, 201] on link "6" at bounding box center [414, 202] width 7 height 7
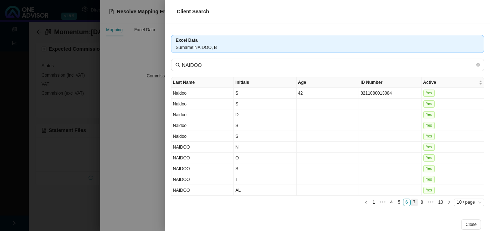
click at [414, 202] on link "7" at bounding box center [414, 202] width 7 height 7
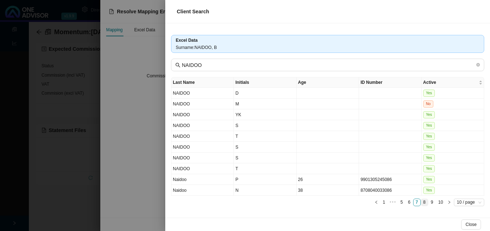
click at [424, 202] on link "8" at bounding box center [424, 202] width 7 height 7
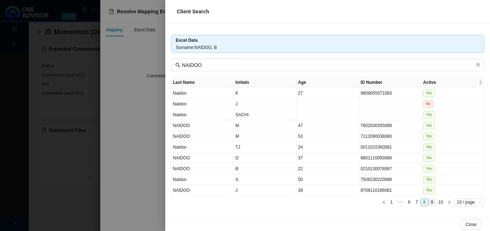
click at [432, 203] on link "9" at bounding box center [431, 202] width 7 height 7
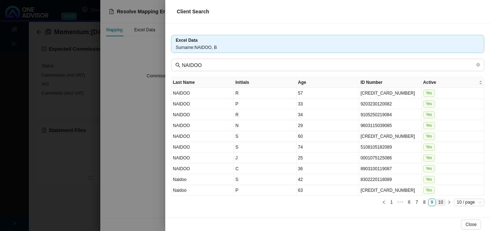
click at [441, 202] on link "10" at bounding box center [440, 202] width 9 height 7
click at [439, 204] on link "10" at bounding box center [440, 202] width 9 height 7
click at [431, 202] on link "9" at bounding box center [431, 202] width 7 height 7
click at [425, 200] on link "8" at bounding box center [424, 202] width 7 height 7
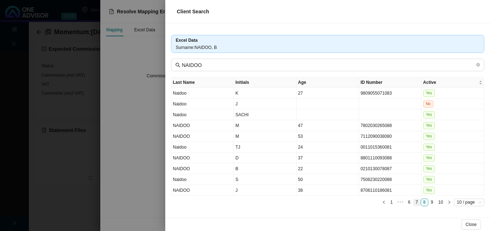
click at [416, 202] on link "7" at bounding box center [416, 202] width 7 height 7
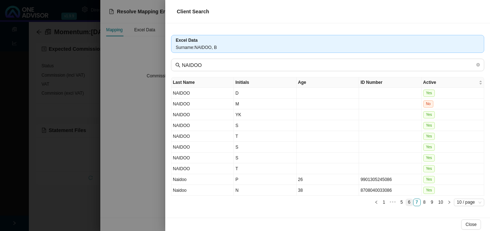
click at [409, 202] on link "6" at bounding box center [409, 202] width 7 height 7
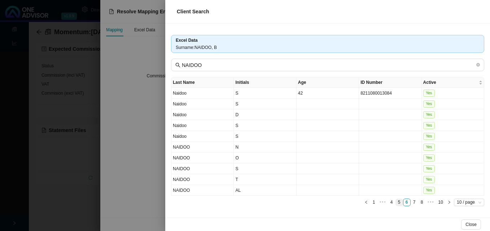
click at [399, 202] on link "5" at bounding box center [398, 202] width 7 height 7
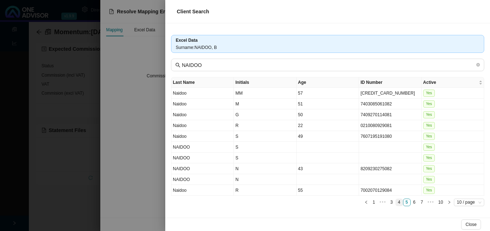
click at [398, 202] on link "4" at bounding box center [398, 202] width 7 height 7
click at [399, 202] on link "3" at bounding box center [398, 202] width 7 height 7
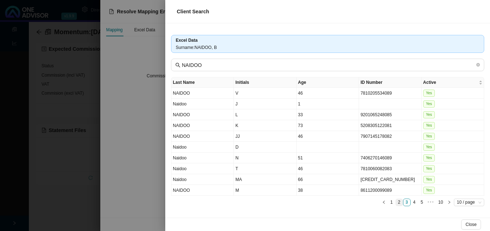
click at [399, 202] on link "2" at bounding box center [398, 202] width 7 height 7
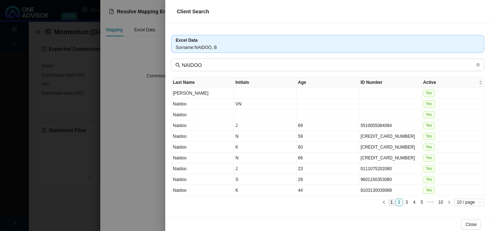
click at [392, 203] on link "1" at bounding box center [391, 202] width 7 height 7
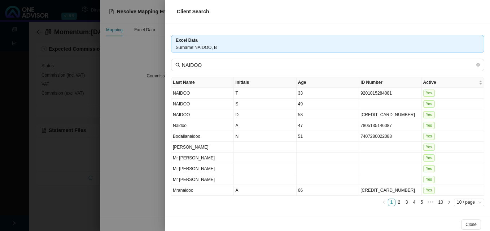
click at [155, 167] on div at bounding box center [245, 115] width 490 height 231
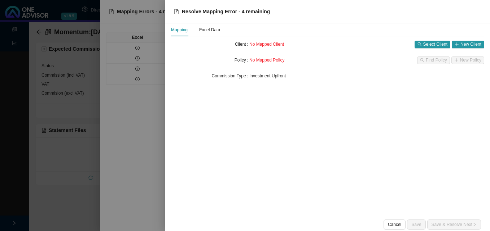
click at [153, 166] on div at bounding box center [245, 115] width 490 height 231
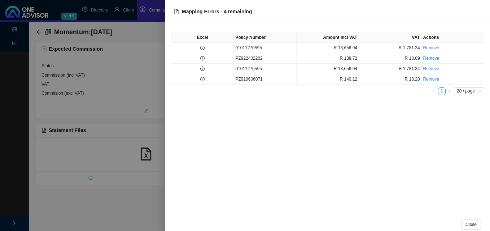
drag, startPoint x: 124, startPoint y: 70, endPoint x: 137, endPoint y: 48, distance: 24.9
click at [124, 68] on div at bounding box center [245, 115] width 490 height 231
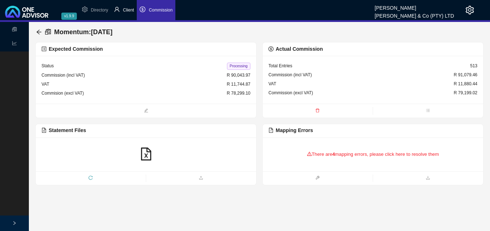
click at [128, 6] on li "Client" at bounding box center [124, 10] width 26 height 20
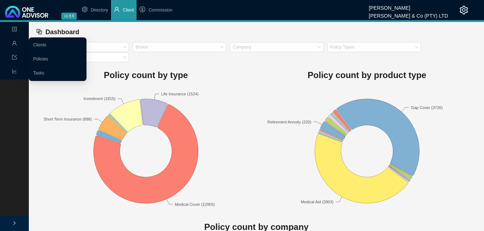
click at [15, 42] on icon "user" at bounding box center [14, 43] width 5 height 5
click at [47, 43] on link "Clients" at bounding box center [39, 45] width 13 height 5
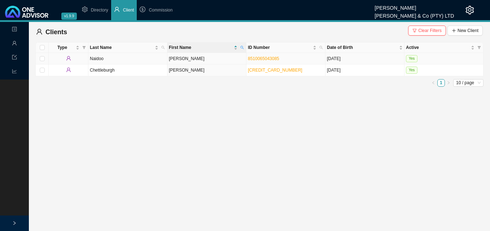
click at [207, 61] on td "[PERSON_NAME]" at bounding box center [206, 59] width 79 height 12
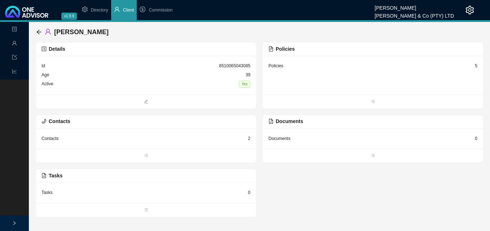
click at [475, 66] on div "5" at bounding box center [475, 65] width 3 height 7
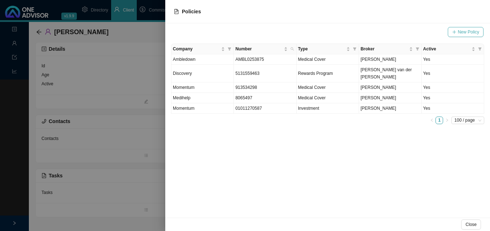
click at [468, 32] on span "New Policy" at bounding box center [467, 31] width 21 height 7
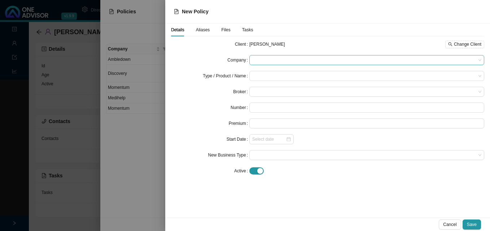
click at [273, 59] on span at bounding box center [366, 60] width 229 height 9
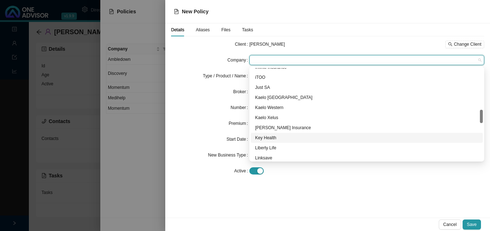
scroll to position [397, 0]
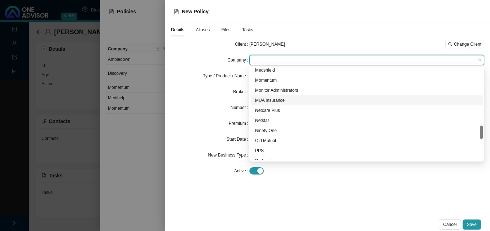
click at [122, 106] on div at bounding box center [245, 115] width 490 height 231
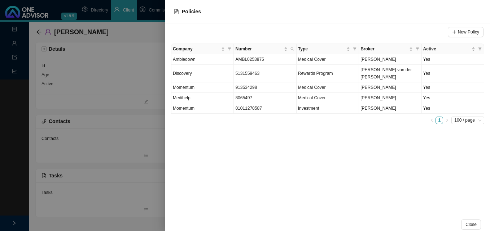
click at [112, 108] on div at bounding box center [245, 115] width 490 height 231
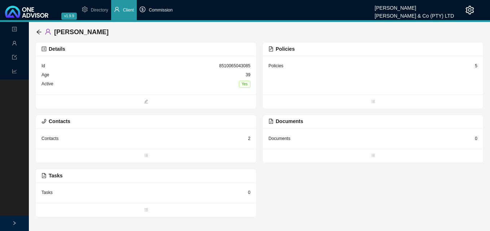
click at [151, 8] on span "Commission" at bounding box center [161, 10] width 24 height 5
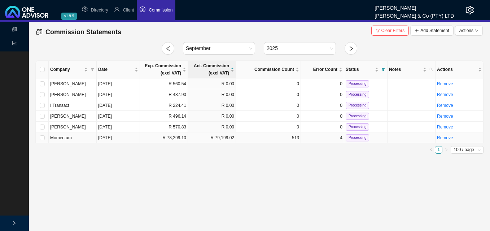
click at [238, 141] on td "513" at bounding box center [268, 138] width 65 height 11
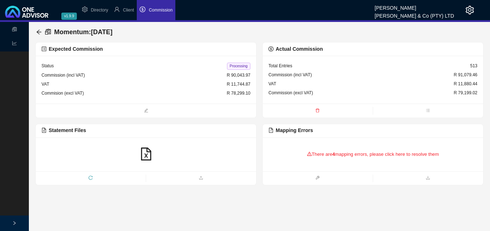
click at [348, 155] on div "There are 4 mapping errors, please click here to resolve them" at bounding box center [372, 154] width 209 height 22
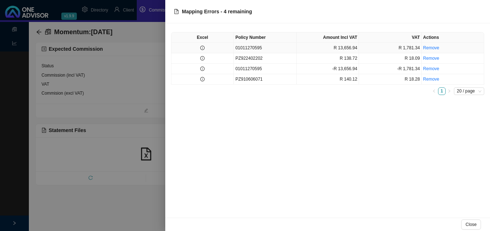
click at [224, 49] on td at bounding box center [202, 48] width 62 height 10
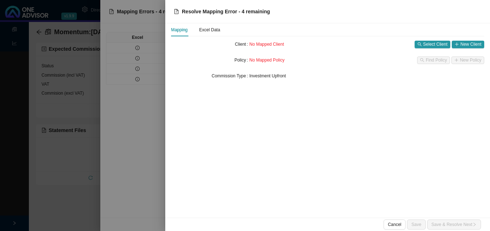
click at [116, 78] on div at bounding box center [245, 115] width 490 height 231
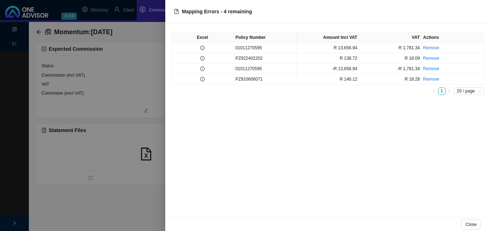
click at [97, 79] on div at bounding box center [245, 115] width 490 height 231
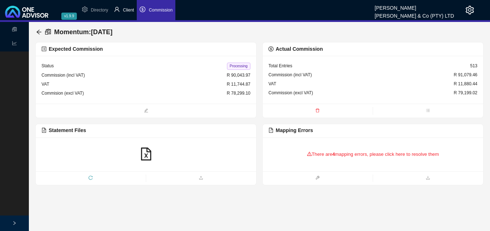
click at [130, 11] on span "Client" at bounding box center [128, 10] width 11 height 5
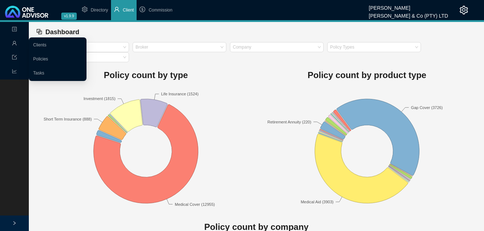
click at [12, 44] on icon "user" at bounding box center [14, 43] width 5 height 5
click at [40, 45] on link "Clients" at bounding box center [39, 45] width 13 height 5
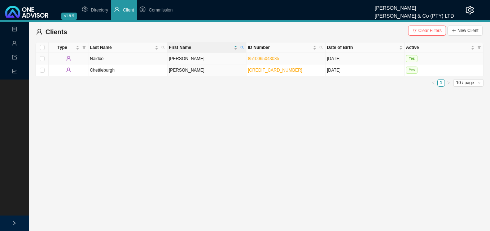
click at [331, 63] on td "[DATE]" at bounding box center [364, 59] width 79 height 12
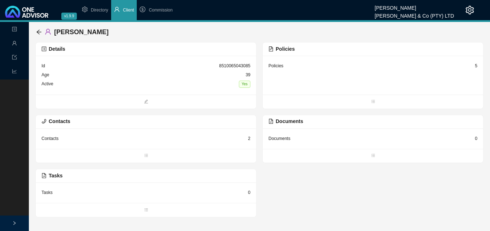
click at [474, 64] on div "5" at bounding box center [475, 65] width 3 height 7
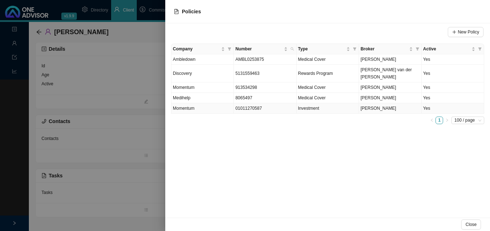
click at [350, 105] on td "Investment" at bounding box center [327, 108] width 62 height 10
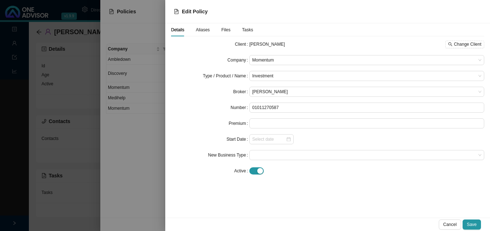
click at [151, 85] on div at bounding box center [245, 115] width 490 height 231
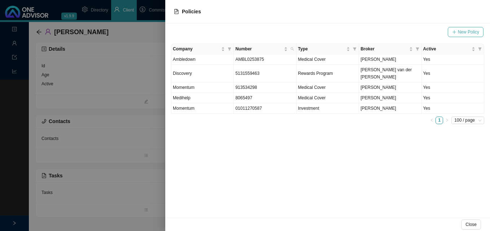
click at [475, 30] on span "New Policy" at bounding box center [467, 31] width 21 height 7
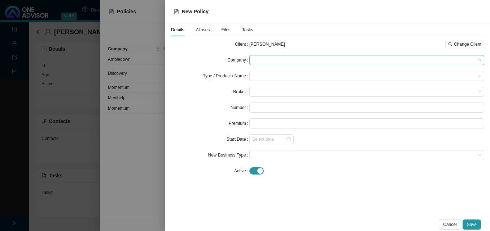
click at [266, 60] on span at bounding box center [366, 60] width 229 height 9
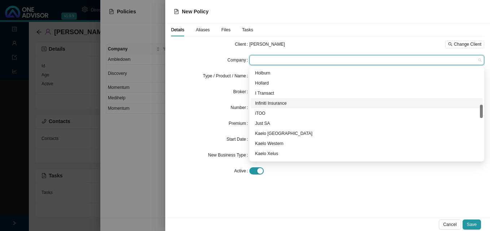
scroll to position [324, 0]
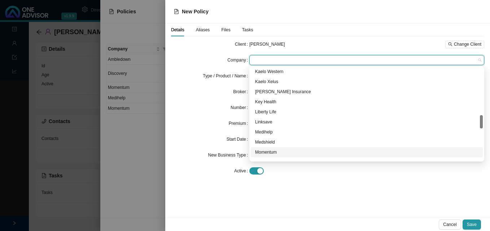
click at [274, 155] on div "Momentum" at bounding box center [366, 152] width 223 height 7
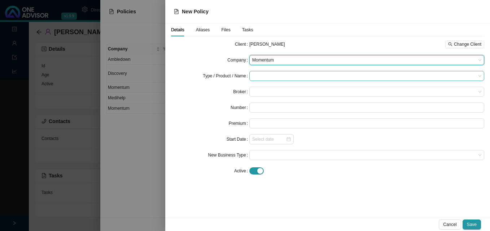
click at [266, 74] on input "search" at bounding box center [364, 75] width 224 height 9
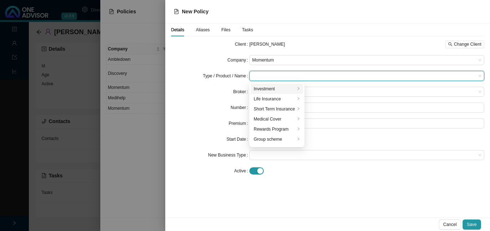
click at [262, 89] on div "Investment" at bounding box center [273, 88] width 41 height 7
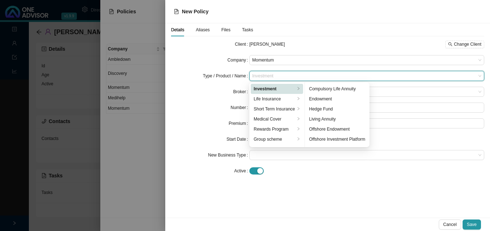
click at [261, 90] on div "Investment" at bounding box center [273, 88] width 41 height 7
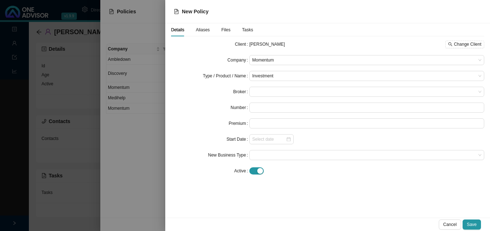
click at [209, 101] on form "Client [PERSON_NAME] Change Client Company Momentum Type / Product / Name Inves…" at bounding box center [327, 107] width 313 height 137
click at [270, 89] on span at bounding box center [366, 91] width 229 height 9
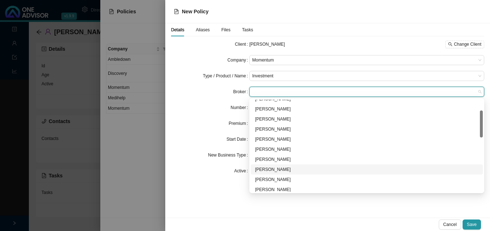
scroll to position [108, 0]
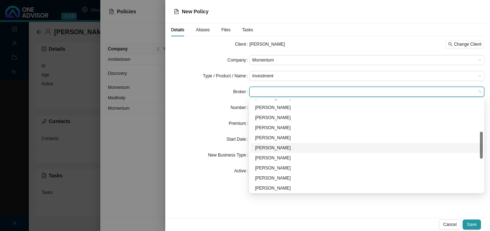
click at [285, 148] on div "[PERSON_NAME]" at bounding box center [366, 148] width 223 height 7
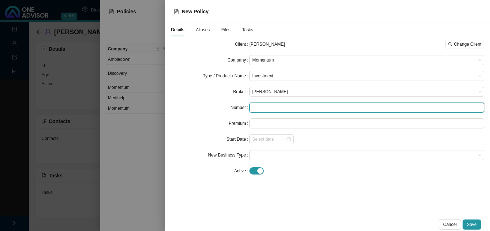
click at [262, 107] on input "text" at bounding box center [366, 108] width 235 height 10
paste input "01011270595"
type input "01011270595"
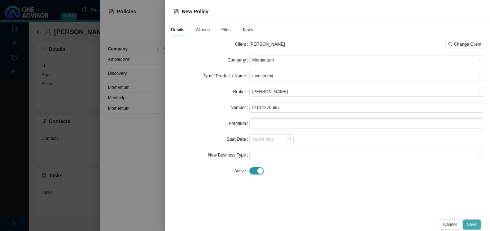
click at [477, 224] on button "Save" at bounding box center [471, 225] width 18 height 10
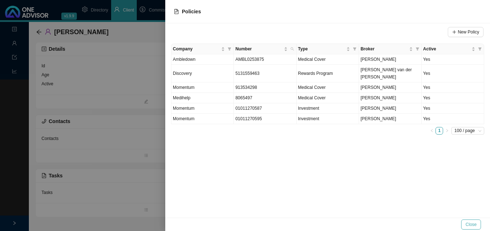
click at [474, 226] on span "Close" at bounding box center [470, 224] width 11 height 7
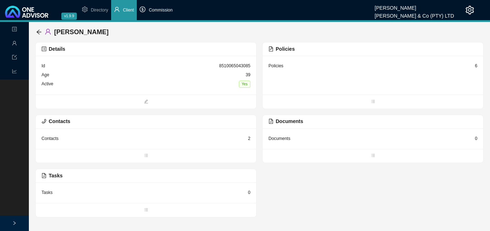
click at [156, 8] on span "Commission" at bounding box center [161, 10] width 24 height 5
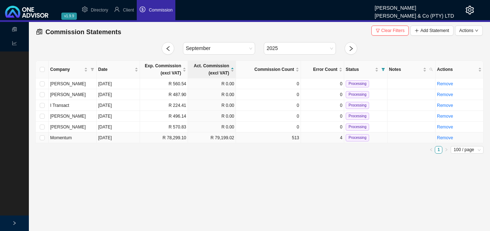
click at [228, 139] on td "R 79,199.02" at bounding box center [212, 138] width 48 height 11
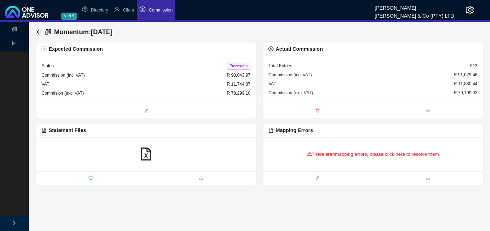
click at [350, 157] on div "There are 4 mapping errors, please click here to resolve them" at bounding box center [372, 154] width 209 height 22
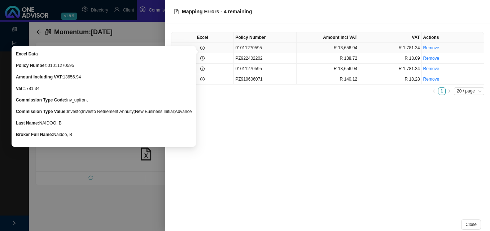
click at [204, 48] on icon "info-circle" at bounding box center [202, 48] width 4 height 4
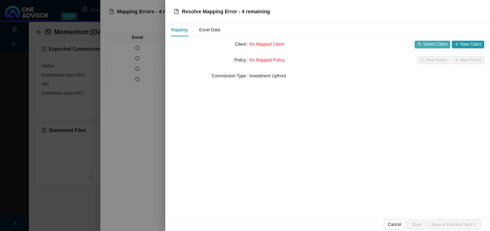
click at [431, 45] on span "Select Client" at bounding box center [435, 44] width 24 height 7
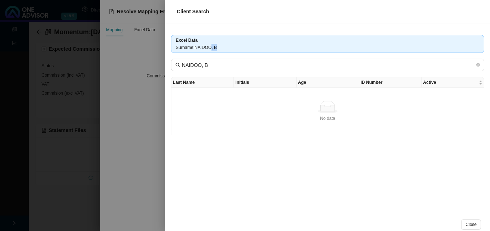
drag, startPoint x: 211, startPoint y: 47, endPoint x: 252, endPoint y: 44, distance: 40.9
click at [252, 44] on div "Surname : [PERSON_NAME], B" at bounding box center [328, 47] width 304 height 7
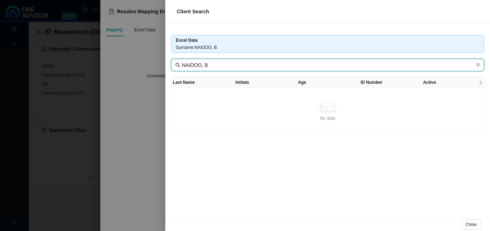
drag, startPoint x: 201, startPoint y: 66, endPoint x: 237, endPoint y: 66, distance: 35.3
click at [237, 66] on input "NAIDOO, B" at bounding box center [328, 65] width 293 height 8
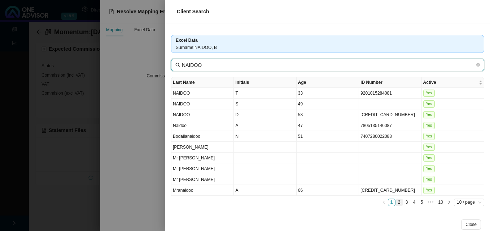
type input "NAIDOO"
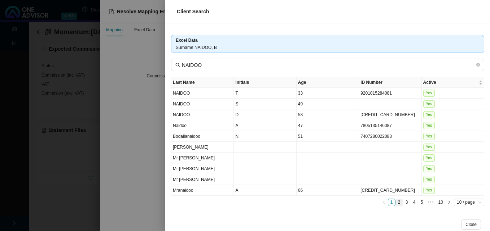
click at [397, 202] on link "2" at bounding box center [398, 202] width 7 height 7
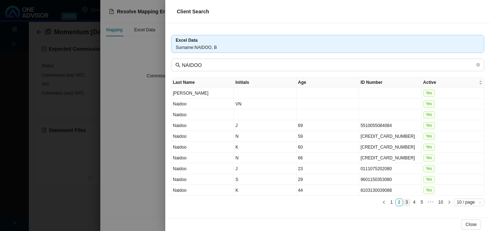
click at [406, 202] on link "3" at bounding box center [406, 202] width 7 height 7
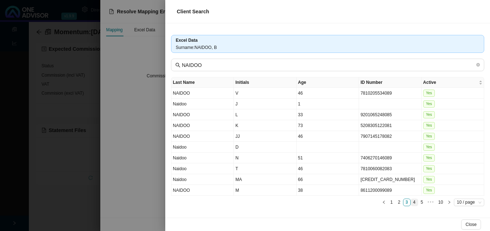
click at [415, 204] on link "4" at bounding box center [414, 202] width 7 height 7
click at [415, 203] on link "5" at bounding box center [414, 202] width 7 height 7
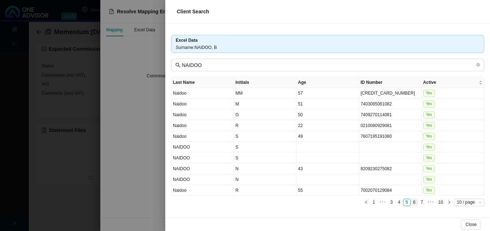
click at [414, 203] on link "6" at bounding box center [414, 202] width 7 height 7
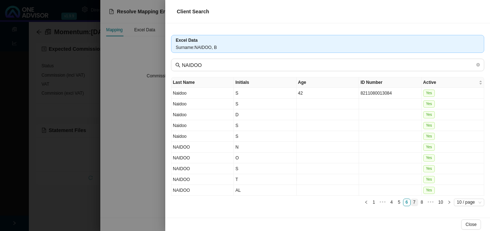
click at [412, 203] on link "7" at bounding box center [414, 202] width 7 height 7
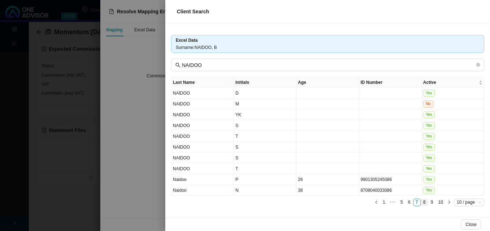
click at [425, 202] on link "8" at bounding box center [424, 202] width 7 height 7
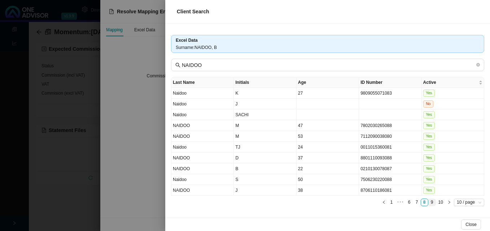
click at [432, 203] on link "9" at bounding box center [431, 202] width 7 height 7
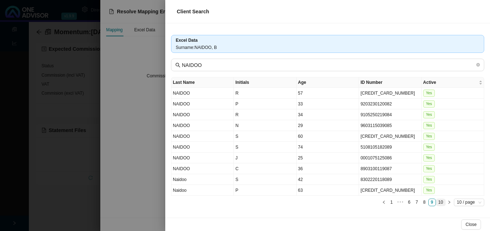
click at [439, 201] on link "10" at bounding box center [440, 202] width 9 height 7
click at [125, 180] on div at bounding box center [245, 115] width 490 height 231
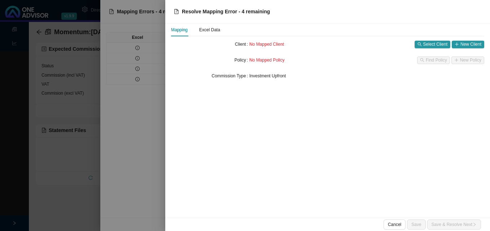
click at [128, 178] on div at bounding box center [245, 115] width 490 height 231
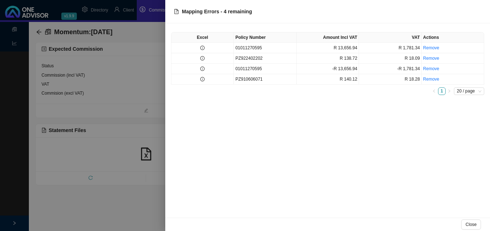
click at [131, 177] on div at bounding box center [245, 115] width 490 height 231
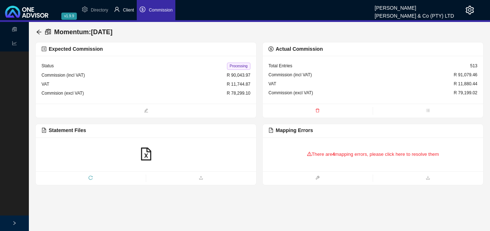
click at [129, 9] on span "Client" at bounding box center [128, 10] width 11 height 5
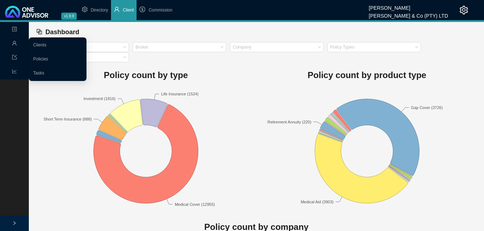
click at [14, 42] on icon "user" at bounding box center [14, 43] width 5 height 5
drag, startPoint x: 41, startPoint y: 42, endPoint x: 44, endPoint y: 43, distance: 3.7
click at [41, 43] on link "Clients" at bounding box center [39, 45] width 13 height 5
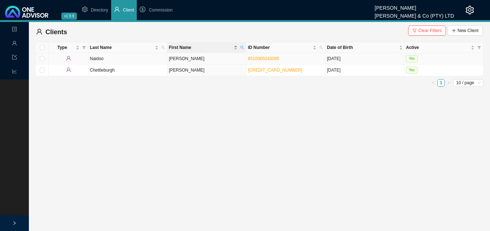
click at [207, 60] on td "[PERSON_NAME]" at bounding box center [206, 59] width 79 height 12
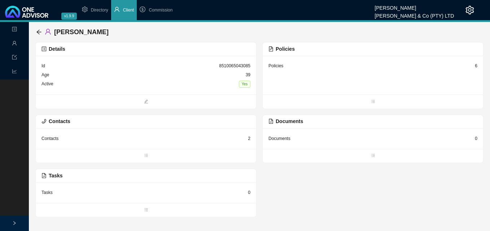
click at [477, 64] on div "6" at bounding box center [475, 65] width 3 height 7
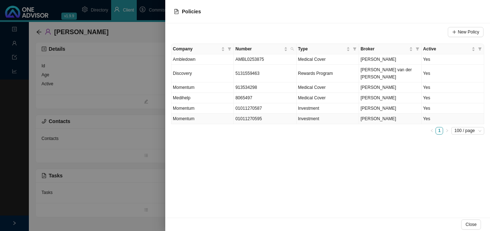
click at [296, 114] on td "01011270595" at bounding box center [265, 119] width 62 height 10
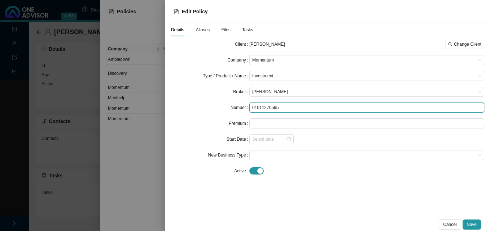
click at [266, 109] on input "01011270595" at bounding box center [366, 108] width 235 height 10
click at [331, 110] on input "01011270595" at bounding box center [366, 108] width 235 height 10
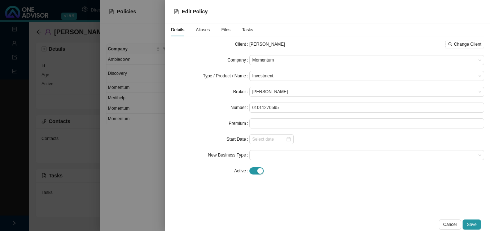
click at [139, 122] on div at bounding box center [245, 115] width 490 height 231
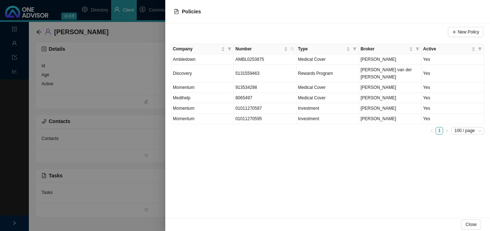
click at [139, 121] on div at bounding box center [245, 115] width 490 height 231
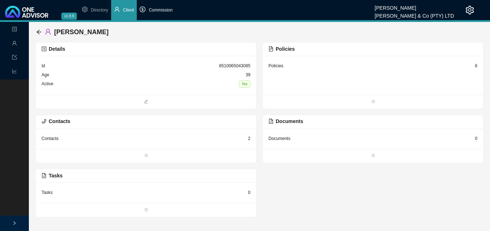
click at [160, 11] on span "Commission" at bounding box center [161, 10] width 24 height 5
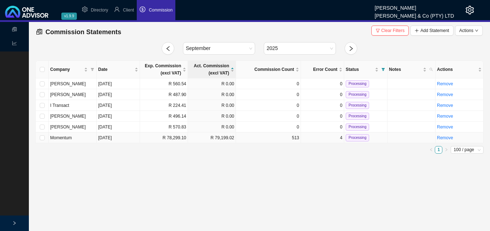
click at [195, 139] on td "R 79,199.02" at bounding box center [212, 138] width 48 height 11
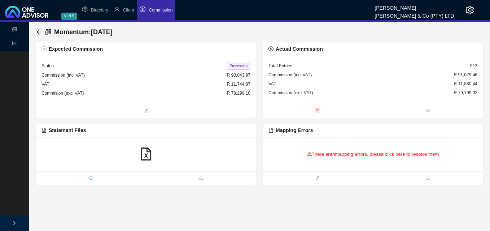
click at [326, 155] on div "There are 4 mapping errors, please click here to resolve them" at bounding box center [372, 154] width 209 height 22
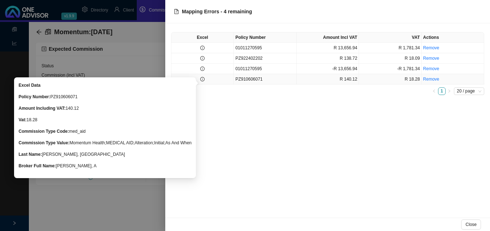
click at [202, 79] on icon "info-circle" at bounding box center [202, 79] width 4 height 4
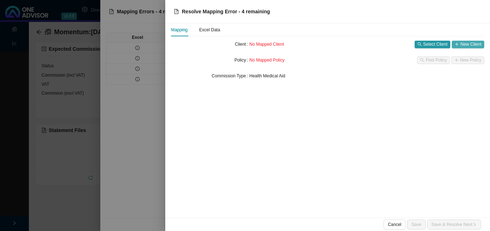
click at [467, 45] on span "New Client" at bounding box center [470, 44] width 21 height 7
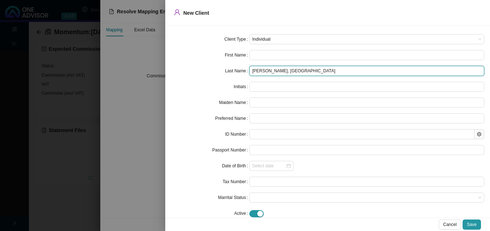
drag, startPoint x: 263, startPoint y: 71, endPoint x: 300, endPoint y: 72, distance: 36.4
click at [299, 72] on input "[PERSON_NAME], [GEOGRAPHIC_DATA]" at bounding box center [366, 71] width 235 height 10
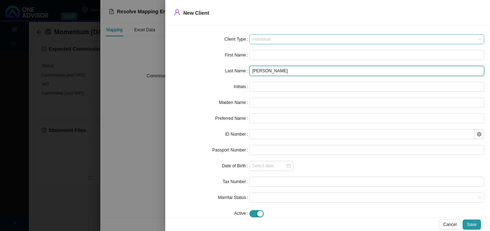
click at [276, 41] on span "Individual" at bounding box center [366, 39] width 229 height 9
type input "[PERSON_NAME]"
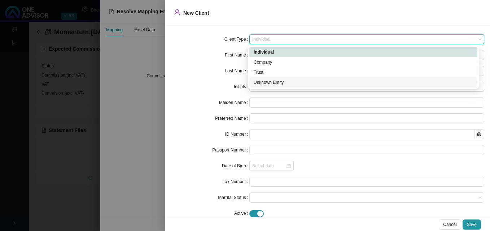
click at [270, 83] on div "Unknown Entity" at bounding box center [362, 82] width 219 height 7
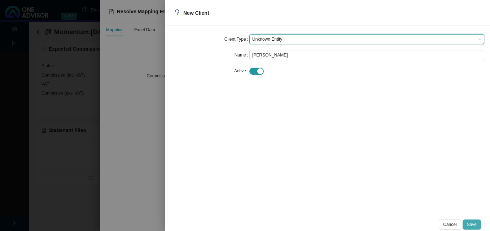
click at [470, 223] on span "Save" at bounding box center [472, 224] width 10 height 7
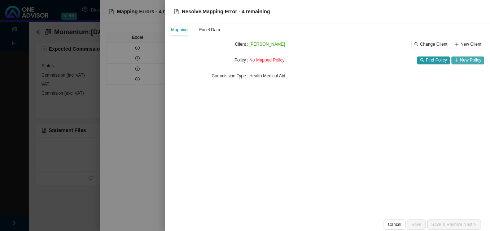
click at [465, 61] on span "New Policy" at bounding box center [470, 60] width 21 height 7
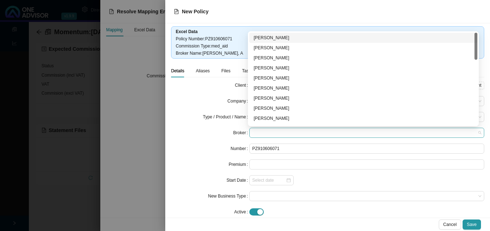
click at [270, 131] on span at bounding box center [366, 132] width 229 height 9
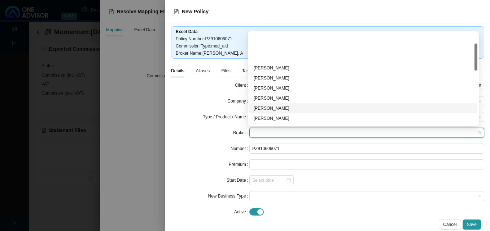
scroll to position [36, 0]
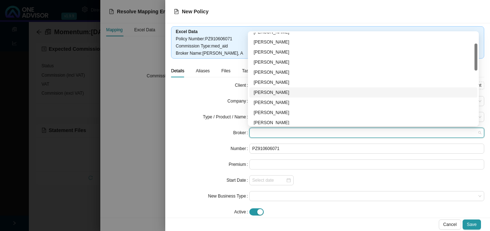
click at [288, 91] on div "[PERSON_NAME]" at bounding box center [362, 92] width 219 height 7
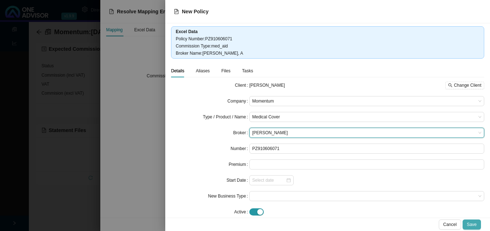
click at [471, 224] on span "Save" at bounding box center [472, 224] width 10 height 7
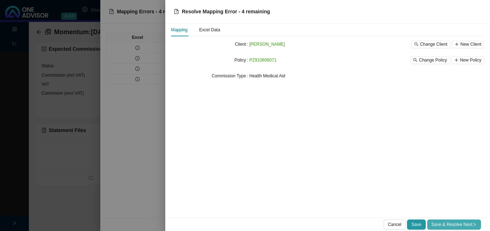
click at [455, 225] on span "Save & Resolve Next" at bounding box center [453, 224] width 45 height 7
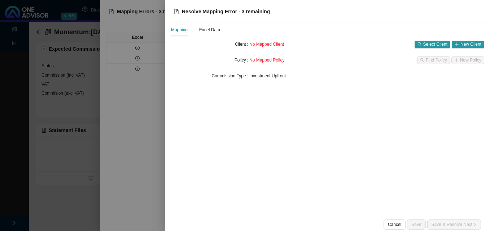
click at [124, 70] on div at bounding box center [245, 115] width 490 height 231
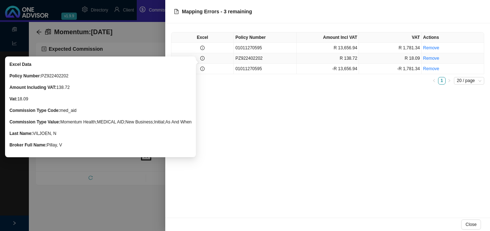
click at [204, 58] on icon "info-circle" at bounding box center [202, 58] width 4 height 4
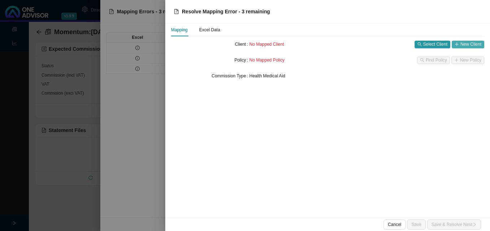
click at [463, 45] on span "New Client" at bounding box center [470, 44] width 21 height 7
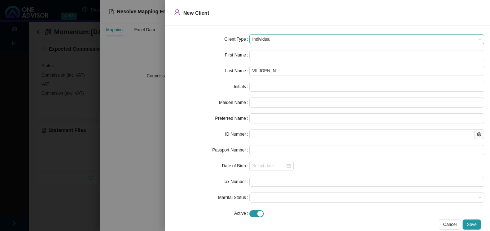
click at [287, 39] on span "Individual" at bounding box center [366, 39] width 229 height 9
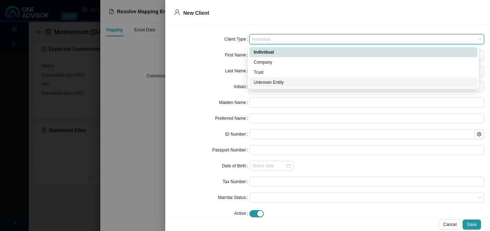
click at [280, 83] on div "Unknown Entity" at bounding box center [362, 82] width 219 height 7
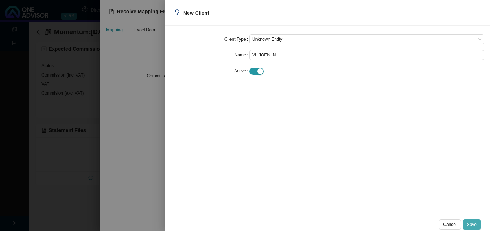
click at [468, 223] on span "Save" at bounding box center [472, 224] width 10 height 7
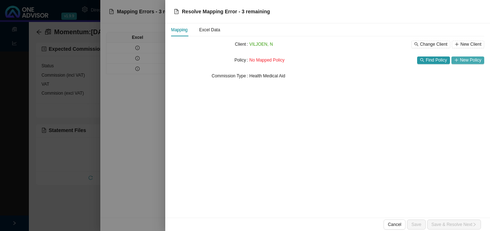
click at [464, 61] on span "New Policy" at bounding box center [470, 60] width 21 height 7
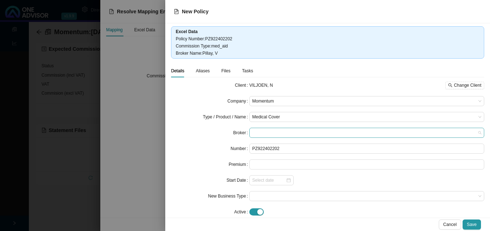
click at [263, 132] on span at bounding box center [366, 132] width 229 height 9
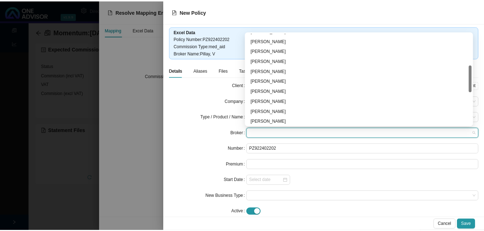
scroll to position [144, 0]
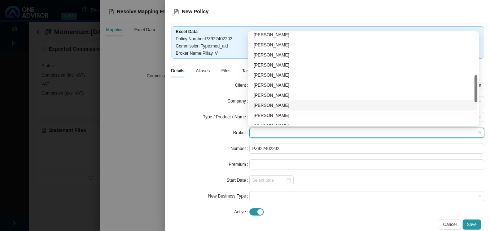
click at [279, 105] on div "[PERSON_NAME]" at bounding box center [362, 105] width 219 height 7
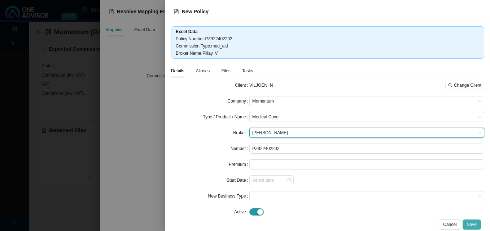
click at [474, 225] on span "Save" at bounding box center [472, 224] width 10 height 7
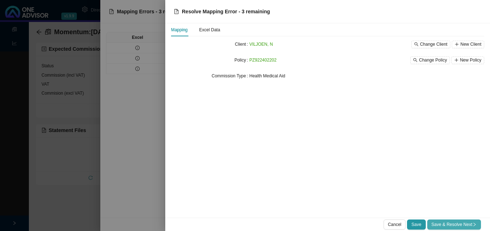
click at [457, 224] on span "Save & Resolve Next" at bounding box center [453, 224] width 45 height 7
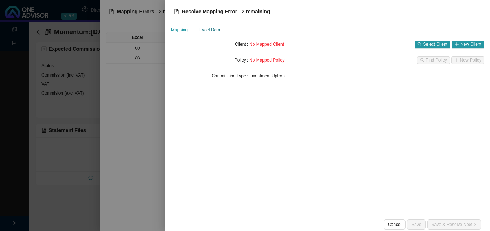
click at [208, 32] on div "Excel Data" at bounding box center [209, 29] width 21 height 7
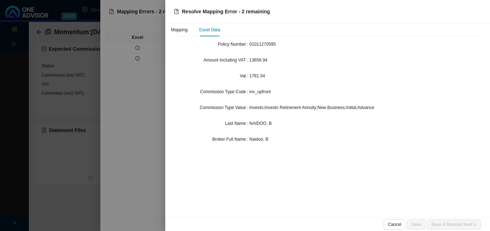
click at [147, 68] on div at bounding box center [245, 115] width 490 height 231
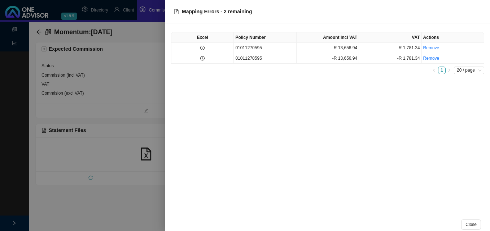
click at [102, 170] on div at bounding box center [245, 115] width 490 height 231
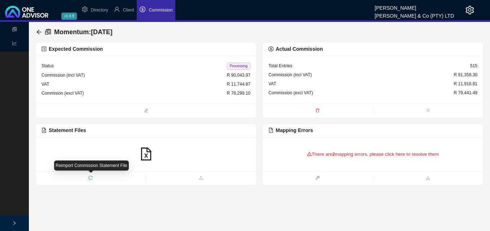
click at [91, 176] on icon "reload" at bounding box center [90, 178] width 4 height 4
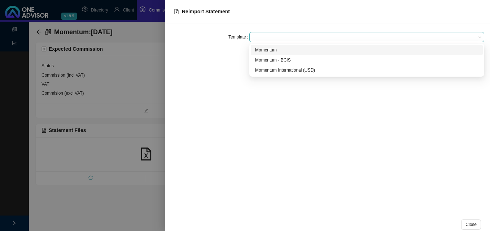
click at [314, 37] on span at bounding box center [366, 36] width 229 height 9
click at [306, 52] on div "Momentum" at bounding box center [366, 50] width 223 height 7
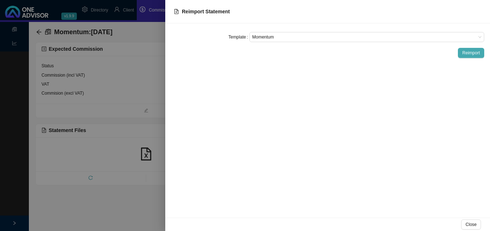
click at [471, 53] on span "Reimport" at bounding box center [471, 52] width 18 height 7
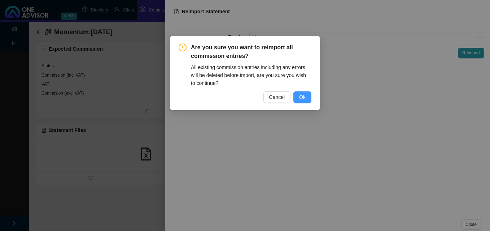
click at [301, 97] on span "Ok" at bounding box center [302, 97] width 6 height 8
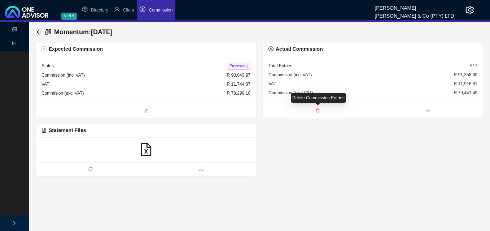
click at [316, 111] on icon "delete" at bounding box center [317, 111] width 4 height 4
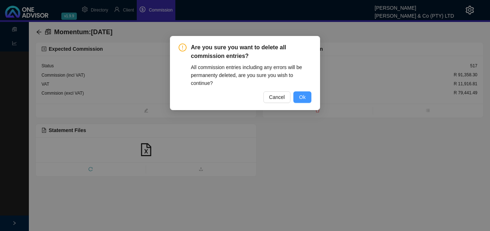
click at [309, 99] on button "Ok" at bounding box center [302, 98] width 18 height 12
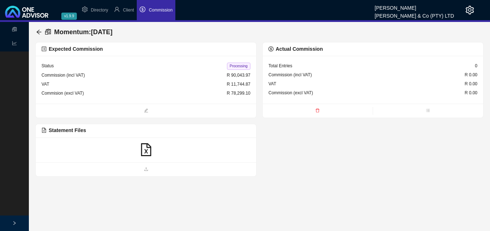
click at [146, 150] on icon "file-excel" at bounding box center [146, 149] width 13 height 13
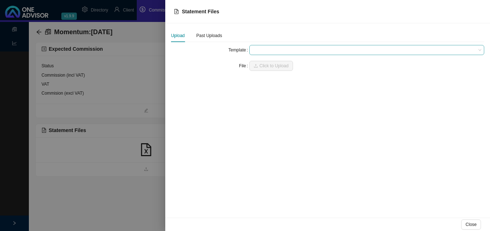
click at [254, 49] on span at bounding box center [366, 49] width 229 height 9
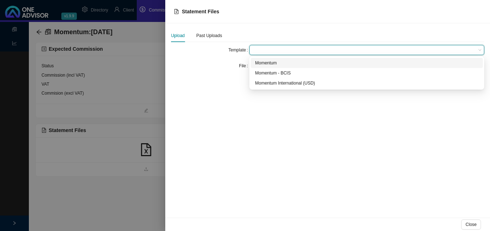
click at [260, 64] on div "Momentum" at bounding box center [366, 62] width 223 height 7
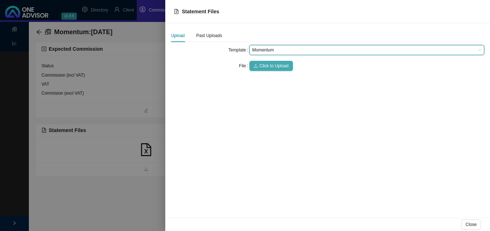
click at [259, 65] on span "Click to Upload" at bounding box center [273, 65] width 29 height 7
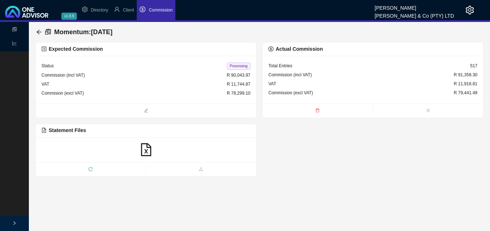
click at [243, 66] on span "Processing" at bounding box center [238, 66] width 23 height 7
click at [38, 32] on icon "arrow-left" at bounding box center [39, 32] width 6 height 6
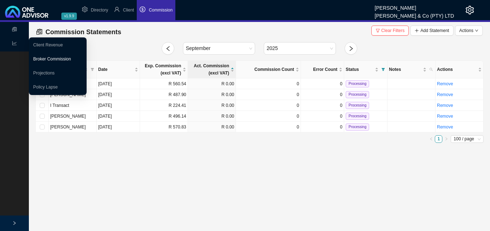
click at [41, 58] on link "Broker Commission" at bounding box center [52, 59] width 38 height 5
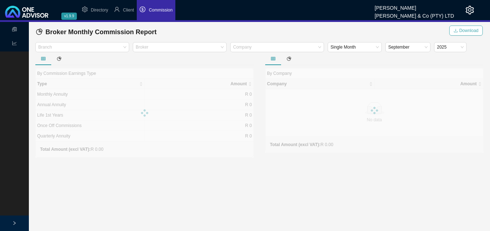
click at [461, 30] on span "Download" at bounding box center [468, 30] width 19 height 7
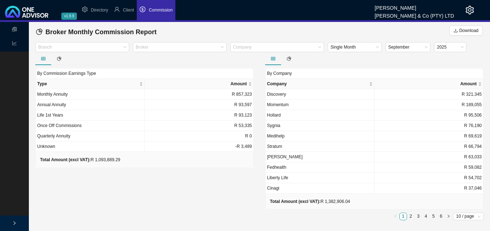
click at [82, 160] on b "Total Amount (excl VAT):" at bounding box center [65, 160] width 50 height 5
click at [373, 219] on ul "1 2 3 4 5 6 10 / page" at bounding box center [374, 217] width 218 height 8
click at [461, 29] on span "Download" at bounding box center [468, 30] width 19 height 7
click at [204, 151] on td "-R 3,489" at bounding box center [199, 147] width 109 height 10
click at [152, 14] on li "Commission" at bounding box center [156, 10] width 39 height 20
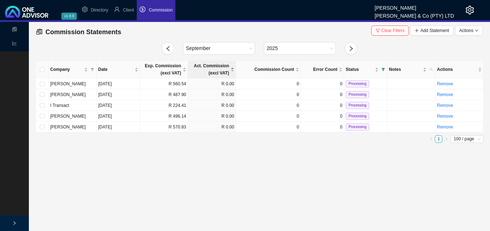
drag, startPoint x: 393, startPoint y: 27, endPoint x: 394, endPoint y: 33, distance: 5.8
click at [394, 27] on span "Clear Filters" at bounding box center [392, 30] width 23 height 7
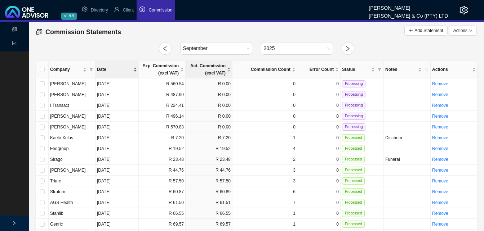
click at [135, 69] on div "Date" at bounding box center [117, 69] width 40 height 7
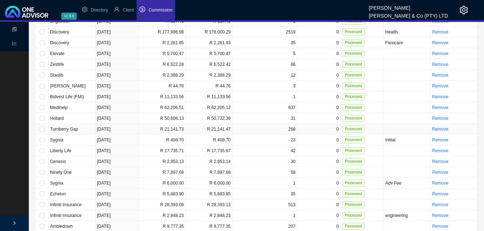
scroll to position [969, 0]
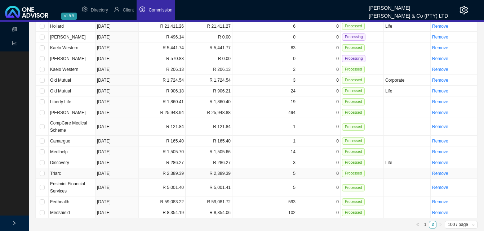
scroll to position [253, 0]
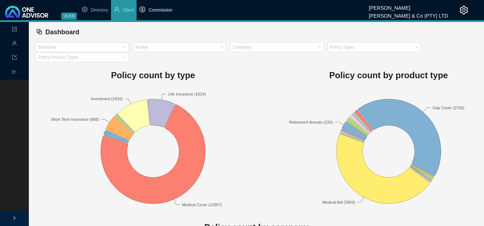
click at [164, 9] on span "Commission" at bounding box center [161, 10] width 24 height 5
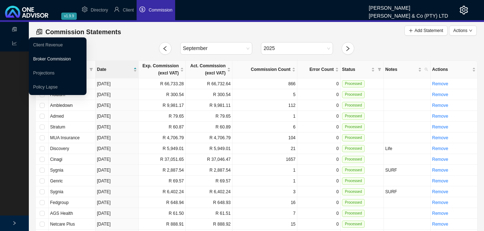
click at [49, 57] on link "Broker Commission" at bounding box center [52, 59] width 38 height 5
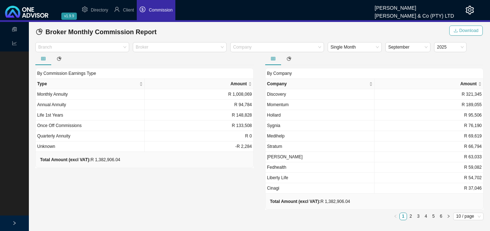
click at [471, 29] on span "Download" at bounding box center [468, 30] width 19 height 7
click at [163, 5] on li "Commission" at bounding box center [156, 10] width 39 height 20
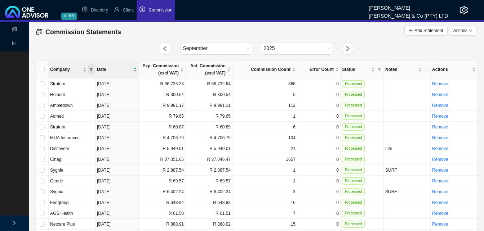
click at [92, 67] on span "Company" at bounding box center [91, 70] width 6 height 10
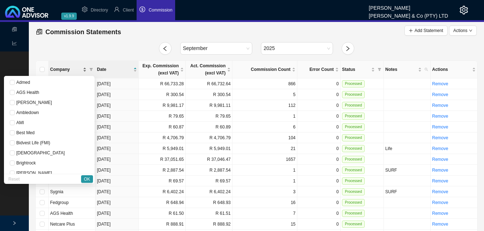
click at [84, 69] on div "Company" at bounding box center [68, 69] width 36 height 7
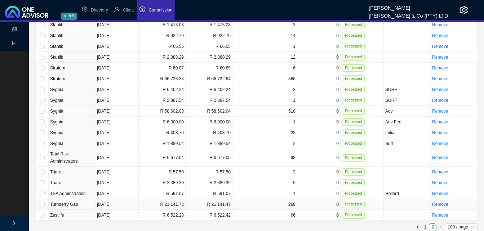
scroll to position [253, 0]
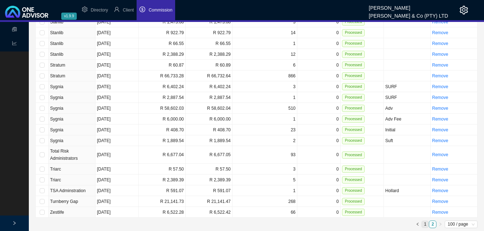
click at [424, 223] on link "1" at bounding box center [425, 224] width 7 height 7
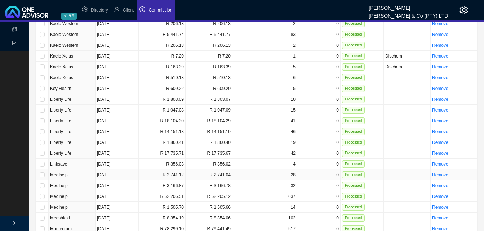
scroll to position [969, 0]
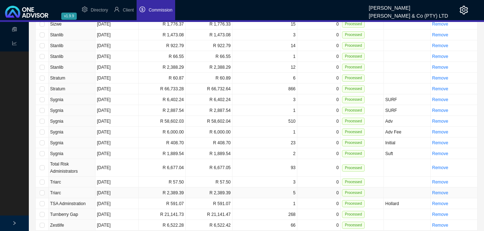
scroll to position [253, 0]
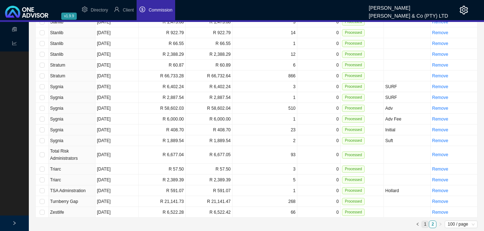
click at [424, 223] on link "1" at bounding box center [425, 224] width 7 height 7
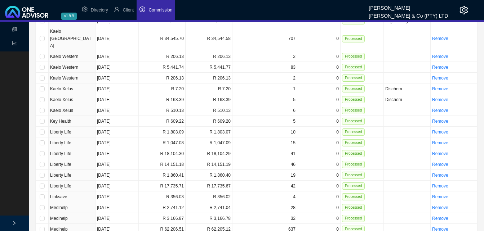
scroll to position [969, 0]
